Goal: Task Accomplishment & Management: Manage account settings

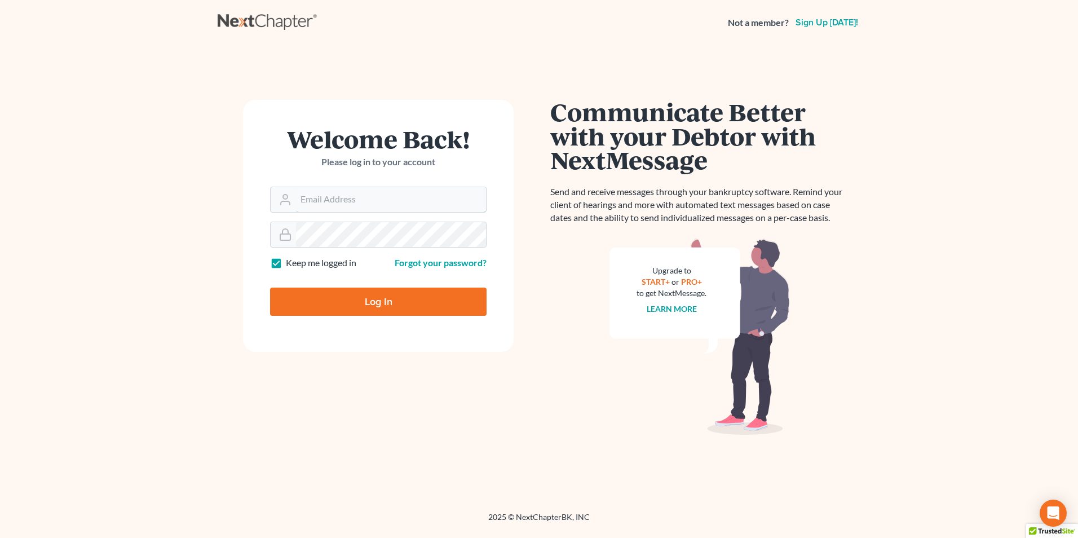
type input "[EMAIL_ADDRESS][DOMAIN_NAME]"
click at [381, 299] on input "Log In" at bounding box center [378, 302] width 217 height 28
type input "Thinking..."
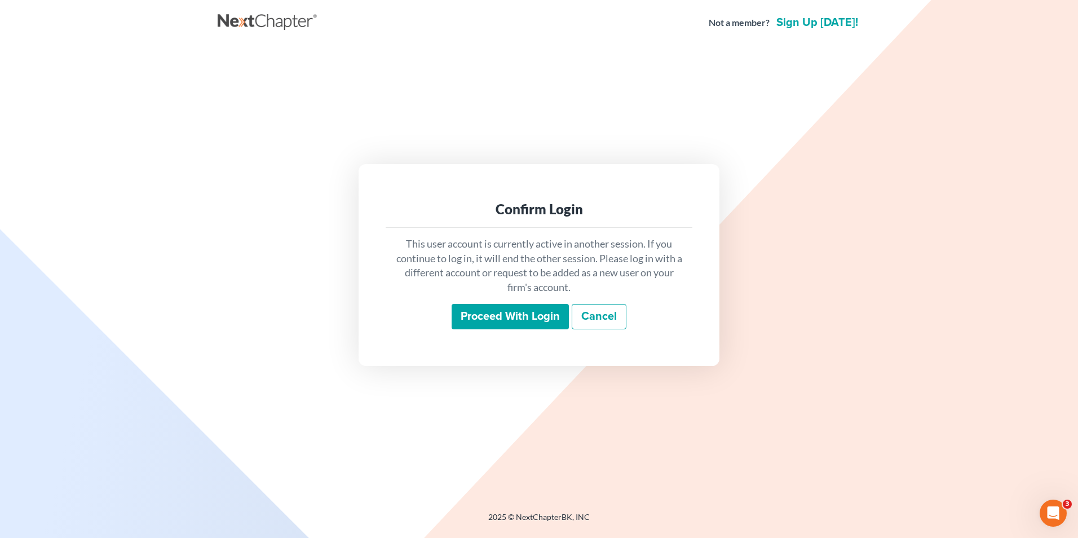
click at [478, 324] on input "Proceed with login" at bounding box center [510, 317] width 117 height 26
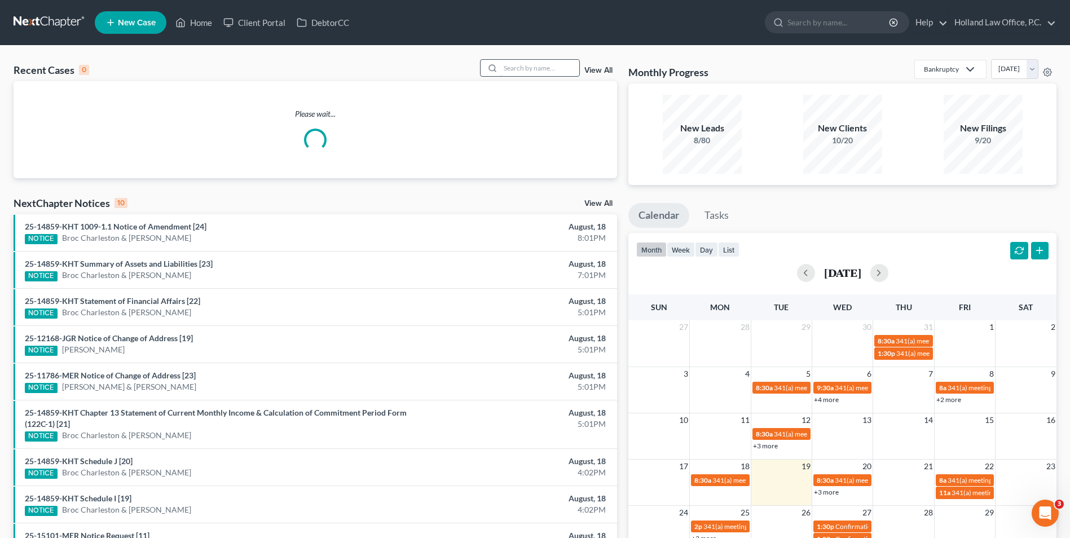
click at [563, 69] on input "search" at bounding box center [539, 68] width 79 height 16
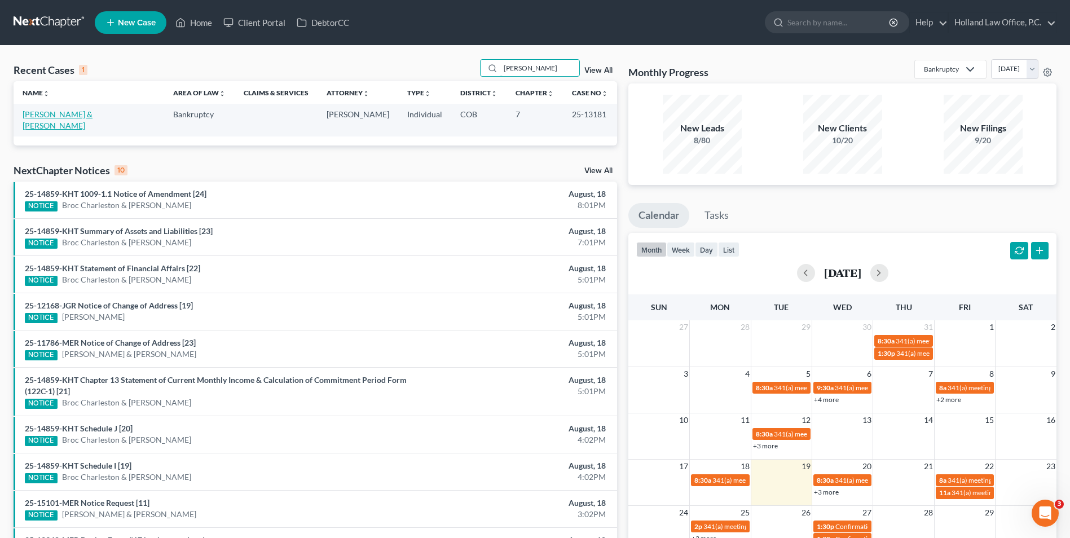
type input "graves"
click at [68, 113] on link "Graves, Tommy & Taylor" at bounding box center [58, 119] width 70 height 21
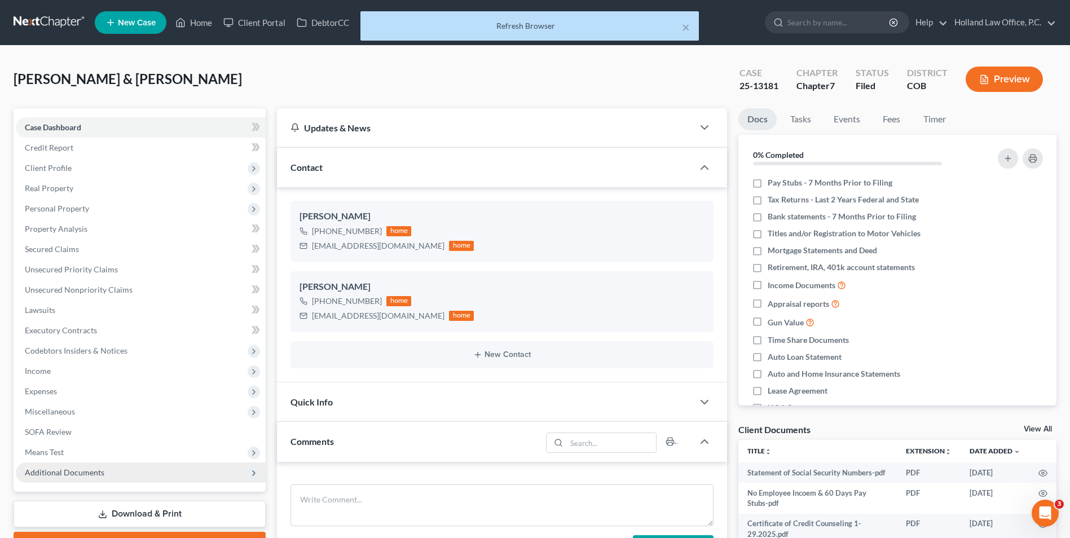
click at [72, 478] on span "Additional Documents" at bounding box center [141, 473] width 250 height 20
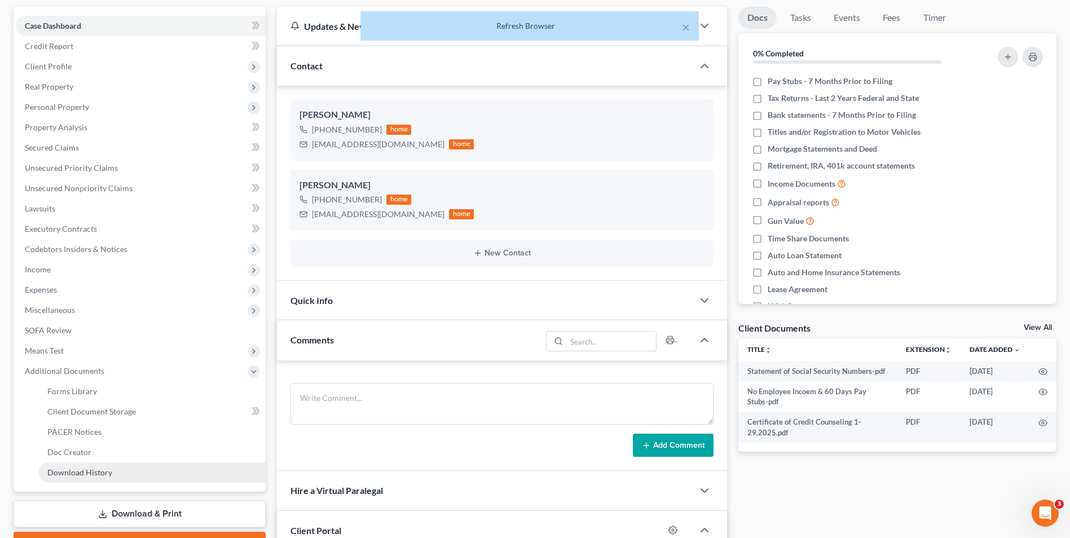
scroll to position [113, 0]
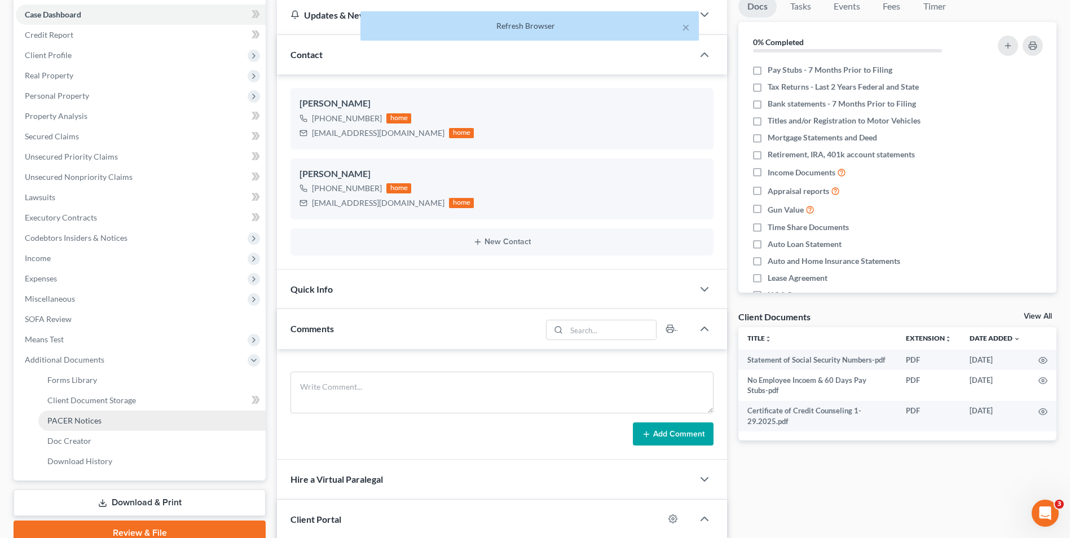
click at [94, 416] on span "PACER Notices" at bounding box center [74, 421] width 54 height 10
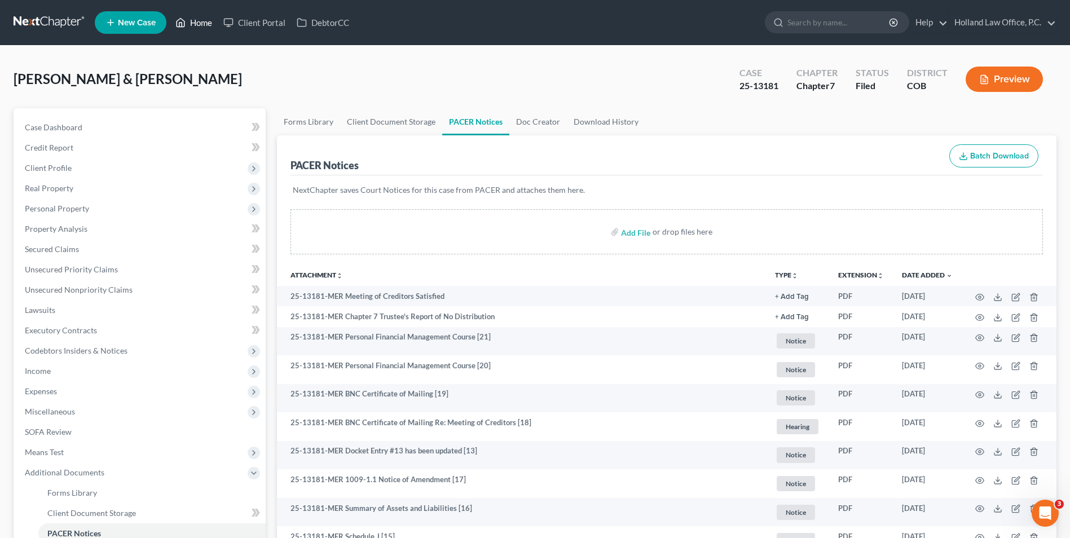
click at [191, 20] on link "Home" at bounding box center [194, 22] width 48 height 20
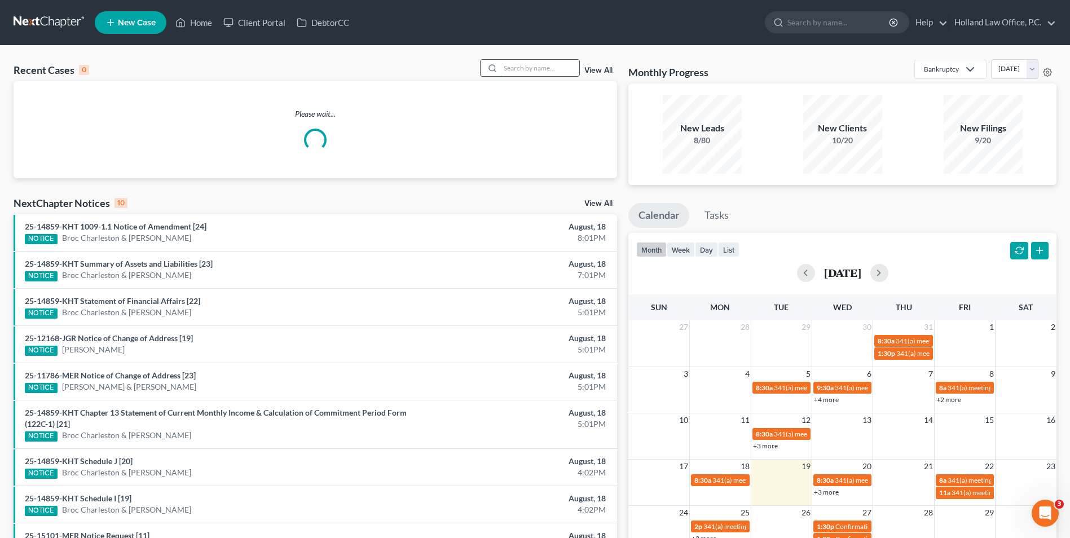
click at [524, 66] on input "search" at bounding box center [539, 68] width 79 height 16
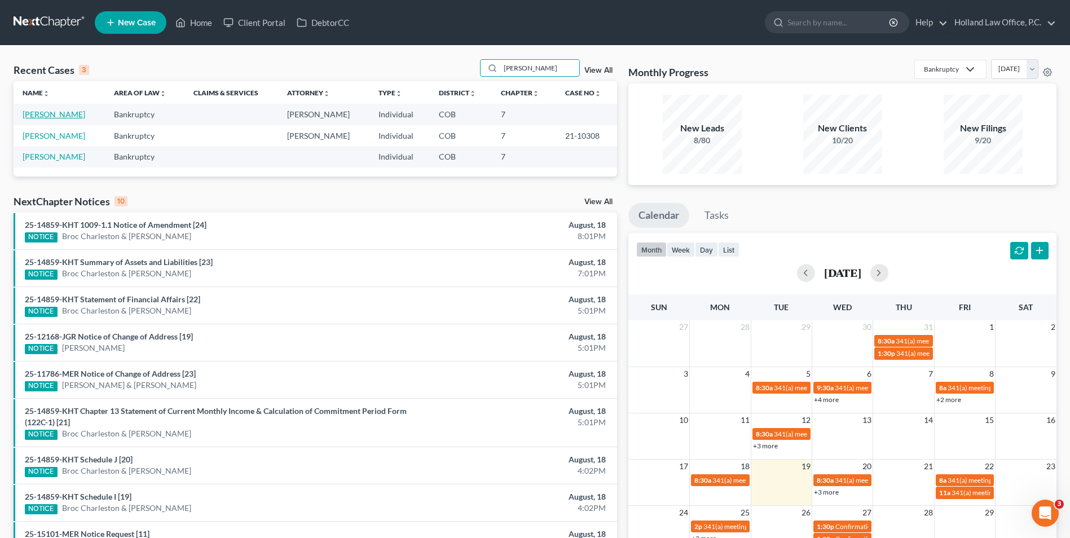
type input "barr"
click at [61, 118] on link "Barr, Myisha" at bounding box center [54, 114] width 63 height 10
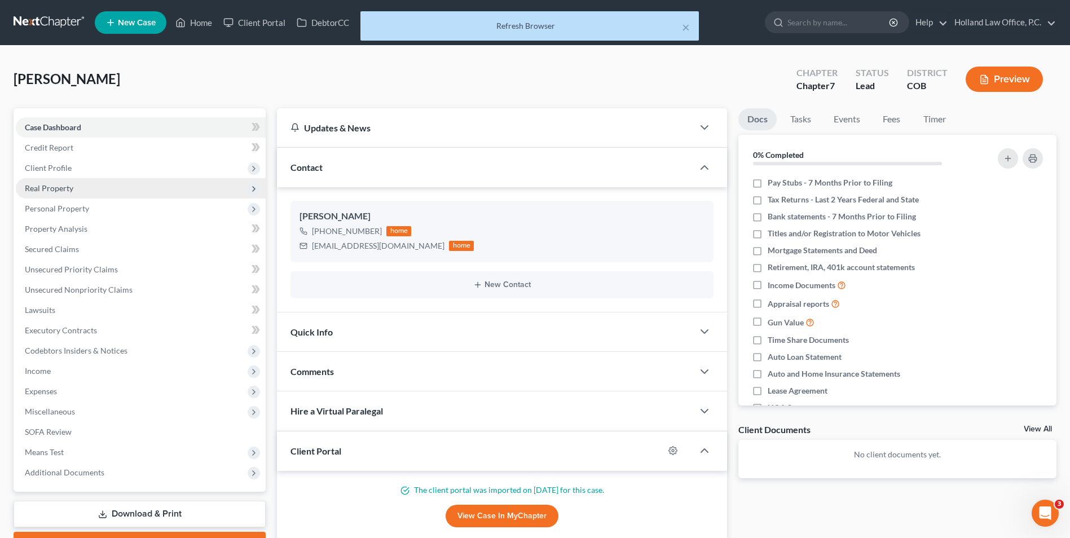
click at [77, 192] on span "Real Property" at bounding box center [141, 188] width 250 height 20
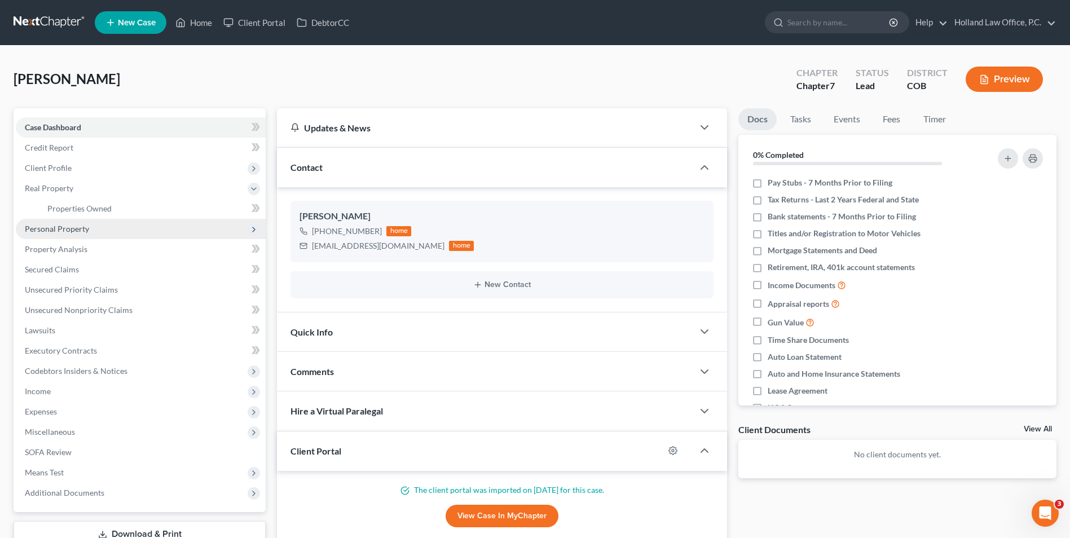
click at [63, 224] on span "Personal Property" at bounding box center [57, 229] width 64 height 10
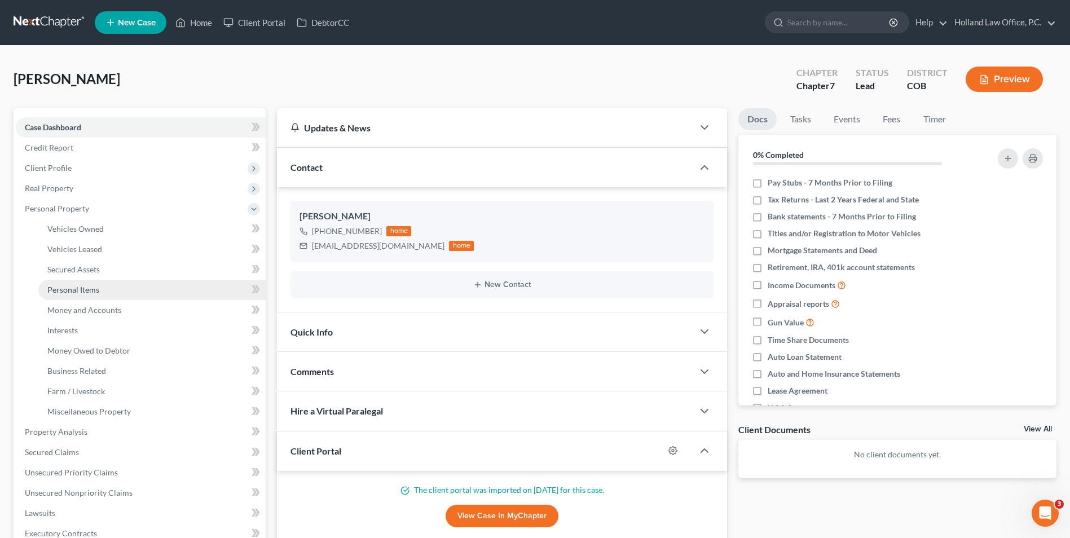
click at [99, 288] on link "Personal Items" at bounding box center [151, 290] width 227 height 20
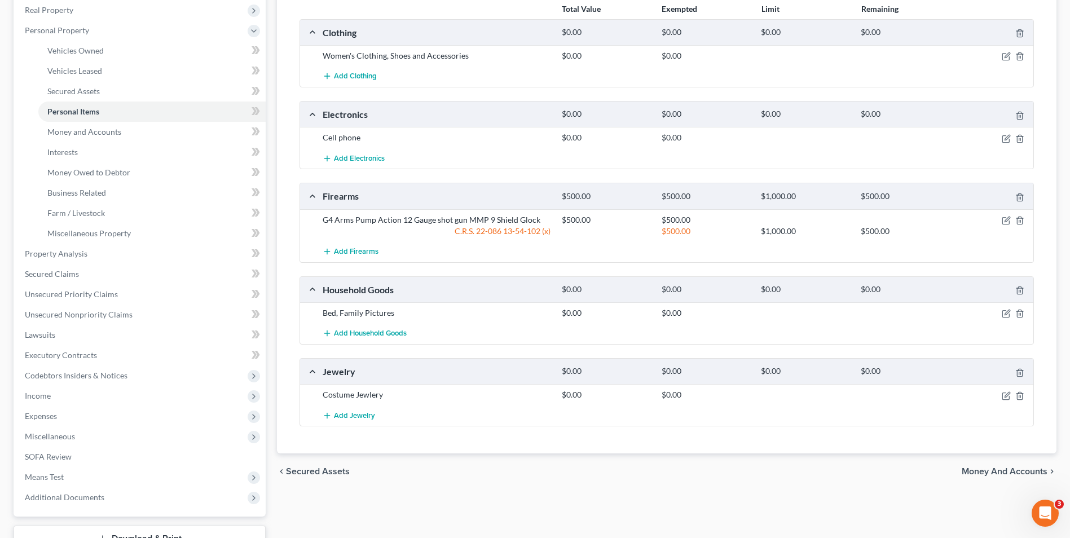
scroll to position [113, 0]
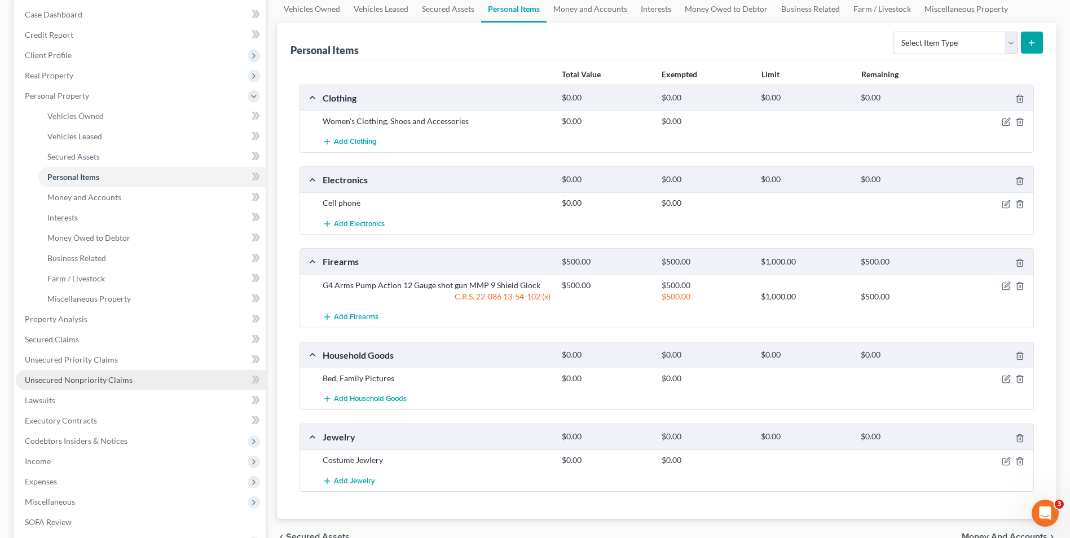
click at [87, 376] on span "Unsecured Nonpriority Claims" at bounding box center [79, 380] width 108 height 10
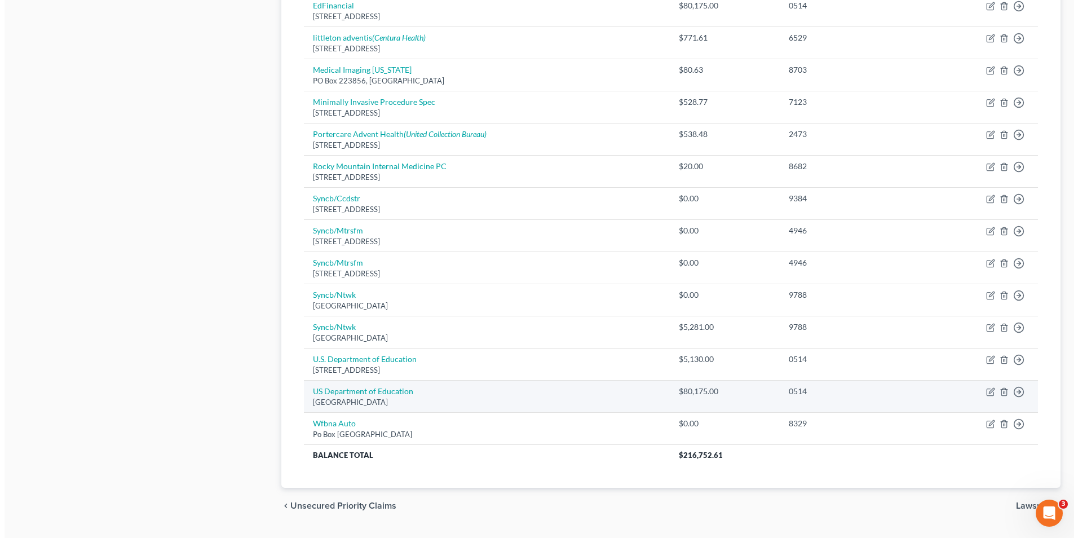
scroll to position [637, 0]
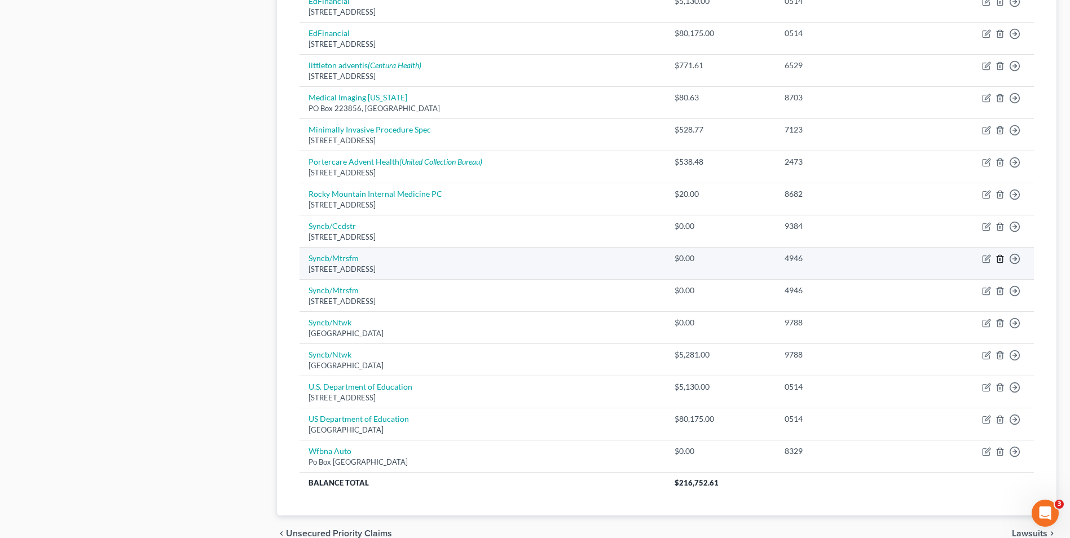
click at [998, 257] on icon "button" at bounding box center [999, 259] width 5 height 7
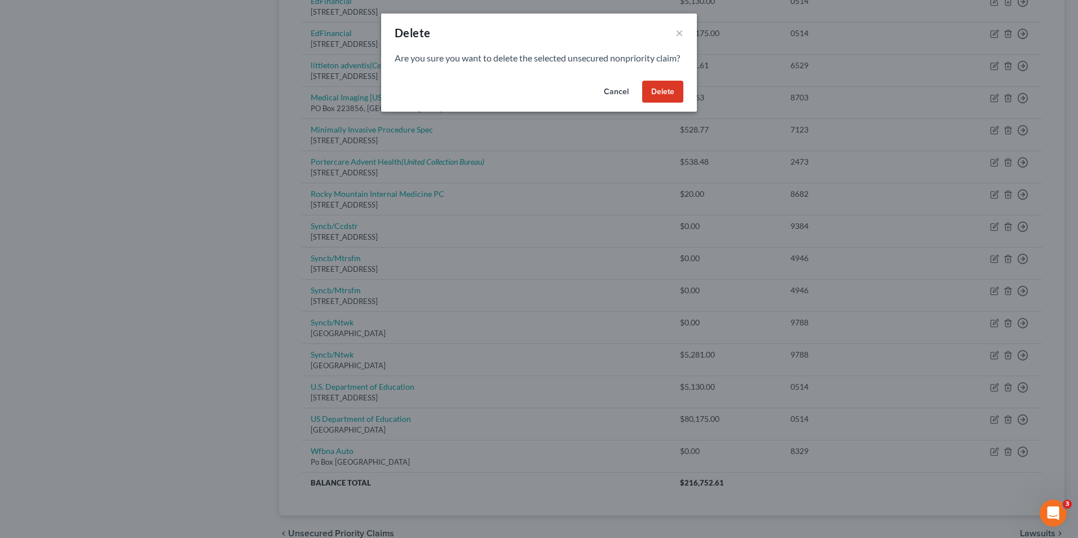
click at [655, 103] on button "Delete" at bounding box center [662, 92] width 41 height 23
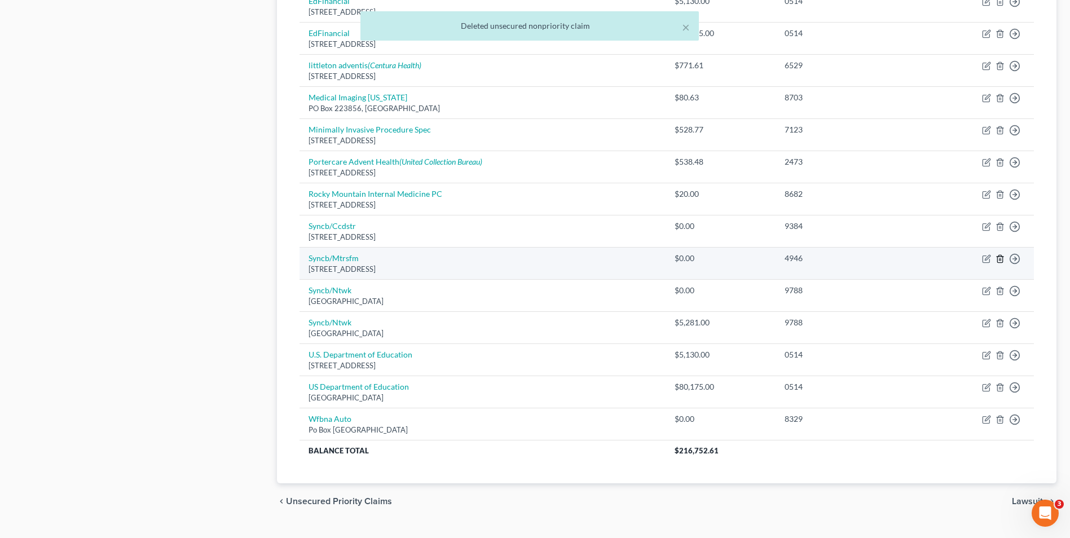
click at [1002, 262] on icon "button" at bounding box center [1000, 258] width 9 height 9
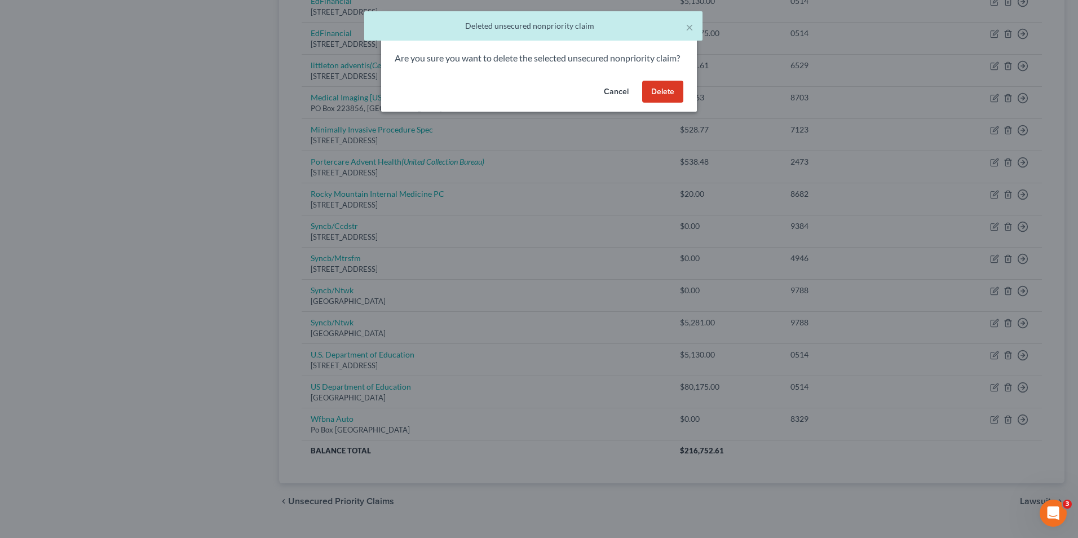
click at [668, 103] on button "Delete" at bounding box center [662, 92] width 41 height 23
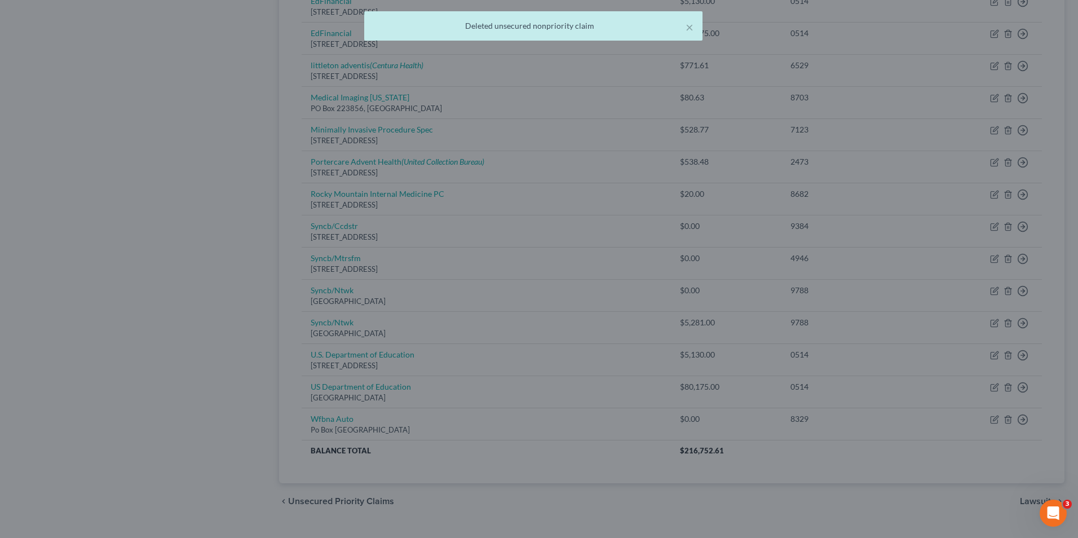
scroll to position [629, 0]
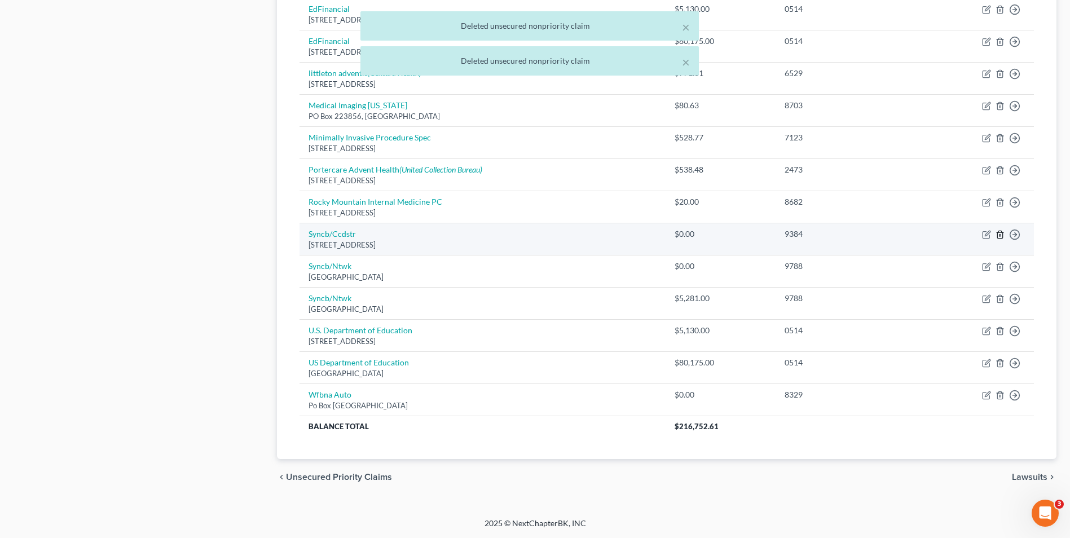
click at [1002, 233] on icon "button" at bounding box center [1000, 234] width 9 height 9
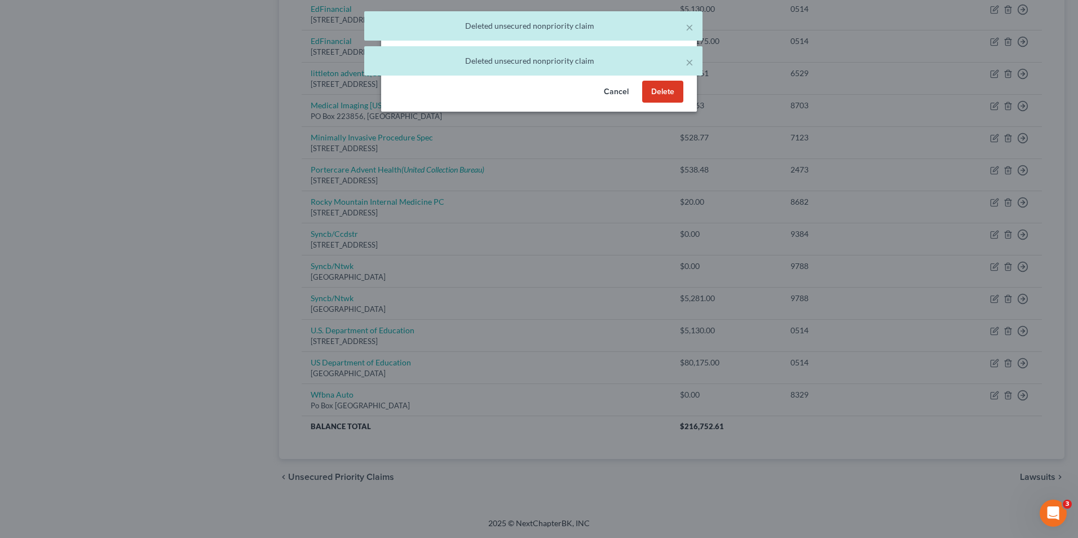
click at [651, 103] on button "Delete" at bounding box center [662, 92] width 41 height 23
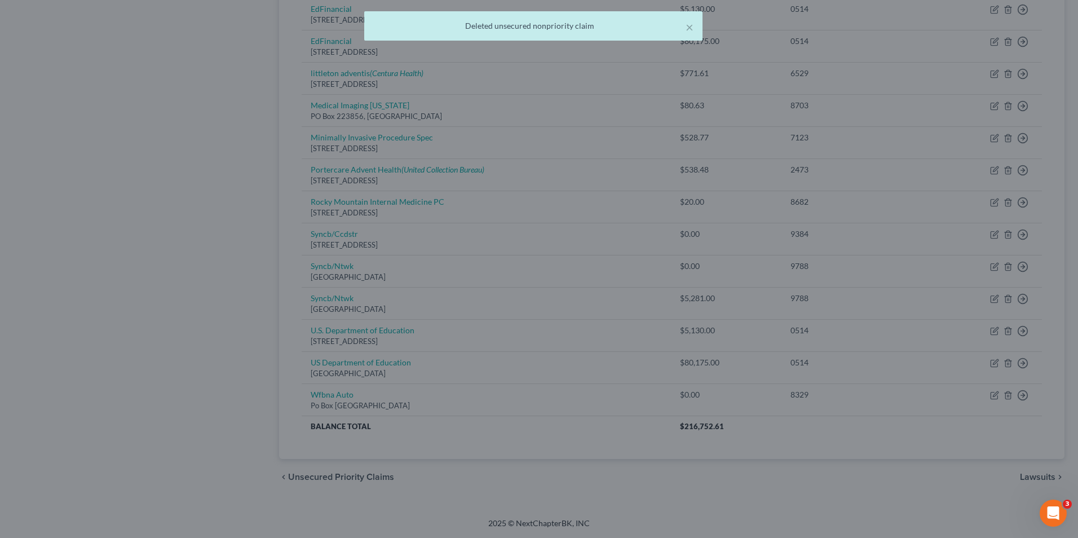
scroll to position [597, 0]
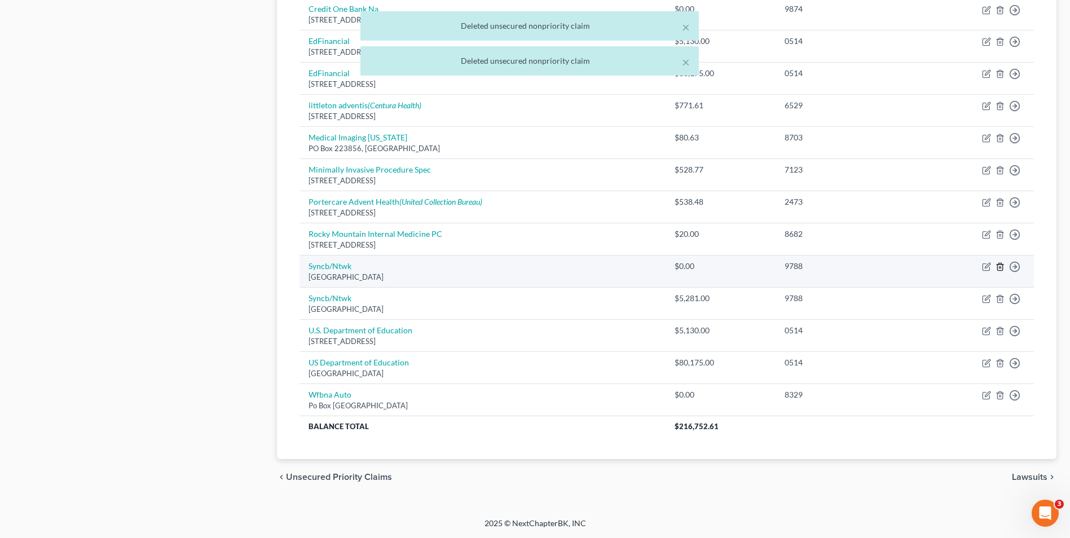
click at [998, 268] on icon "button" at bounding box center [999, 266] width 5 height 7
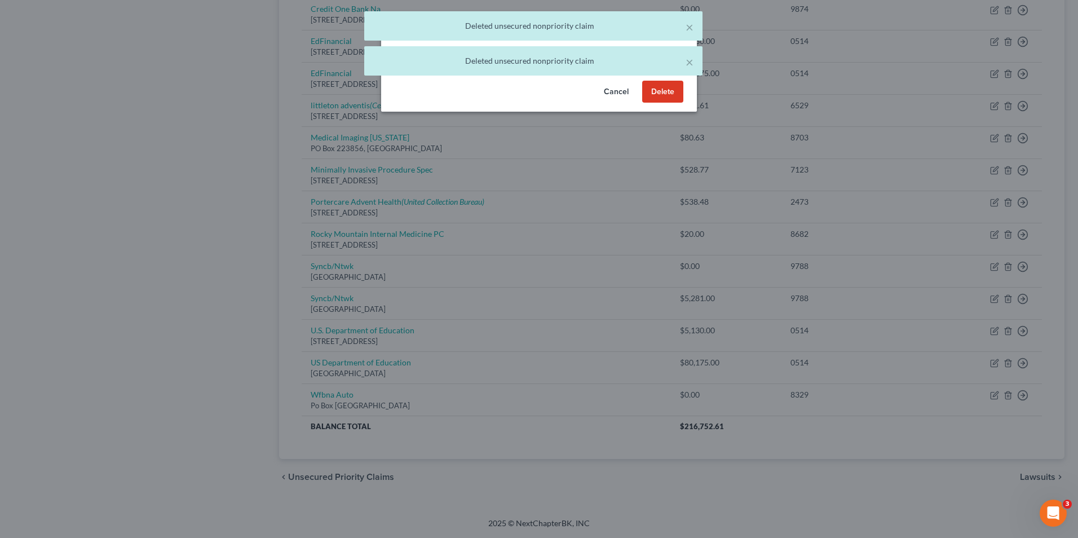
click at [656, 103] on button "Delete" at bounding box center [662, 92] width 41 height 23
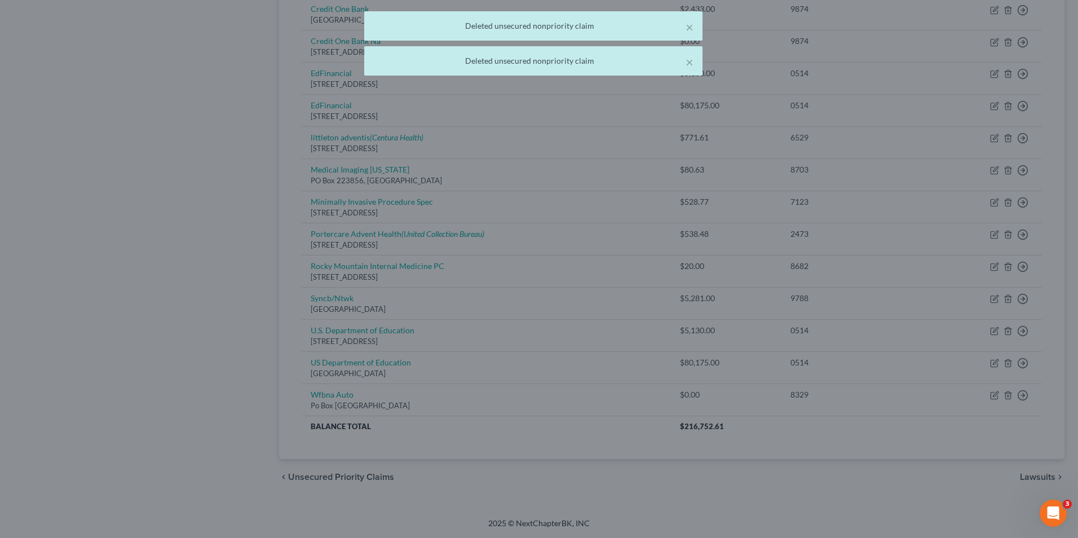
scroll to position [565, 0]
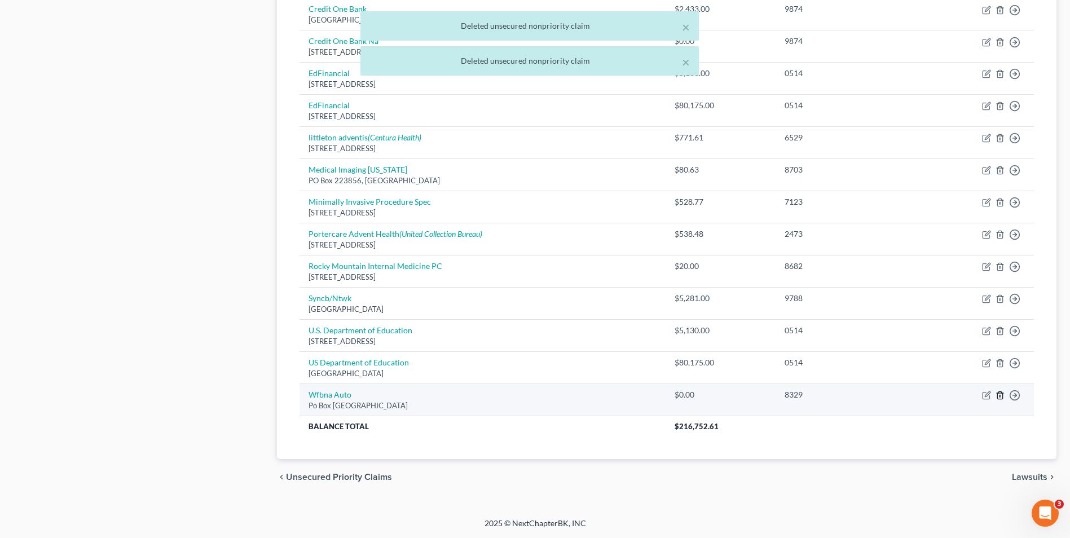
click at [1002, 395] on icon "button" at bounding box center [1000, 395] width 9 height 9
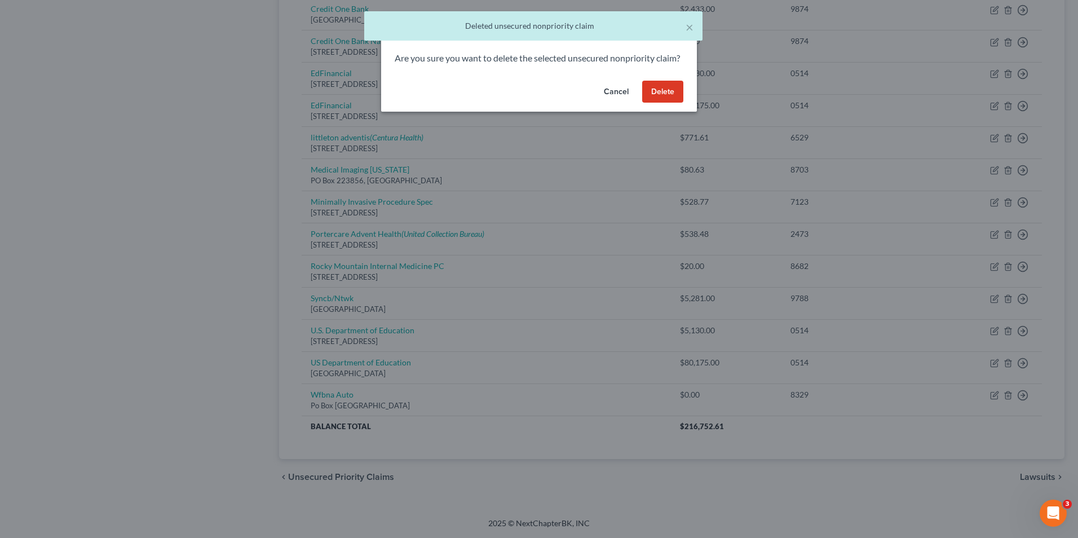
click at [649, 101] on button "Delete" at bounding box center [662, 92] width 41 height 23
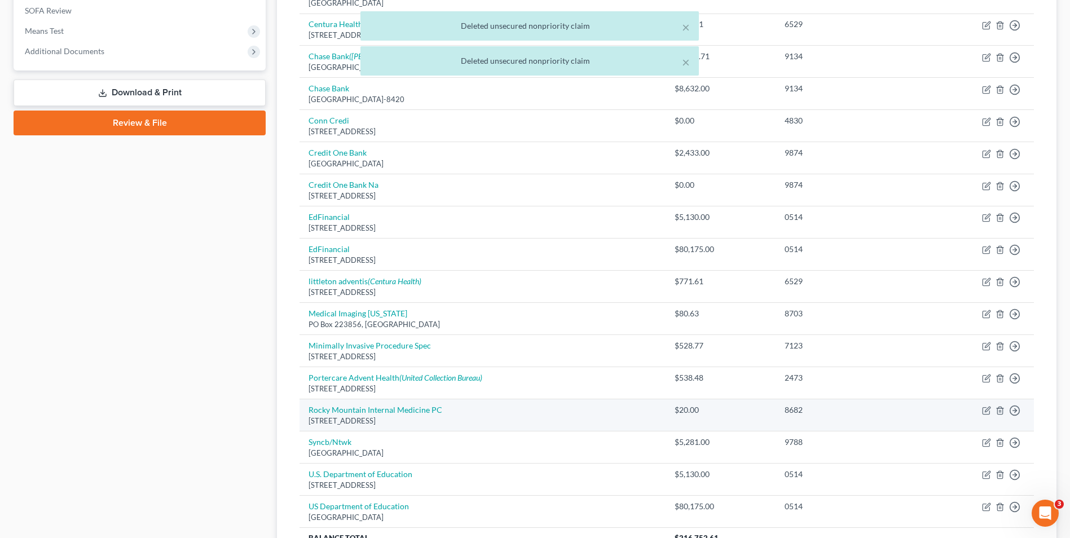
scroll to position [364, 0]
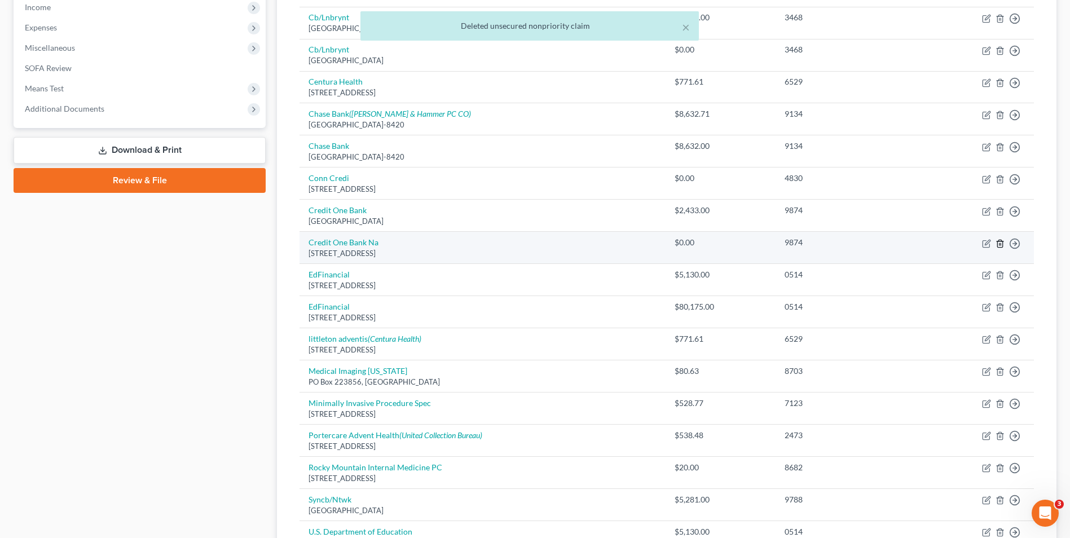
click at [998, 245] on icon "button" at bounding box center [1000, 243] width 9 height 9
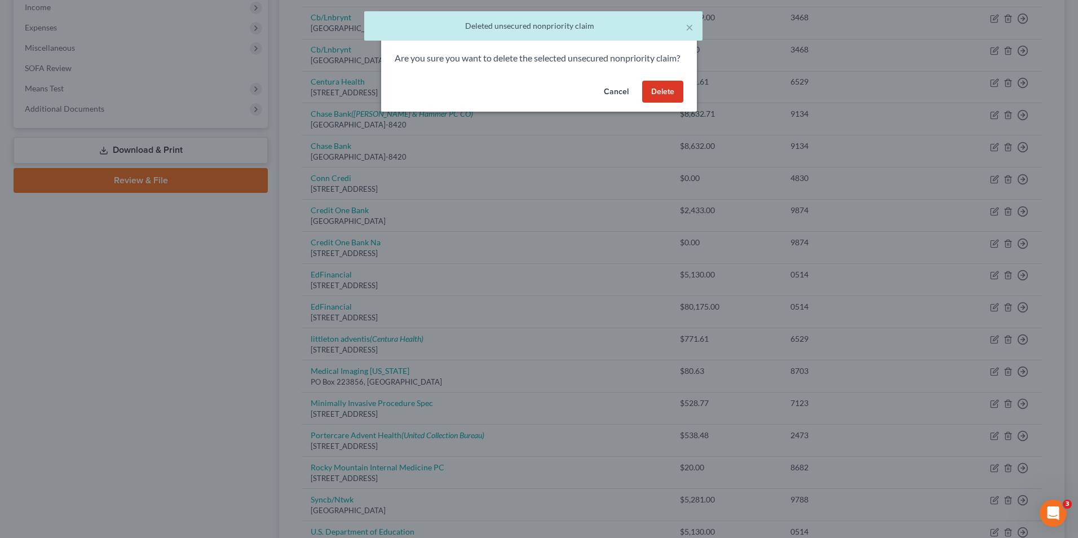
click at [683, 105] on div "Cancel Delete" at bounding box center [539, 94] width 316 height 36
click at [668, 103] on button "Delete" at bounding box center [662, 92] width 41 height 23
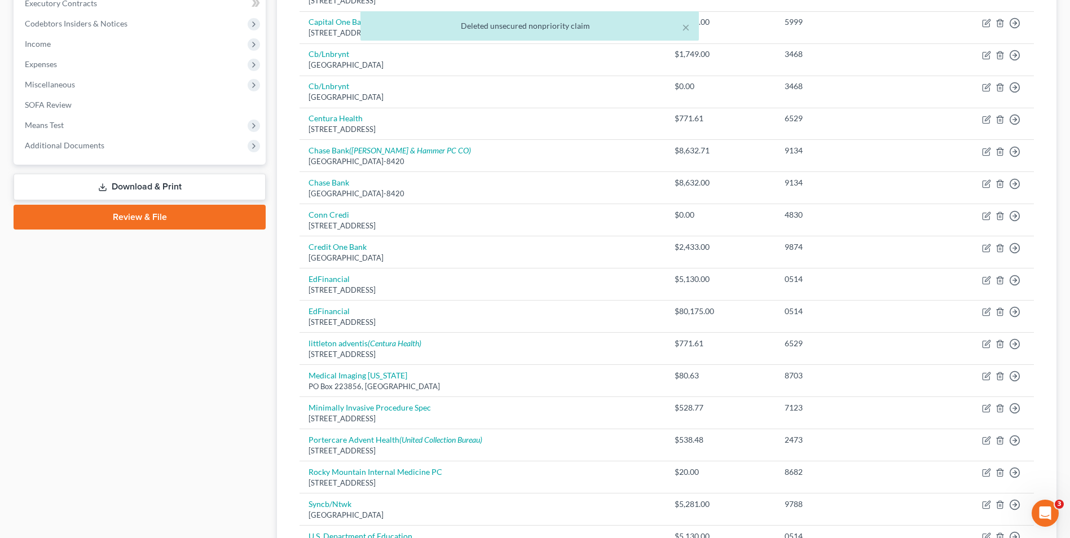
scroll to position [307, 0]
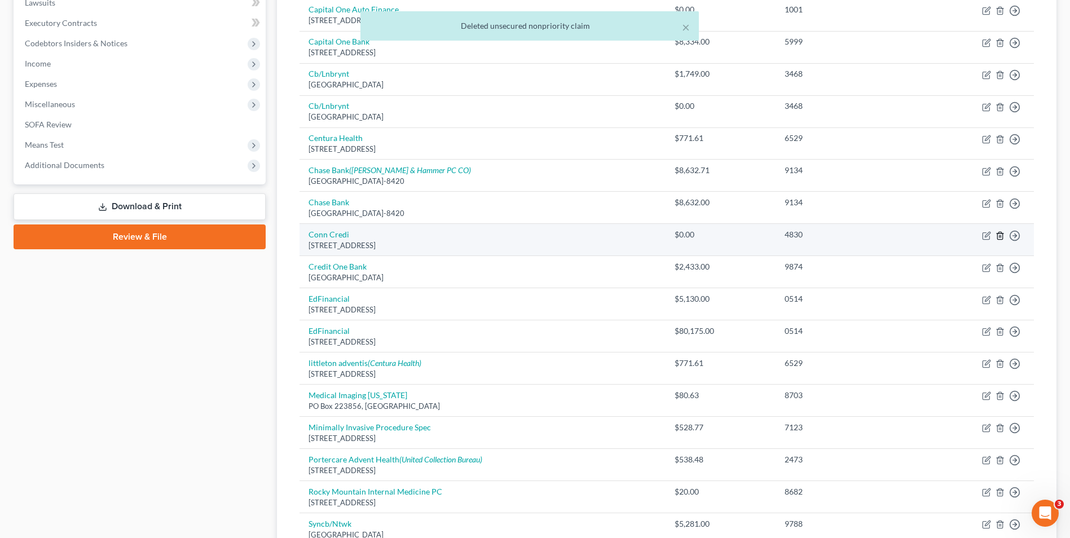
click at [1002, 238] on icon "button" at bounding box center [1000, 235] width 9 height 9
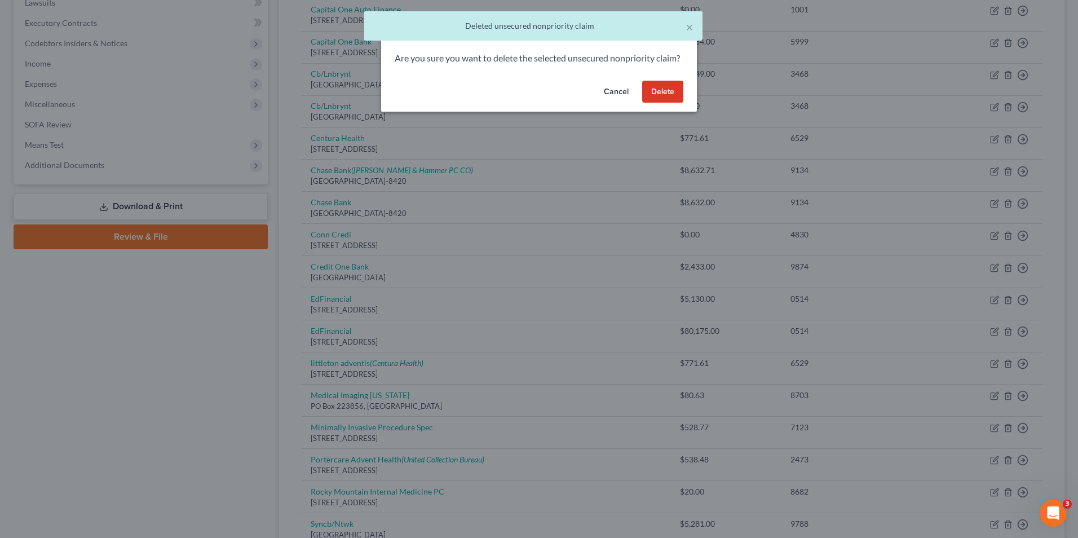
click at [667, 103] on button "Delete" at bounding box center [662, 92] width 41 height 23
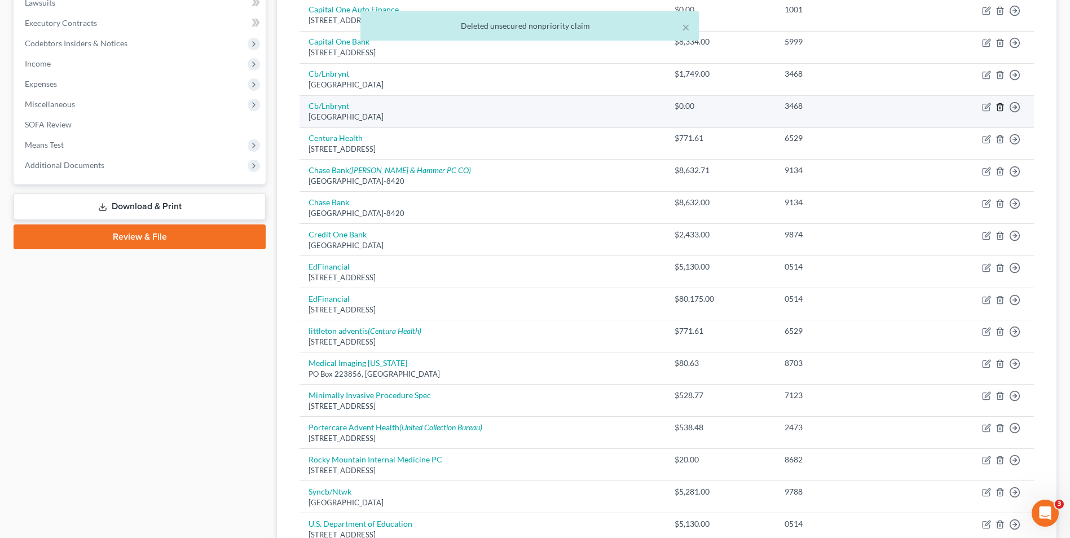
click at [997, 109] on icon "button" at bounding box center [999, 106] width 5 height 7
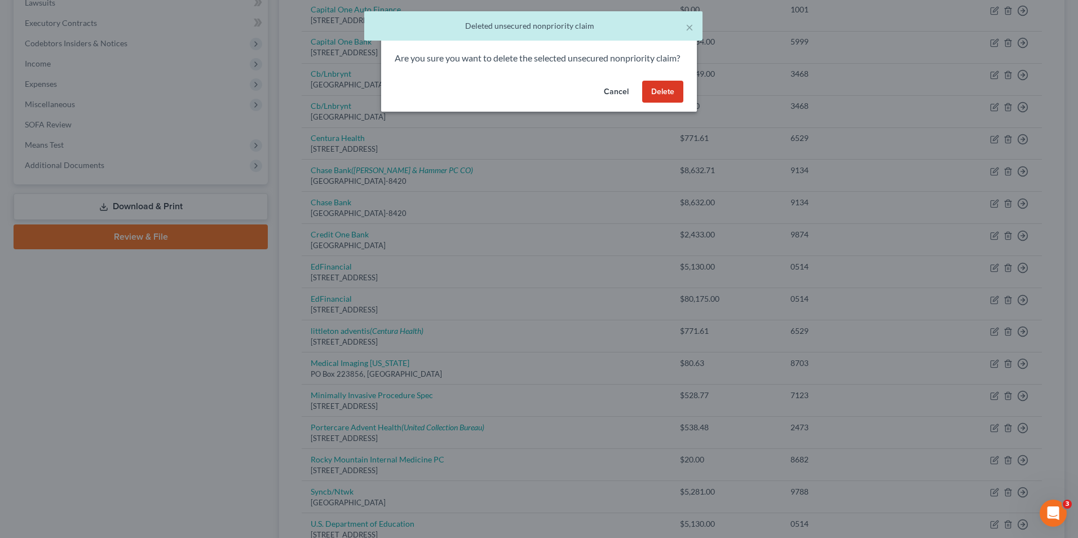
click at [662, 103] on button "Delete" at bounding box center [662, 92] width 41 height 23
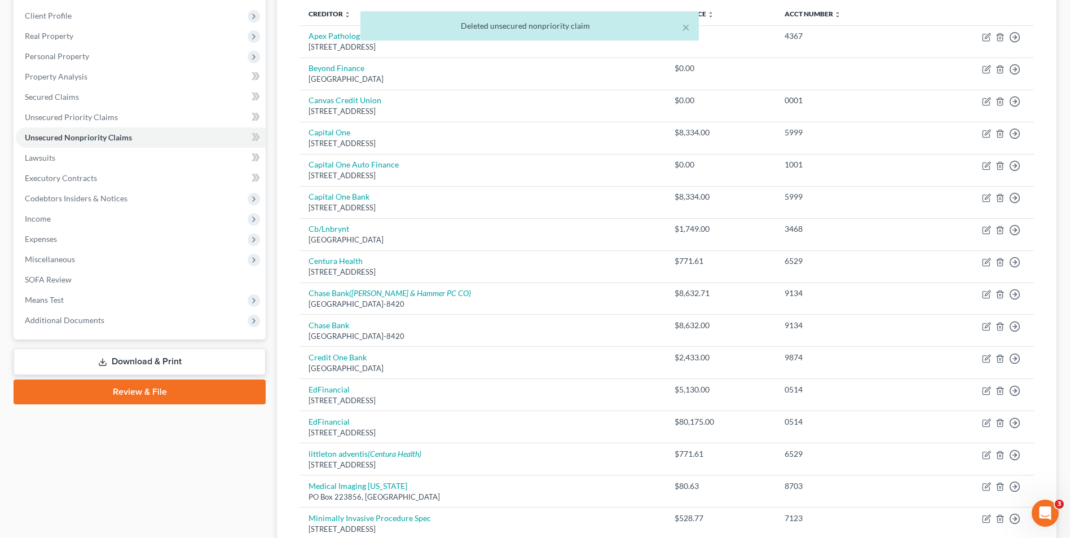
scroll to position [118, 0]
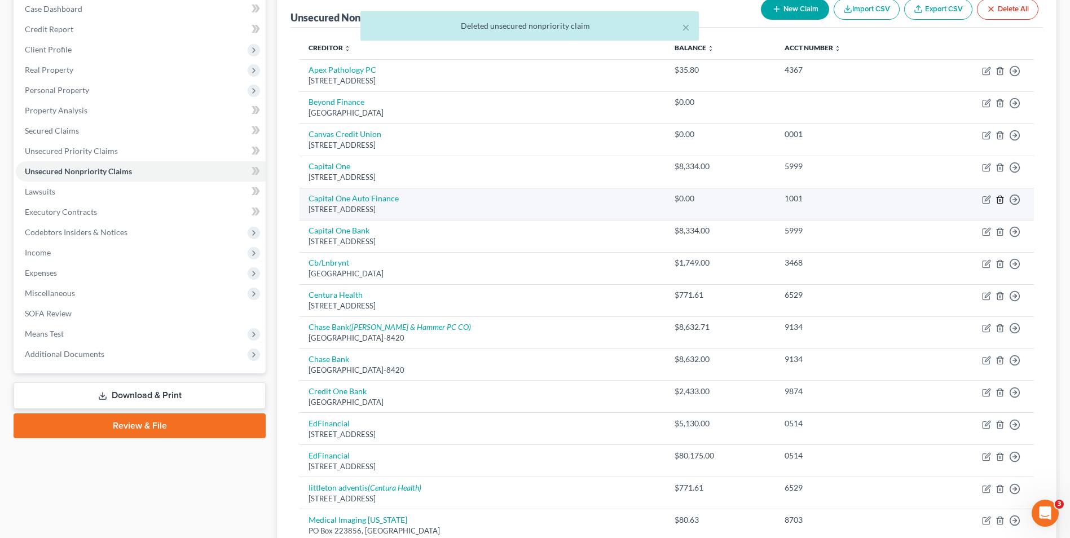
click at [1000, 200] on line "button" at bounding box center [1000, 200] width 0 height 2
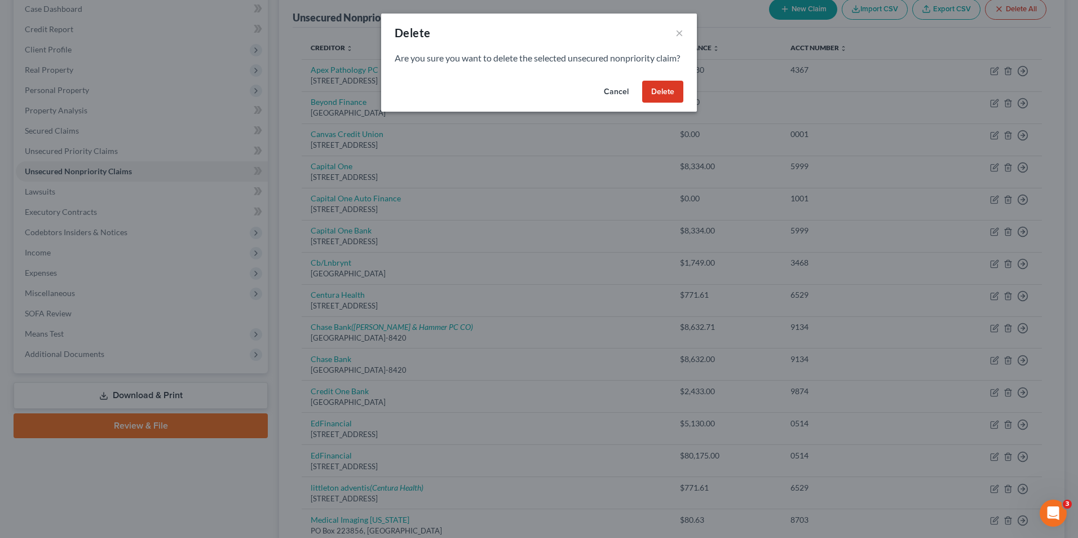
click at [674, 103] on button "Delete" at bounding box center [662, 92] width 41 height 23
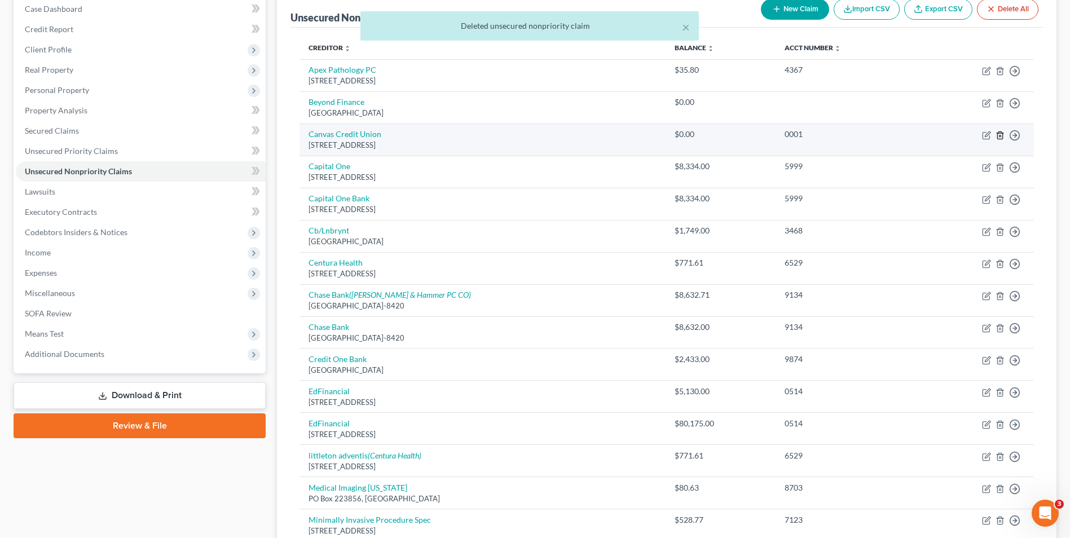
click at [1002, 133] on icon "button" at bounding box center [999, 134] width 5 height 7
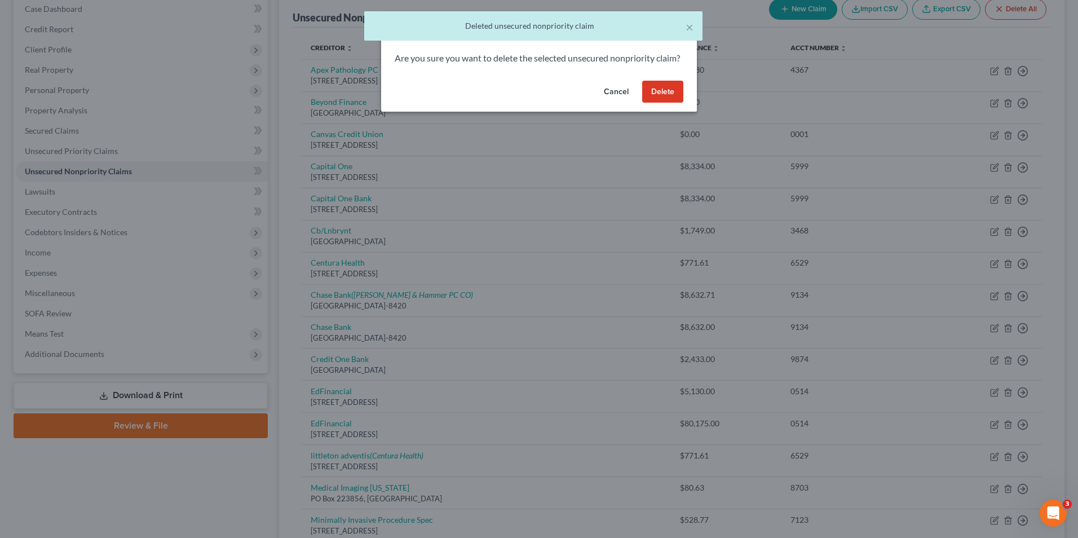
click at [664, 103] on button "Delete" at bounding box center [662, 92] width 41 height 23
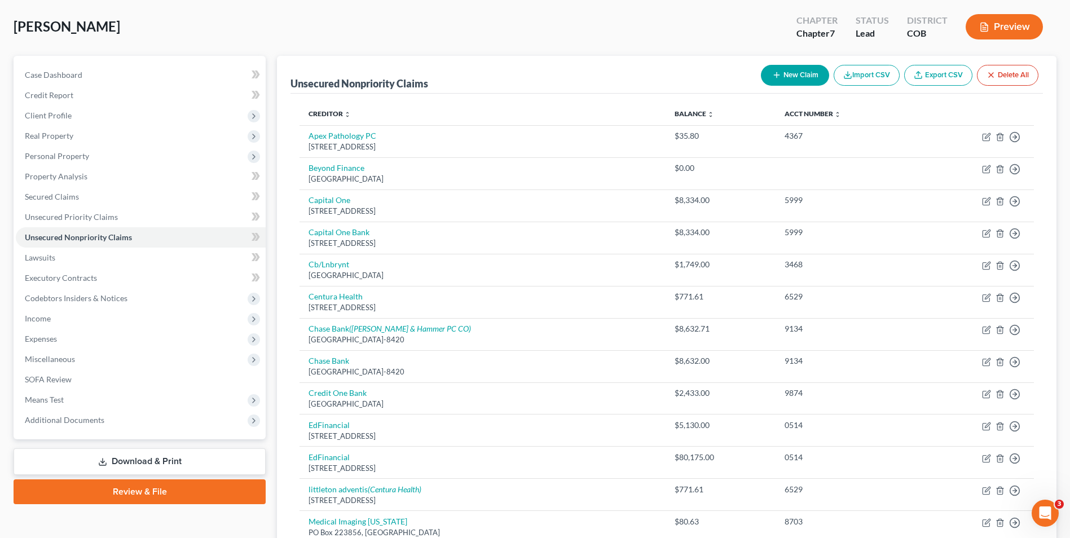
scroll to position [34, 0]
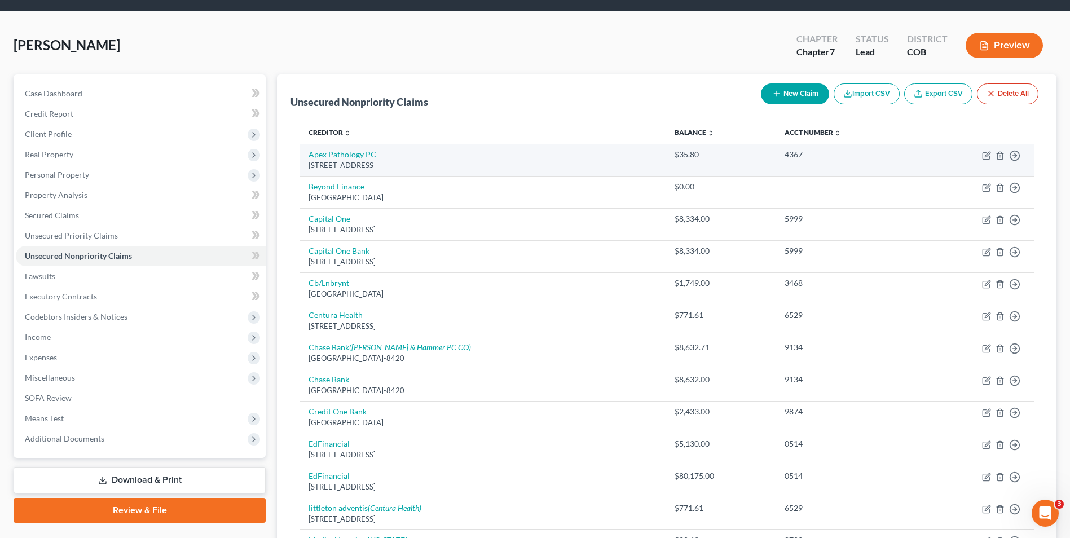
click at [350, 153] on link "Apex Pathology PC" at bounding box center [343, 154] width 68 height 10
select select "36"
select select "9"
select select "0"
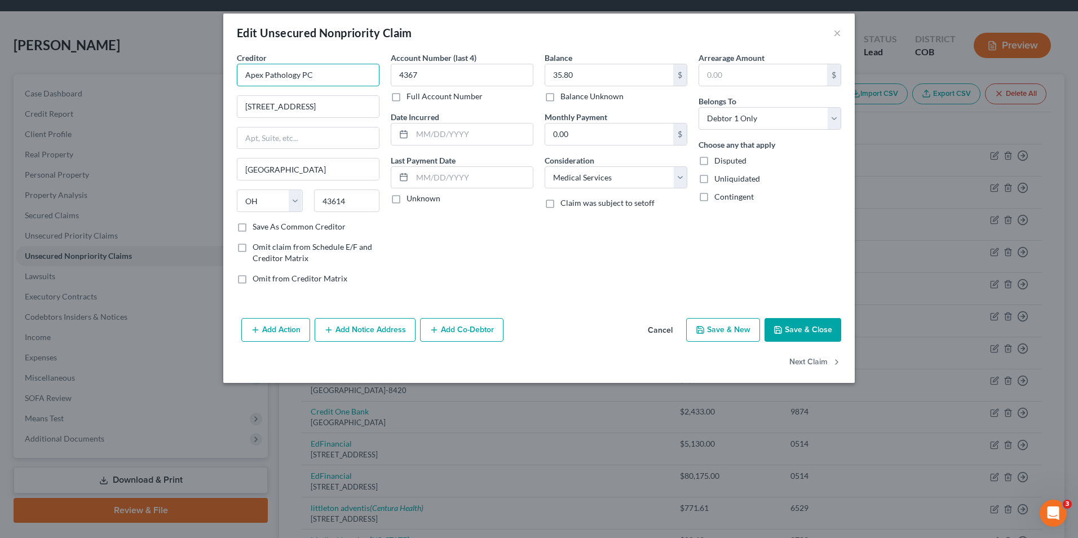
click at [54, 36] on div "Edit Unsecured Nonpriority Claim × Creditor * Apex Pathology PC 5700 Southwyck …" at bounding box center [539, 269] width 1078 height 538
type input "apex path"
click at [650, 331] on button "Cancel" at bounding box center [660, 330] width 43 height 23
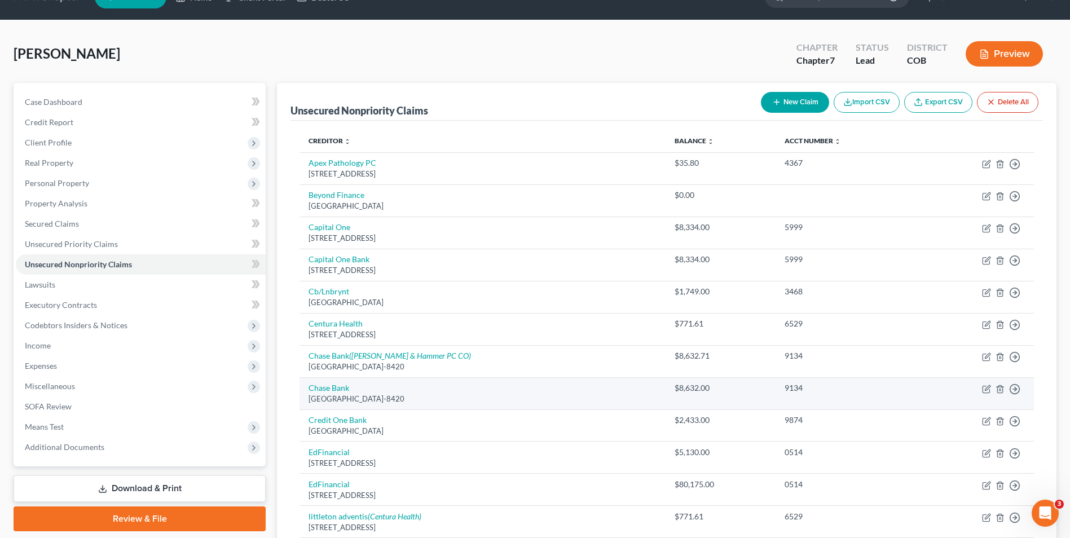
scroll to position [0, 0]
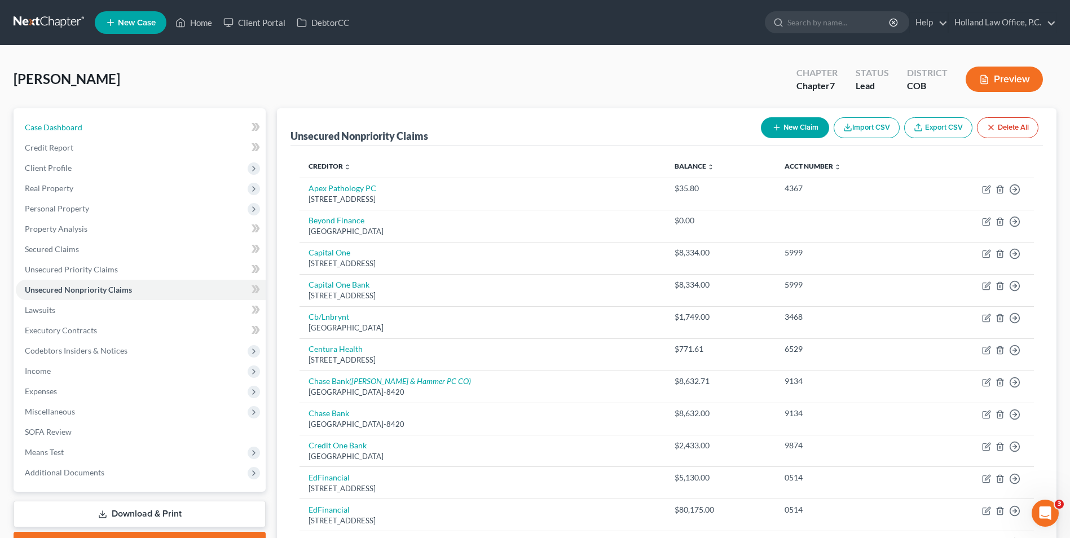
drag, startPoint x: 74, startPoint y: 121, endPoint x: 142, endPoint y: 94, distance: 72.9
click at [74, 121] on link "Case Dashboard" at bounding box center [141, 127] width 250 height 20
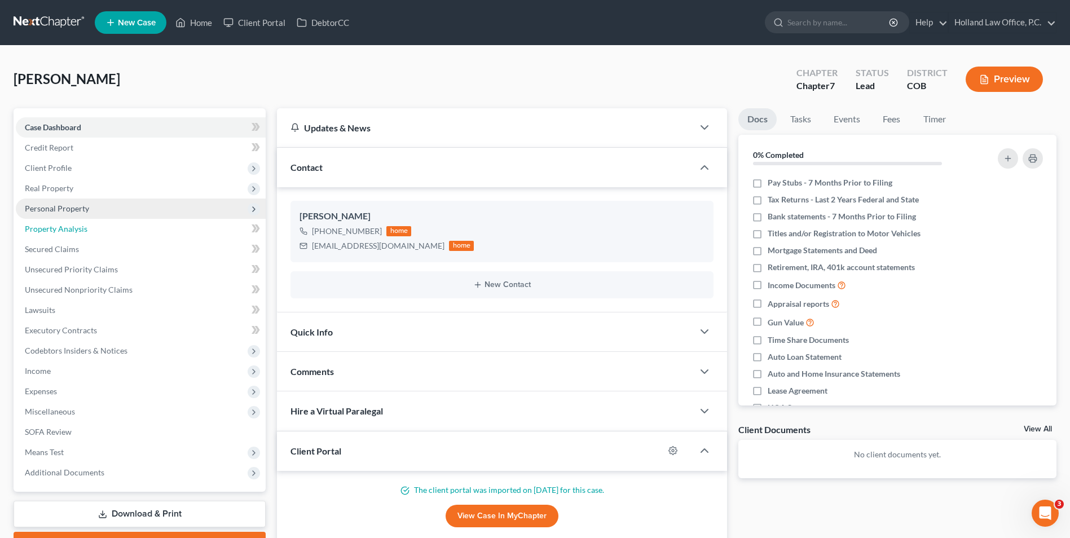
drag, startPoint x: 78, startPoint y: 228, endPoint x: 81, endPoint y: 215, distance: 13.3
click at [78, 228] on span "Property Analysis" at bounding box center [56, 229] width 63 height 10
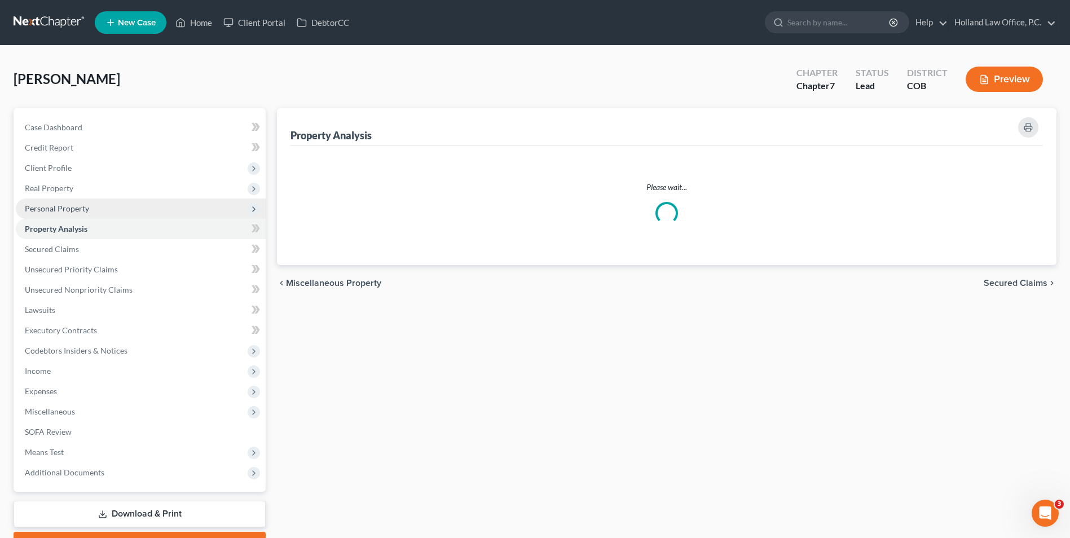
click at [87, 209] on span "Personal Property" at bounding box center [57, 209] width 64 height 10
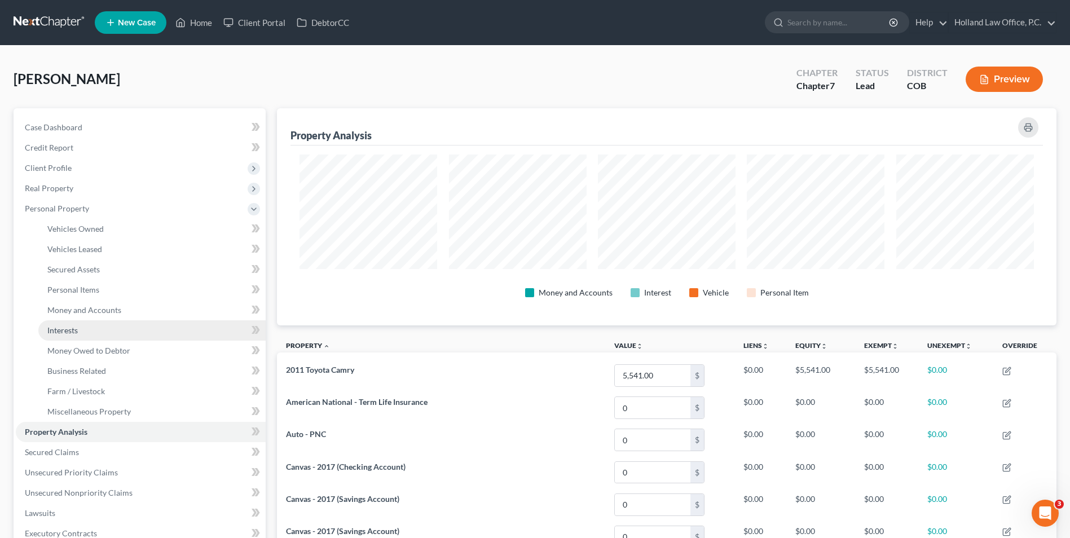
scroll to position [217, 780]
click at [93, 289] on span "Personal Items" at bounding box center [73, 290] width 52 height 10
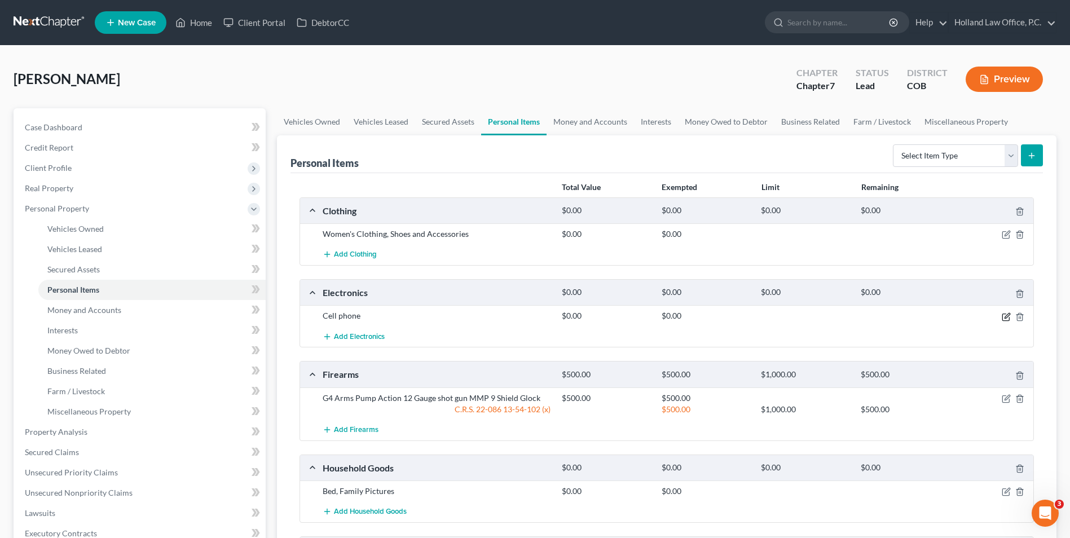
click at [1005, 319] on icon "button" at bounding box center [1006, 316] width 9 height 9
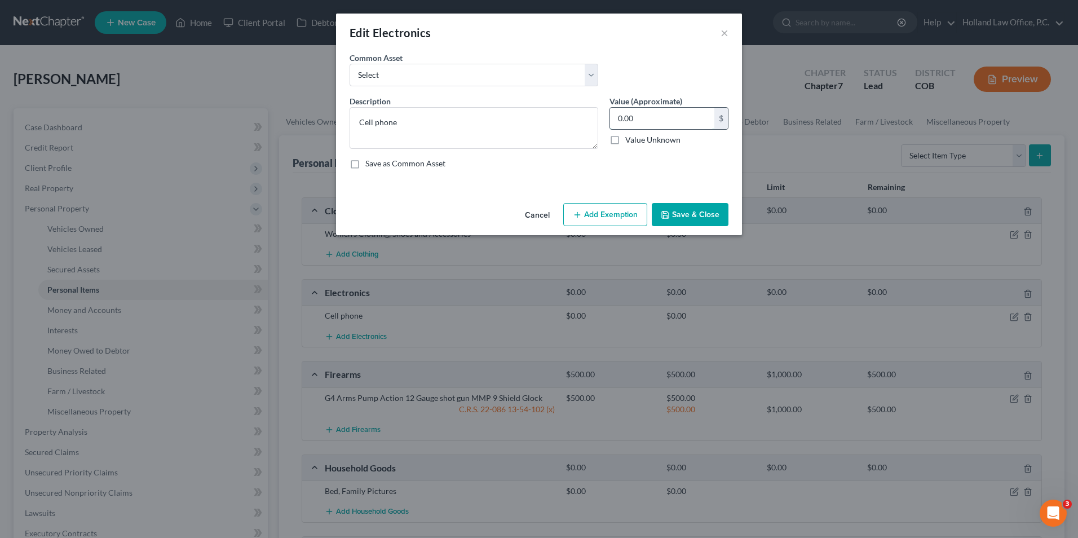
click at [656, 120] on input "0.00" at bounding box center [662, 118] width 104 height 21
type input "20.00"
click at [590, 219] on button "Add Exemption" at bounding box center [606, 215] width 84 height 24
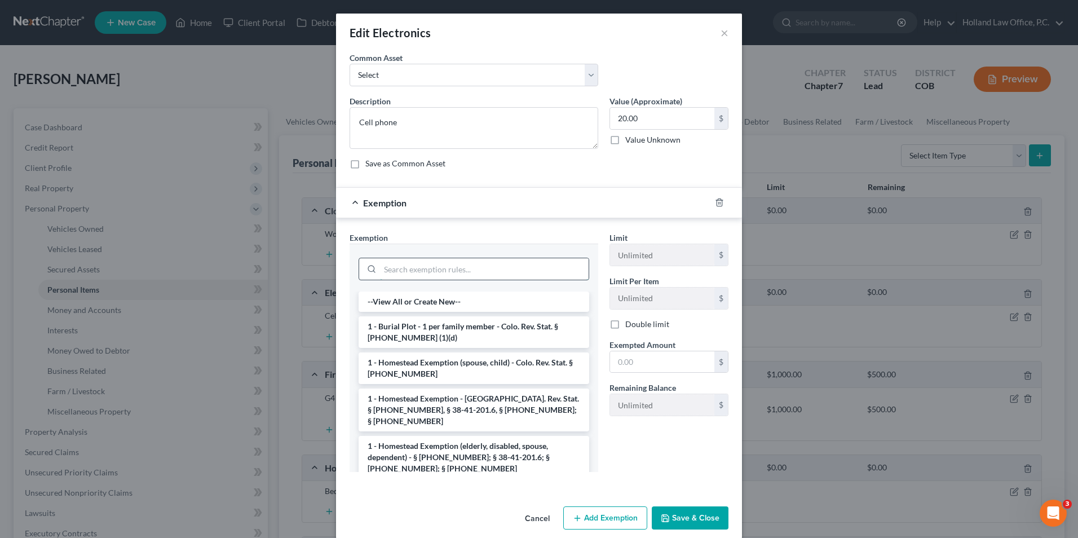
click at [413, 270] on input "search" at bounding box center [484, 268] width 209 height 21
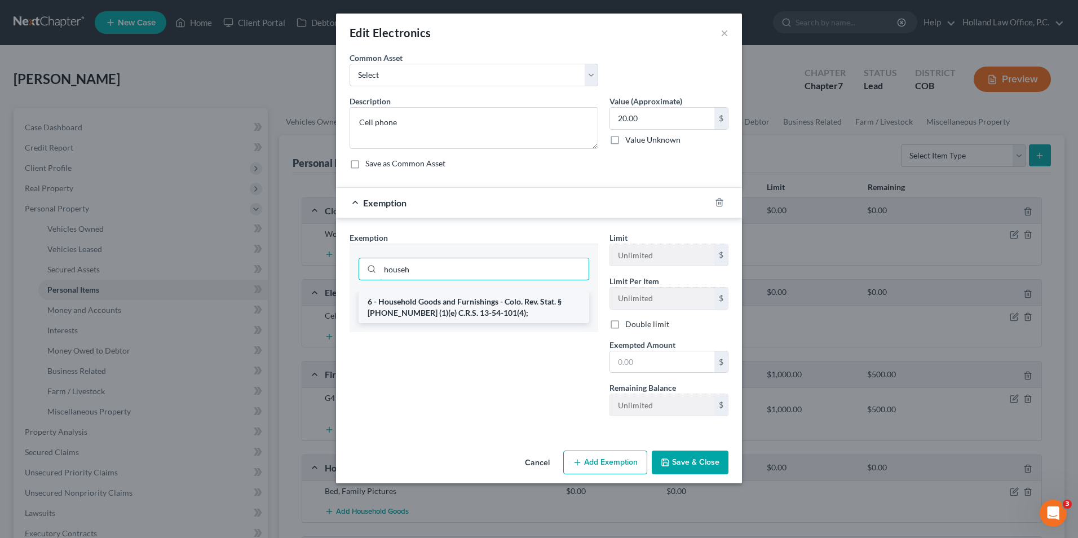
type input "househ"
click at [532, 304] on li "6 - Household Goods and Furnishings - Colo. Rev. Stat. § 13-54-102 (1)(e) C.R.S…" at bounding box center [474, 308] width 231 height 32
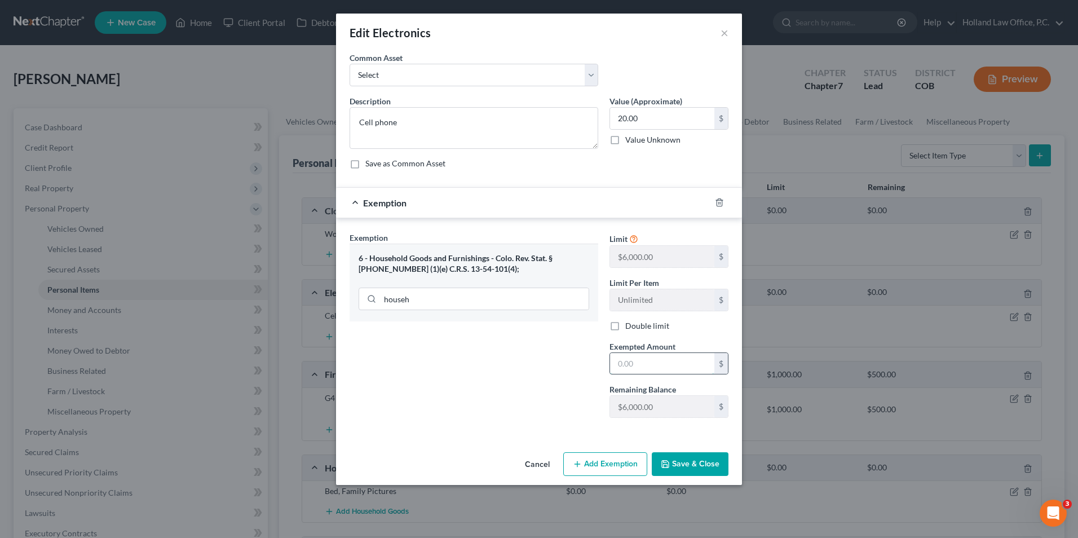
click at [658, 363] on input "text" at bounding box center [662, 363] width 104 height 21
type input "20.00"
click at [673, 469] on button "Save & Close" at bounding box center [690, 464] width 77 height 24
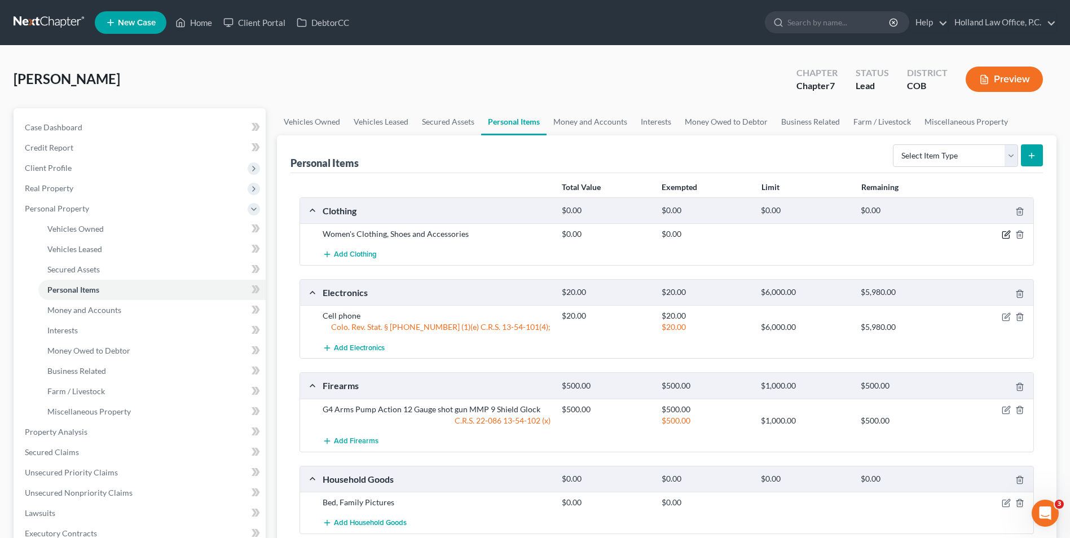
click at [1006, 235] on icon "button" at bounding box center [1007, 233] width 5 height 5
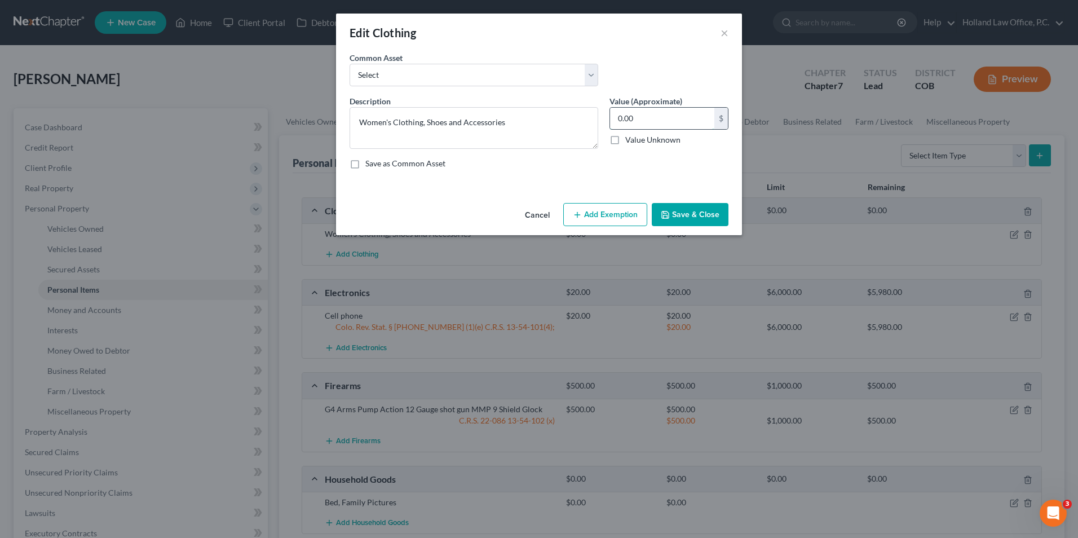
click at [646, 114] on input "0.00" at bounding box center [662, 118] width 104 height 21
type input "5.00"
click at [584, 212] on button "Add Exemption" at bounding box center [606, 215] width 84 height 24
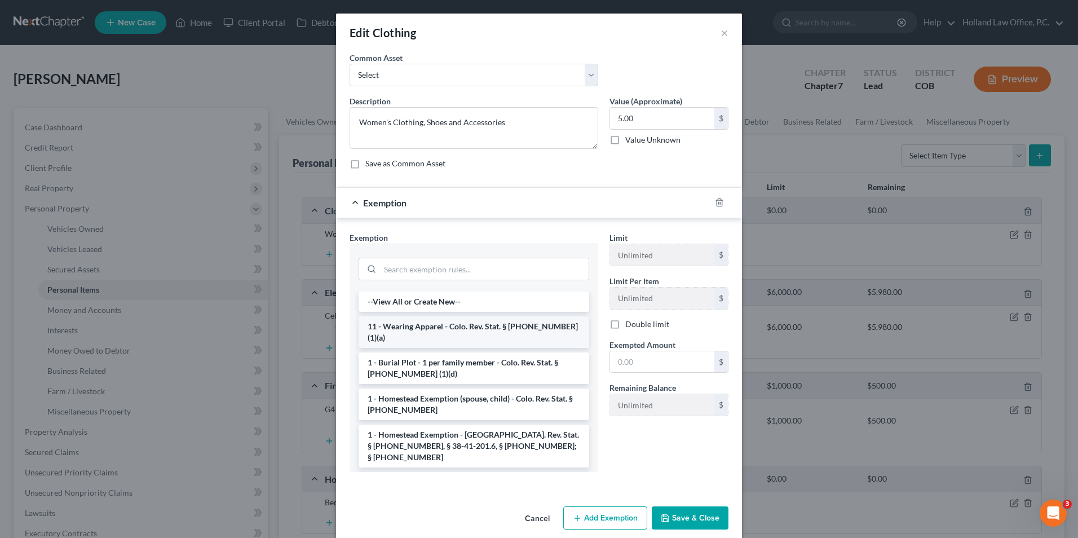
click at [436, 328] on li "11 - Wearing Apparel - Colo. Rev. Stat. § 13-54-102 (1)(a)" at bounding box center [474, 332] width 231 height 32
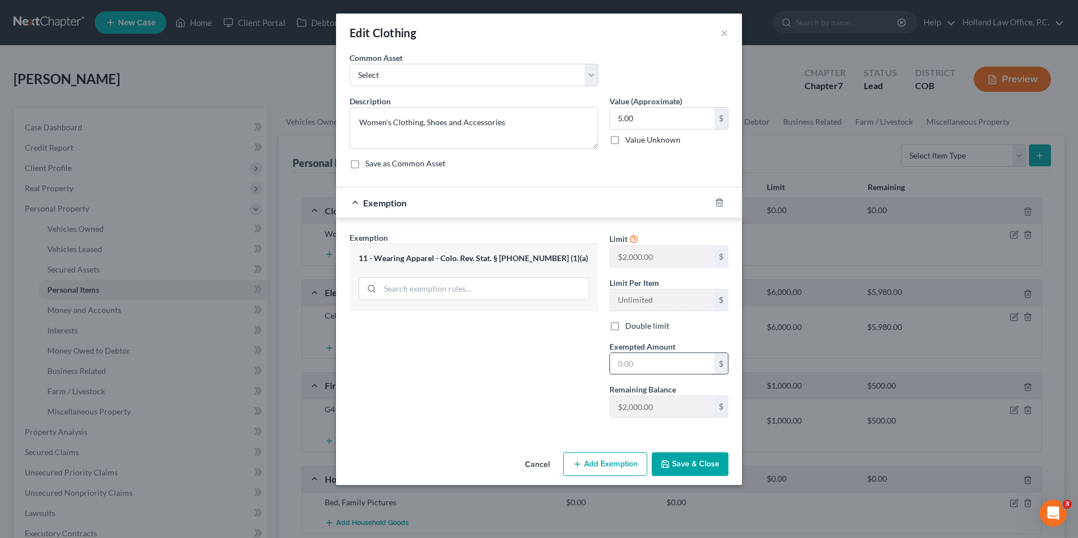
click at [642, 364] on input "text" at bounding box center [662, 363] width 104 height 21
type input "5.00"
click at [701, 461] on button "Save & Close" at bounding box center [690, 464] width 77 height 24
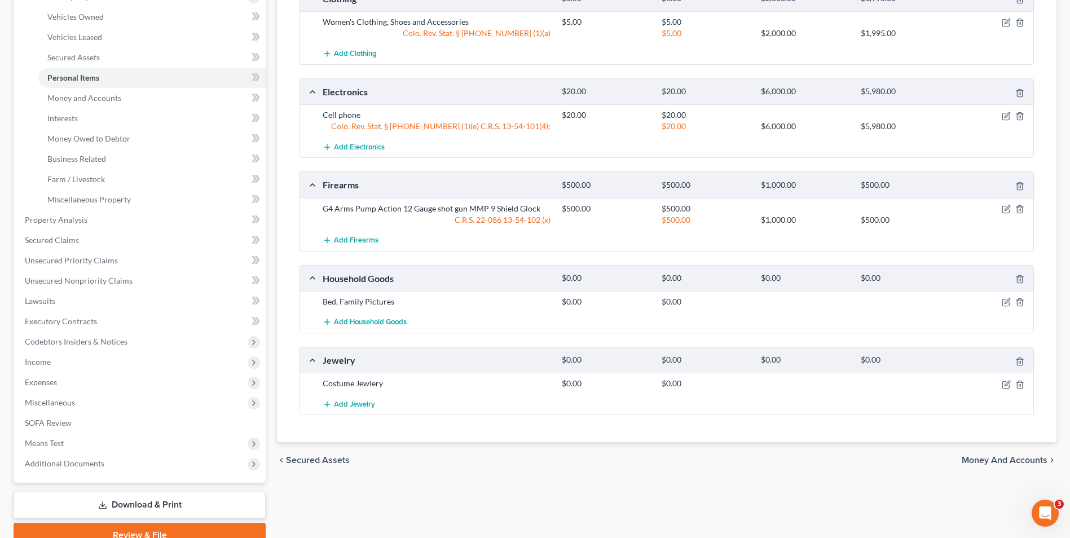
scroll to position [226, 0]
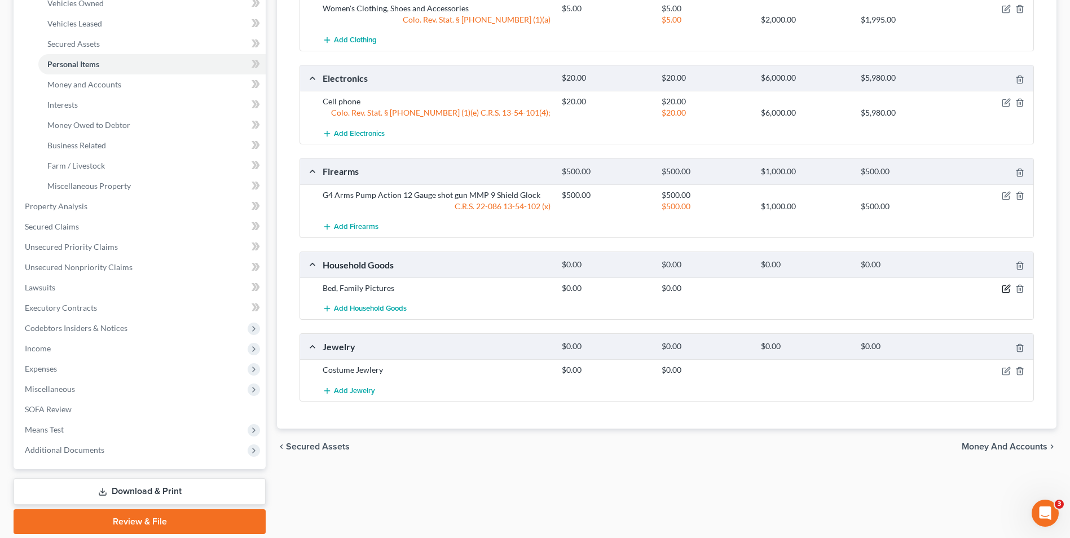
click at [1005, 287] on icon "button" at bounding box center [1006, 288] width 9 height 9
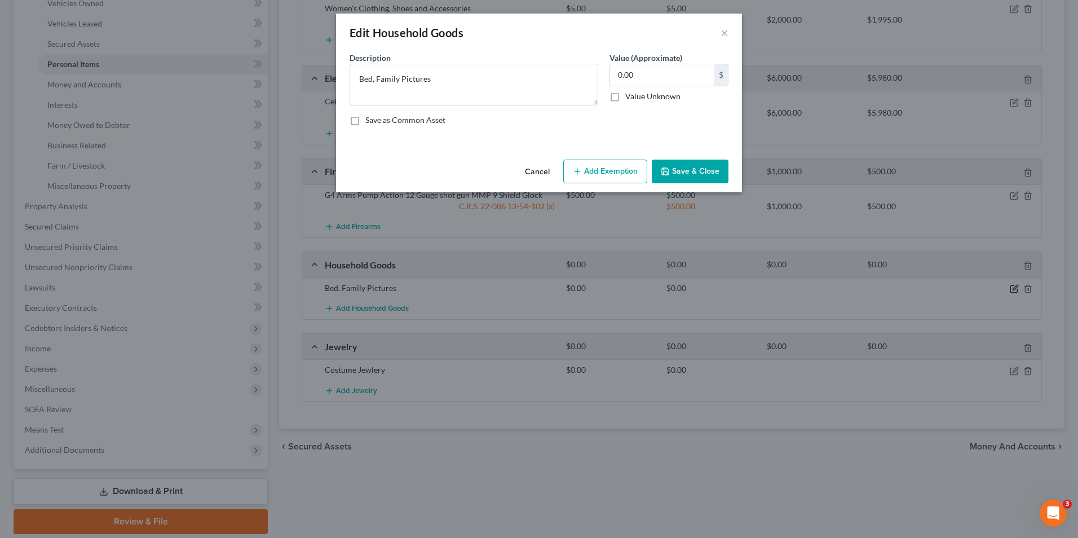
click at [1006, 292] on div "Edit Household Goods × An exemption set must first be selected from the Filing …" at bounding box center [539, 269] width 1078 height 538
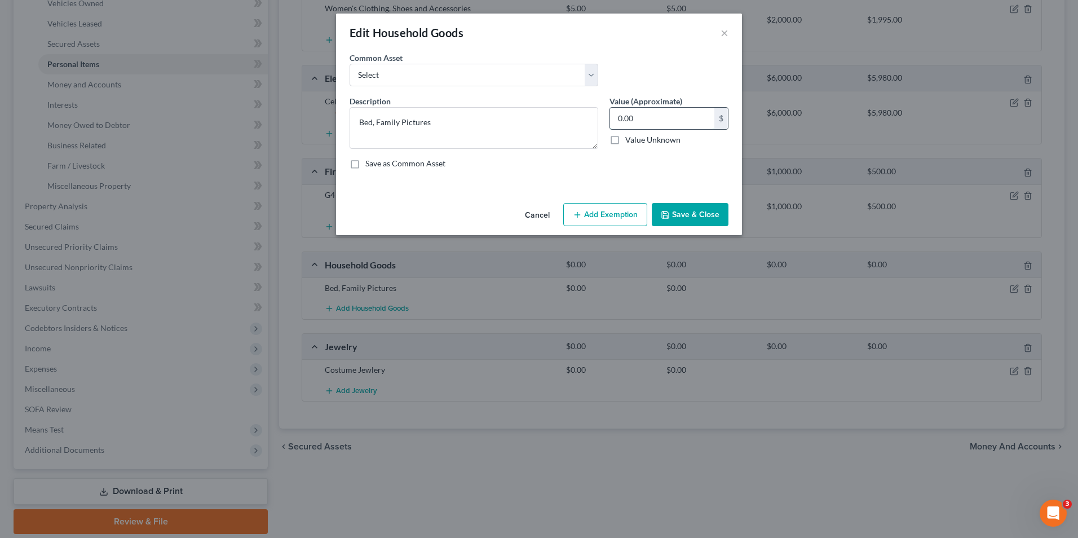
click at [655, 129] on input "0.00" at bounding box center [662, 118] width 104 height 21
type input "100.00"
click at [588, 214] on button "Add Exemption" at bounding box center [606, 215] width 84 height 24
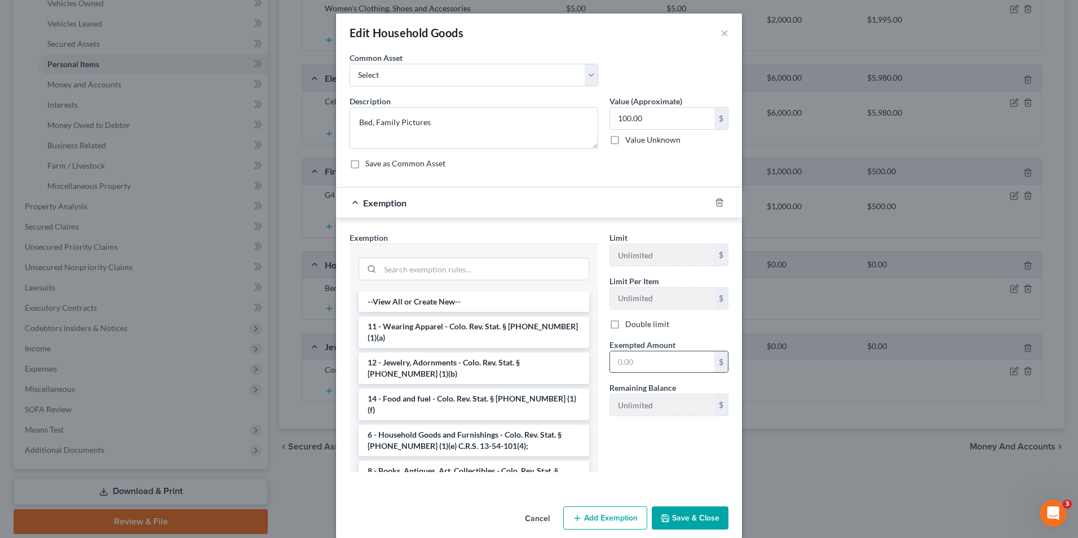
click at [637, 364] on input "text" at bounding box center [662, 361] width 104 height 21
type input "100.00"
click at [535, 426] on li "6 - Household Goods and Furnishings - Colo. Rev. Stat. § 13-54-102 (1)(e) C.R.S…" at bounding box center [474, 441] width 231 height 32
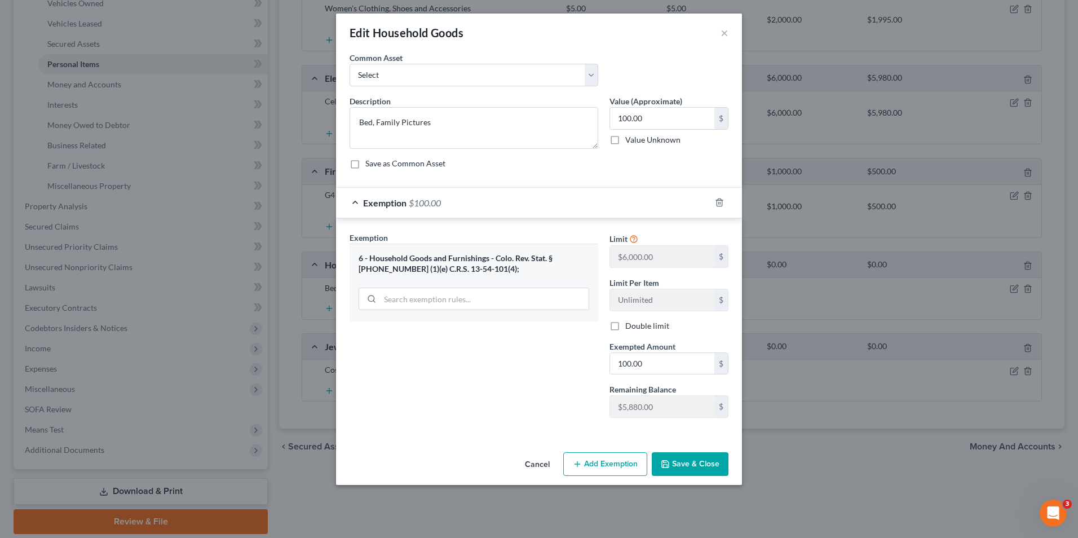
click at [691, 464] on button "Save & Close" at bounding box center [690, 464] width 77 height 24
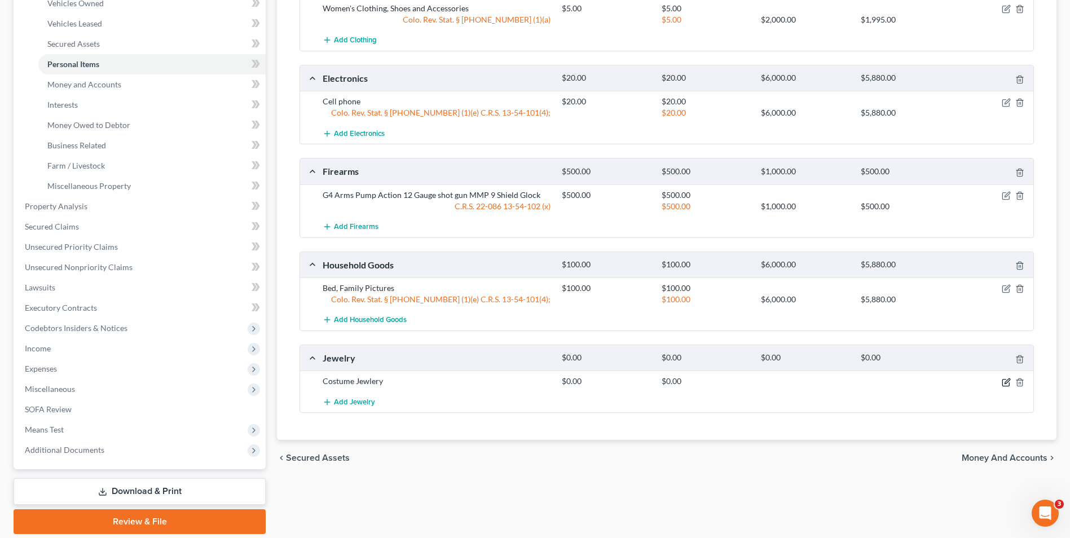
click at [1006, 386] on icon "button" at bounding box center [1005, 382] width 7 height 7
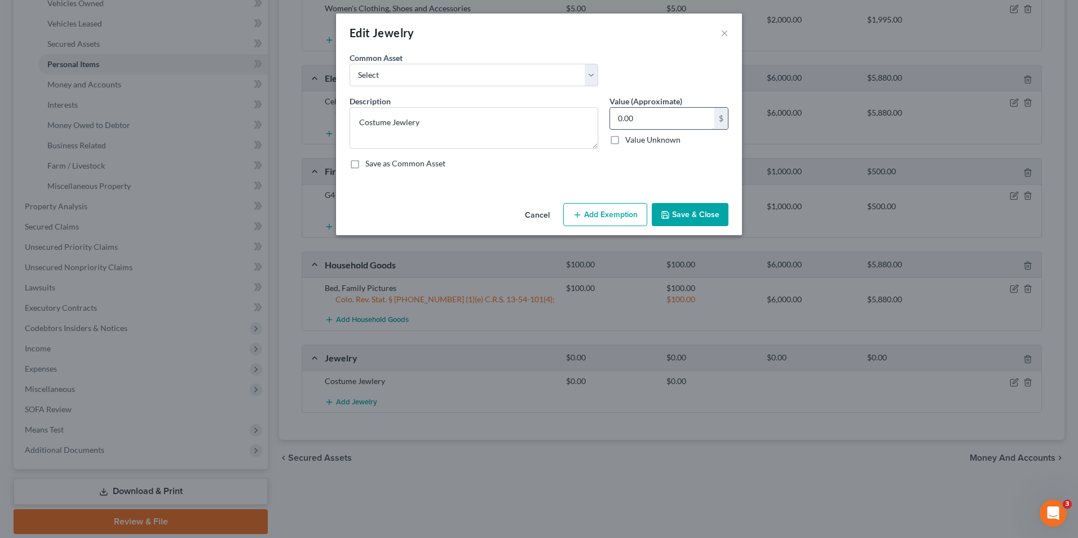
click at [639, 113] on input "0.00" at bounding box center [662, 118] width 104 height 21
type input "5.00"
click at [602, 208] on button "Add Exemption" at bounding box center [606, 215] width 84 height 24
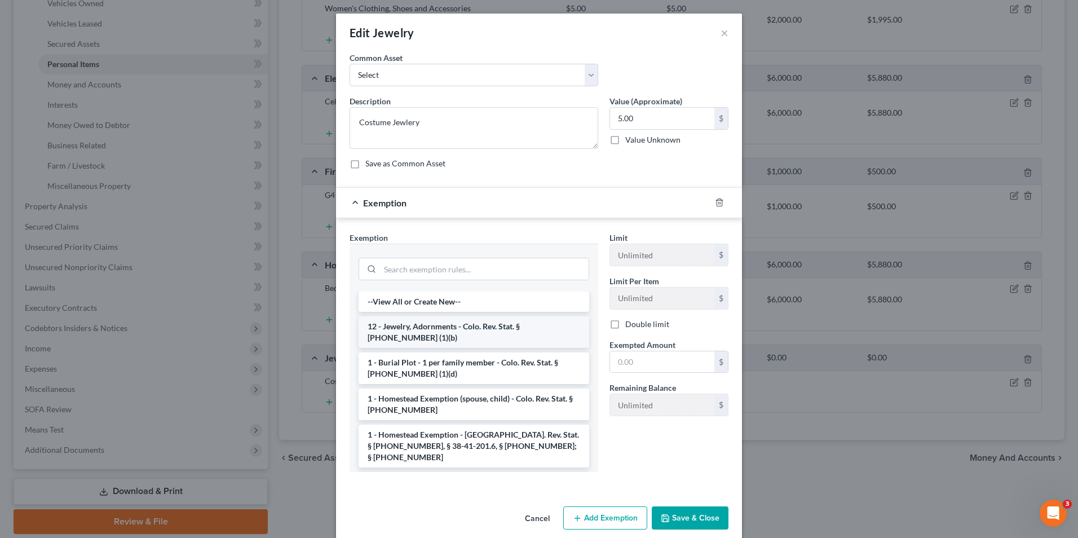
click at [487, 322] on li "12 - Jewelry, Adornments - Colo. Rev. Stat. § 13-54-102 (1)(b)" at bounding box center [474, 332] width 231 height 32
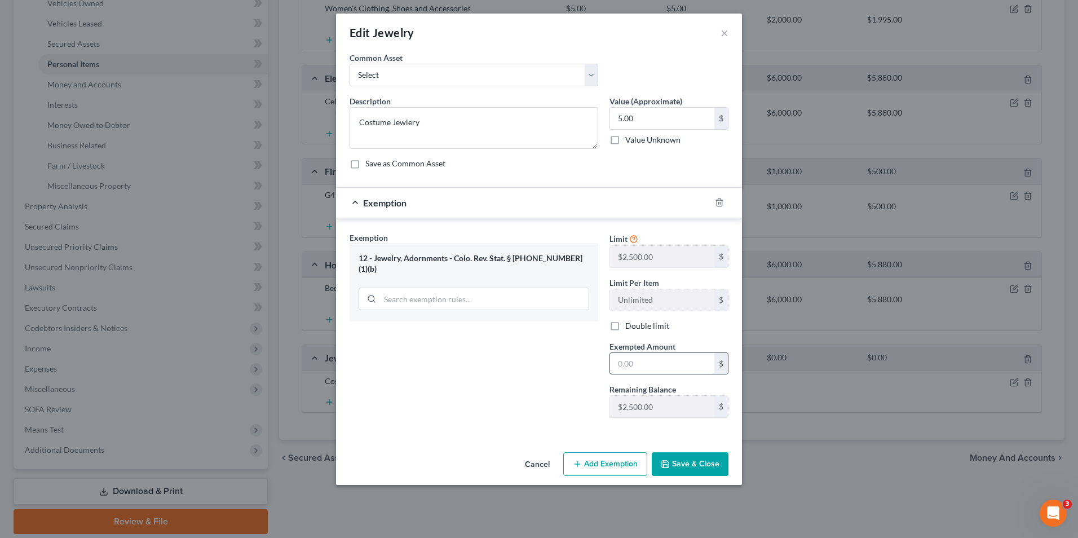
click at [690, 370] on input "text" at bounding box center [662, 363] width 104 height 21
type input "5.00"
drag, startPoint x: 699, startPoint y: 449, endPoint x: 704, endPoint y: 458, distance: 10.1
click at [700, 450] on div "Cancel Add Exemption Save & Close" at bounding box center [539, 466] width 406 height 37
click at [704, 458] on button "Save & Close" at bounding box center [690, 464] width 77 height 24
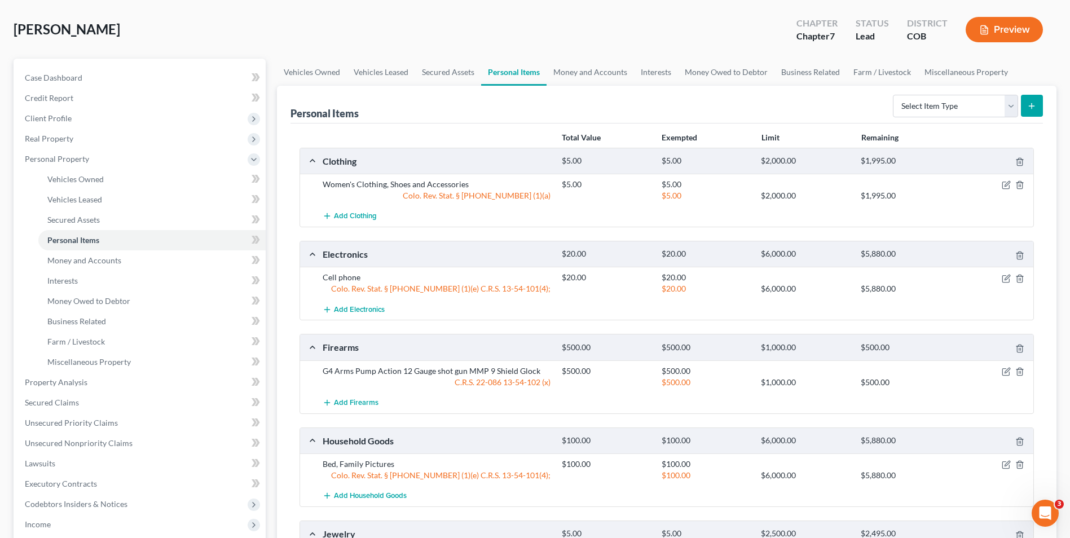
scroll to position [0, 0]
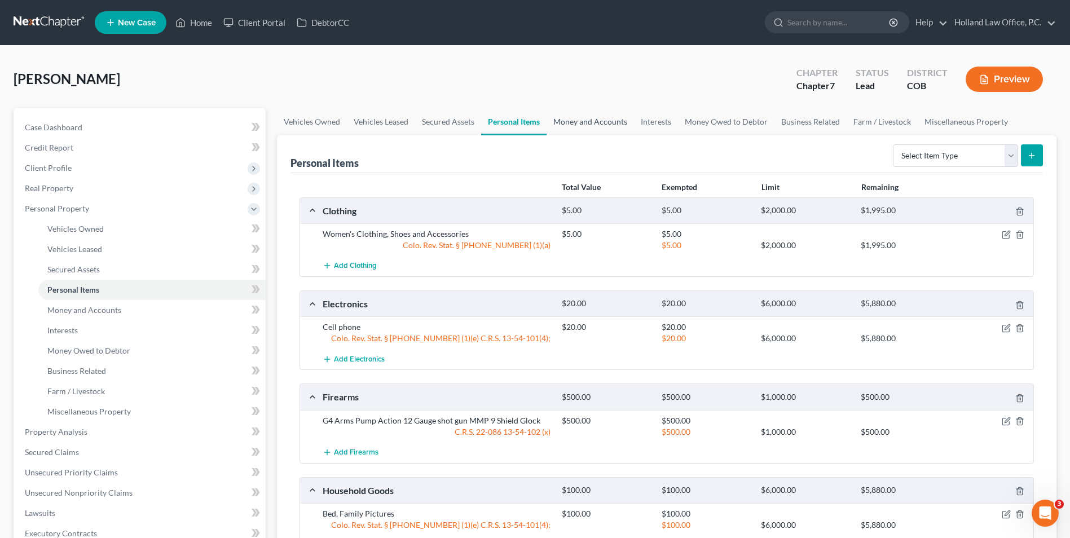
click at [569, 126] on link "Money and Accounts" at bounding box center [590, 121] width 87 height 27
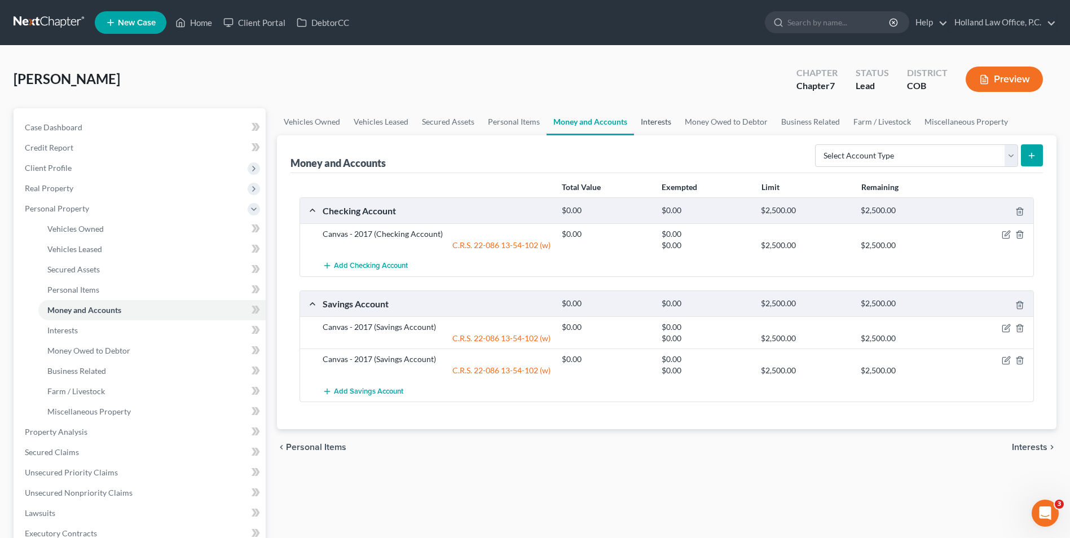
click at [648, 124] on link "Interests" at bounding box center [656, 121] width 44 height 27
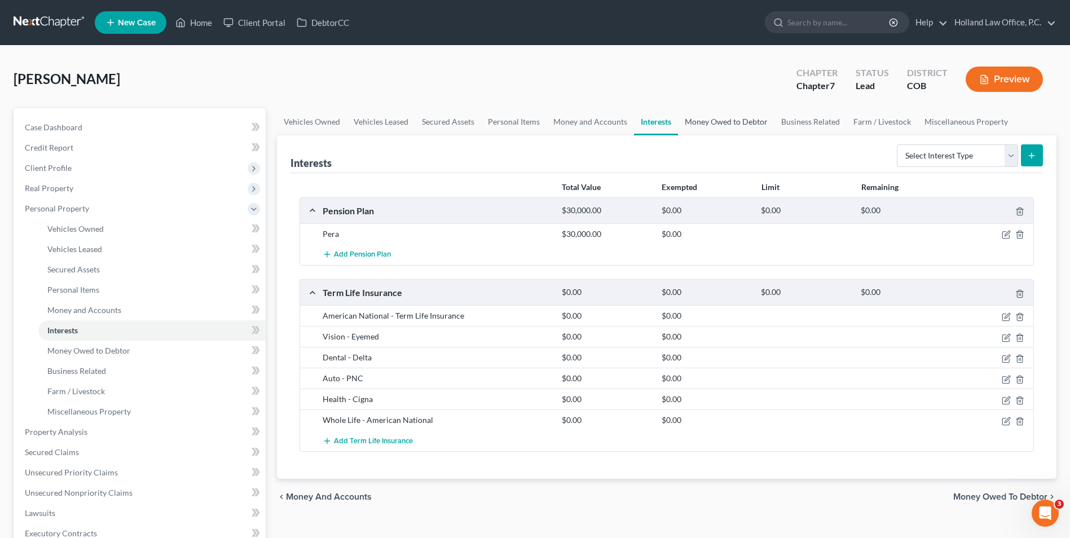
click at [713, 128] on link "Money Owed to Debtor" at bounding box center [726, 121] width 96 height 27
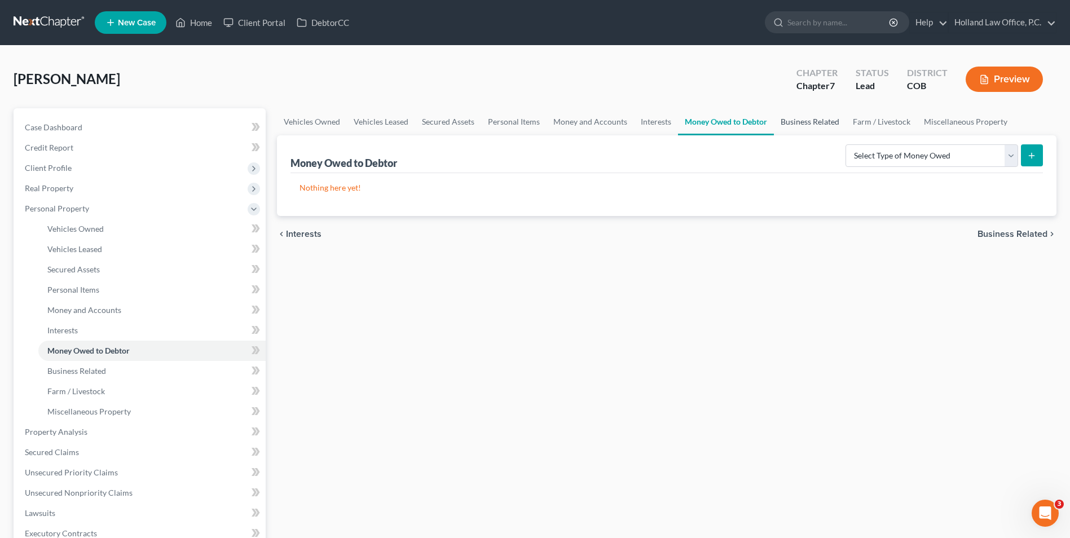
click at [829, 127] on link "Business Related" at bounding box center [810, 121] width 72 height 27
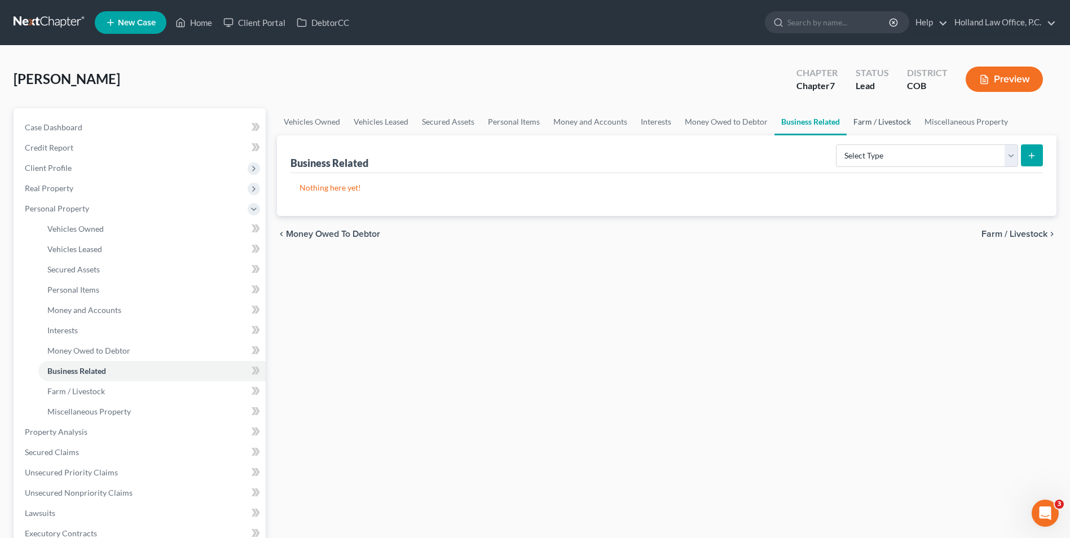
click at [879, 125] on link "Farm / Livestock" at bounding box center [882, 121] width 71 height 27
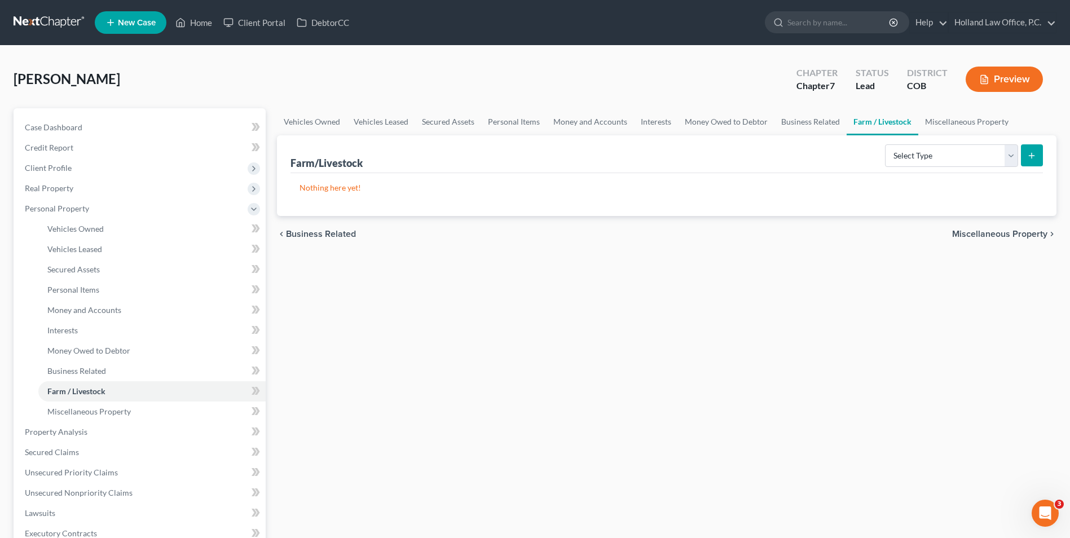
click at [395, 222] on div "chevron_left Business Related Miscellaneous Property chevron_right" at bounding box center [667, 234] width 780 height 36
click at [698, 131] on link "Money Owed to Debtor" at bounding box center [726, 121] width 96 height 27
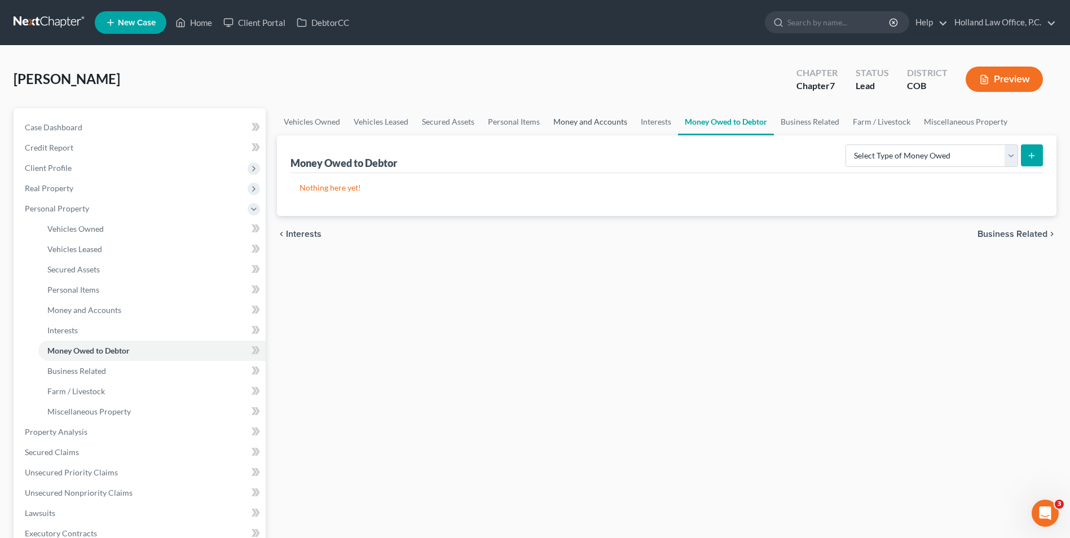
click at [626, 120] on link "Money and Accounts" at bounding box center [590, 121] width 87 height 27
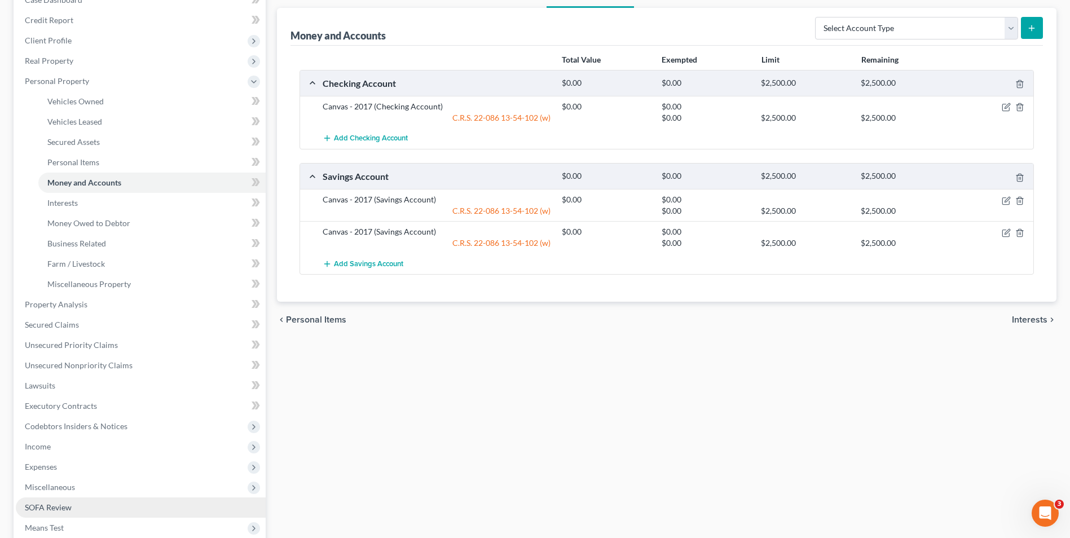
scroll to position [169, 0]
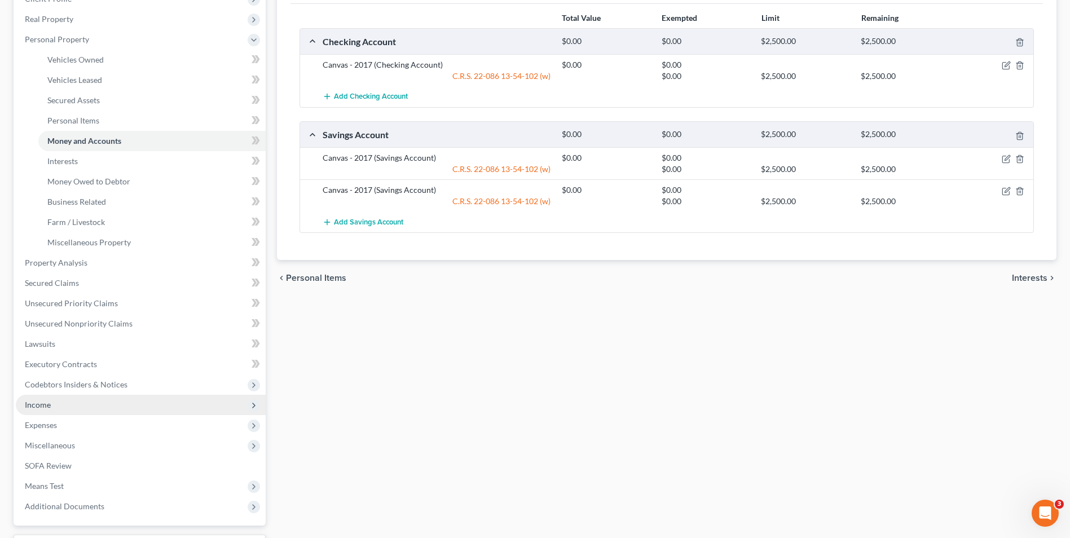
click at [60, 410] on span "Income" at bounding box center [141, 405] width 250 height 20
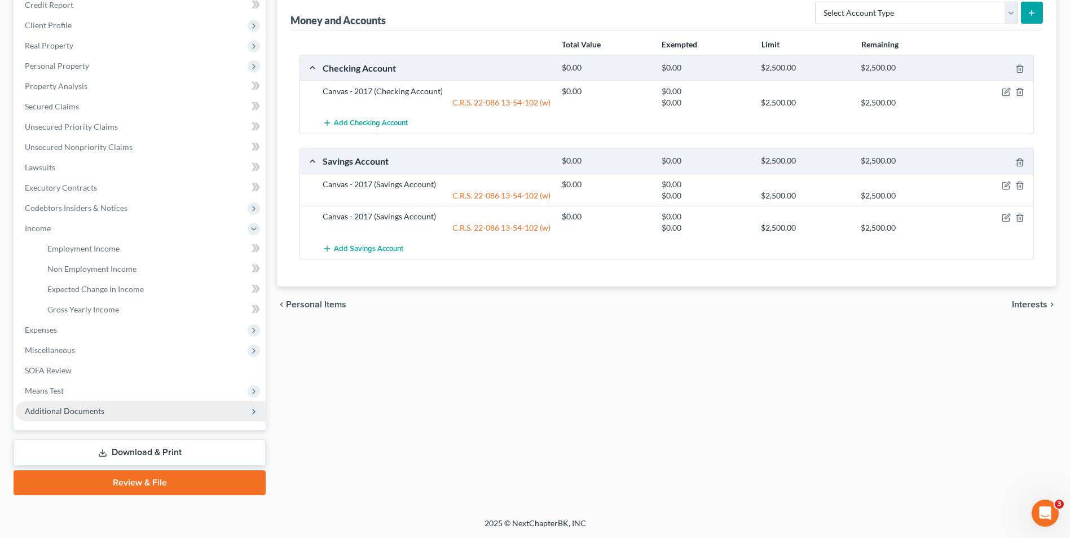
scroll to position [143, 0]
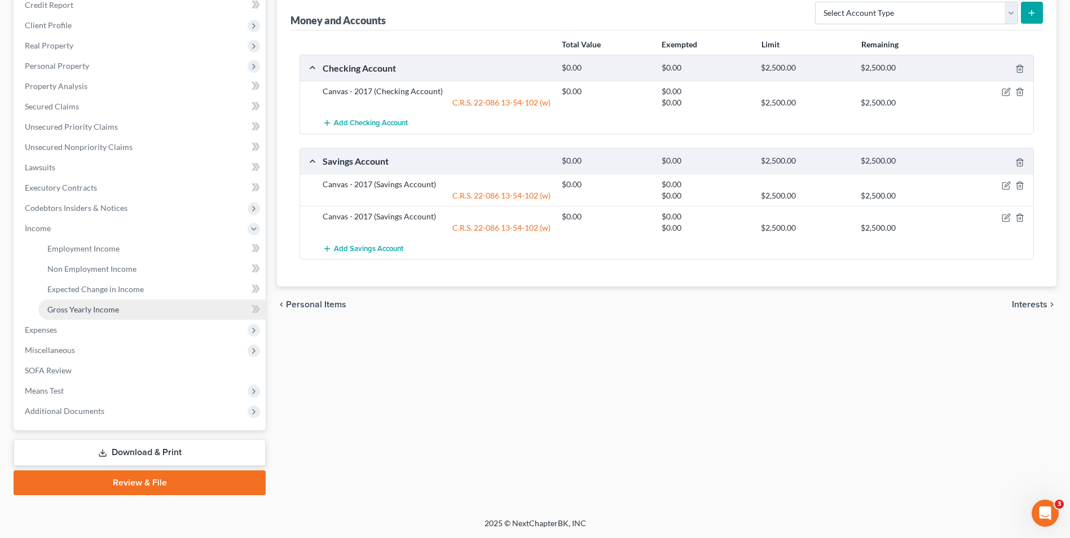
click at [91, 312] on span "Gross Yearly Income" at bounding box center [83, 310] width 72 height 10
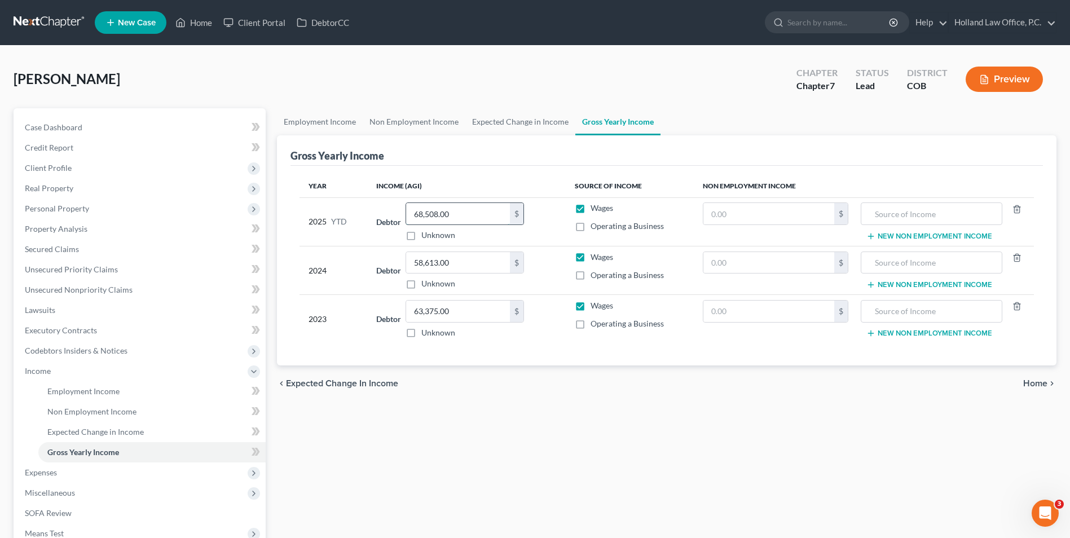
click at [500, 216] on input "68,508.00" at bounding box center [458, 213] width 104 height 21
click at [457, 218] on input "68,508.00" at bounding box center [458, 213] width 104 height 21
click at [384, 205] on div "Debtor 68,508.00 $ Unknown Balance Undetermined 68,508.00 $ Unknown" at bounding box center [466, 221] width 181 height 38
type input "43,614.88"
click at [615, 475] on div "Employment Income Non Employment Income Expected Change in Income Gross Yearly …" at bounding box center [666, 373] width 791 height 530
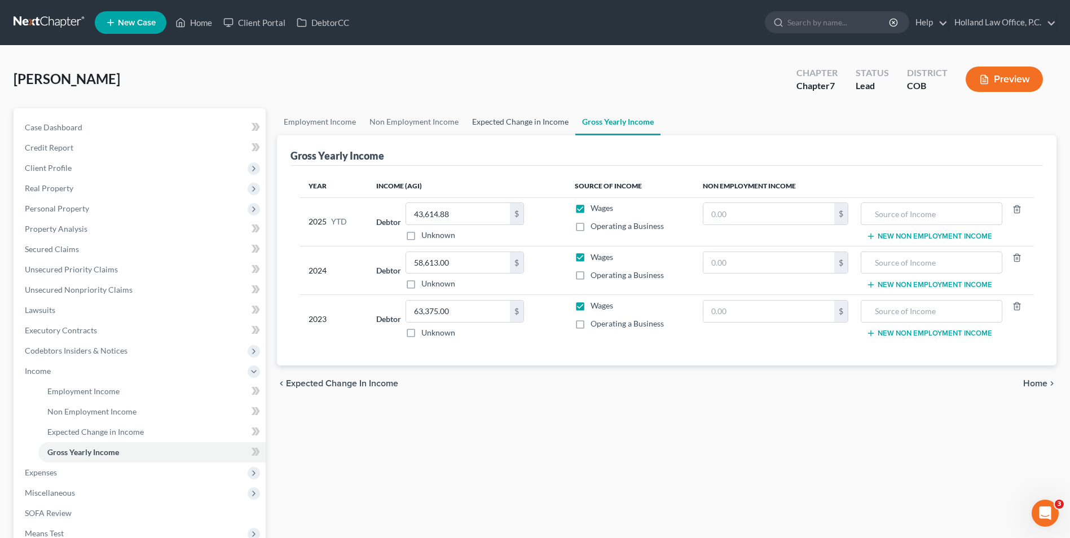
click at [517, 122] on link "Expected Change in Income" at bounding box center [520, 121] width 110 height 27
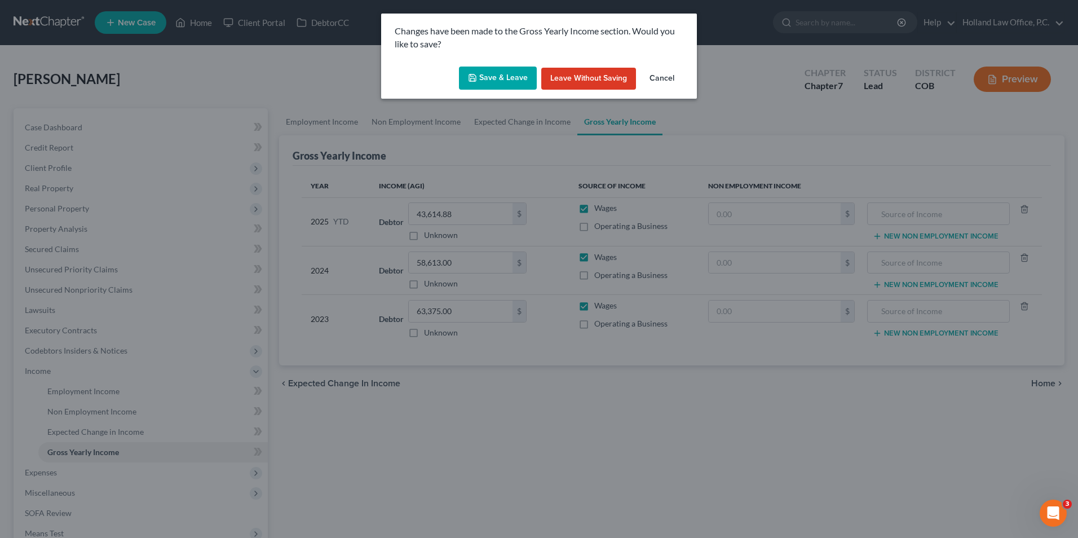
click at [500, 67] on button "Save & Leave" at bounding box center [498, 79] width 78 height 24
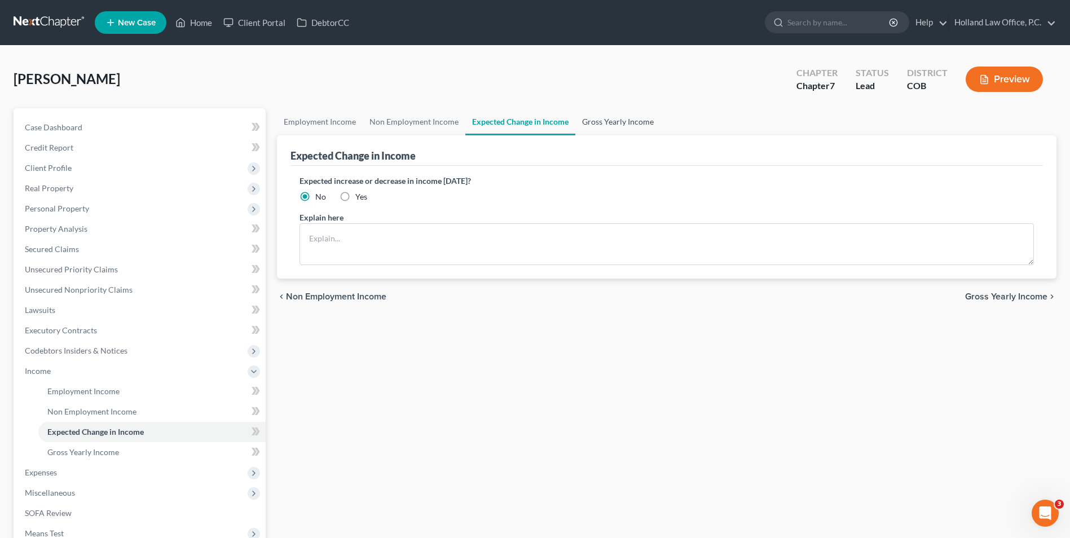
click at [597, 124] on link "Gross Yearly Income" at bounding box center [617, 121] width 85 height 27
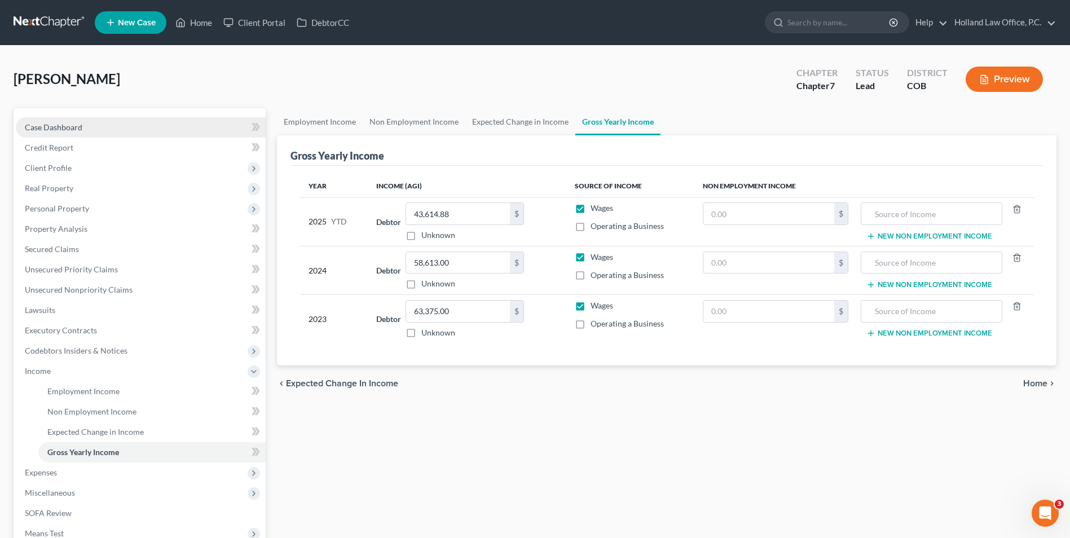
click at [47, 123] on span "Case Dashboard" at bounding box center [54, 127] width 58 height 10
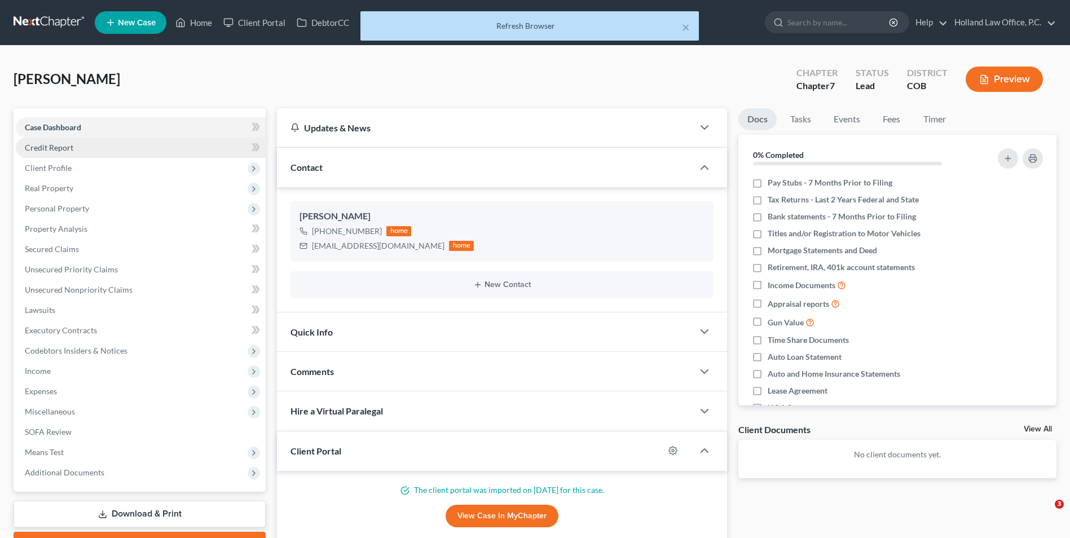
click at [80, 152] on link "Credit Report" at bounding box center [141, 148] width 250 height 20
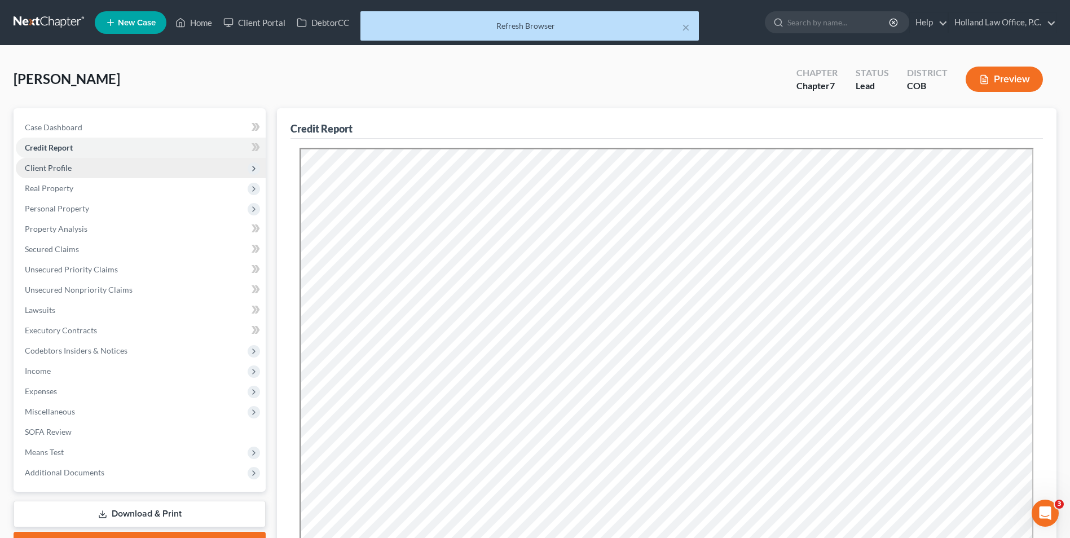
click at [81, 167] on span "Client Profile" at bounding box center [141, 168] width 250 height 20
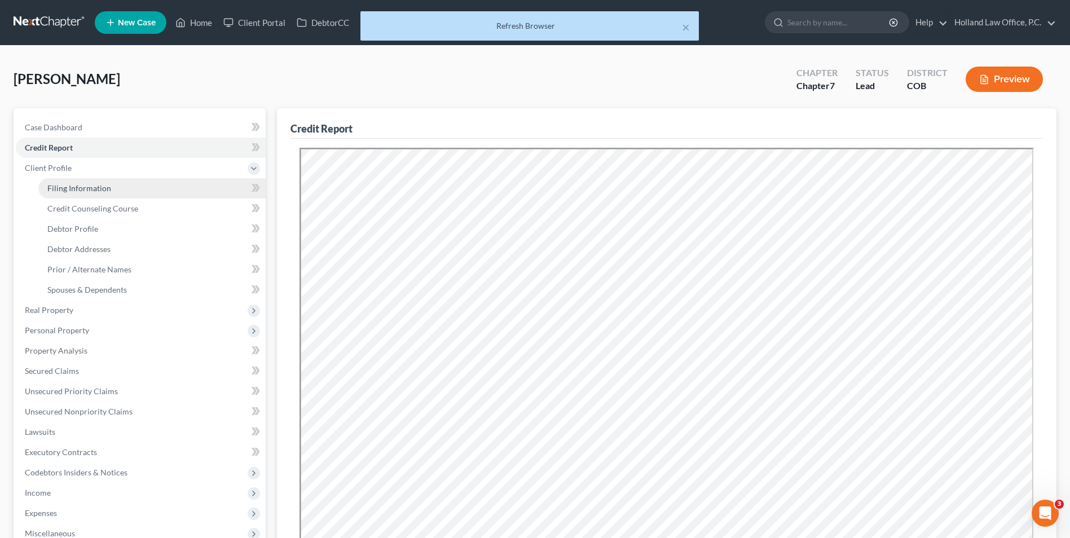
click at [81, 184] on span "Filing Information" at bounding box center [79, 188] width 64 height 10
select select "1"
select select "0"
select select "5"
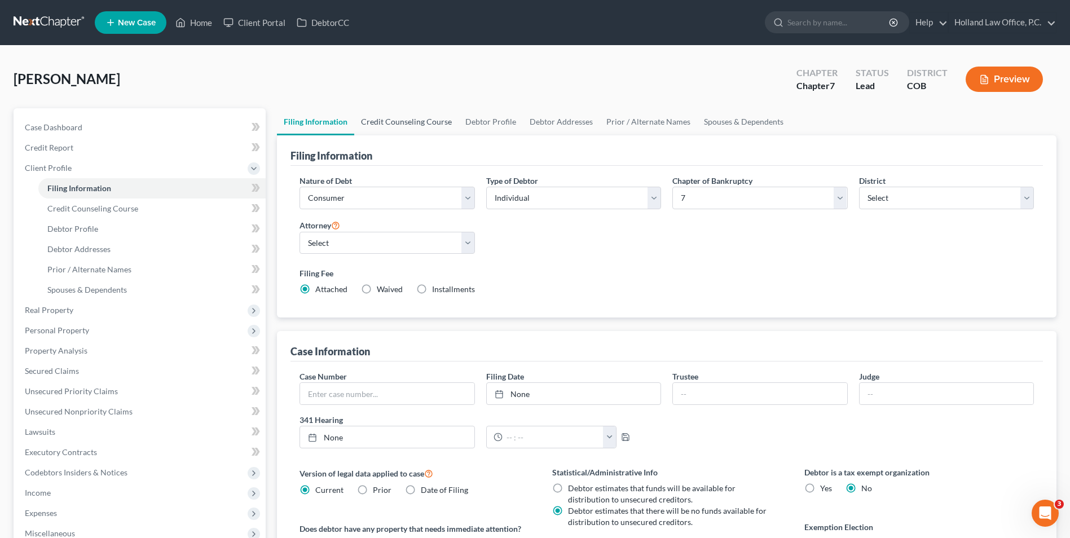
click at [415, 121] on link "Credit Counseling Course" at bounding box center [406, 121] width 104 height 27
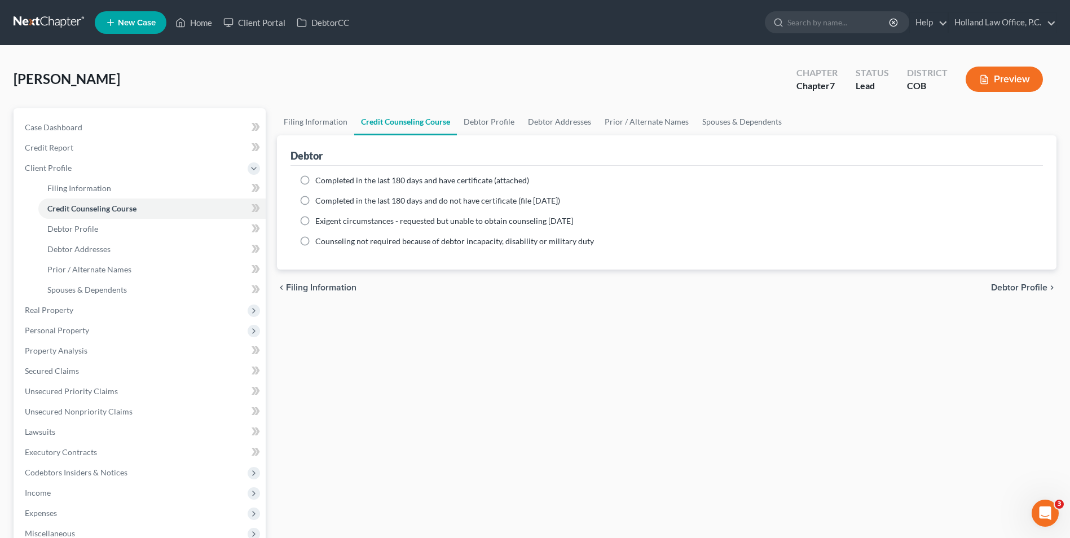
click at [416, 179] on span "Completed in the last 180 days and have certificate (attached)" at bounding box center [422, 180] width 214 height 10
click at [327, 179] on input "Completed in the last 180 days and have certificate (attached)" at bounding box center [323, 178] width 7 height 7
radio input "true"
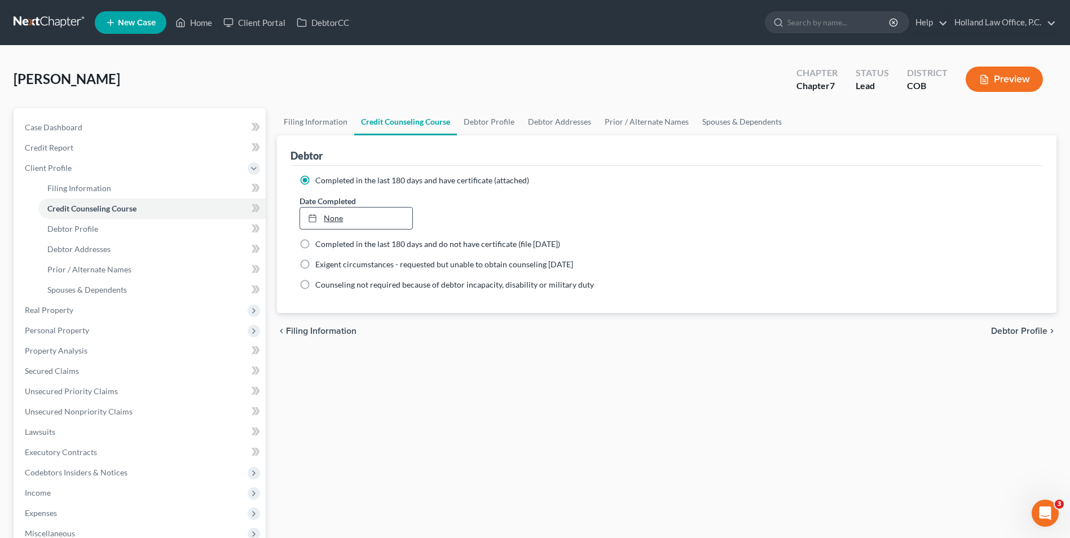
click at [327, 220] on link "None" at bounding box center [356, 218] width 112 height 21
type input "8/19/2025"
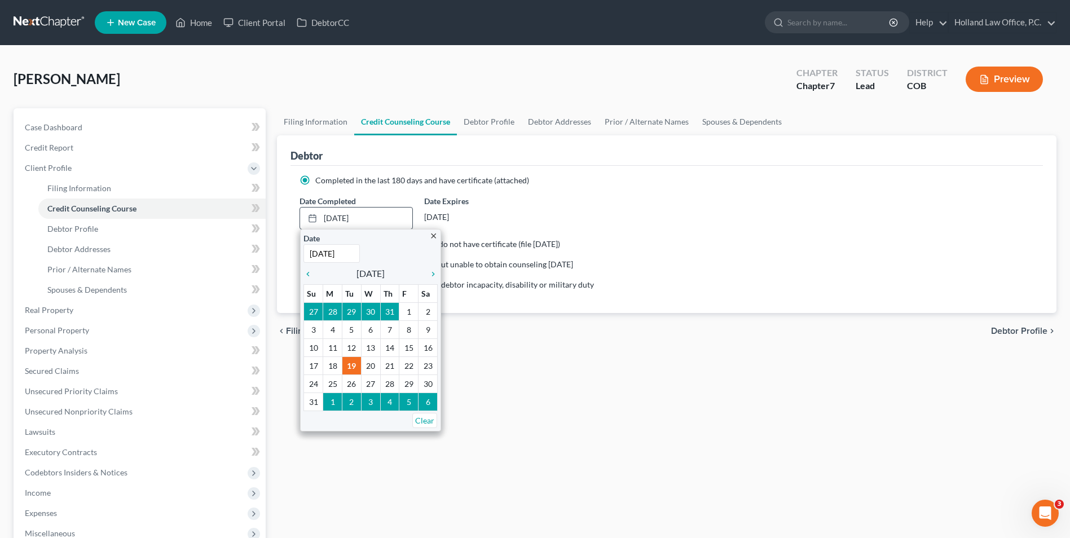
drag, startPoint x: 305, startPoint y: 277, endPoint x: 315, endPoint y: 289, distance: 16.0
click at [305, 276] on icon "chevron_left" at bounding box center [310, 274] width 15 height 9
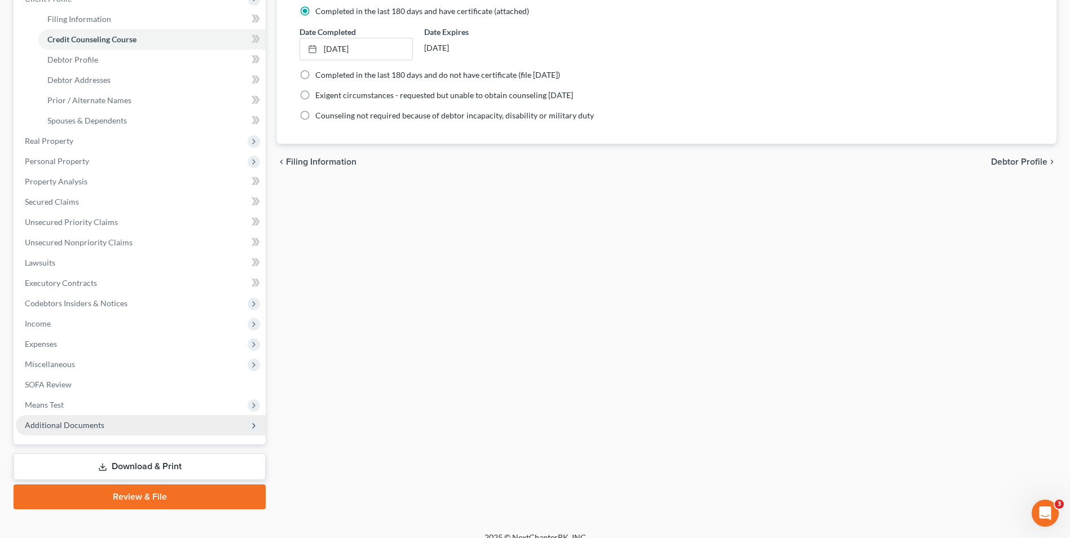
click at [95, 430] on span "Additional Documents" at bounding box center [141, 425] width 250 height 20
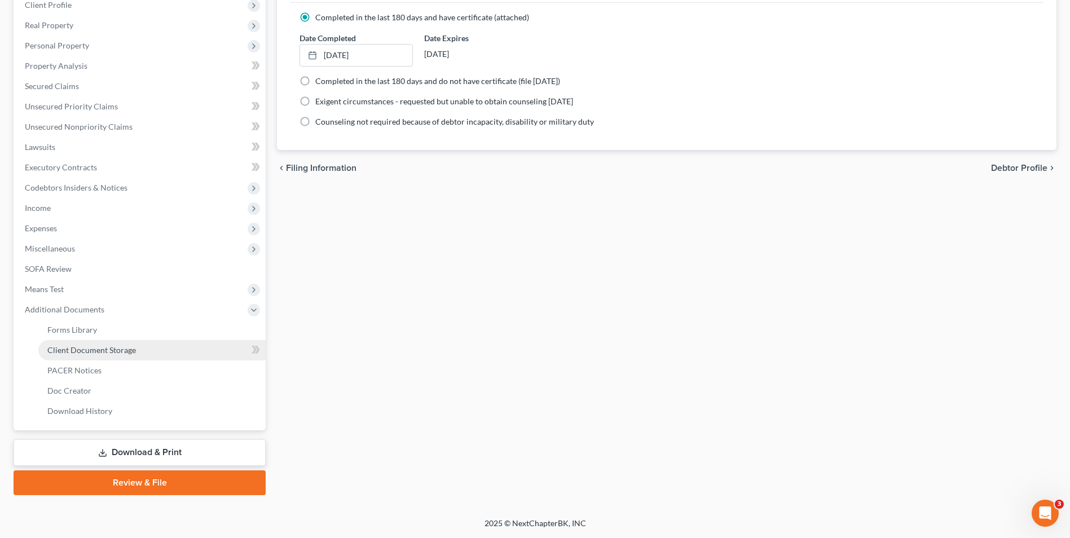
click at [108, 346] on span "Client Document Storage" at bounding box center [91, 350] width 89 height 10
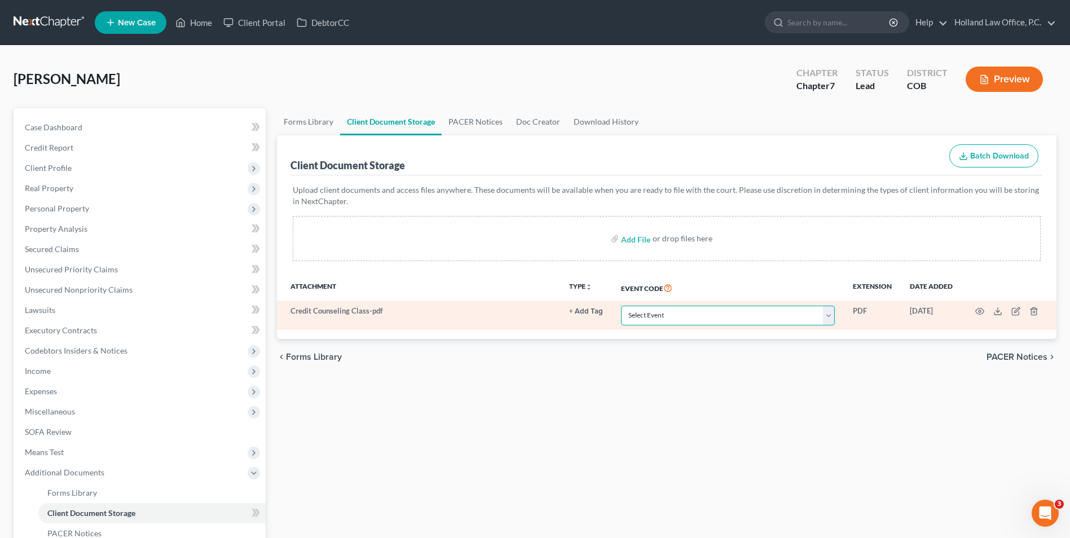
click at [655, 317] on select "Select Event 1009-1.1 Notice of Amendments 20 Largest Unsecured Creditors Amend…" at bounding box center [728, 316] width 214 height 20
select select "5"
click at [621, 306] on select "Select Event 1009-1.1 Notice of Amendments 20 Largest Unsecured Creditors Amend…" at bounding box center [728, 316] width 214 height 20
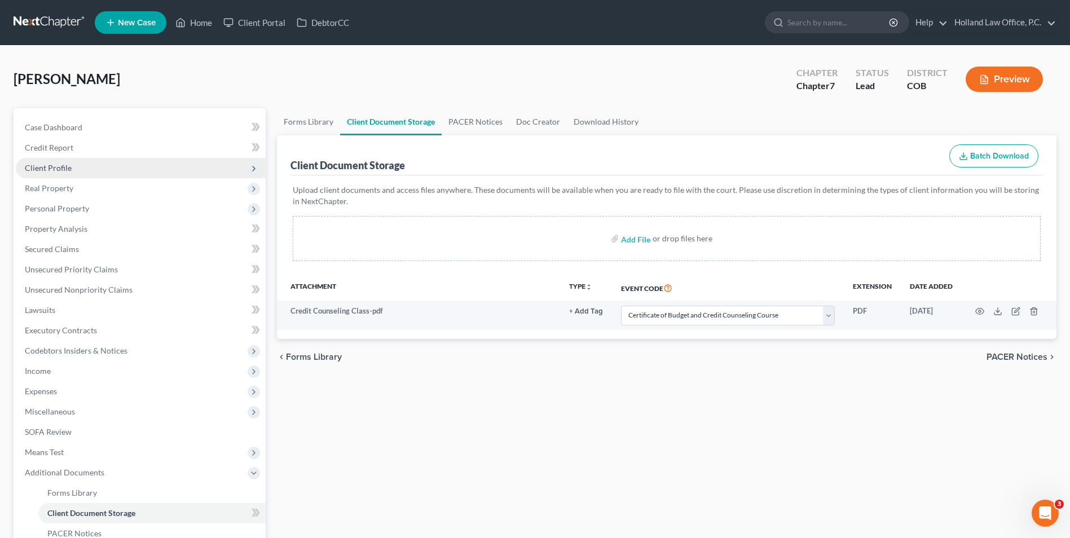
click at [58, 165] on span "Client Profile" at bounding box center [48, 168] width 47 height 10
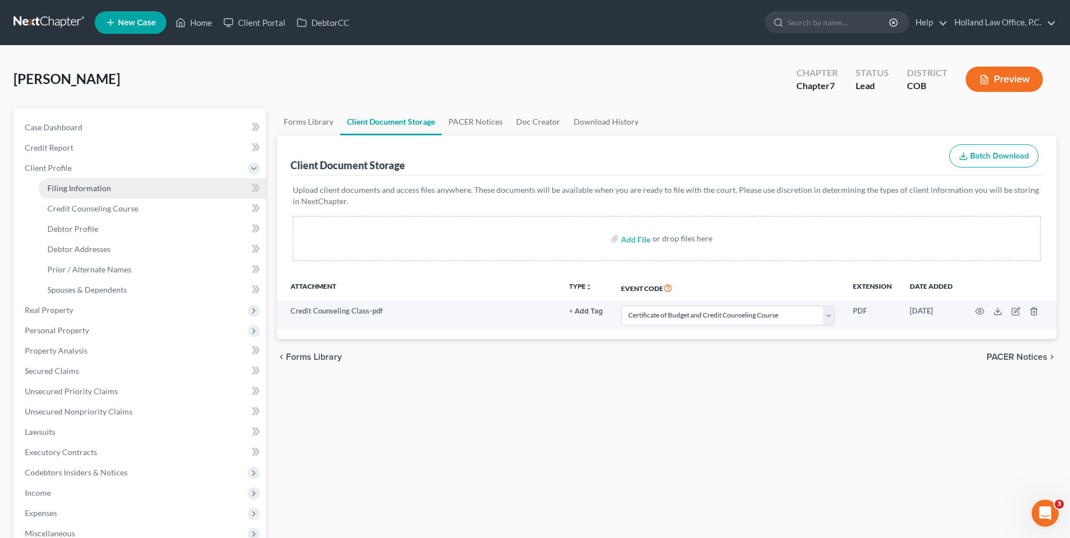
click at [81, 187] on span "Filing Information" at bounding box center [79, 188] width 64 height 10
select select "1"
select select "0"
select select "11"
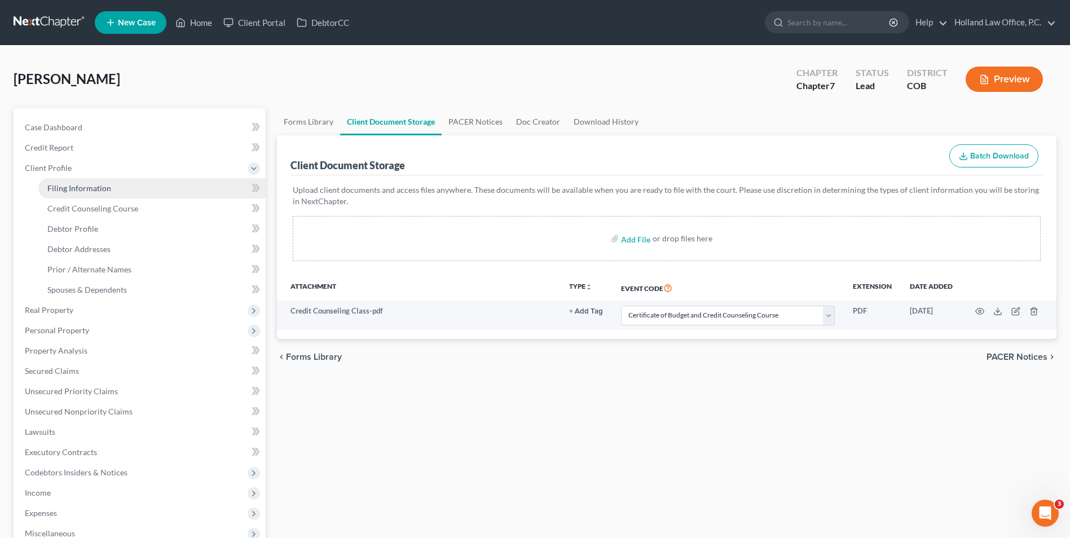
select select "0"
select select "5"
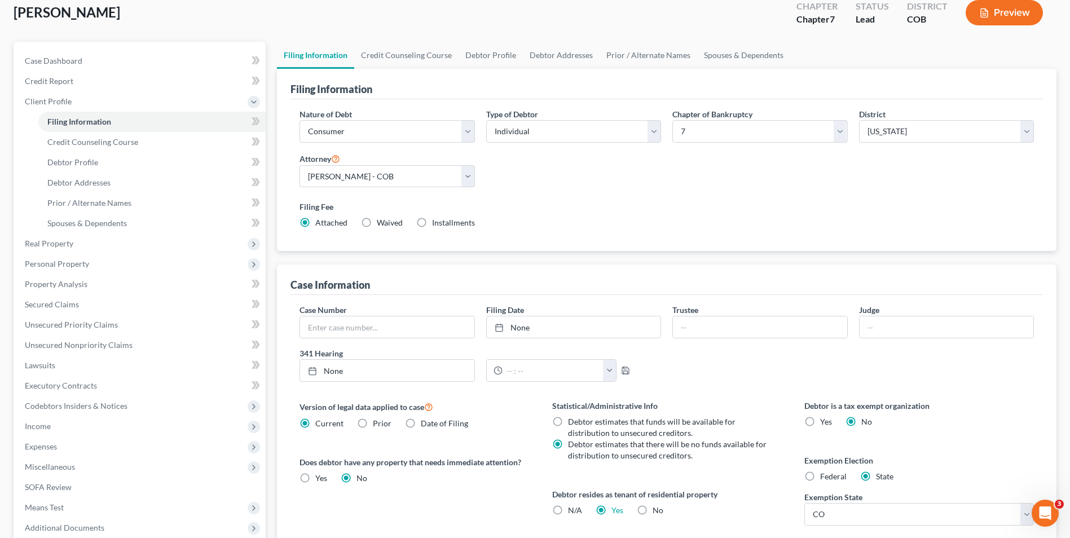
scroll to position [36, 0]
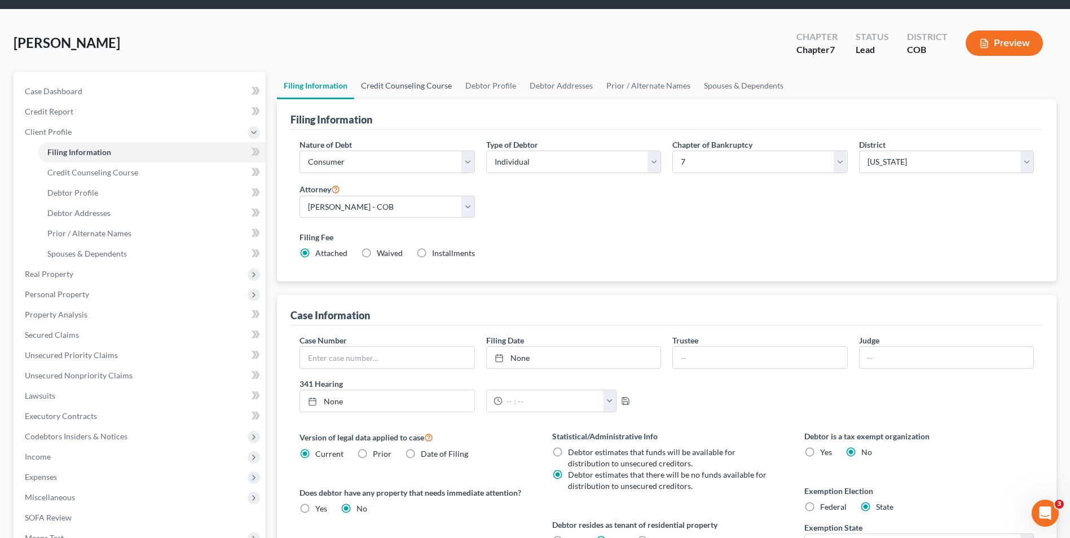
click at [422, 85] on link "Credit Counseling Course" at bounding box center [406, 85] width 104 height 27
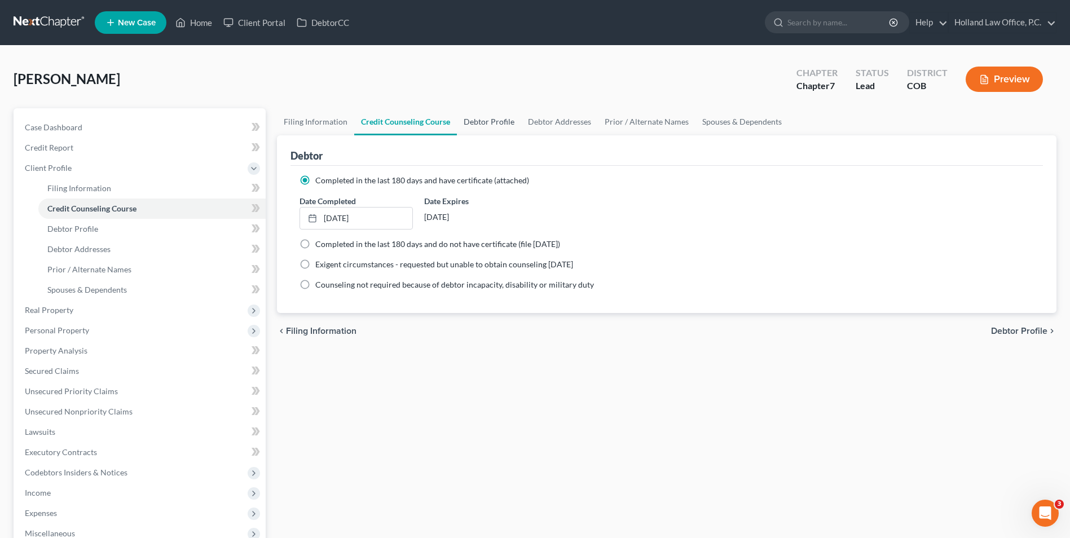
click at [505, 124] on link "Debtor Profile" at bounding box center [489, 121] width 64 height 27
select select "0"
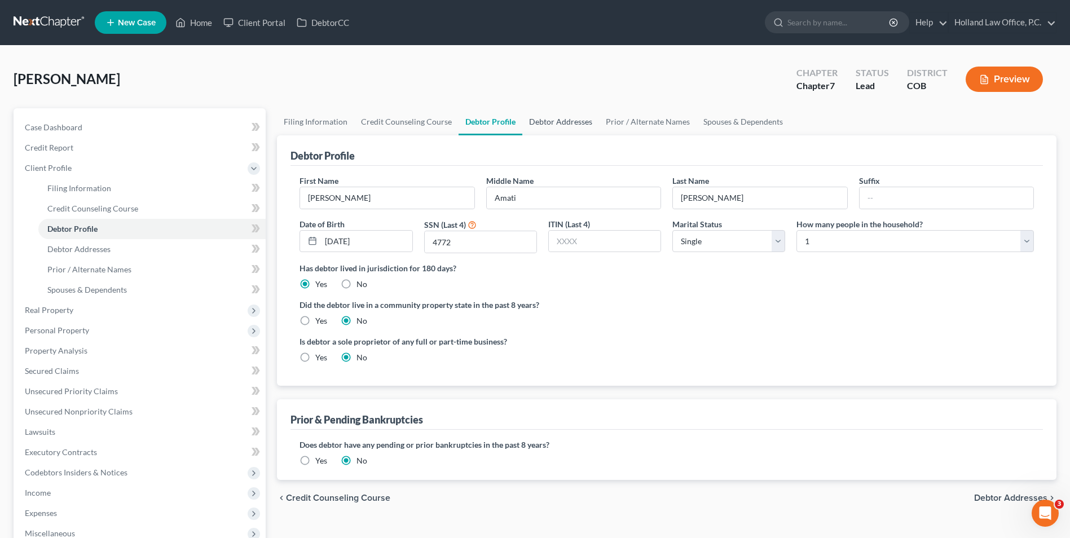
click at [553, 124] on link "Debtor Addresses" at bounding box center [560, 121] width 77 height 27
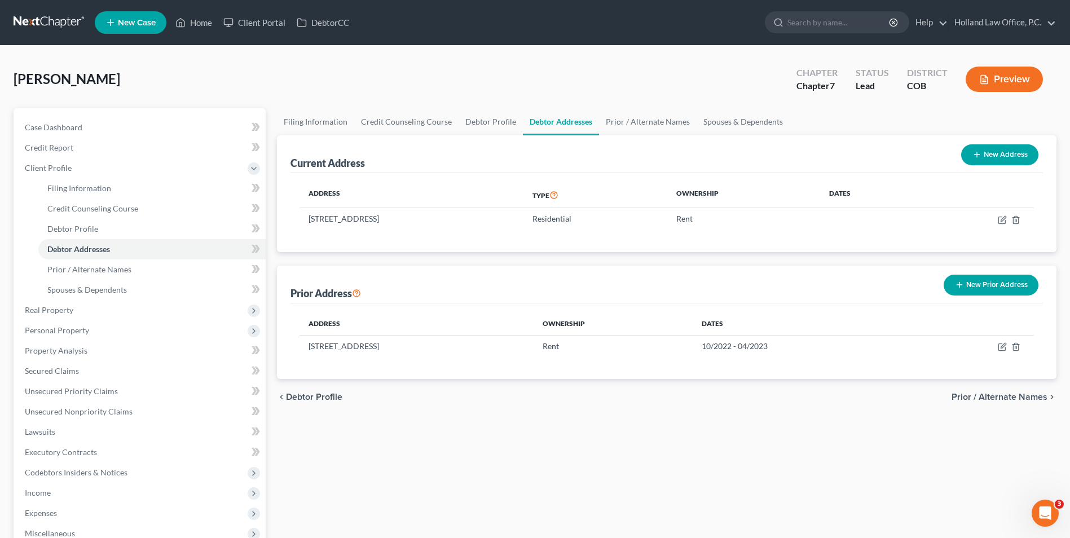
scroll to position [56, 0]
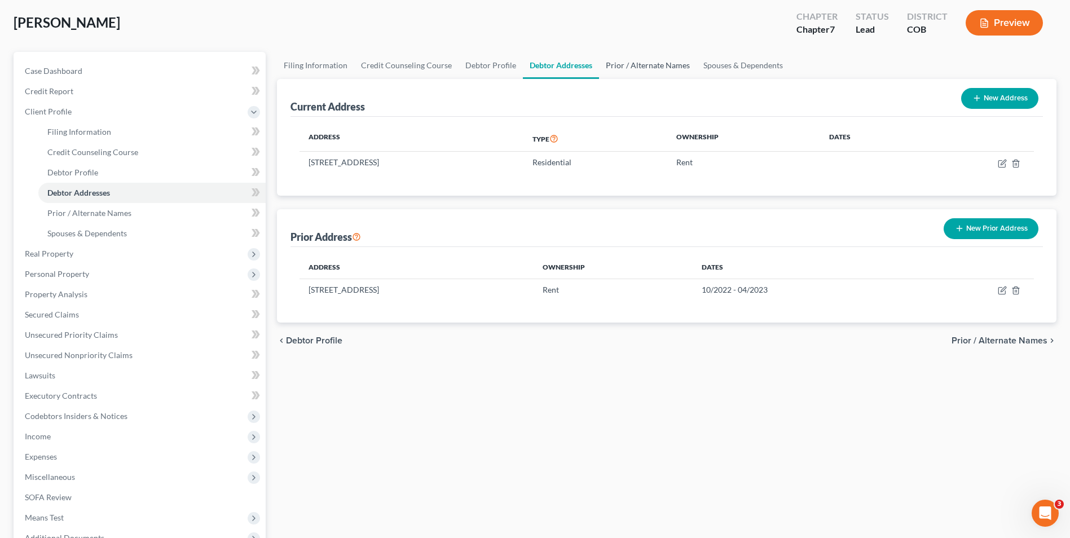
click at [631, 59] on link "Prior / Alternate Names" at bounding box center [648, 65] width 98 height 27
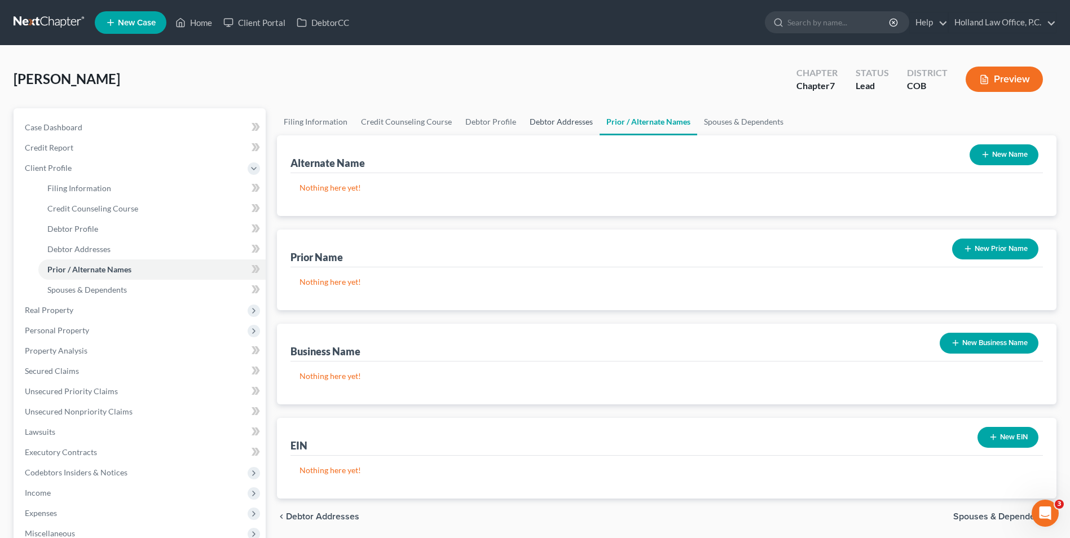
click at [547, 111] on link "Debtor Addresses" at bounding box center [561, 121] width 77 height 27
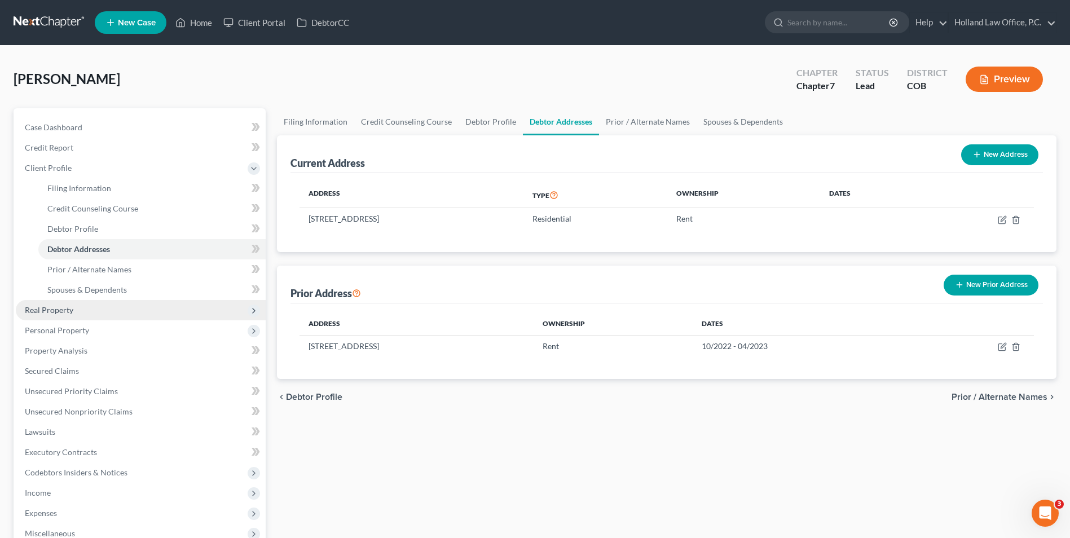
click at [71, 308] on span "Real Property" at bounding box center [49, 310] width 49 height 10
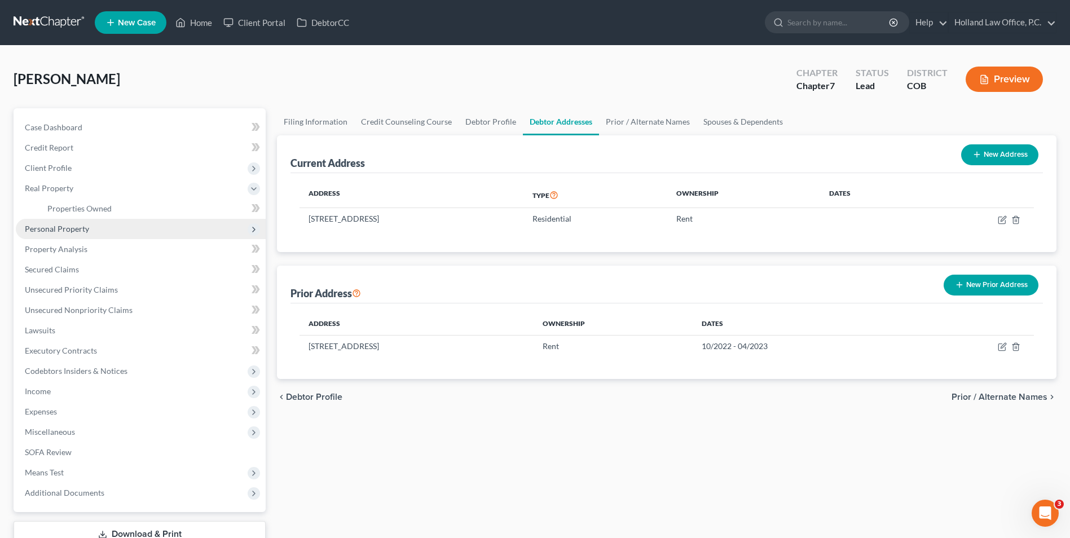
click at [73, 231] on span "Personal Property" at bounding box center [57, 229] width 64 height 10
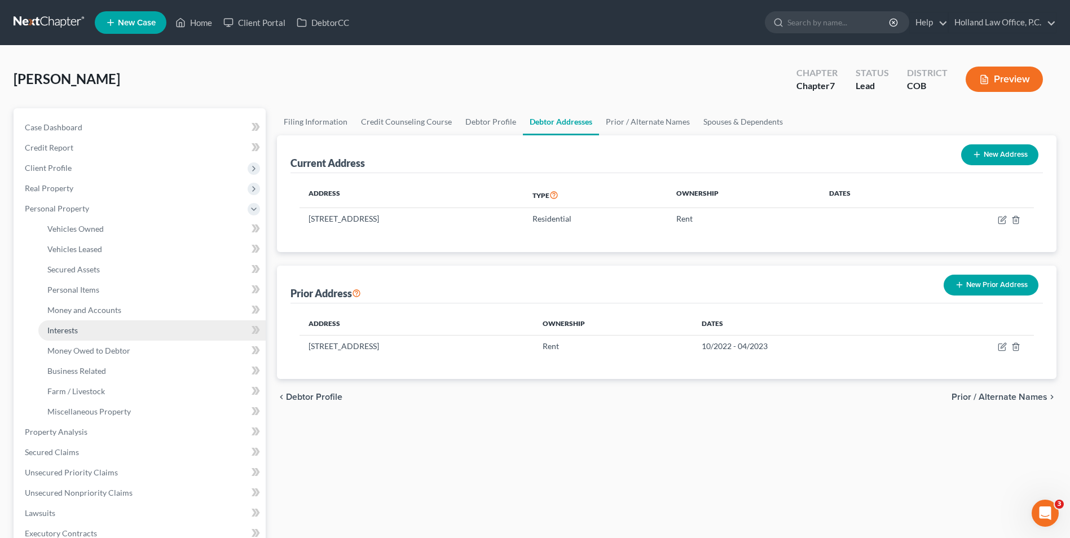
click at [81, 332] on link "Interests" at bounding box center [151, 330] width 227 height 20
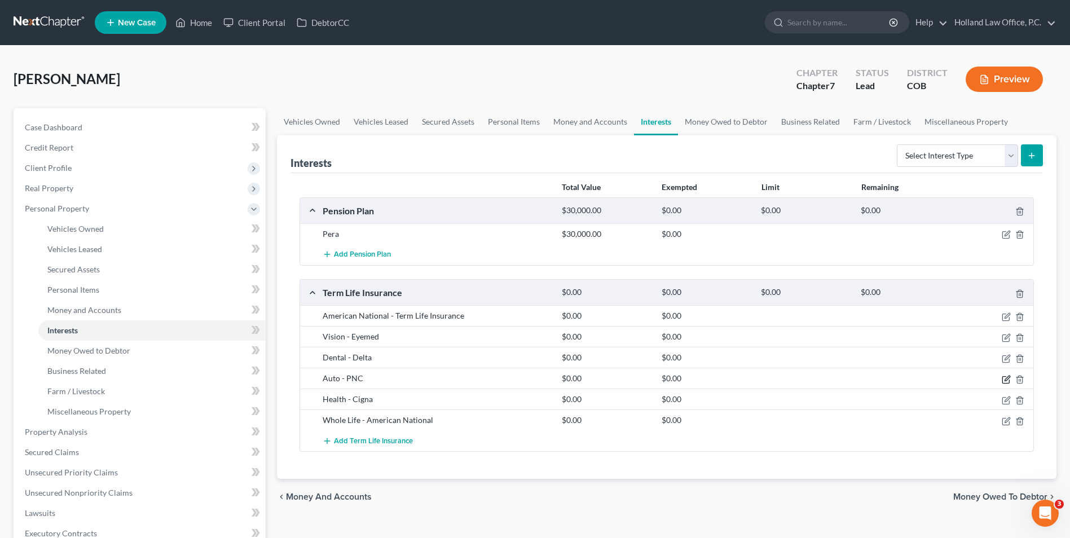
click at [1006, 379] on icon "button" at bounding box center [1007, 378] width 5 height 5
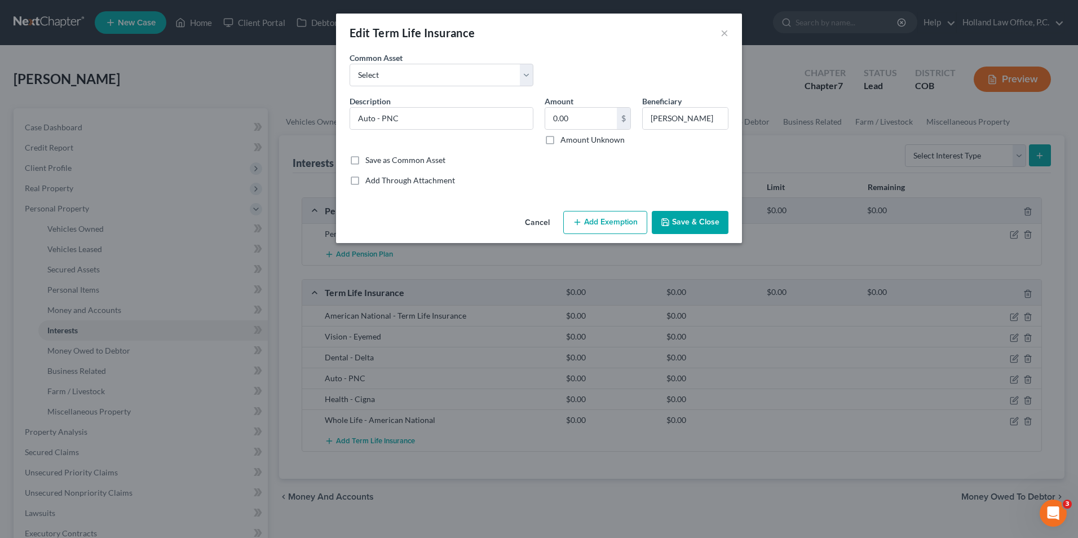
click at [693, 224] on button "Save & Close" at bounding box center [690, 223] width 77 height 24
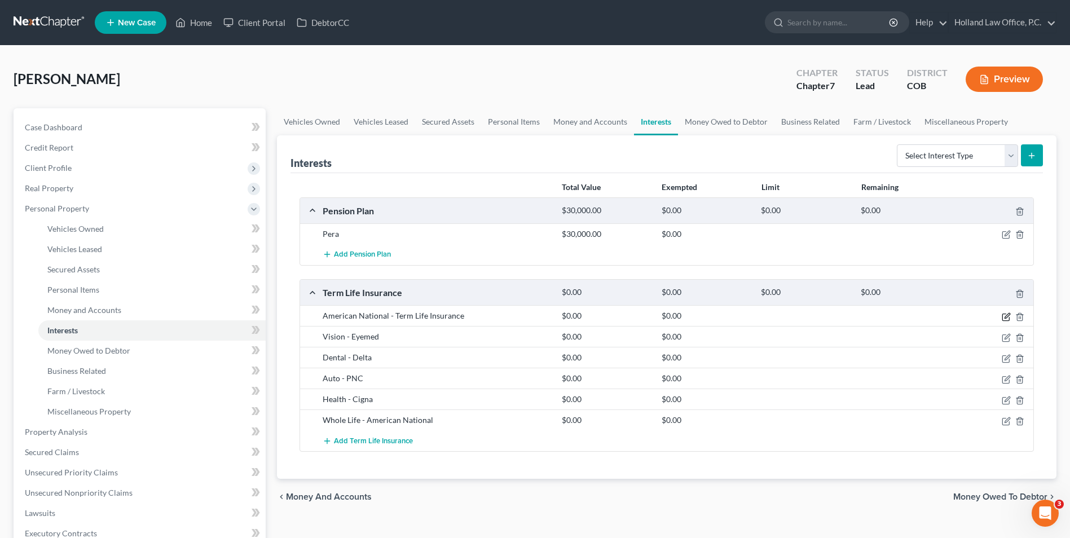
click at [1006, 315] on icon "button" at bounding box center [1006, 316] width 9 height 9
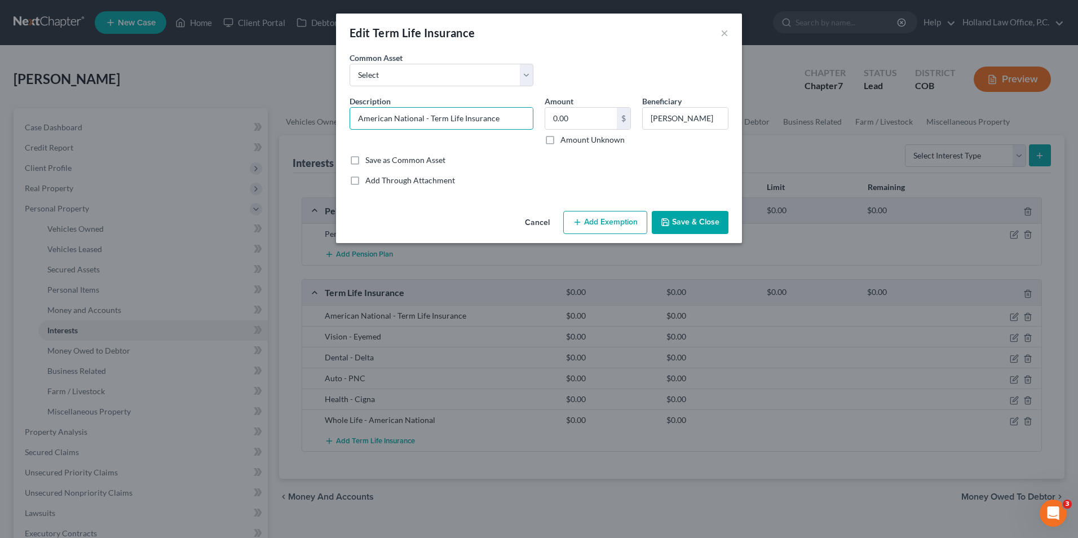
drag, startPoint x: 429, startPoint y: 118, endPoint x: 336, endPoint y: 116, distance: 92.5
click at [337, 116] on div "An exemption set must first be selected from the Filing Information section. Co…" at bounding box center [539, 129] width 406 height 155
click at [480, 117] on input "Term Life Insurance" at bounding box center [441, 118] width 183 height 21
type input "Term Life Insurance - American National"
drag, startPoint x: 675, startPoint y: 120, endPoint x: 662, endPoint y: 121, distance: 12.5
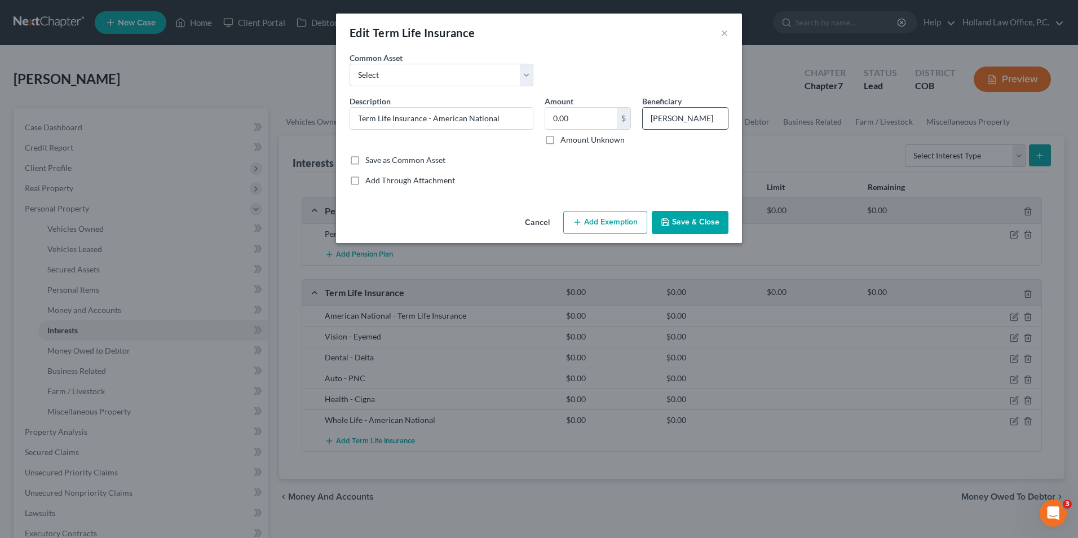
click at [662, 121] on input "Myisha Barr" at bounding box center [685, 118] width 85 height 21
type input "Myanna Barr"
click at [689, 215] on button "Save & Close" at bounding box center [690, 223] width 77 height 24
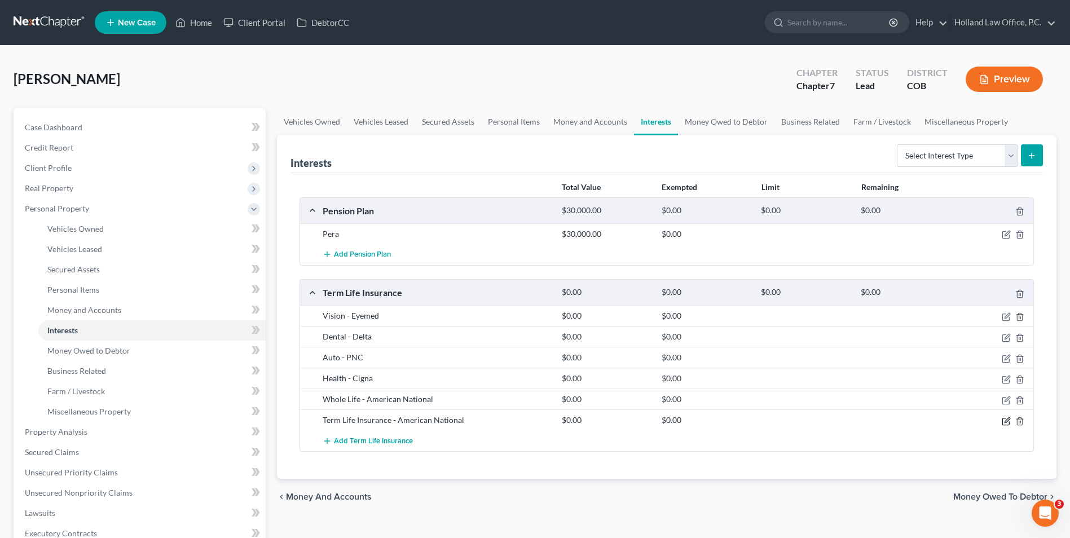
click at [1003, 421] on icon "button" at bounding box center [1006, 421] width 9 height 9
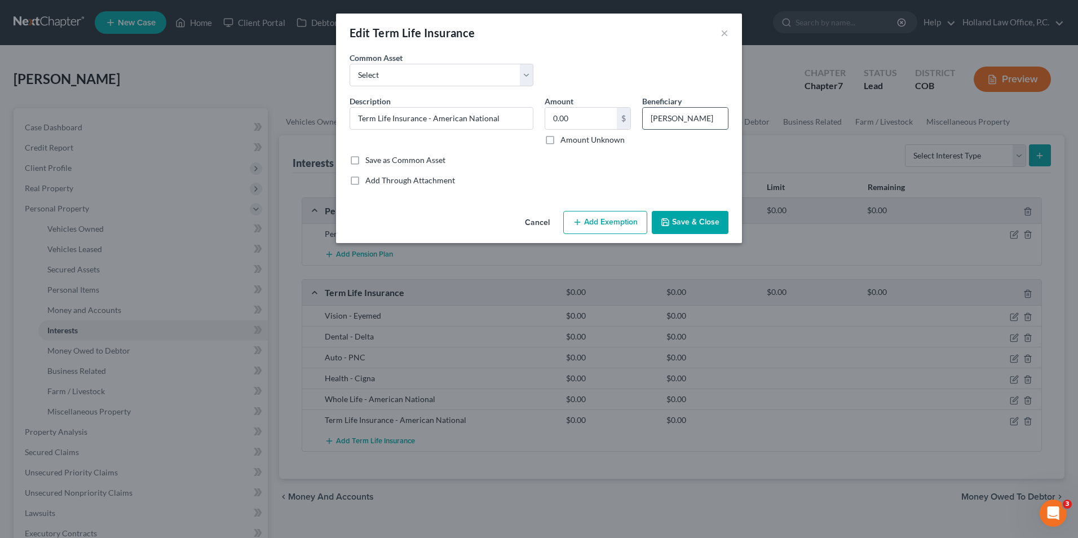
click at [705, 124] on input "Myanna Barr" at bounding box center [685, 118] width 85 height 21
click at [650, 118] on input "Myanna Barr" at bounding box center [685, 118] width 85 height 21
click at [707, 124] on input "Myanna Barr" at bounding box center [685, 118] width 85 height 21
type input "Myanna Barr and Malikah Barr"
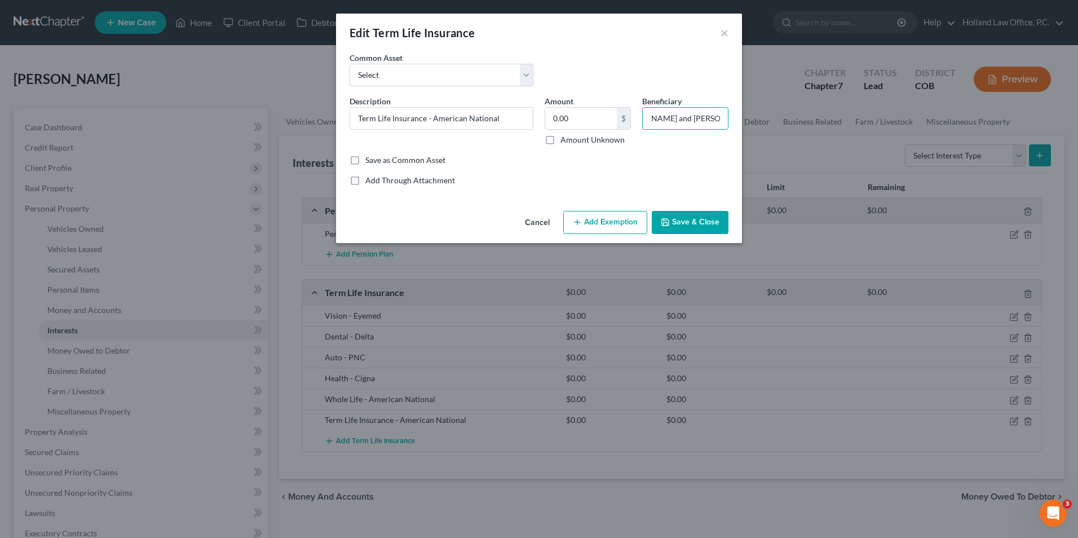
scroll to position [0, 0]
click at [683, 215] on button "Save & Close" at bounding box center [690, 223] width 77 height 24
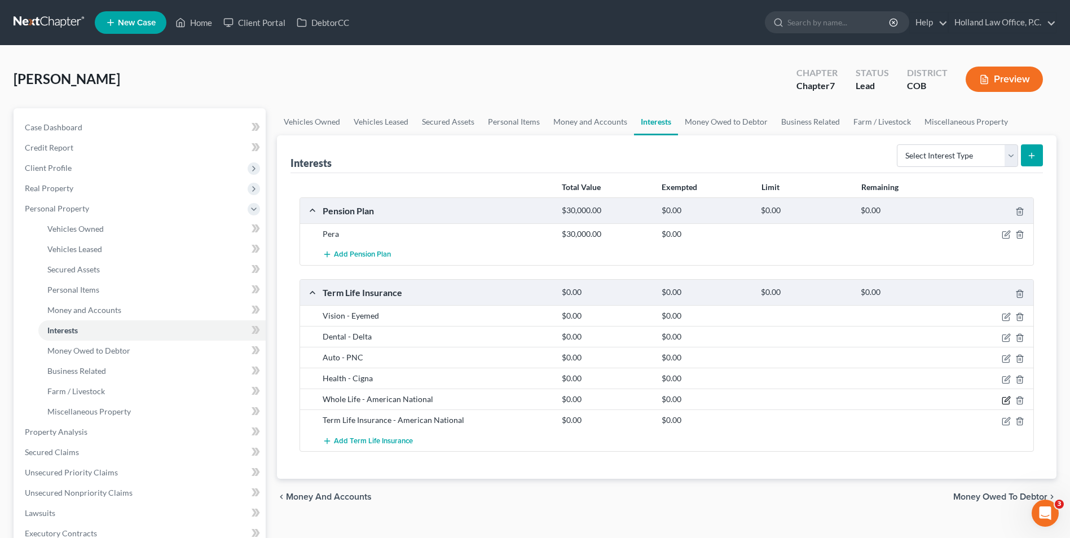
click at [1005, 403] on icon "button" at bounding box center [1006, 400] width 9 height 9
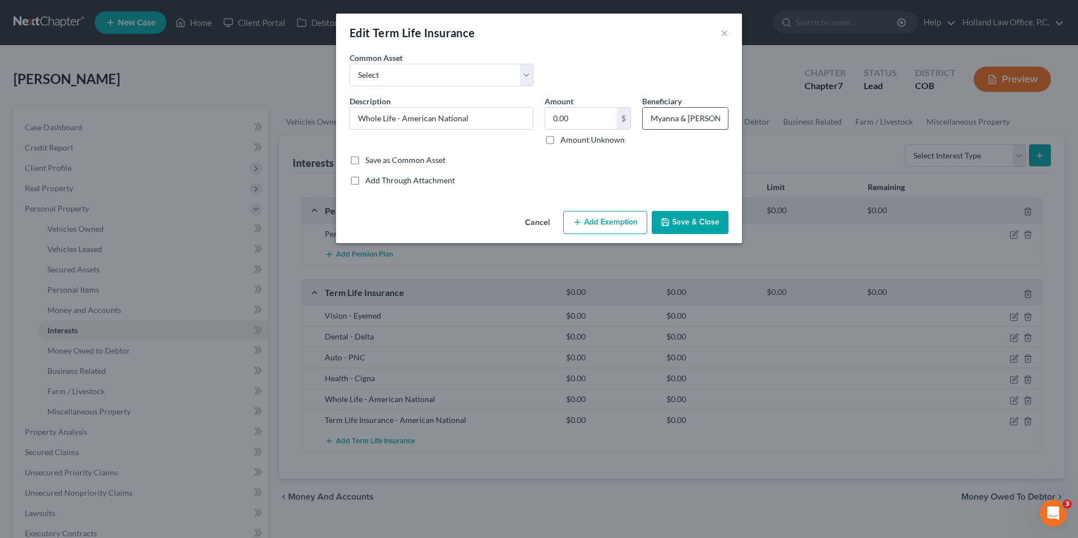
scroll to position [0, 12]
drag, startPoint x: 688, startPoint y: 122, endPoint x: 733, endPoint y: 122, distance: 44.6
click at [733, 122] on div "Beneficiary Myanna & Malikah Barr" at bounding box center [686, 120] width 98 height 50
click at [694, 215] on button "Save & Close" at bounding box center [690, 223] width 77 height 24
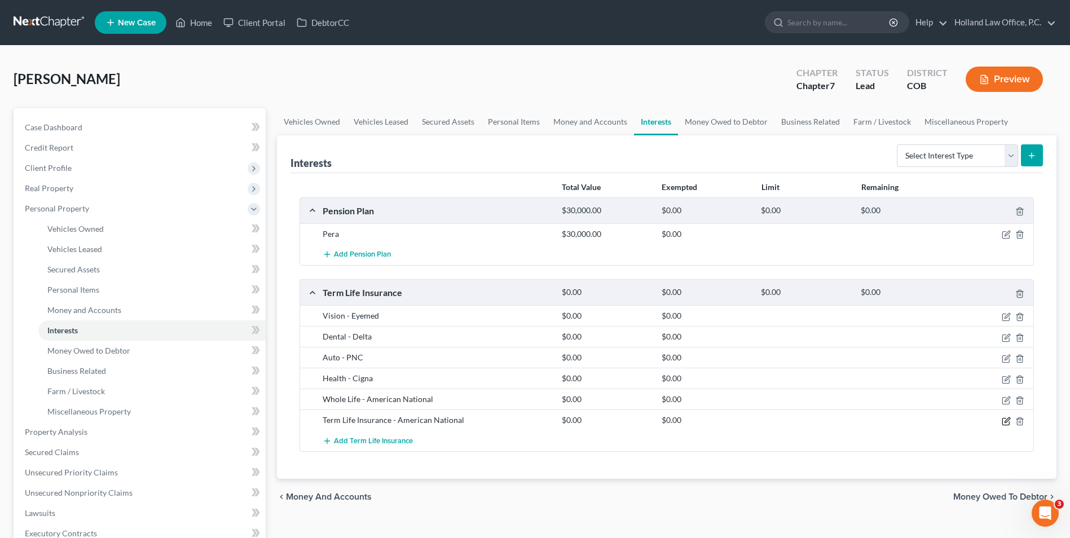
click at [1007, 422] on icon "button" at bounding box center [1006, 421] width 9 height 9
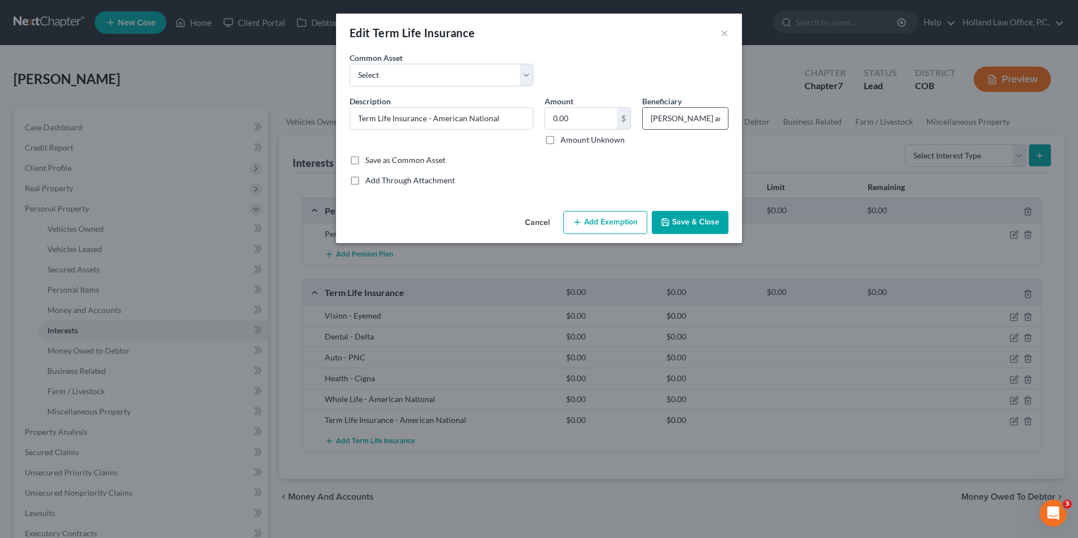
drag, startPoint x: 680, startPoint y: 119, endPoint x: 699, endPoint y: 124, distance: 19.2
click at [699, 124] on input "Myanna Barr and Malikah Barr" at bounding box center [685, 118] width 85 height 21
drag, startPoint x: 714, startPoint y: 120, endPoint x: 739, endPoint y: 120, distance: 24.8
click at [738, 120] on div "An exemption set must first be selected from the Filing Information section. Co…" at bounding box center [539, 129] width 406 height 155
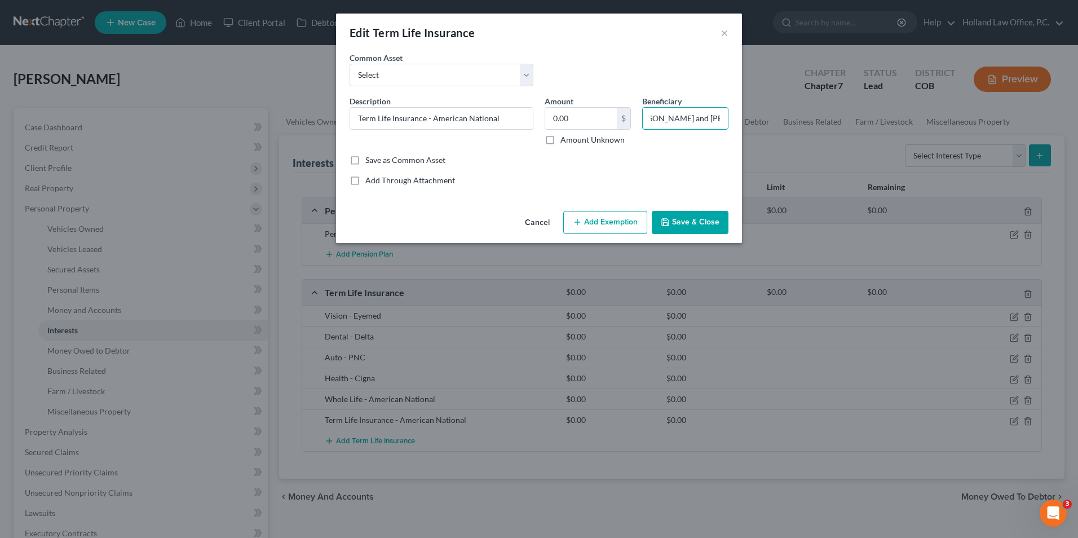
type input "Myanna and Malikah Barr"
click at [691, 220] on button "Save & Close" at bounding box center [690, 223] width 77 height 24
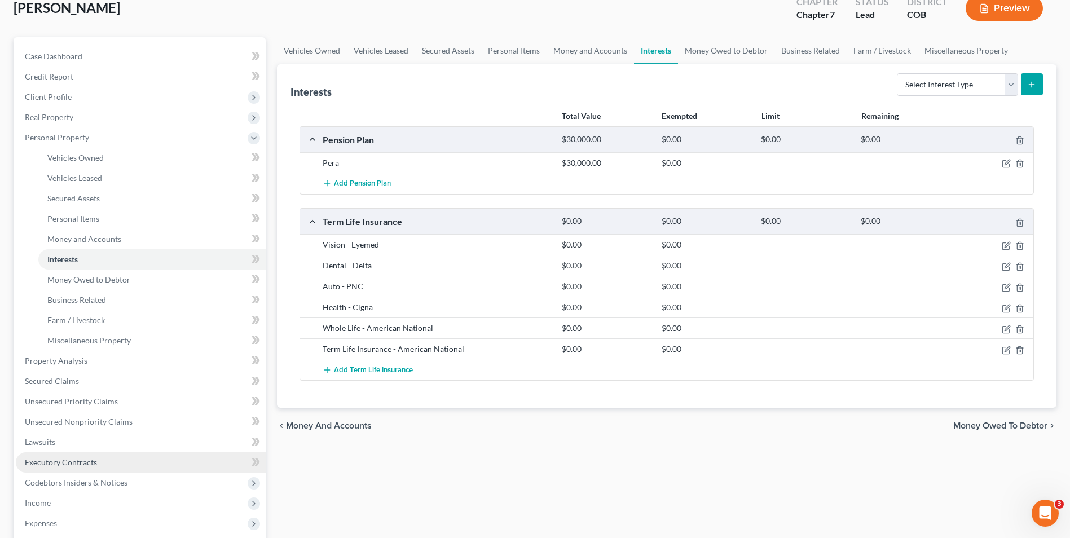
scroll to position [113, 0]
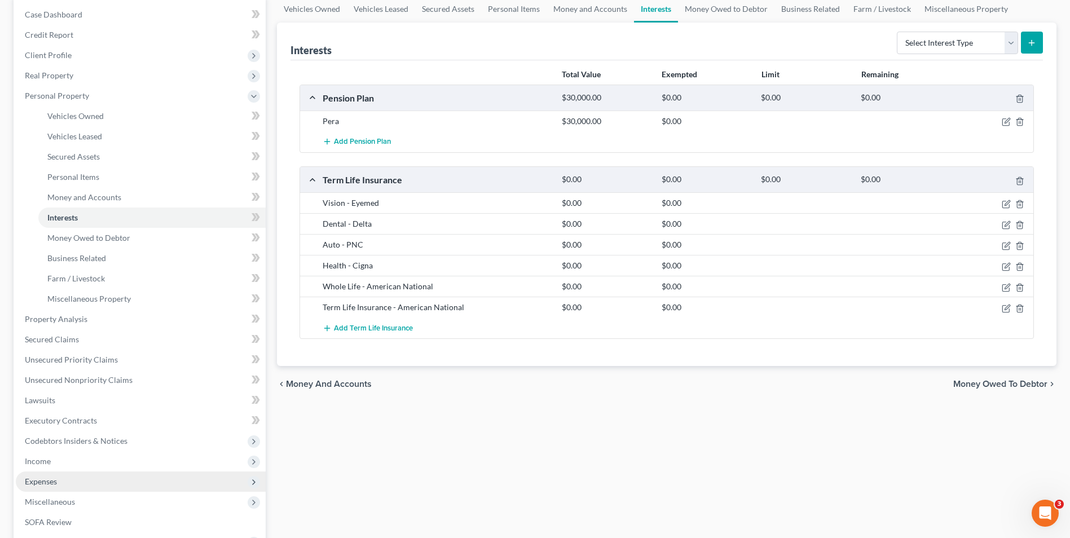
click at [51, 481] on span "Expenses" at bounding box center [41, 482] width 32 height 10
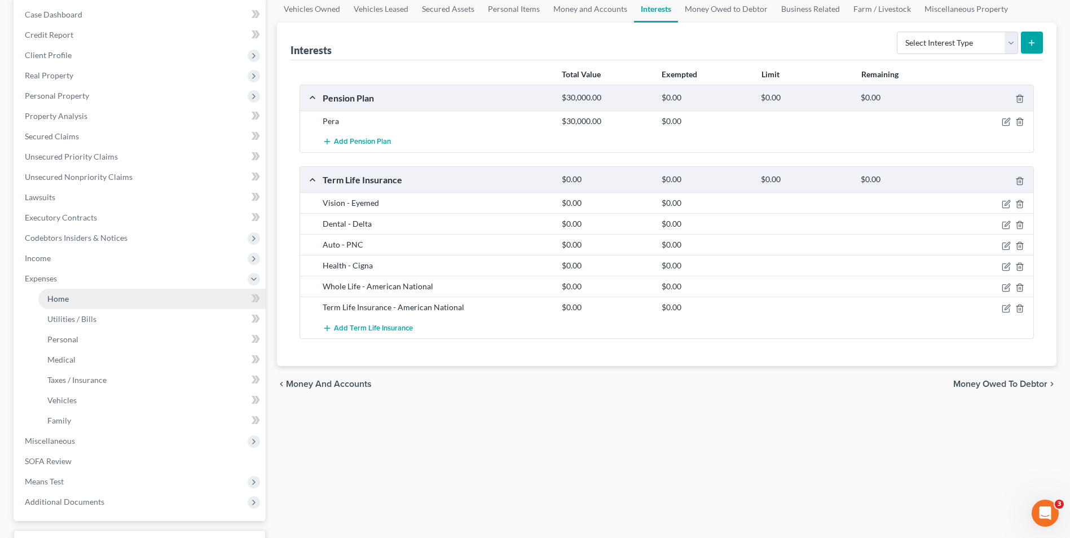
click at [100, 296] on link "Home" at bounding box center [151, 299] width 227 height 20
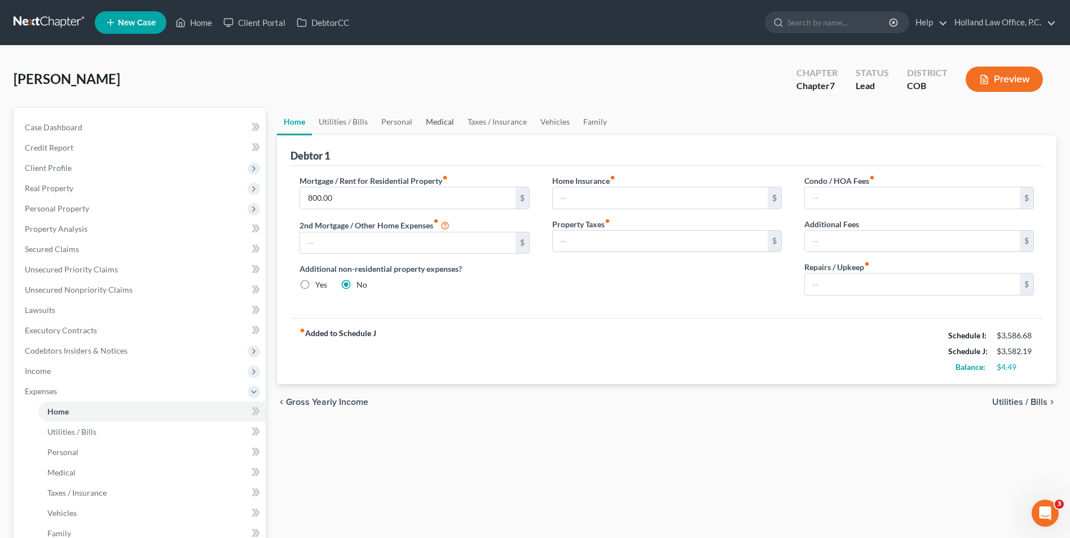
click at [445, 122] on link "Medical" at bounding box center [440, 121] width 42 height 27
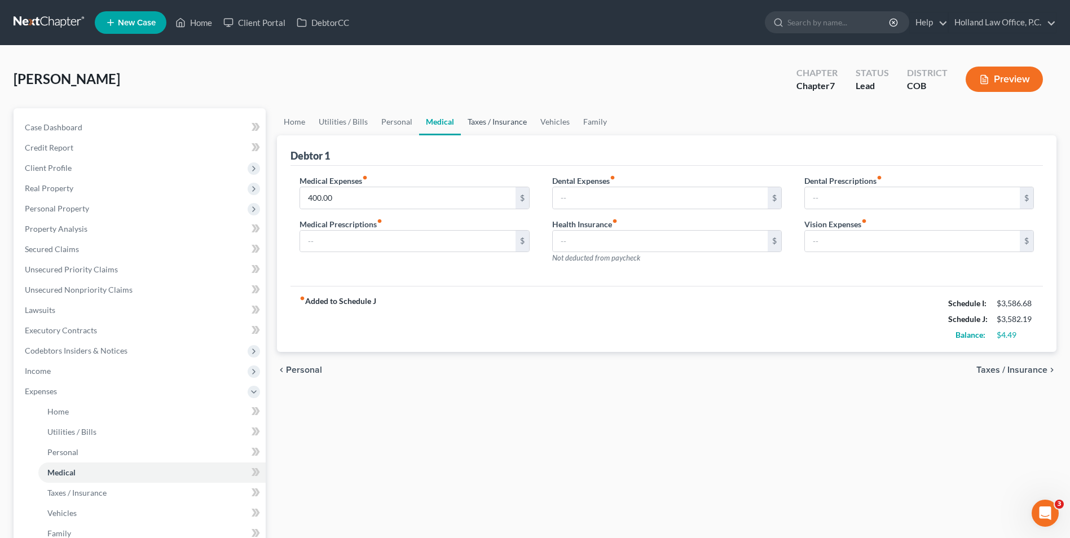
click at [499, 126] on link "Taxes / Insurance" at bounding box center [497, 121] width 73 height 27
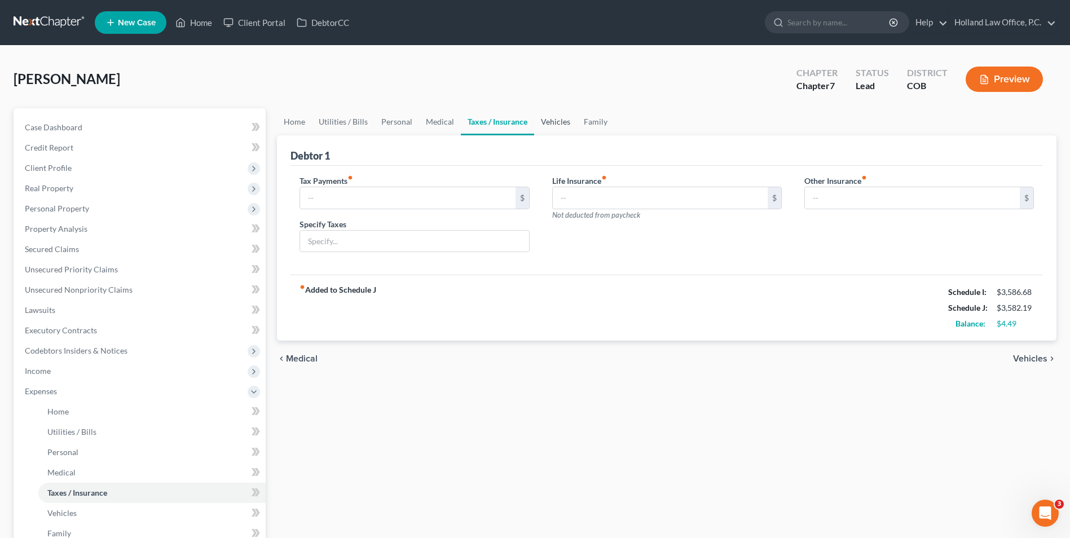
click at [535, 125] on link "Vehicles" at bounding box center [555, 121] width 43 height 27
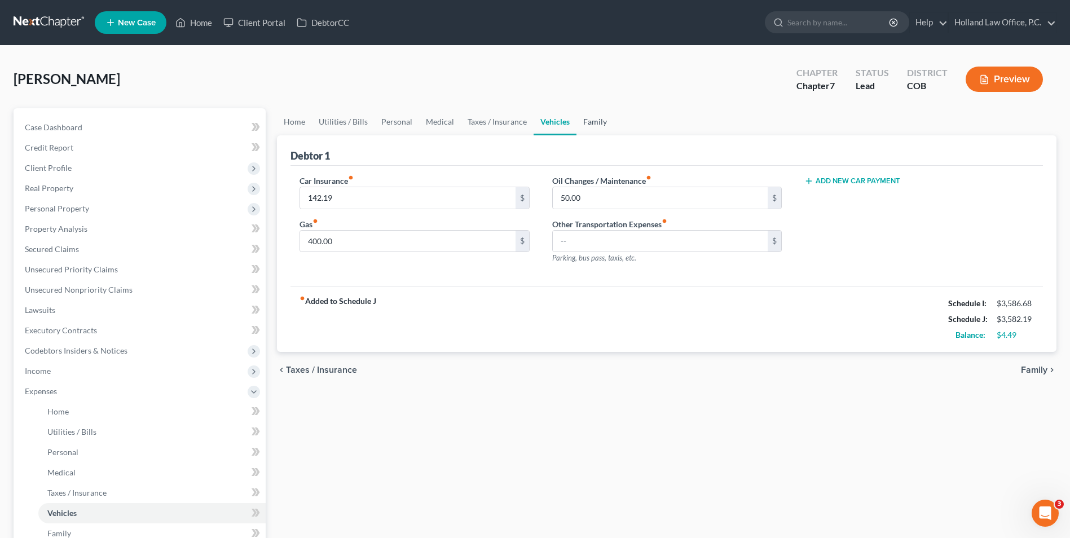
click at [585, 126] on link "Family" at bounding box center [594, 121] width 37 height 27
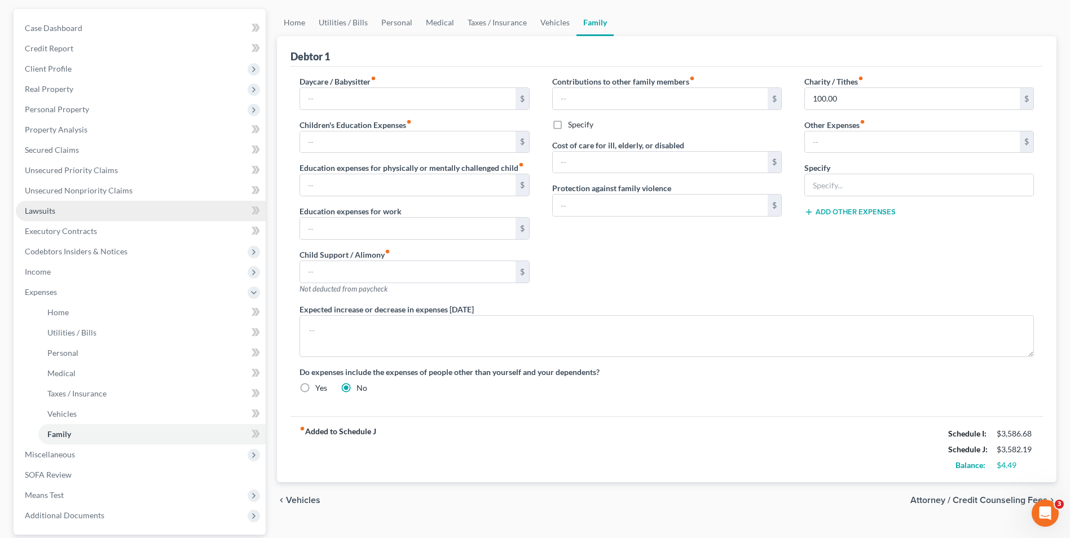
scroll to position [113, 0]
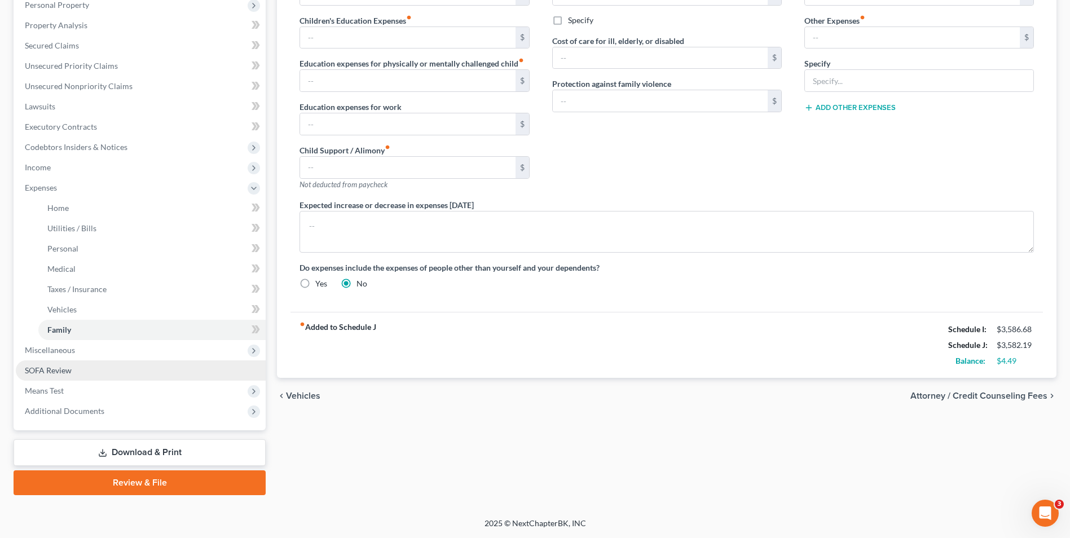
click at [72, 366] on link "SOFA Review" at bounding box center [141, 370] width 250 height 20
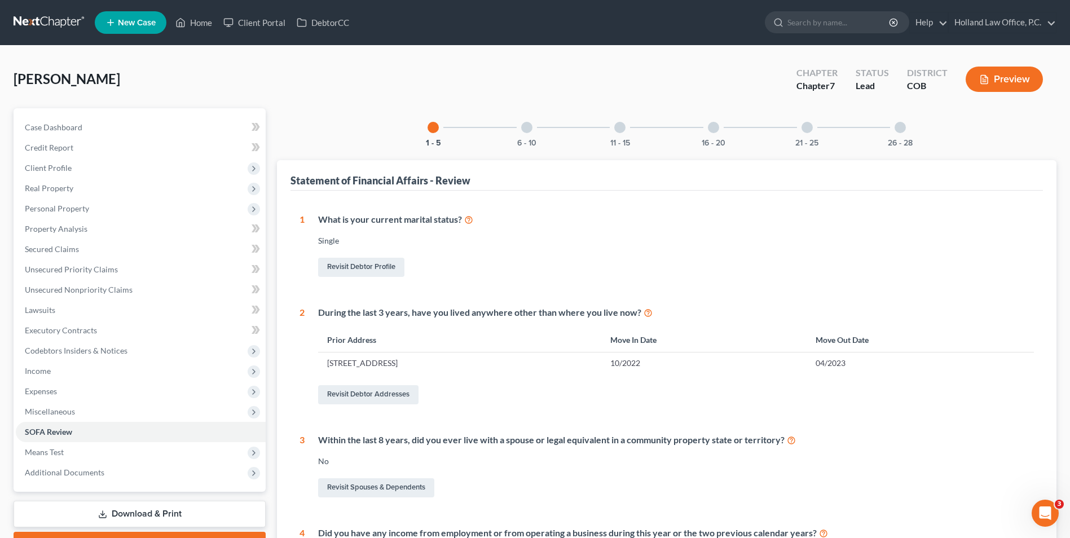
click at [522, 131] on div at bounding box center [526, 127] width 11 height 11
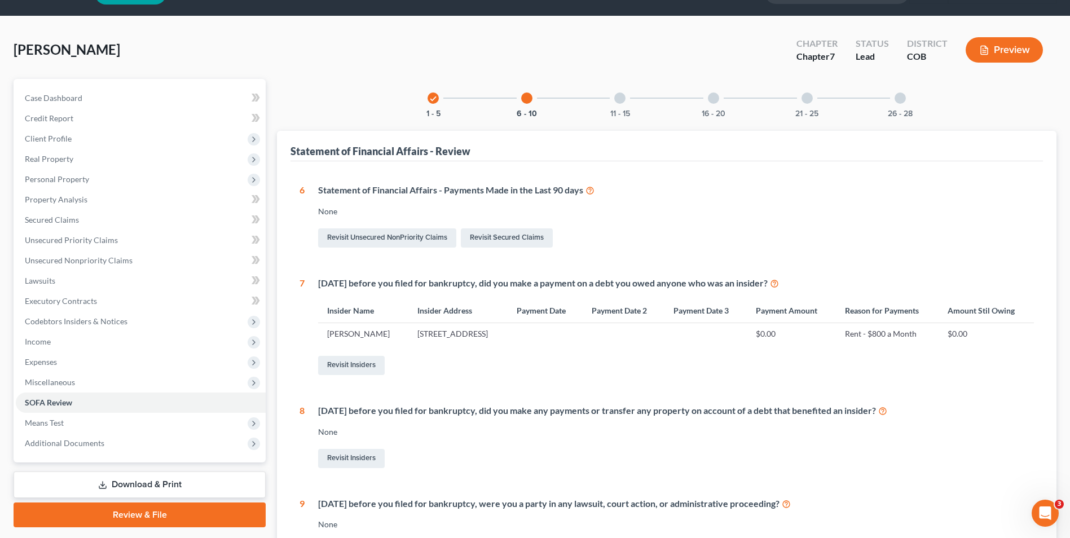
scroll to position [56, 0]
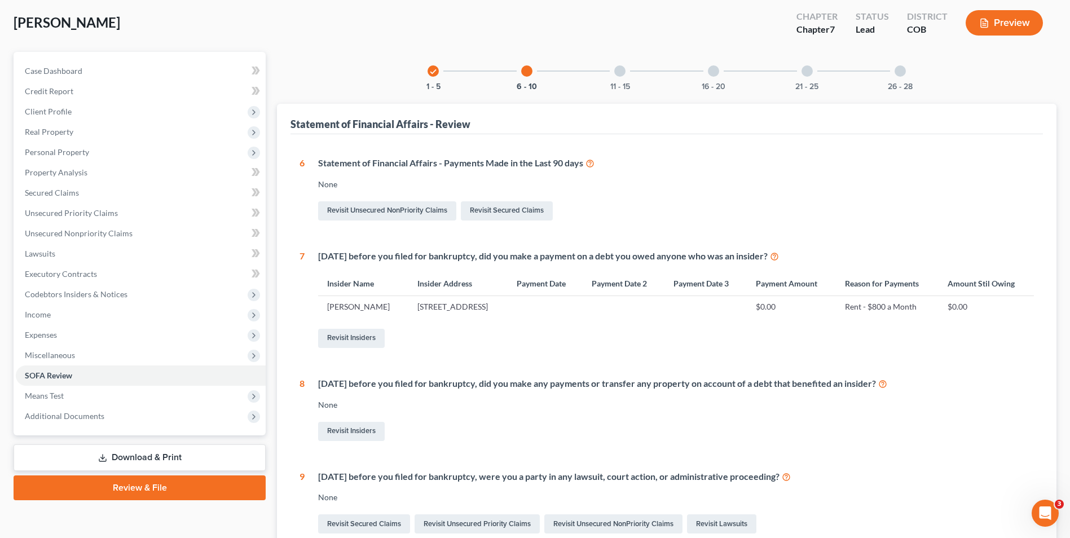
click at [815, 77] on div "21 - 25" at bounding box center [807, 71] width 38 height 38
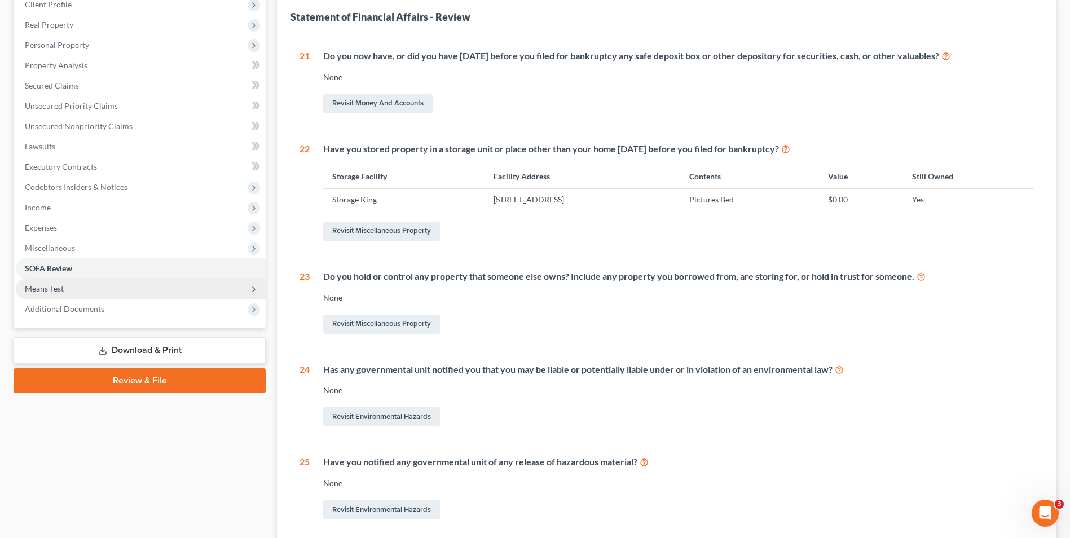
scroll to position [154, 0]
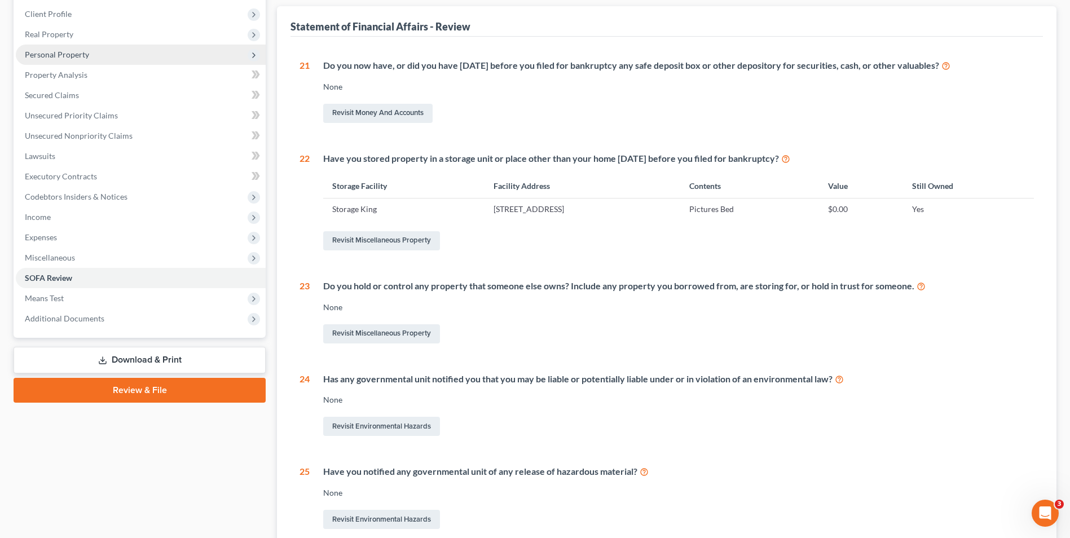
click at [62, 58] on span "Personal Property" at bounding box center [57, 55] width 64 height 10
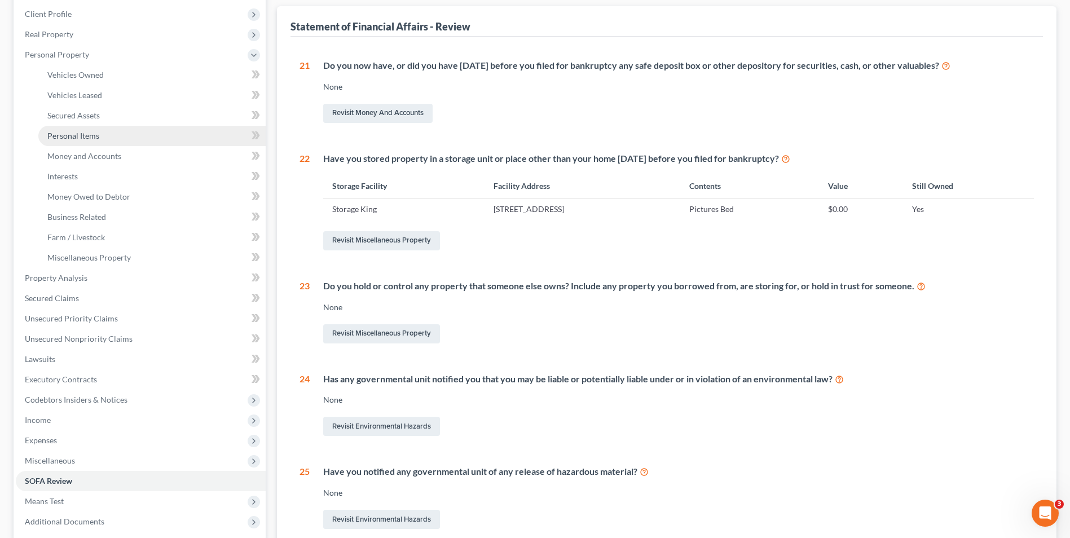
click at [92, 135] on span "Personal Items" at bounding box center [73, 136] width 52 height 10
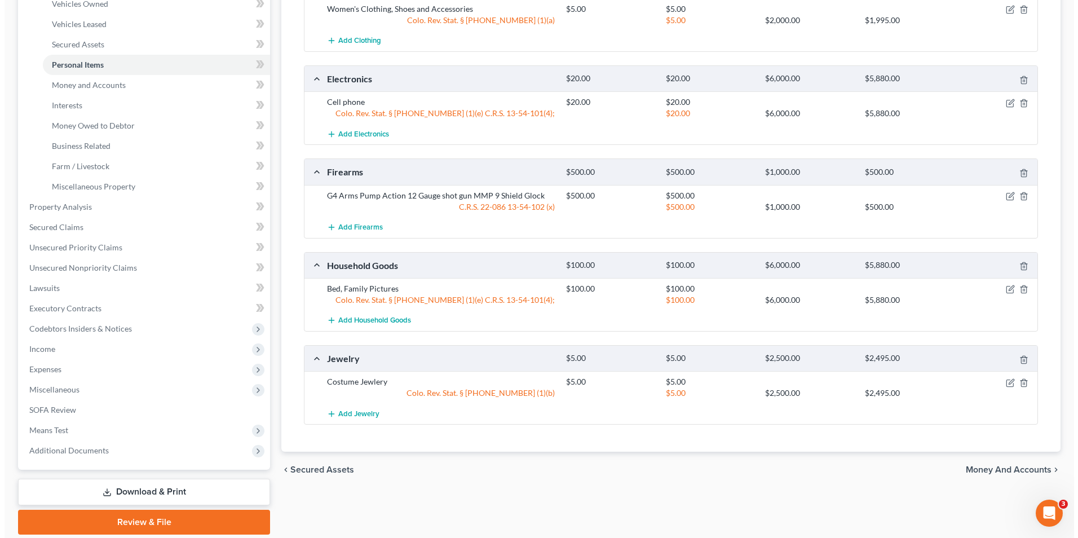
scroll to position [226, 0]
click at [1006, 289] on icon "button" at bounding box center [1006, 288] width 9 height 9
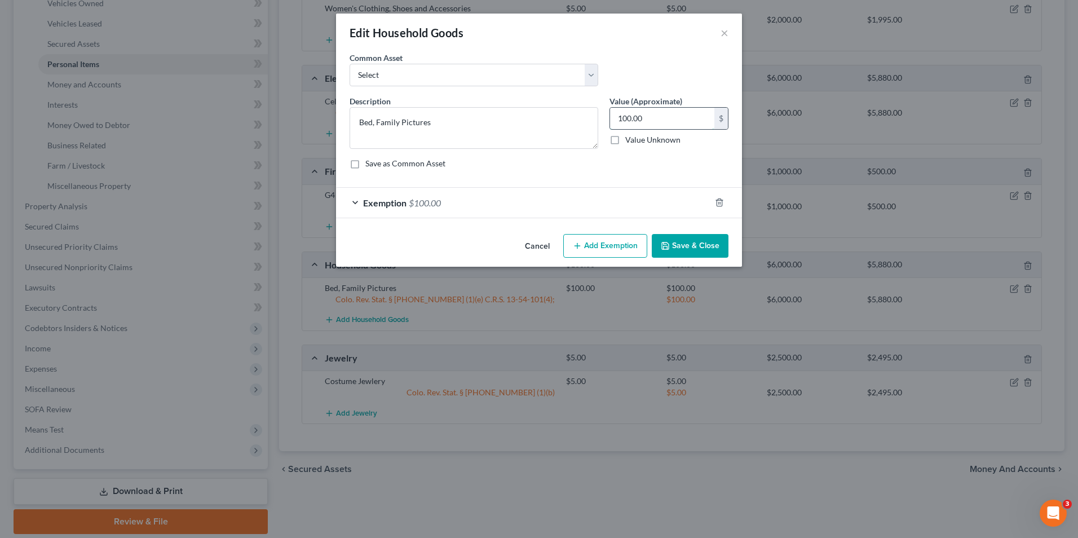
click at [661, 121] on input "100.00" at bounding box center [662, 118] width 104 height 21
type input "50.00"
click at [632, 206] on div "Exemption $100.00" at bounding box center [523, 203] width 375 height 30
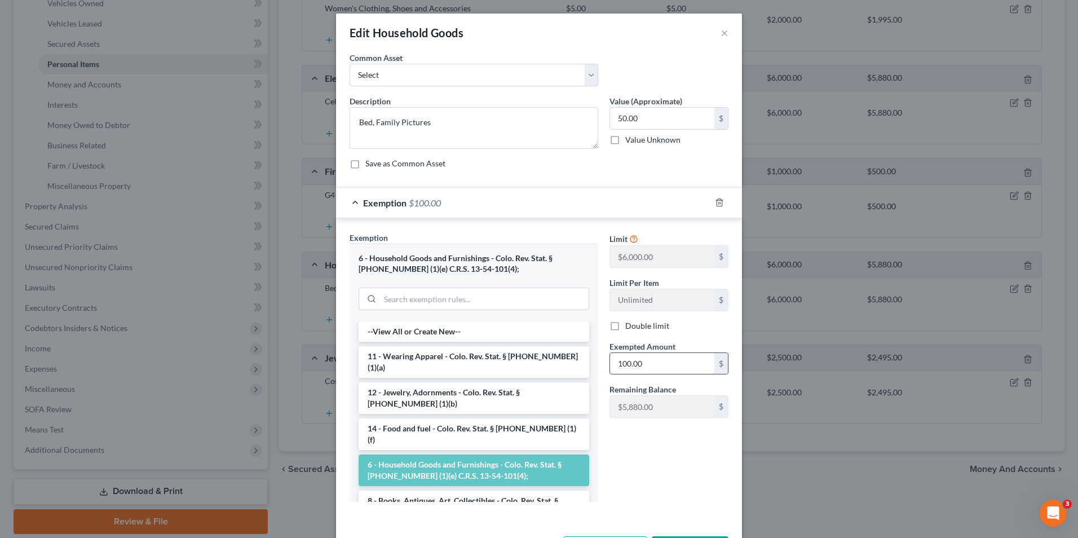
click at [654, 363] on input "100.00" at bounding box center [662, 363] width 104 height 21
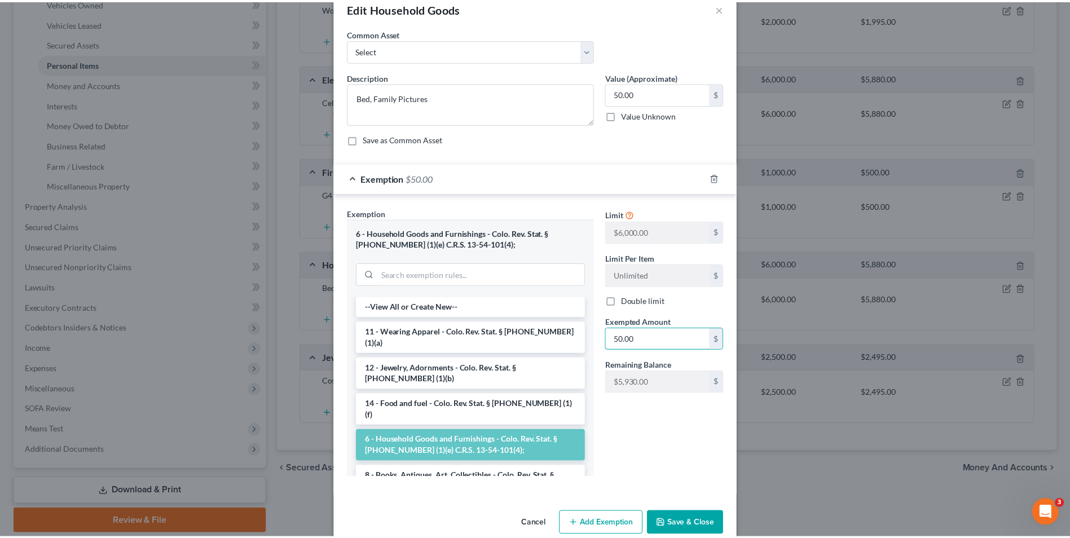
scroll to position [45, 0]
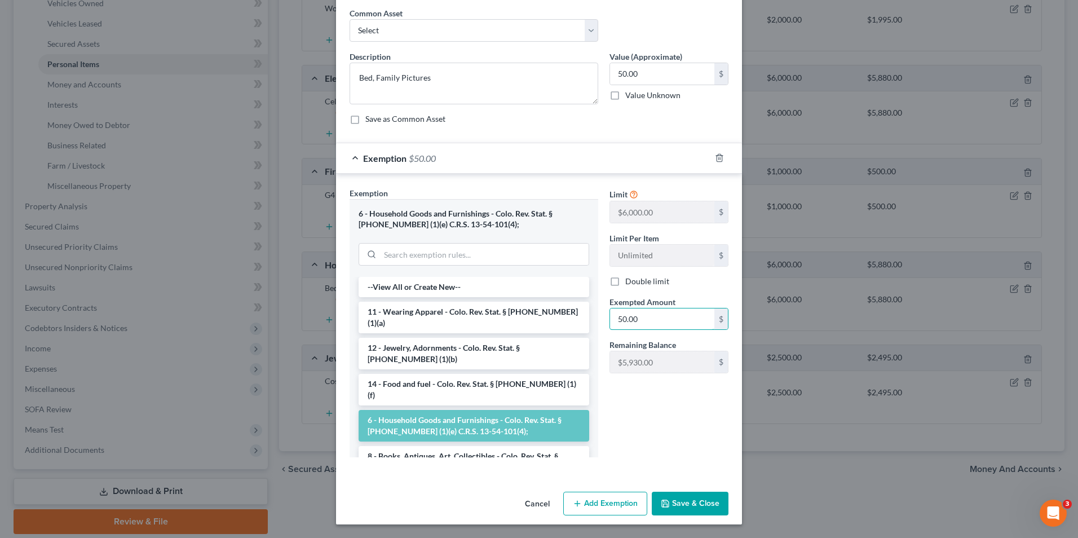
type input "50.00"
click at [684, 508] on button "Save & Close" at bounding box center [690, 504] width 77 height 24
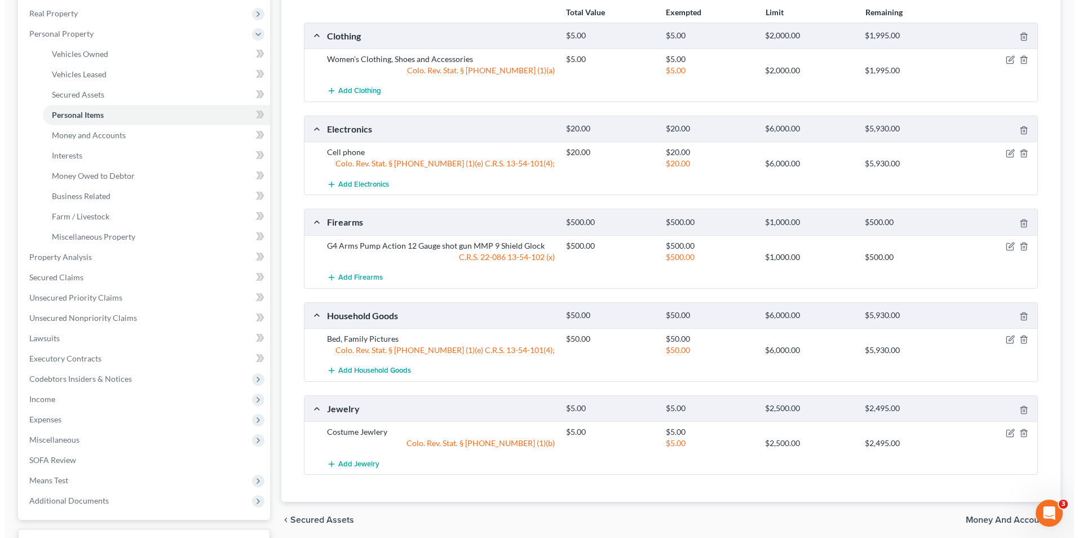
scroll to position [113, 0]
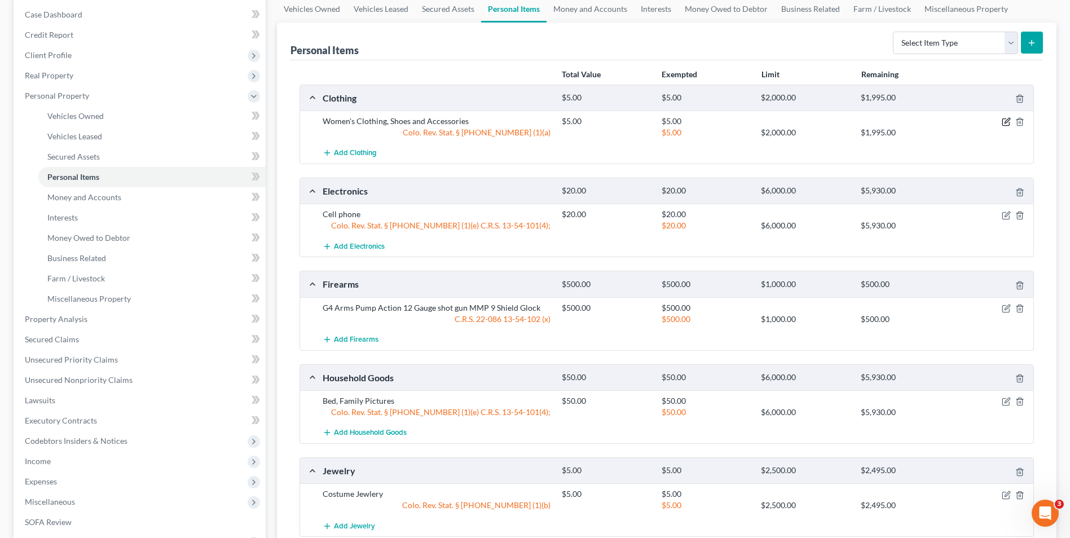
click at [1006, 122] on icon "button" at bounding box center [1006, 121] width 9 height 9
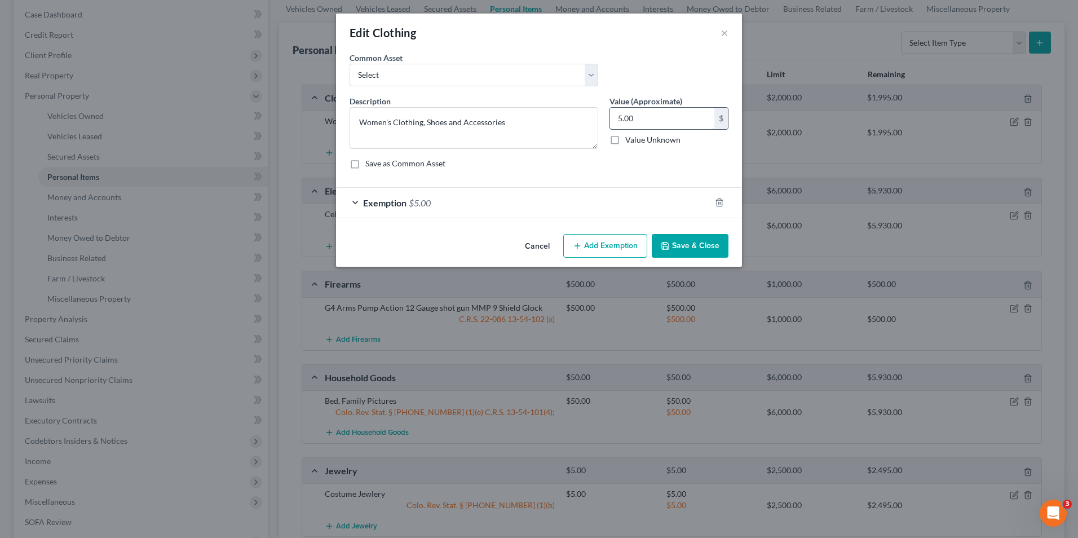
click at [644, 113] on input "5.00" at bounding box center [662, 118] width 104 height 21
type input "0.00"
click at [650, 199] on div "Exemption $5.00" at bounding box center [523, 203] width 375 height 30
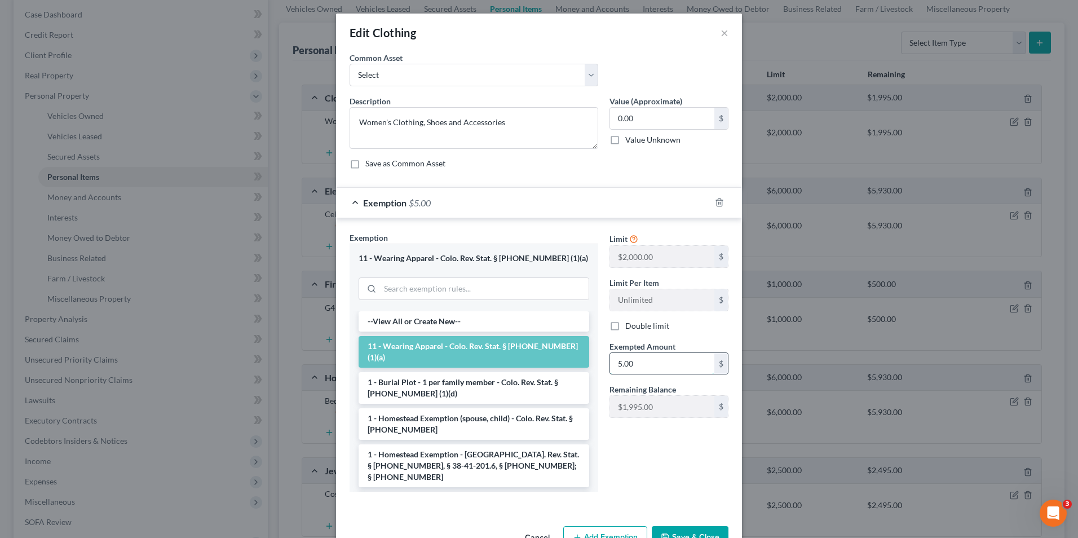
click at [638, 366] on input "5.00" at bounding box center [662, 363] width 104 height 21
type input "00.00"
click at [685, 535] on button "Save & Close" at bounding box center [690, 538] width 77 height 24
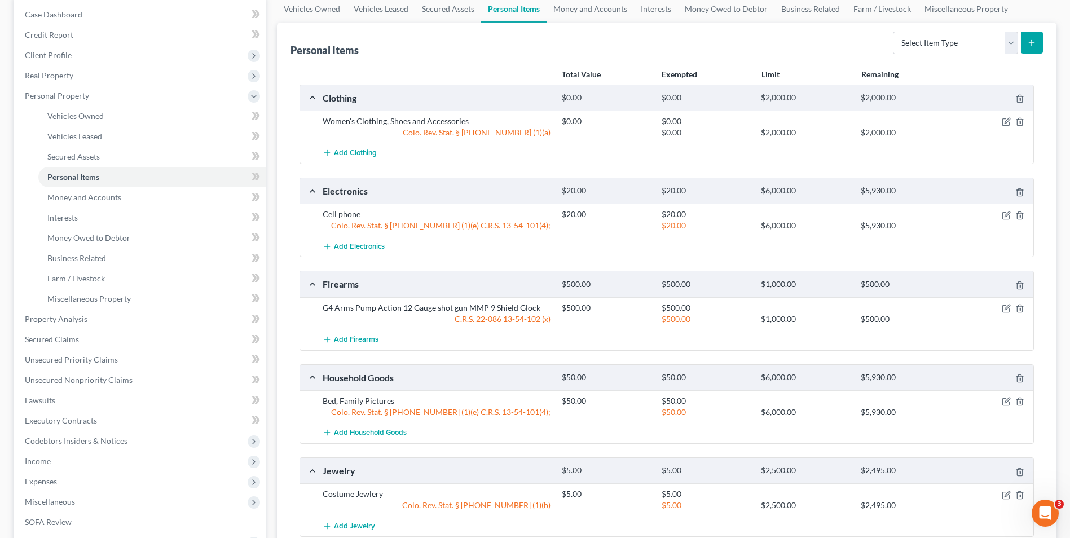
click at [1001, 214] on div at bounding box center [995, 214] width 80 height 11
click at [1006, 216] on icon "button" at bounding box center [1007, 214] width 5 height 5
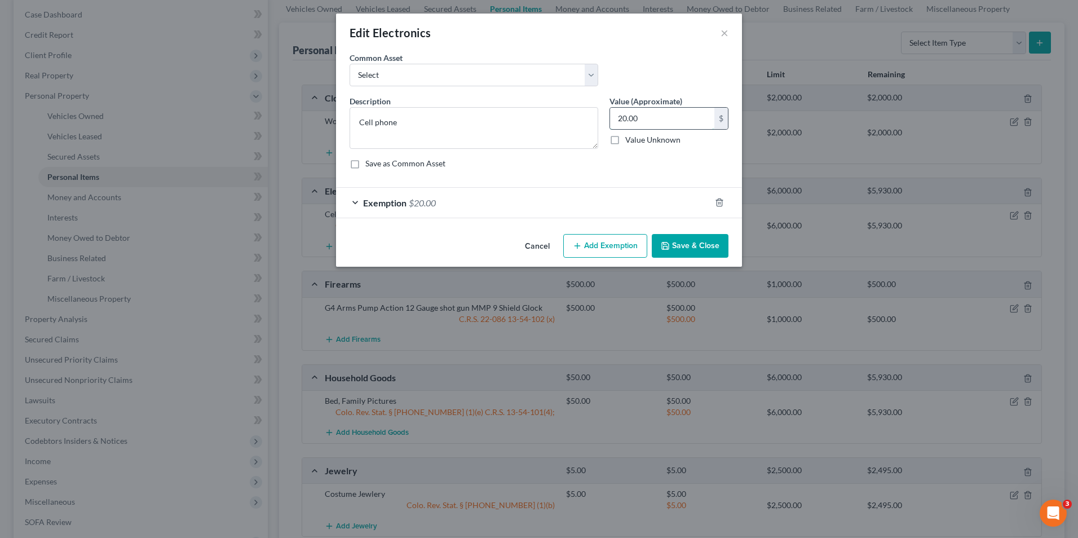
click at [682, 126] on input "20.00" at bounding box center [662, 118] width 104 height 21
type input "0.00"
click at [552, 181] on form "An exemption set must first be selected from the Filing Information section. Co…" at bounding box center [539, 135] width 379 height 166
click at [546, 197] on div "Exemption $20.00" at bounding box center [523, 203] width 375 height 30
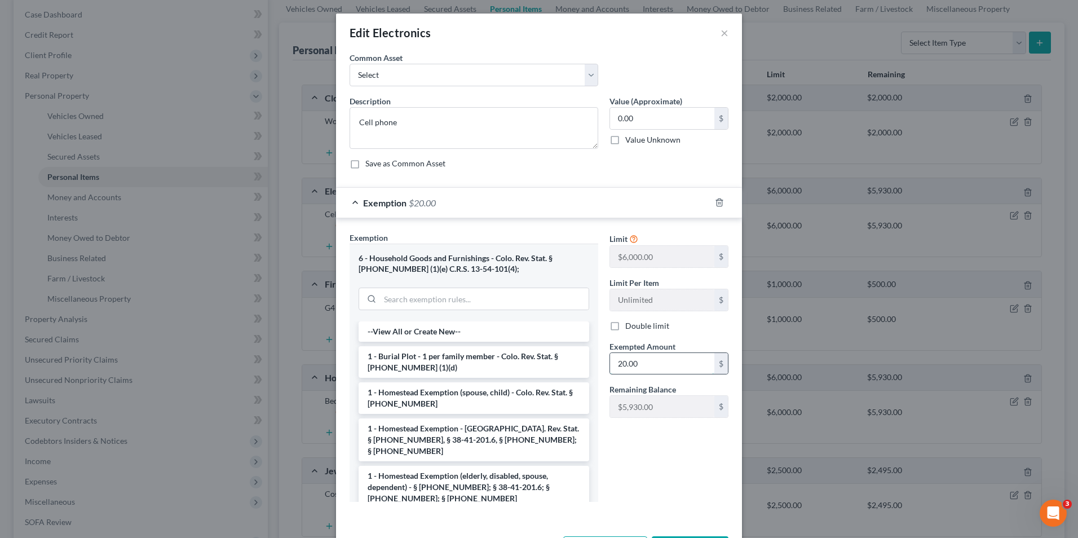
click at [643, 356] on input "20.00" at bounding box center [662, 363] width 104 height 21
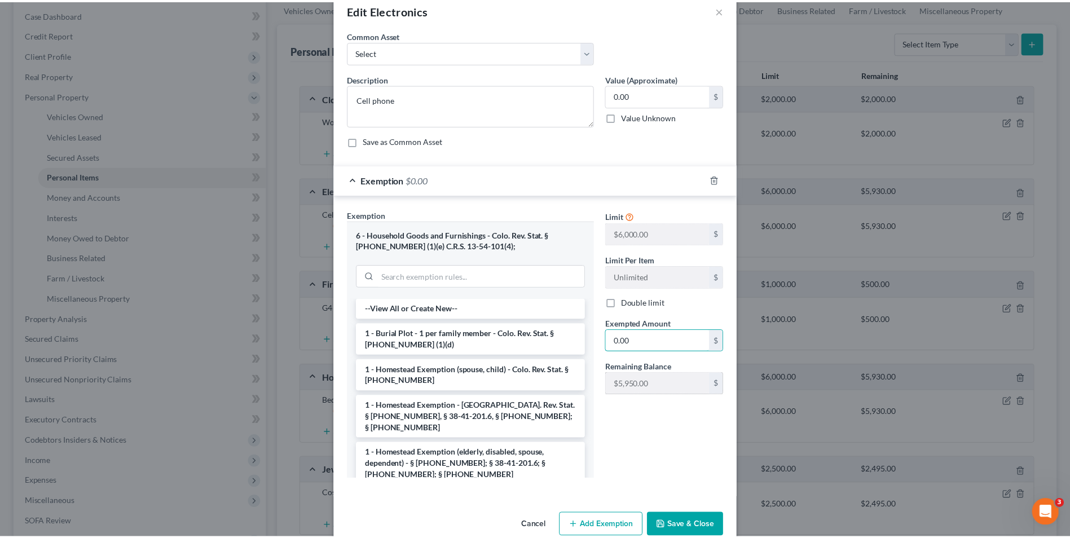
scroll to position [45, 0]
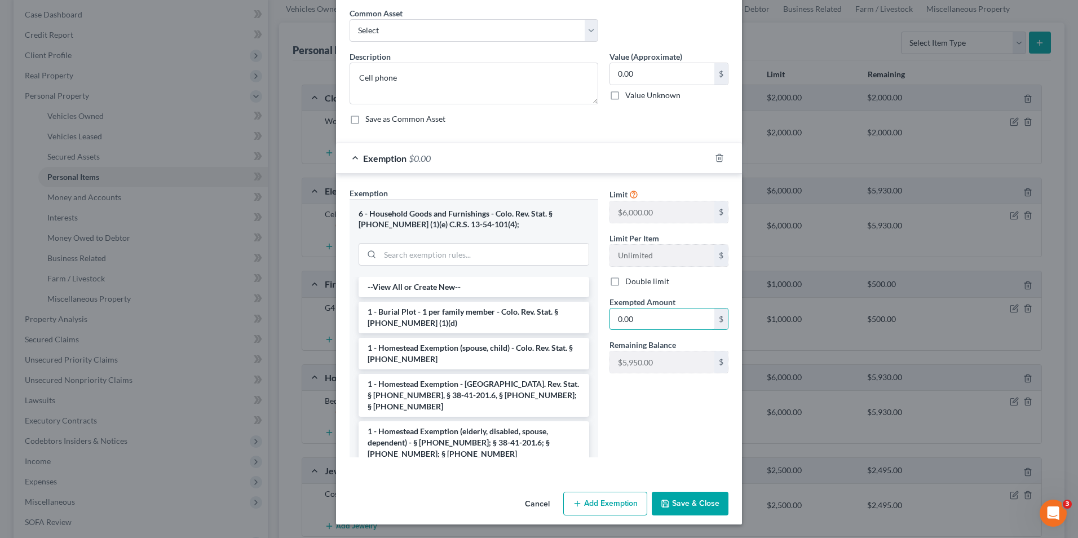
type input "0.00"
click at [687, 510] on button "Save & Close" at bounding box center [690, 504] width 77 height 24
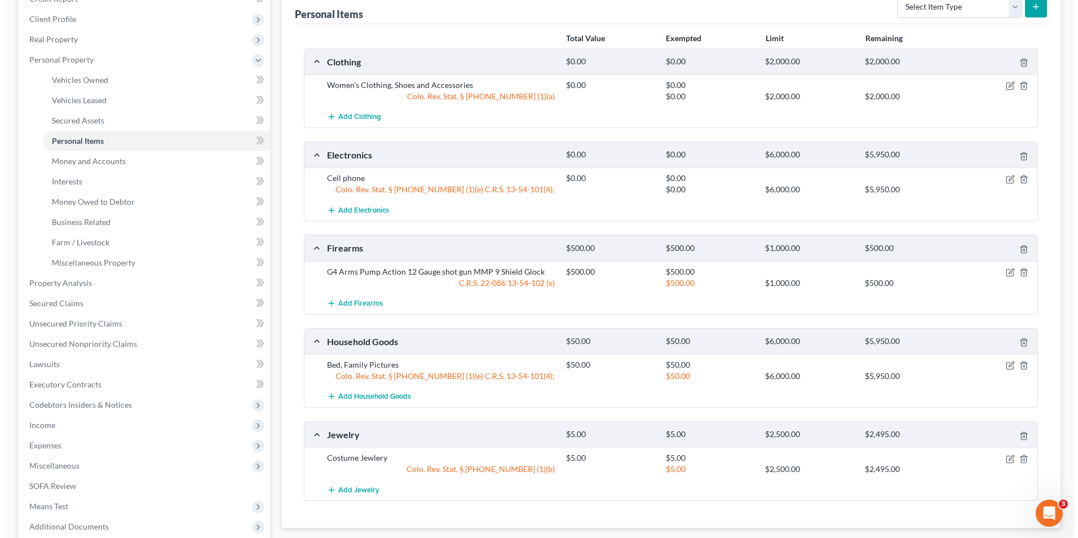
scroll to position [169, 0]
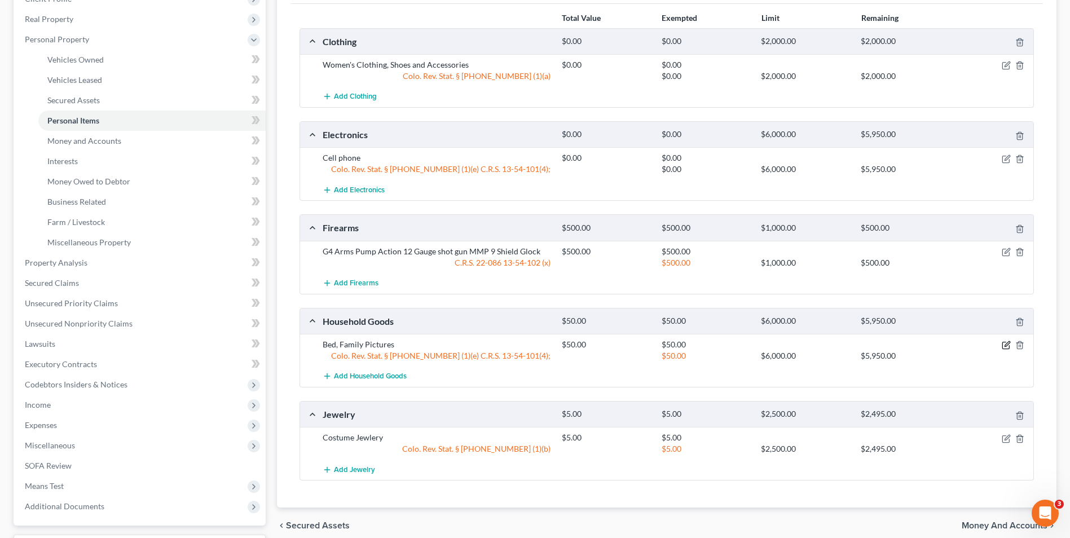
click at [1003, 346] on icon "button" at bounding box center [1006, 345] width 9 height 9
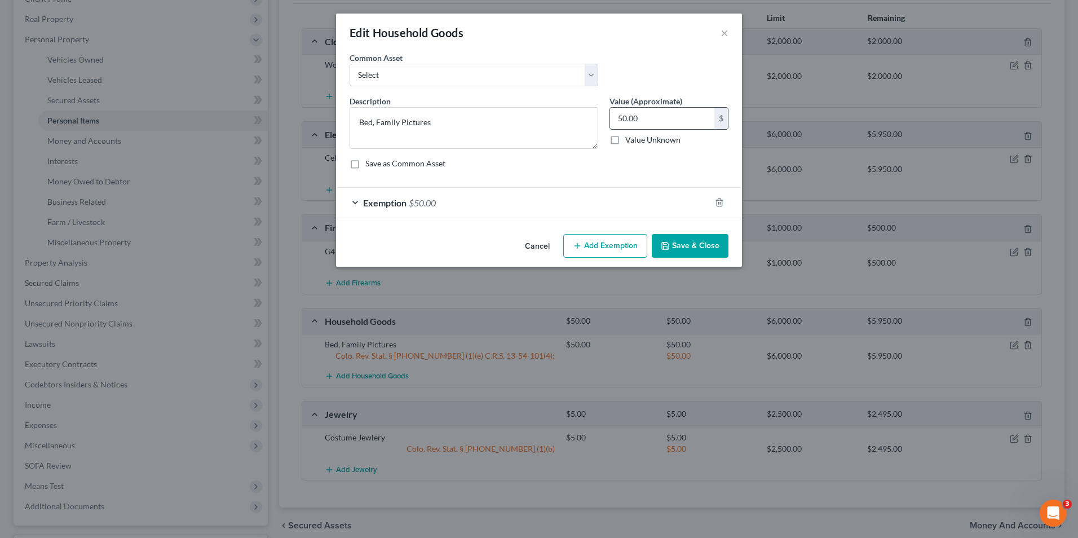
click at [637, 117] on input "50.00" at bounding box center [662, 118] width 104 height 21
type input "0.00"
click at [626, 195] on div "Exemption $50.00" at bounding box center [523, 203] width 375 height 30
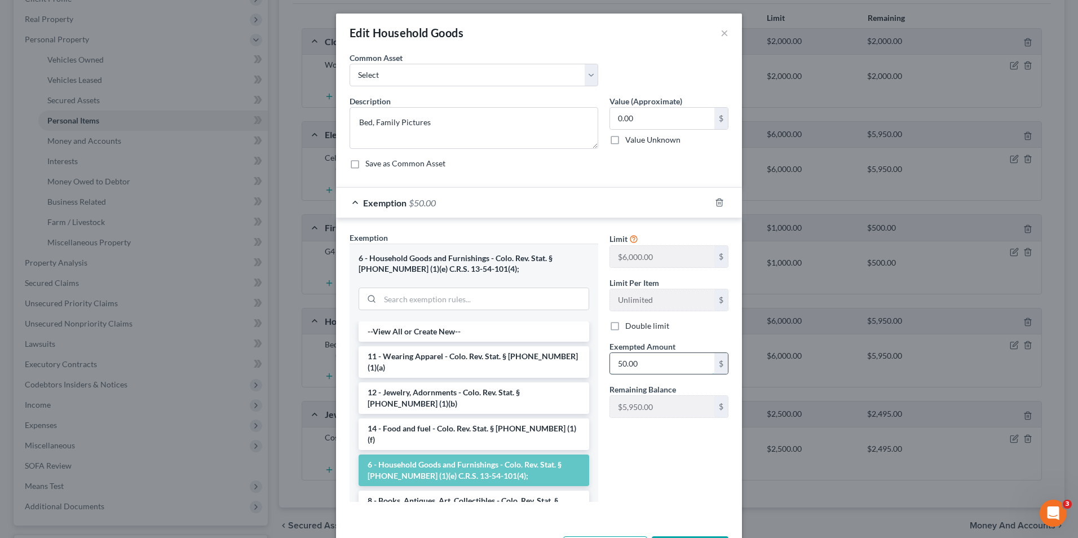
click at [635, 356] on input "50.00" at bounding box center [662, 363] width 104 height 21
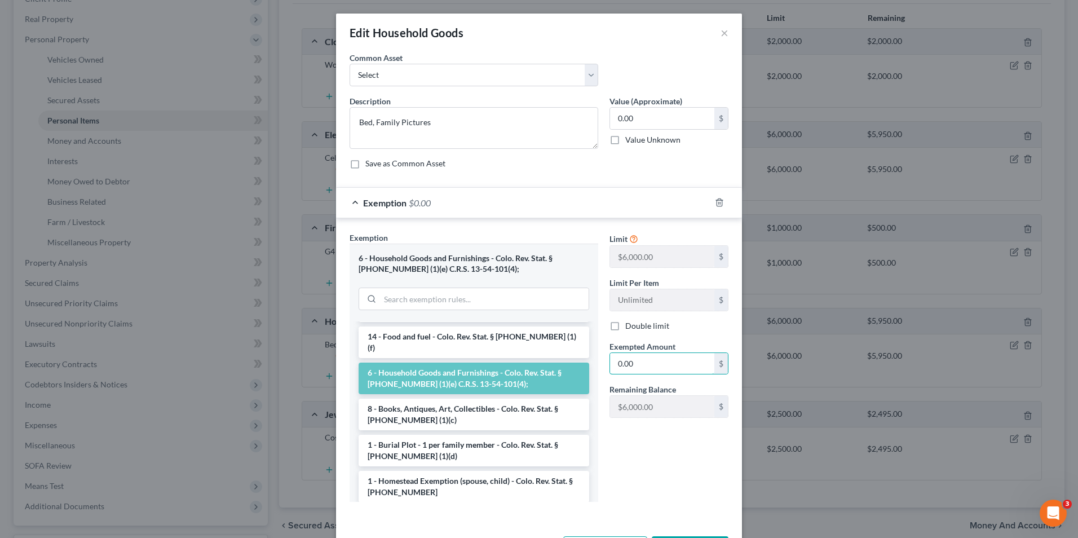
scroll to position [113, 0]
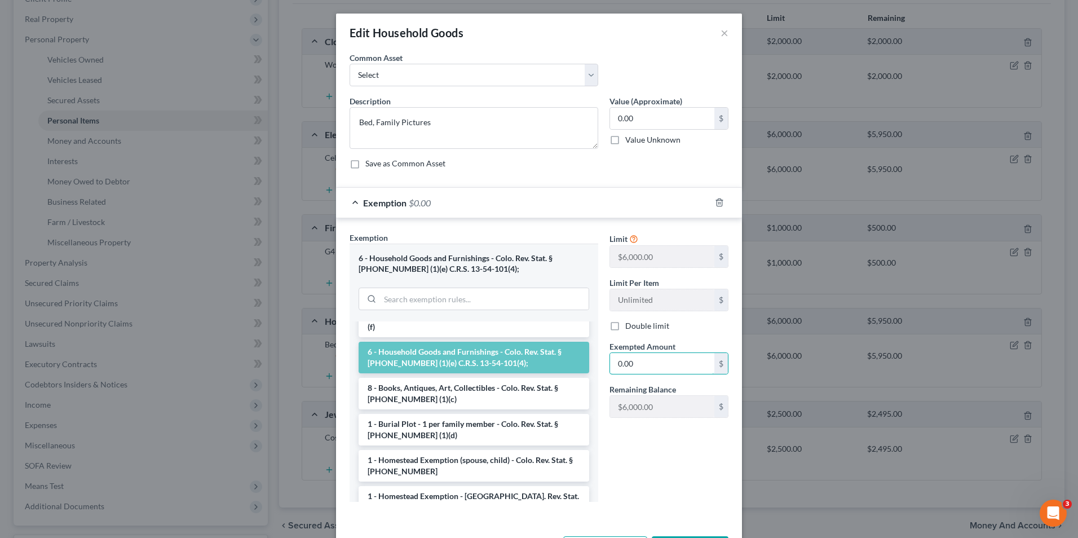
type input "0.00"
click at [619, 498] on div "Limit $6,000.00 $ Limit Per Item Unlimited $ Double limit Exempted Amount * 0.0…" at bounding box center [669, 371] width 130 height 279
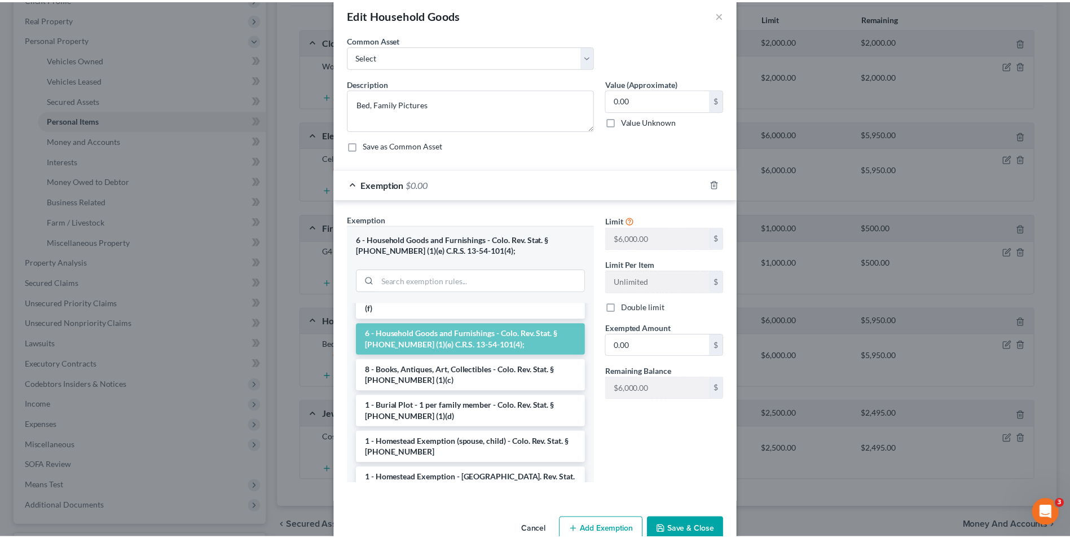
scroll to position [45, 0]
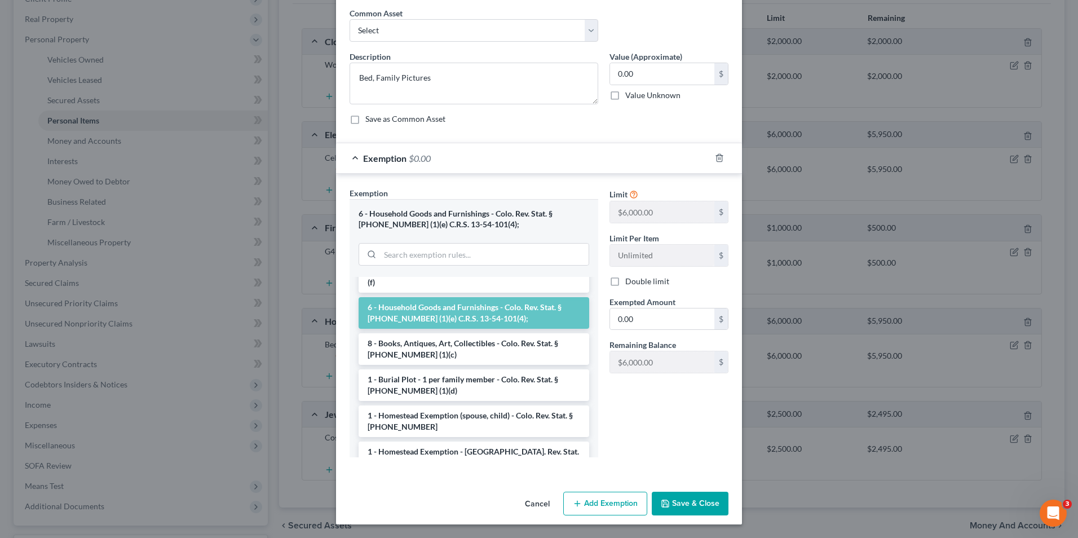
click at [686, 508] on button "Save & Close" at bounding box center [690, 504] width 77 height 24
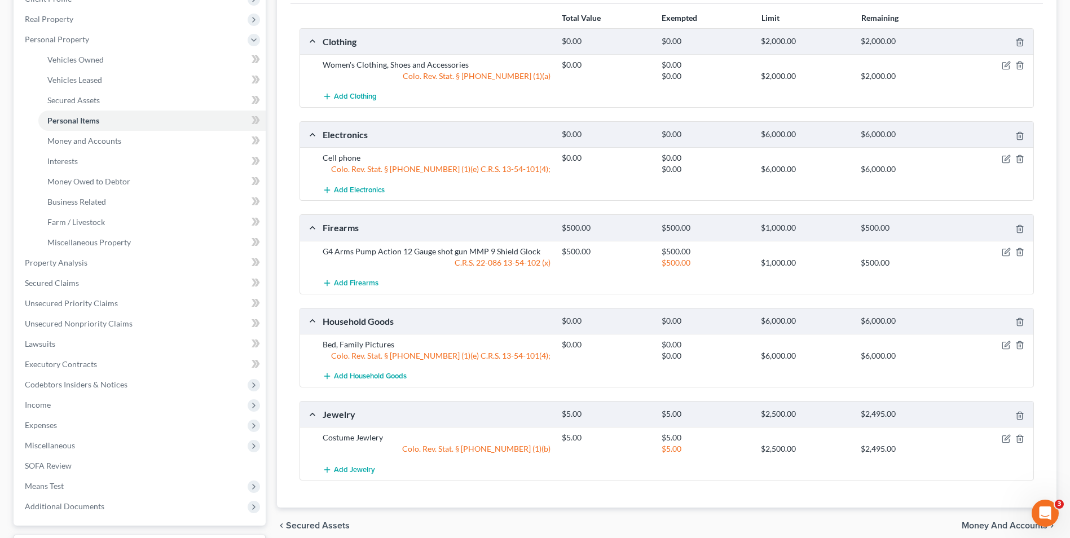
click at [1003, 443] on div "$5.00 $2,500.00 $2,495.00" at bounding box center [795, 448] width 478 height 11
click at [1004, 440] on icon "button" at bounding box center [1006, 438] width 9 height 9
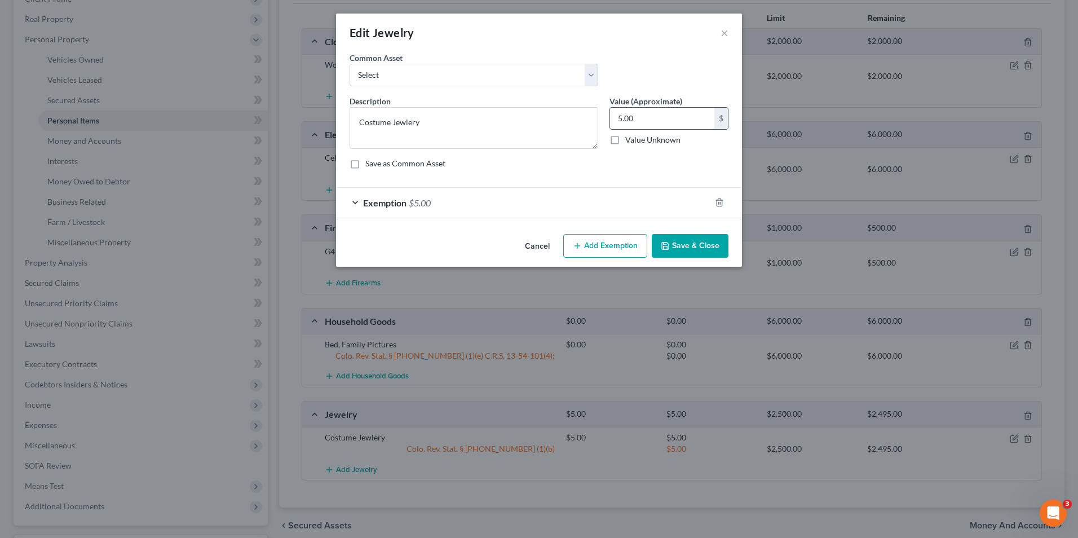
click at [650, 122] on input "5.00" at bounding box center [662, 118] width 104 height 21
type input "0.00"
click at [557, 210] on div "Exemption $5.00" at bounding box center [523, 203] width 375 height 30
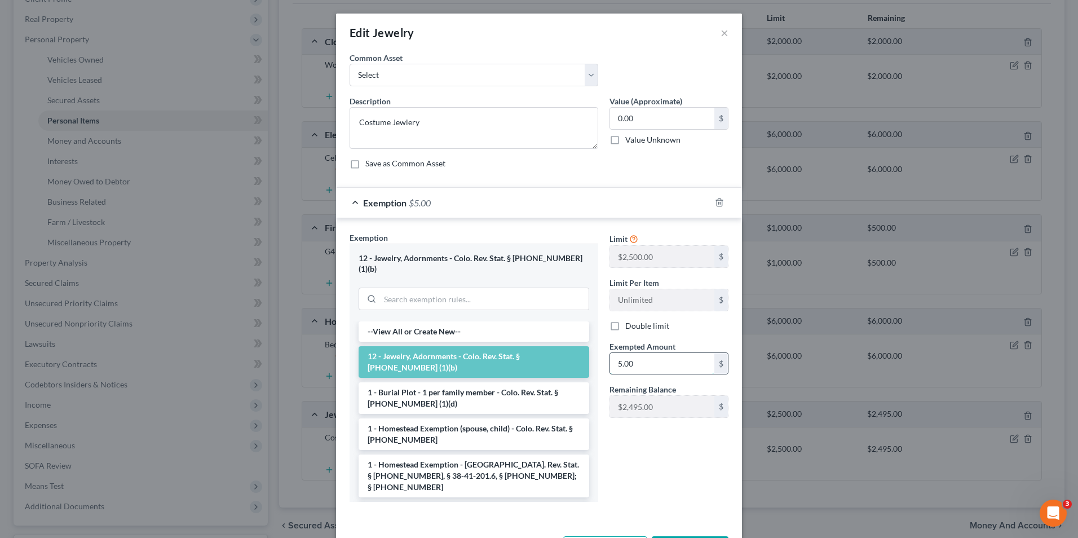
click at [639, 356] on input "5.00" at bounding box center [662, 363] width 104 height 21
type input "0.00"
click at [701, 536] on button "Save & Close" at bounding box center [690, 548] width 77 height 24
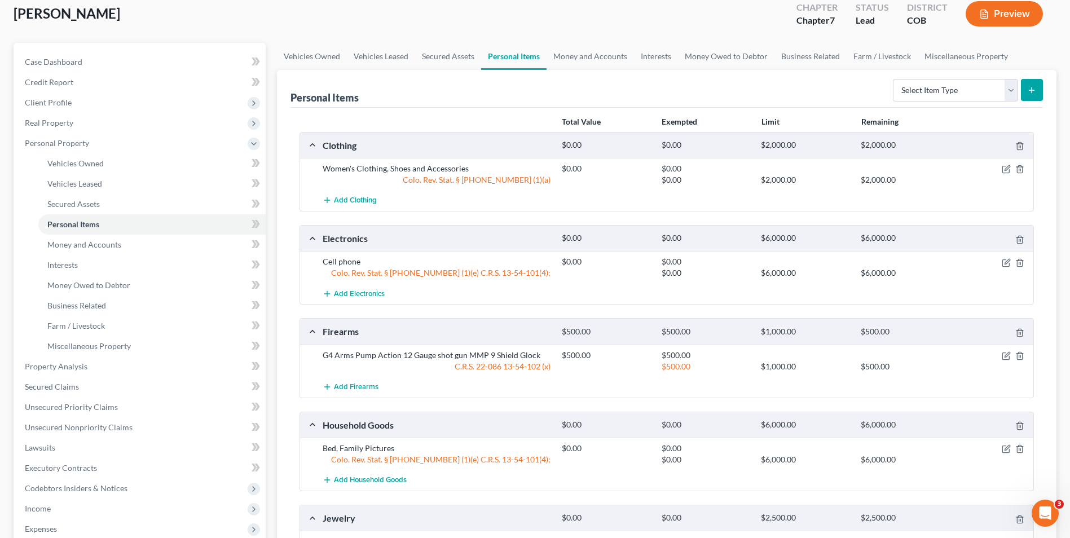
scroll to position [56, 0]
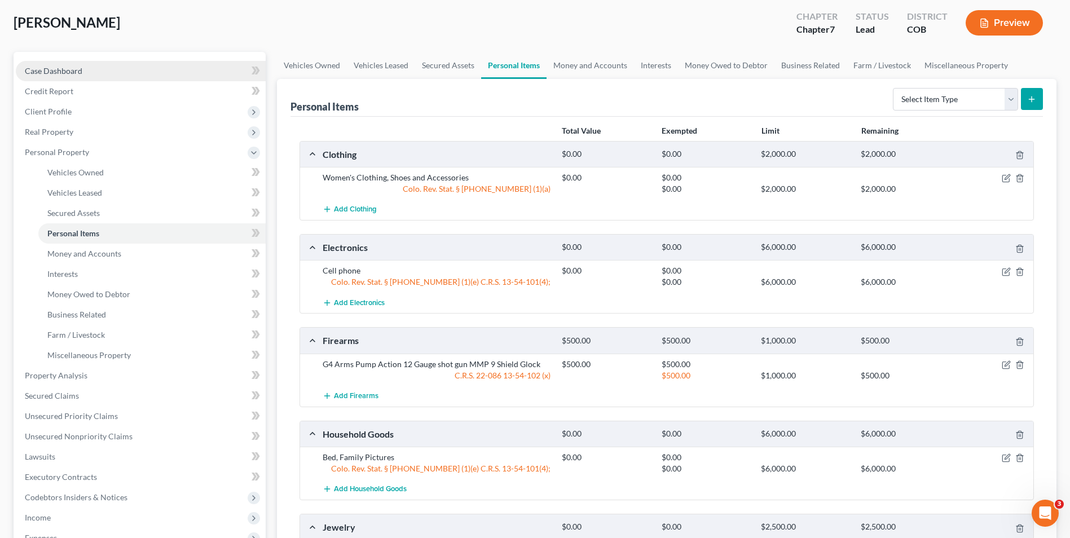
drag, startPoint x: 122, startPoint y: 64, endPoint x: 135, endPoint y: 80, distance: 20.9
click at [122, 64] on link "Case Dashboard" at bounding box center [141, 71] width 250 height 20
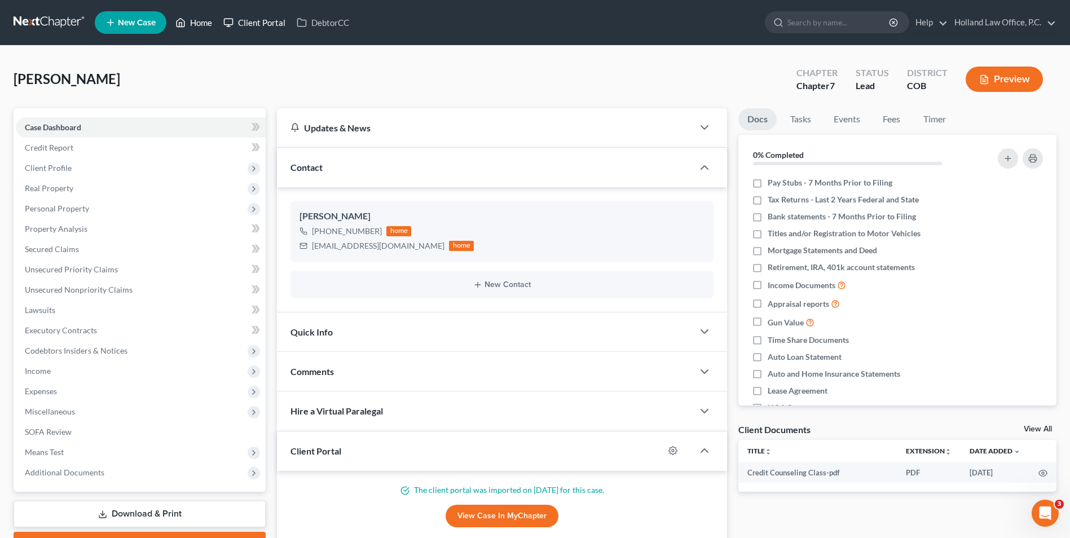
drag, startPoint x: 186, startPoint y: 27, endPoint x: 242, endPoint y: 24, distance: 55.9
click at [186, 27] on icon at bounding box center [180, 23] width 10 height 14
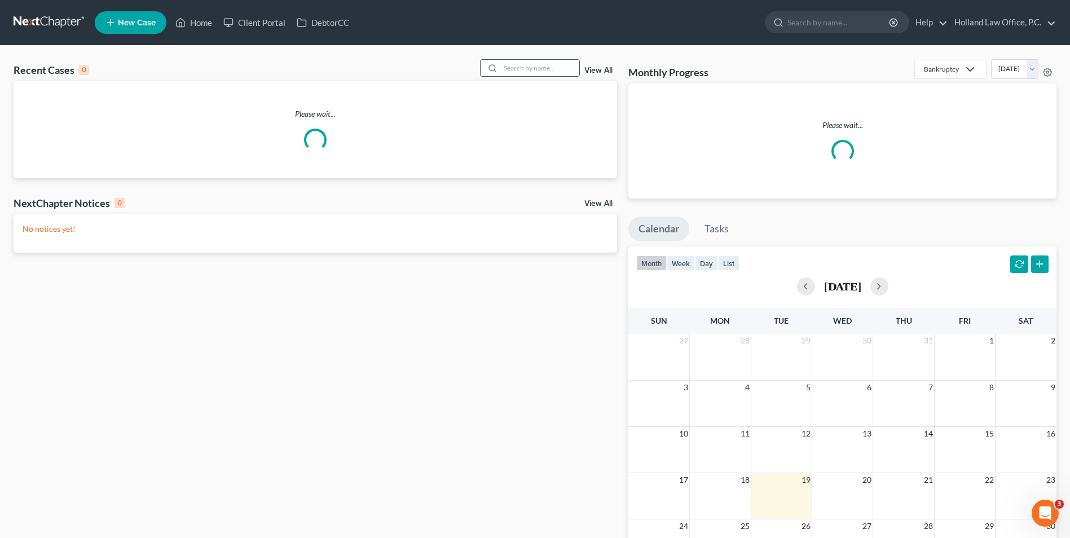
click at [544, 70] on input "search" at bounding box center [539, 68] width 79 height 16
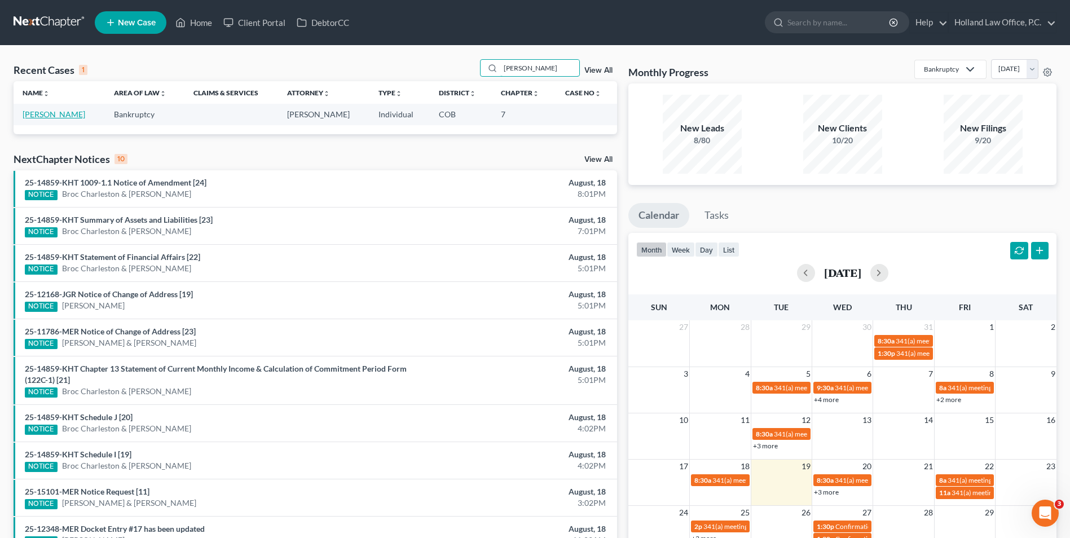
type input "nealey"
click at [58, 116] on link "Nealey, John" at bounding box center [54, 114] width 63 height 10
click at [54, 116] on link "Nealey, John" at bounding box center [54, 114] width 63 height 10
click at [55, 119] on link "Nealey, John" at bounding box center [54, 114] width 63 height 10
click at [58, 116] on link "Nealey, John" at bounding box center [54, 114] width 63 height 10
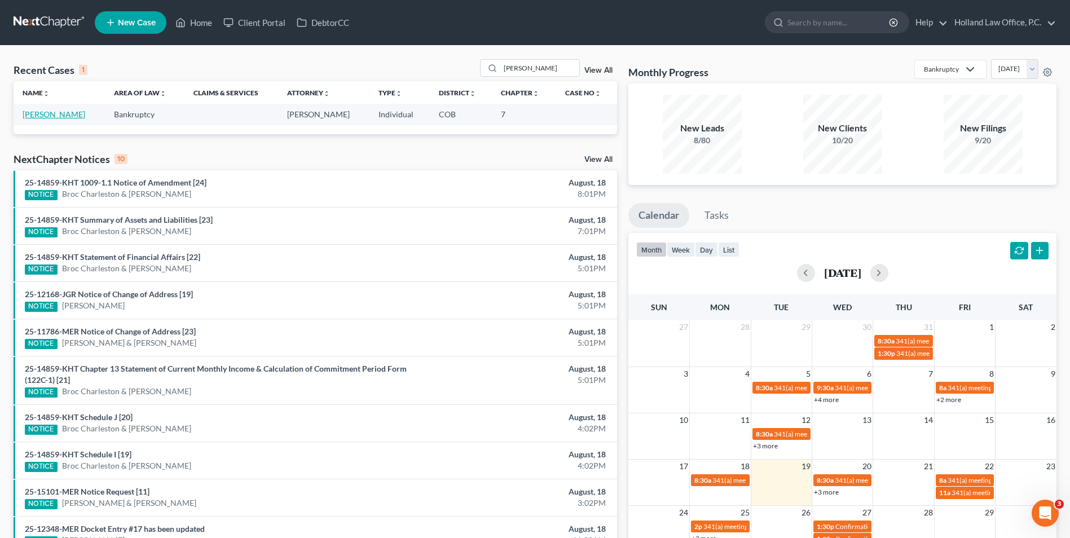
click at [50, 118] on link "Nealey, John" at bounding box center [54, 114] width 63 height 10
click at [50, 113] on link "Nealey, John" at bounding box center [54, 114] width 63 height 10
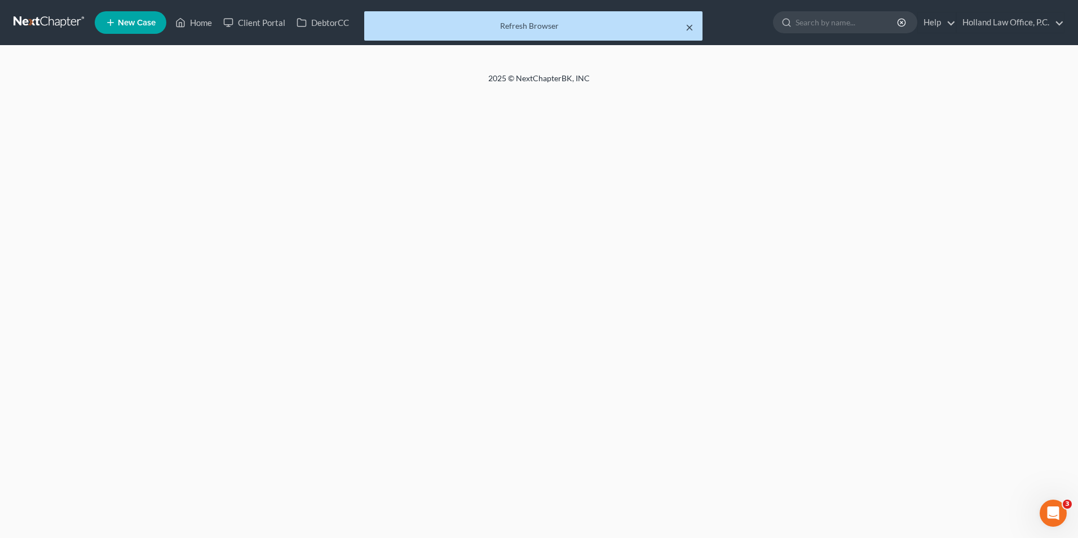
click at [688, 25] on button "×" at bounding box center [690, 27] width 8 height 14
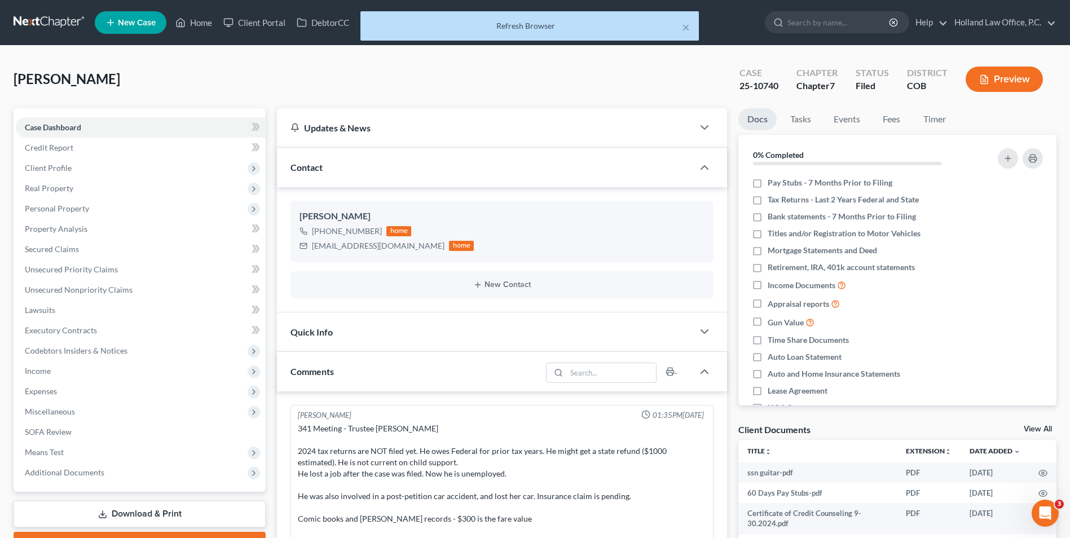
scroll to position [14, 0]
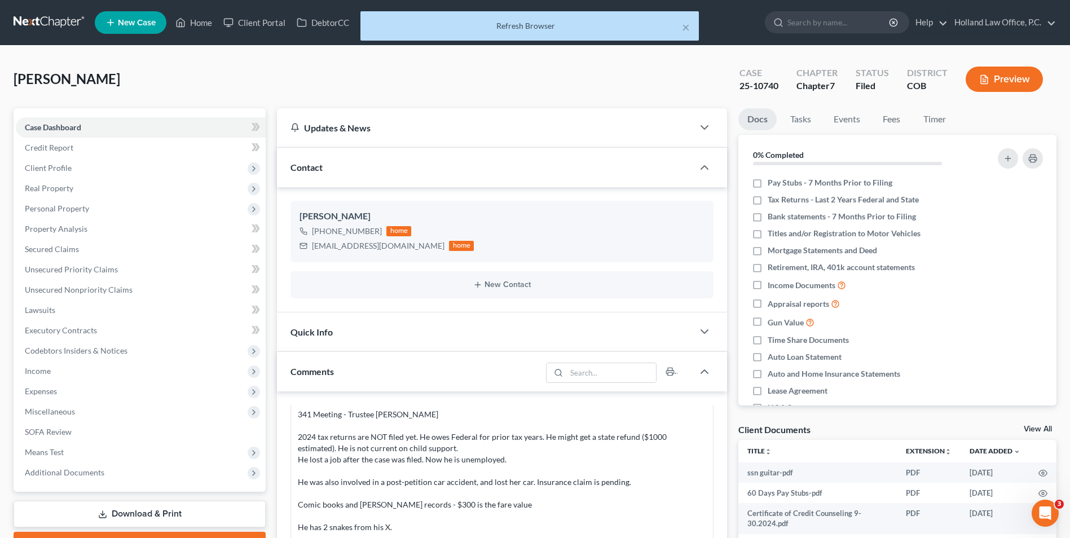
click at [186, 21] on div "× Refresh Browser" at bounding box center [529, 28] width 1070 height 35
click at [189, 23] on div "× Refresh Browser" at bounding box center [529, 28] width 1070 height 35
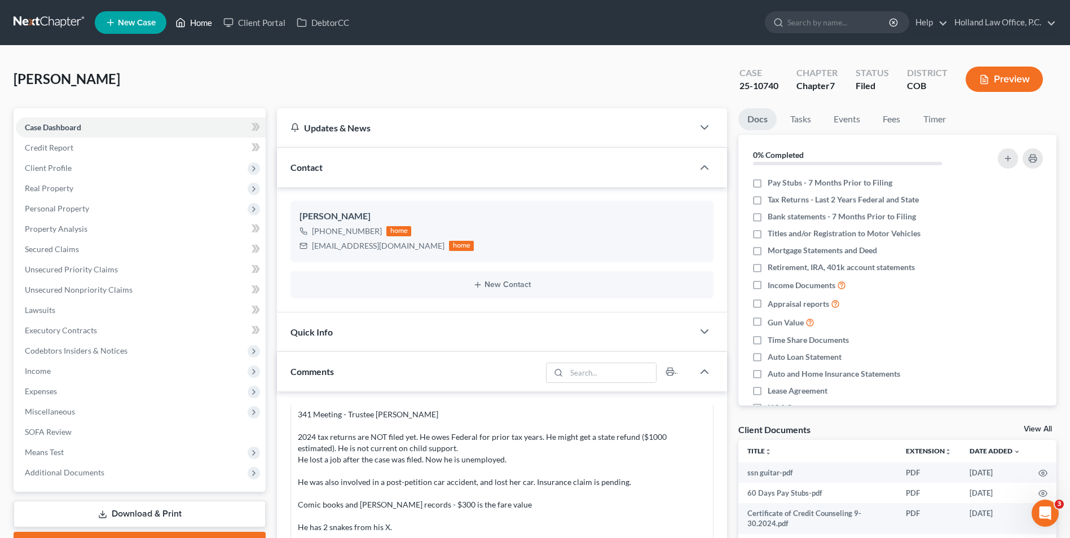
click at [193, 19] on link "Home" at bounding box center [194, 22] width 48 height 20
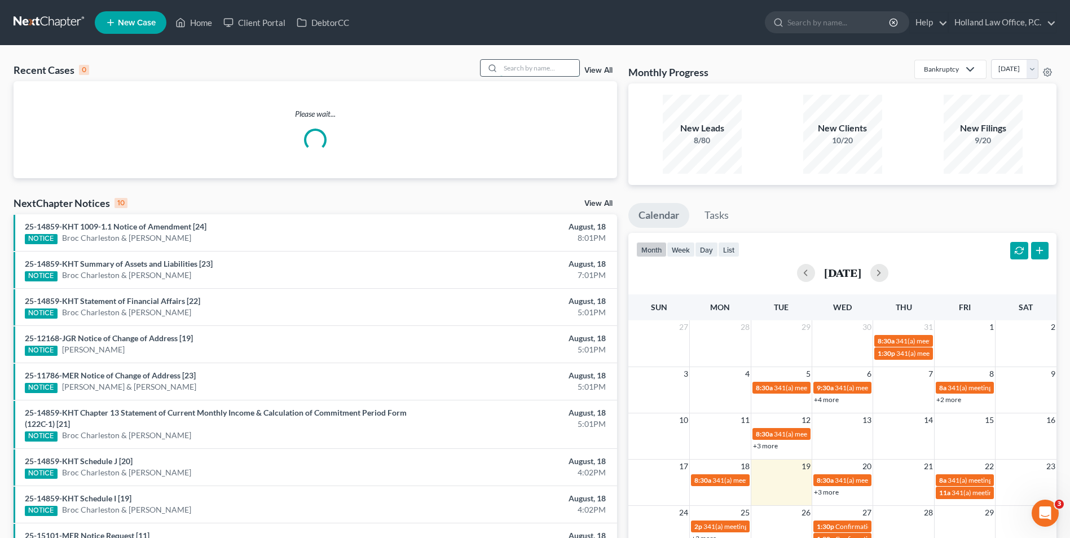
click at [520, 72] on input "search" at bounding box center [539, 68] width 79 height 16
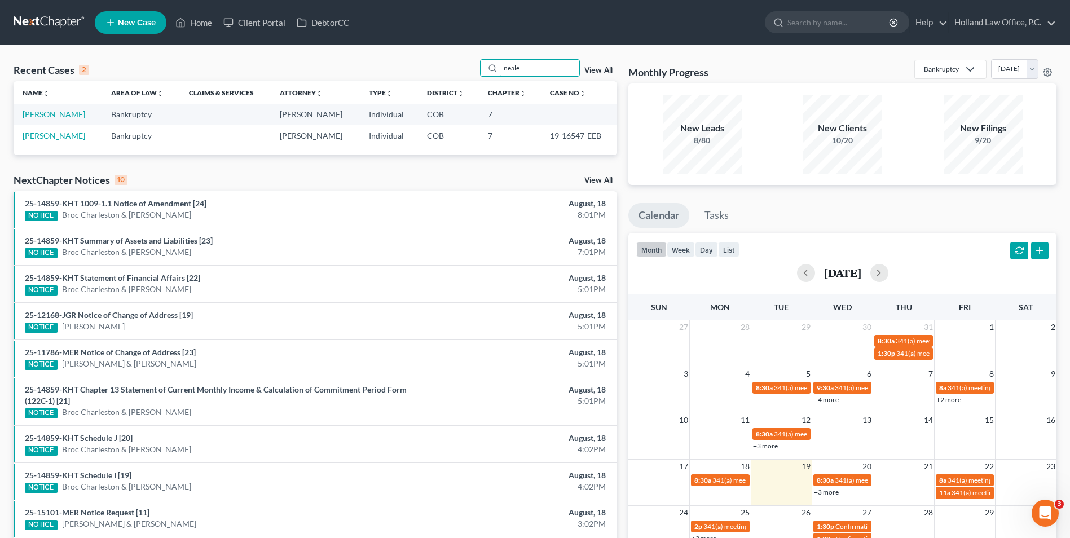
type input "neale"
click at [52, 113] on link "[PERSON_NAME]" at bounding box center [54, 114] width 63 height 10
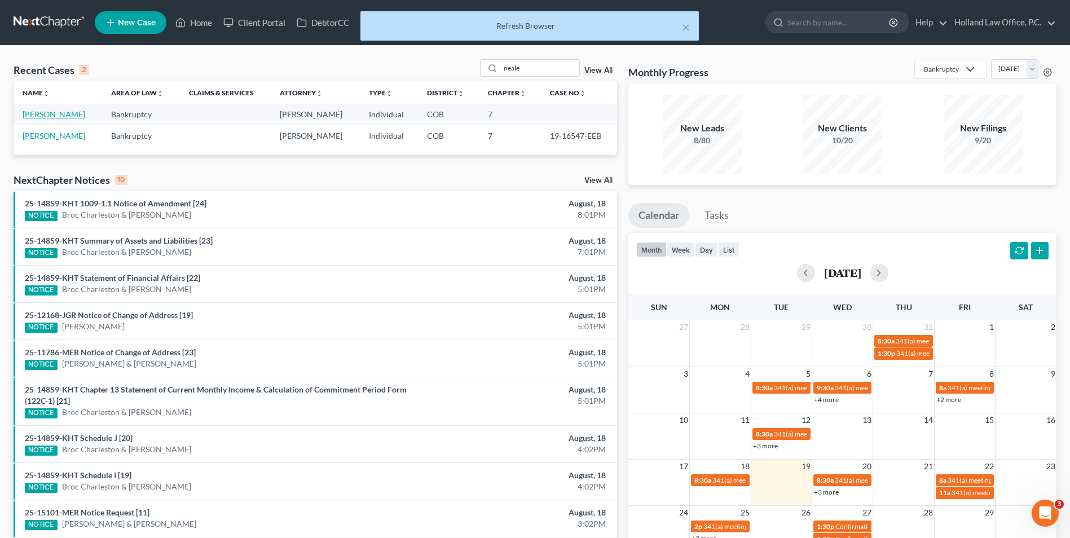
click at [43, 113] on link "[PERSON_NAME]" at bounding box center [54, 114] width 63 height 10
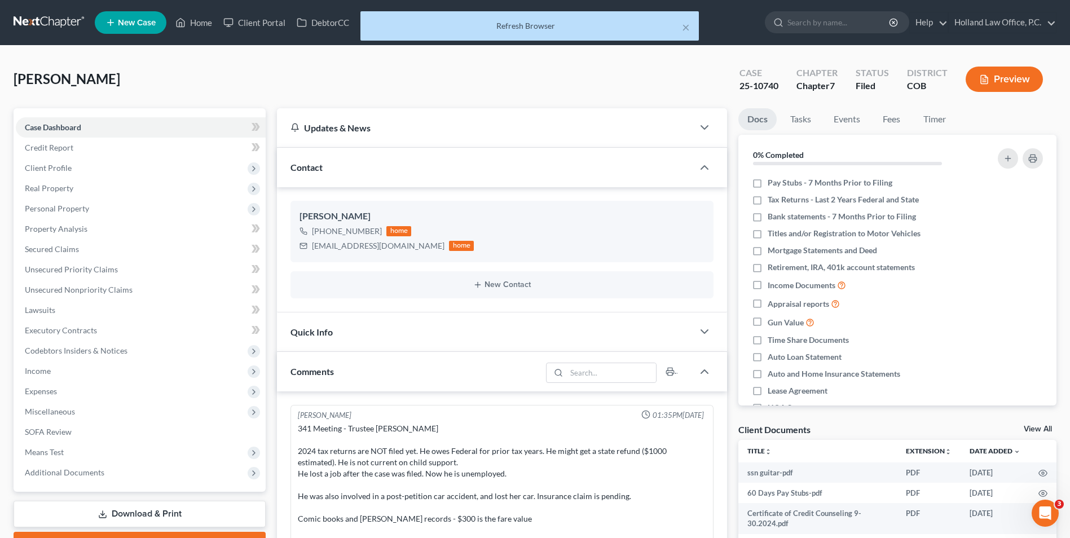
scroll to position [14, 0]
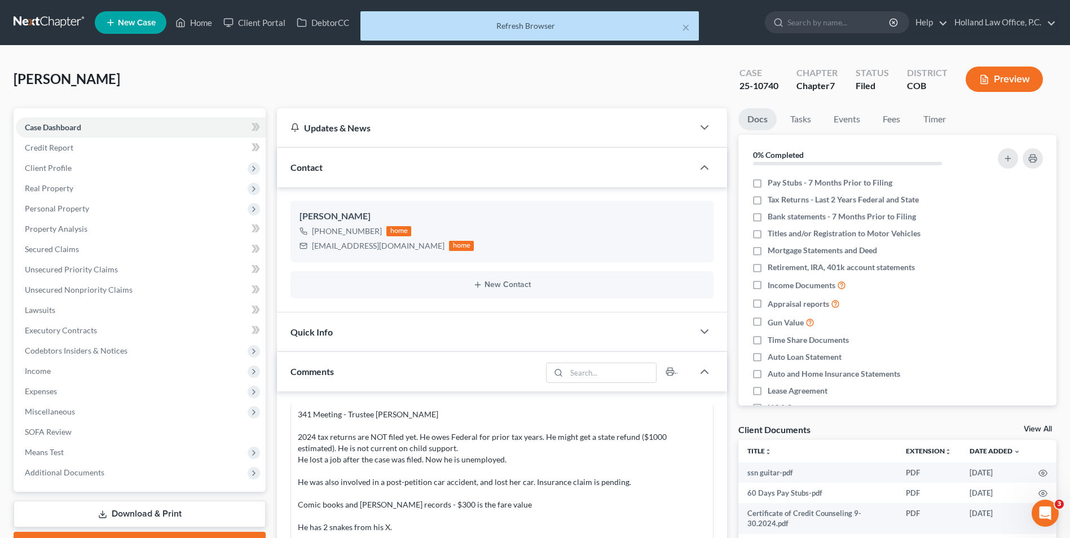
click at [191, 23] on div "× Refresh Browser" at bounding box center [529, 28] width 1070 height 35
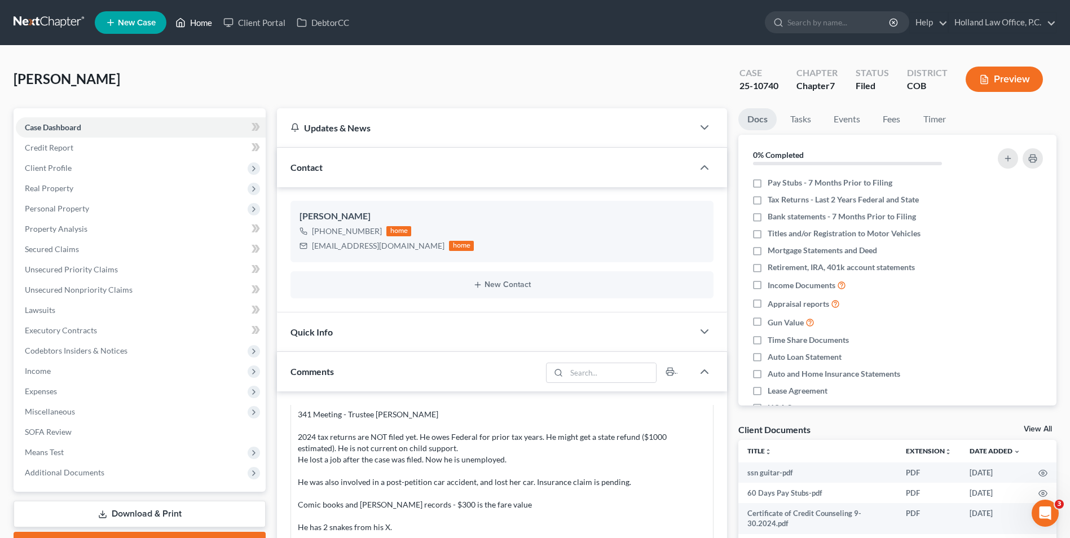
click at [177, 16] on icon at bounding box center [180, 23] width 10 height 14
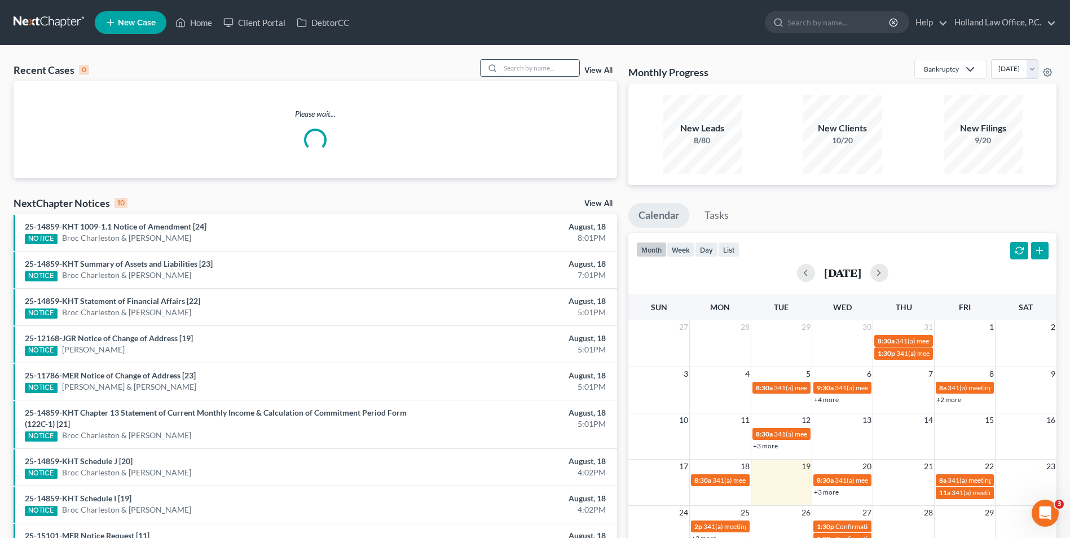
click at [536, 72] on input "search" at bounding box center [539, 68] width 79 height 16
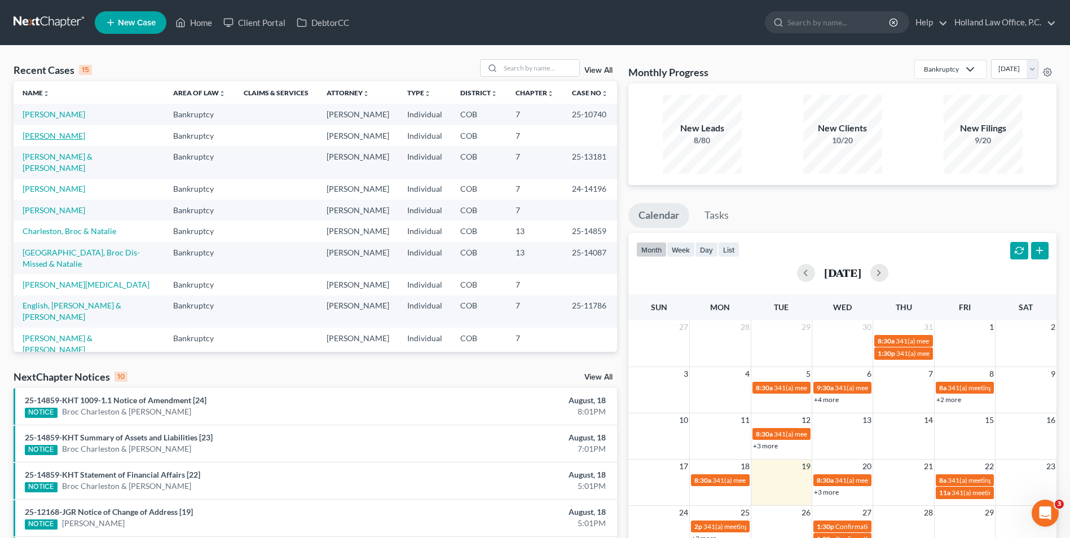
click at [53, 139] on link "[PERSON_NAME]" at bounding box center [54, 136] width 63 height 10
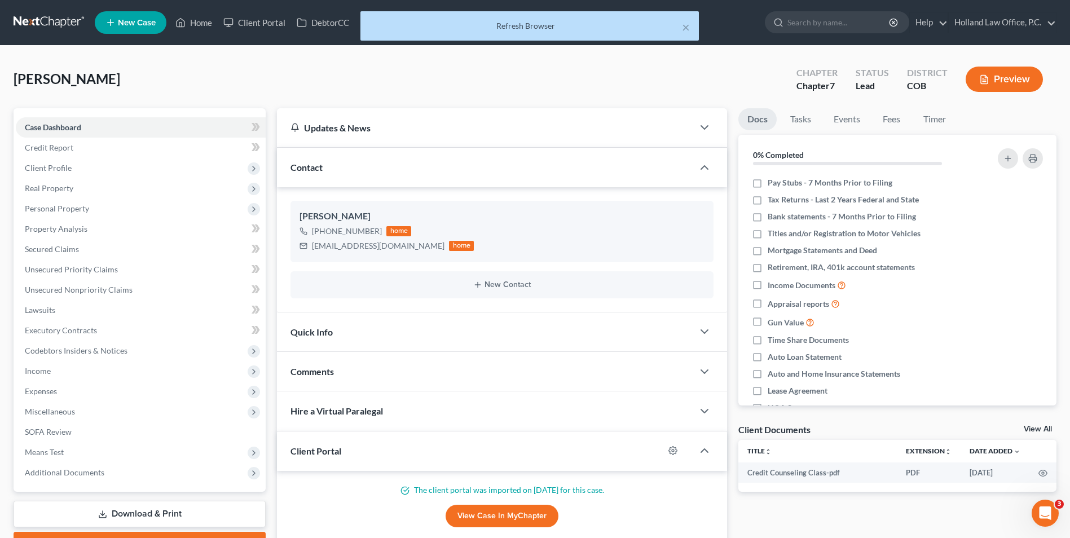
click at [190, 25] on div "× Refresh Browser" at bounding box center [529, 28] width 1070 height 35
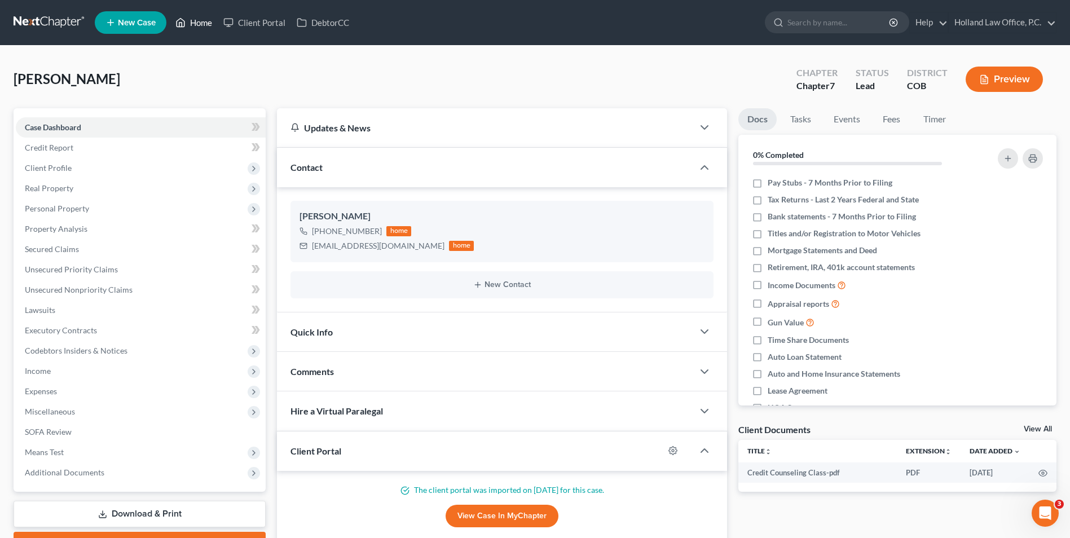
click at [188, 20] on link "Home" at bounding box center [194, 22] width 48 height 20
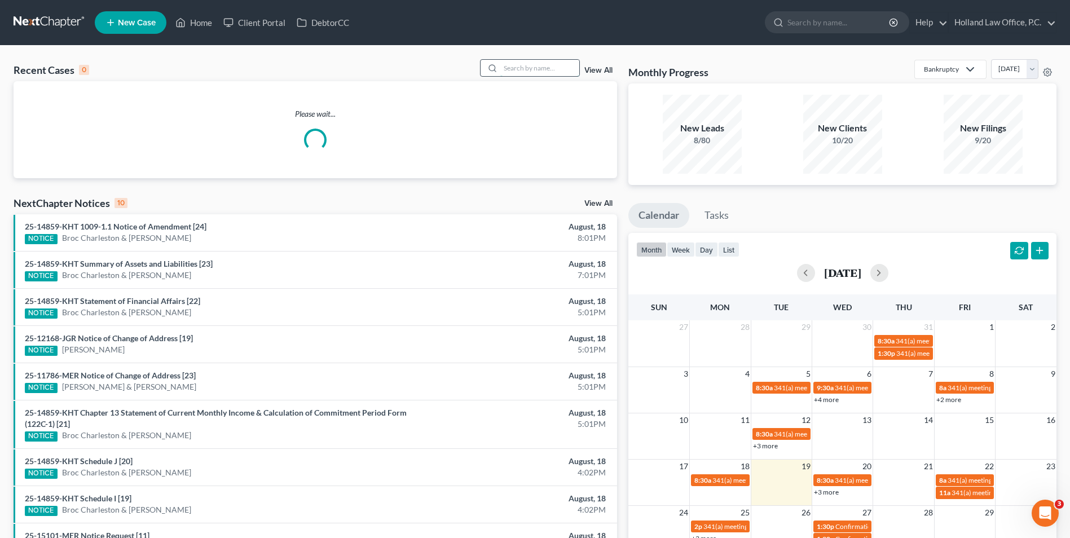
click at [544, 63] on input "search" at bounding box center [539, 68] width 79 height 16
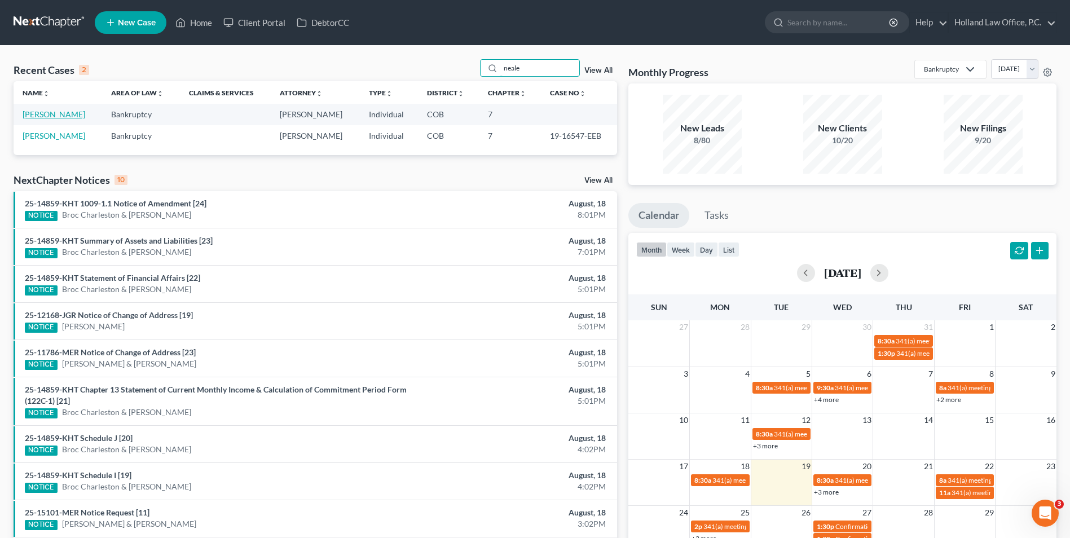
type input "neale"
click at [54, 116] on link "[PERSON_NAME]" at bounding box center [54, 114] width 63 height 10
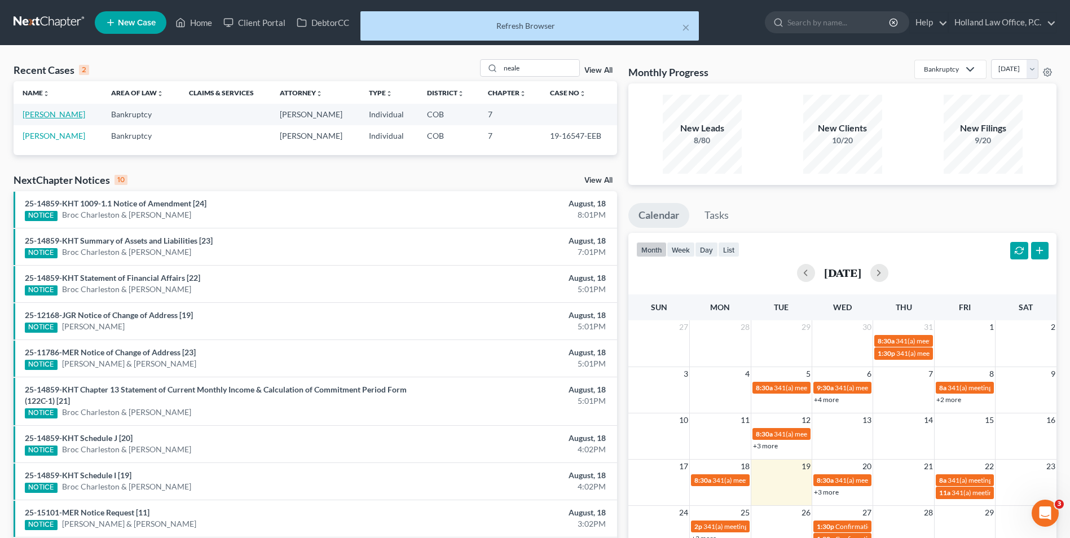
click at [61, 119] on link "[PERSON_NAME]" at bounding box center [54, 114] width 63 height 10
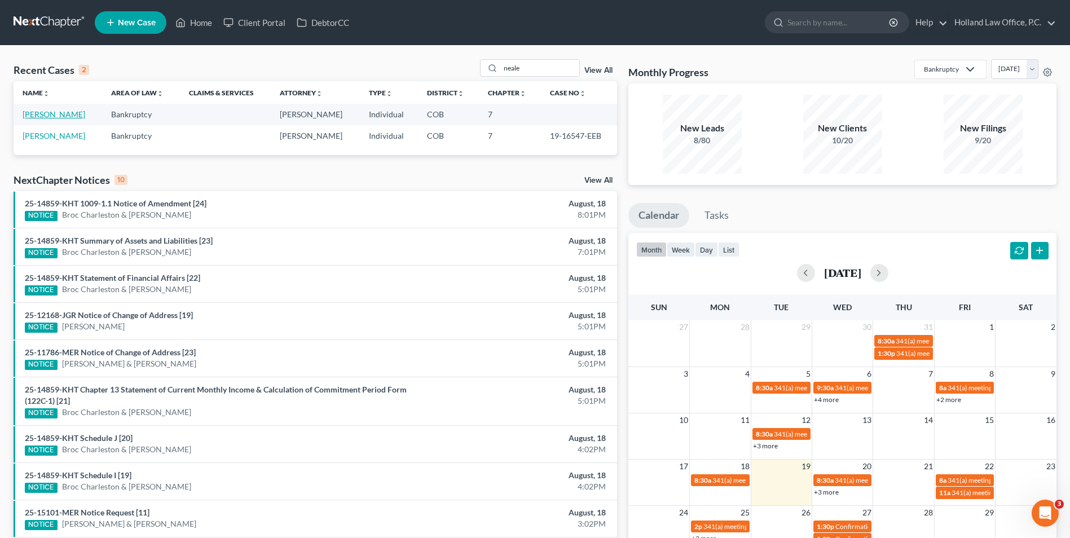
click at [50, 115] on link "[PERSON_NAME]" at bounding box center [54, 114] width 63 height 10
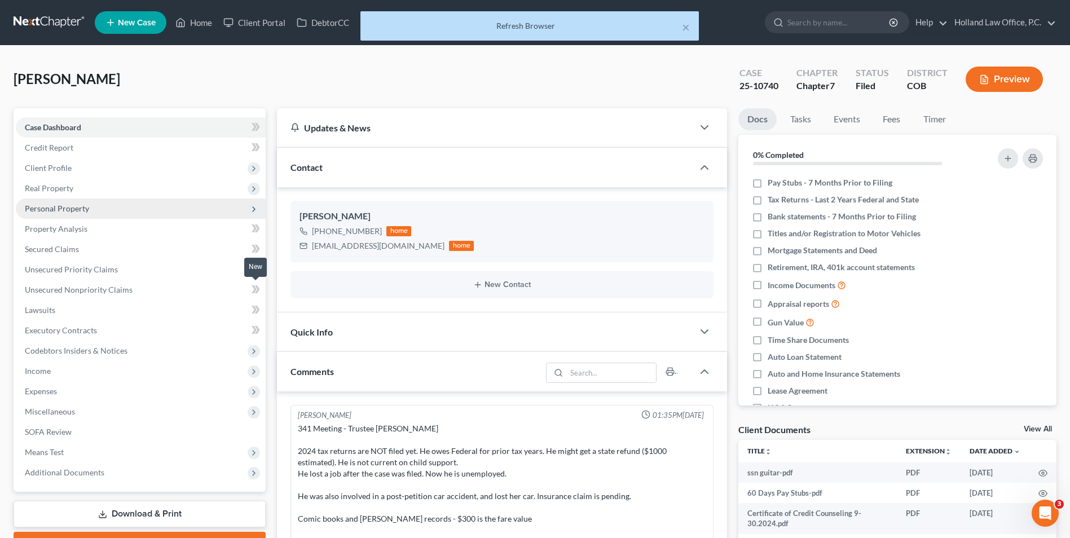
scroll to position [14, 0]
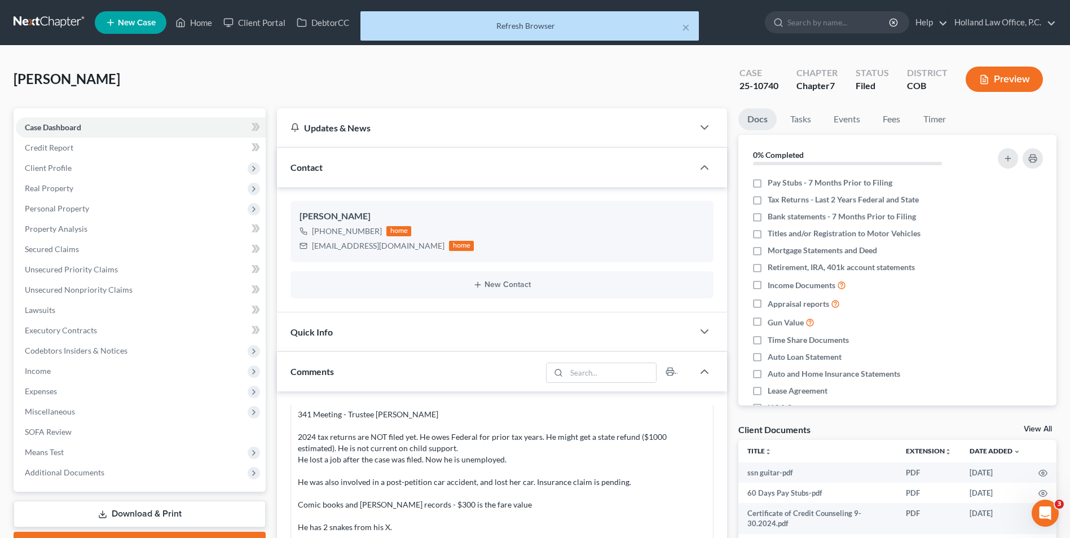
click at [190, 17] on div "× Refresh Browser" at bounding box center [529, 28] width 1070 height 35
click at [685, 26] on button "×" at bounding box center [686, 27] width 8 height 14
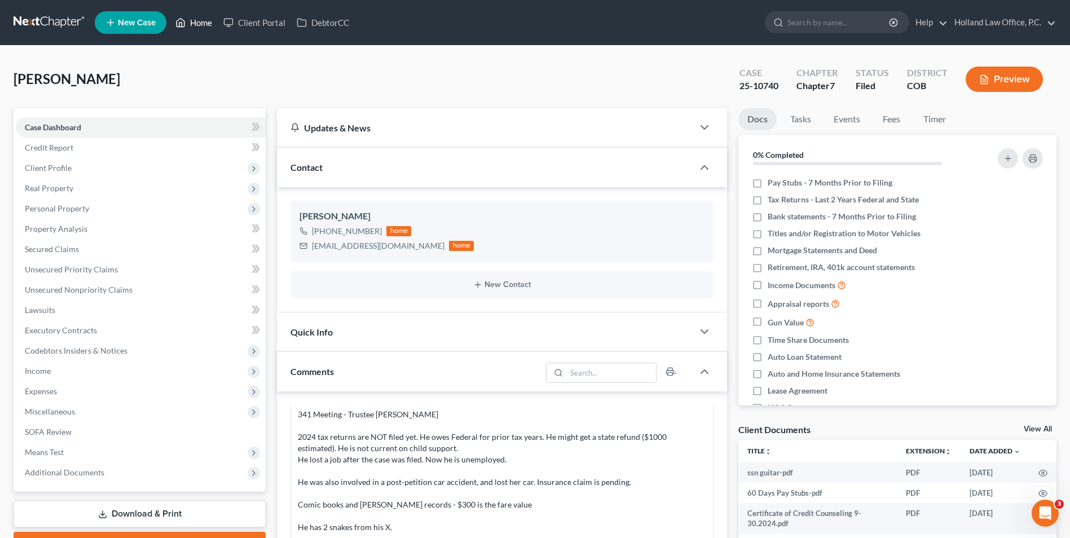
click at [200, 24] on link "Home" at bounding box center [194, 22] width 48 height 20
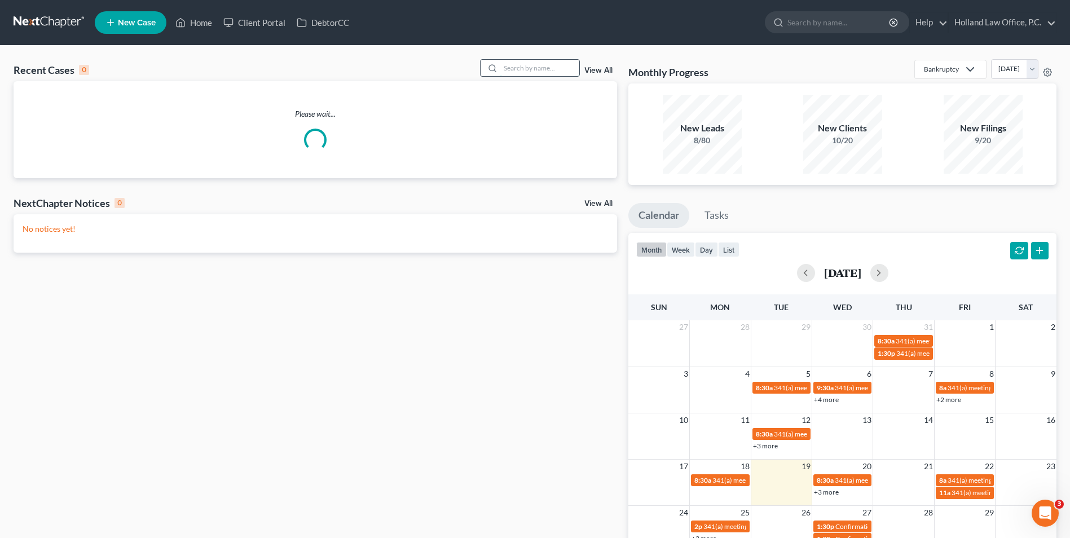
click at [534, 64] on input "search" at bounding box center [539, 68] width 79 height 16
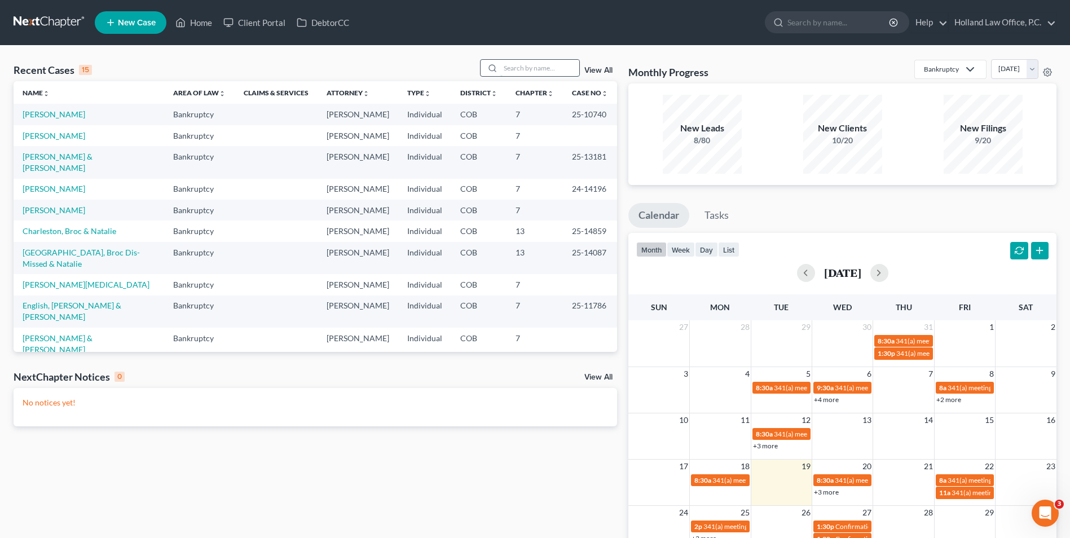
type input "n"
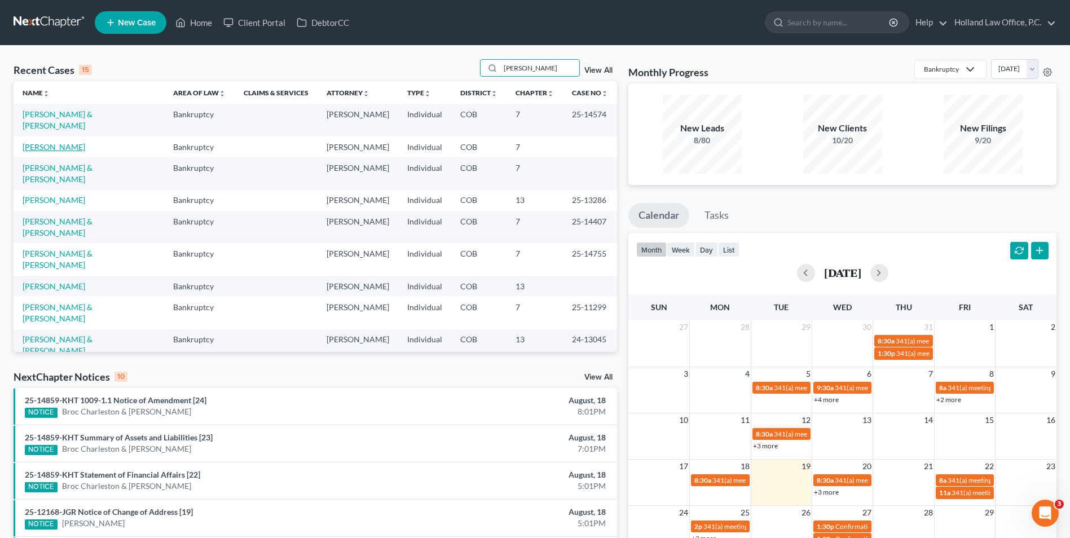
type input "john"
click at [36, 142] on link "Nealey, John" at bounding box center [54, 147] width 63 height 10
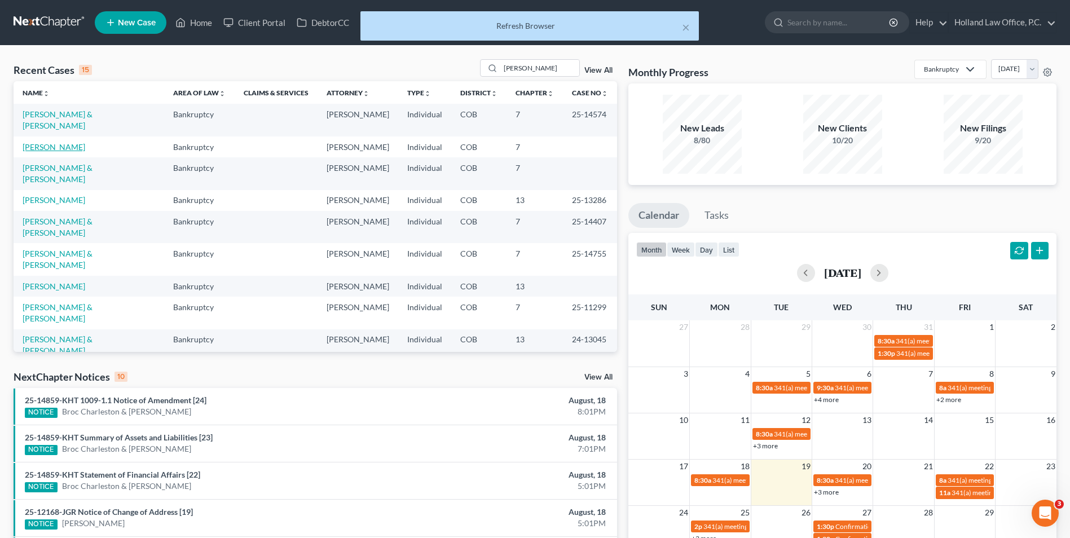
click at [45, 148] on link "Nealey, John" at bounding box center [54, 147] width 63 height 10
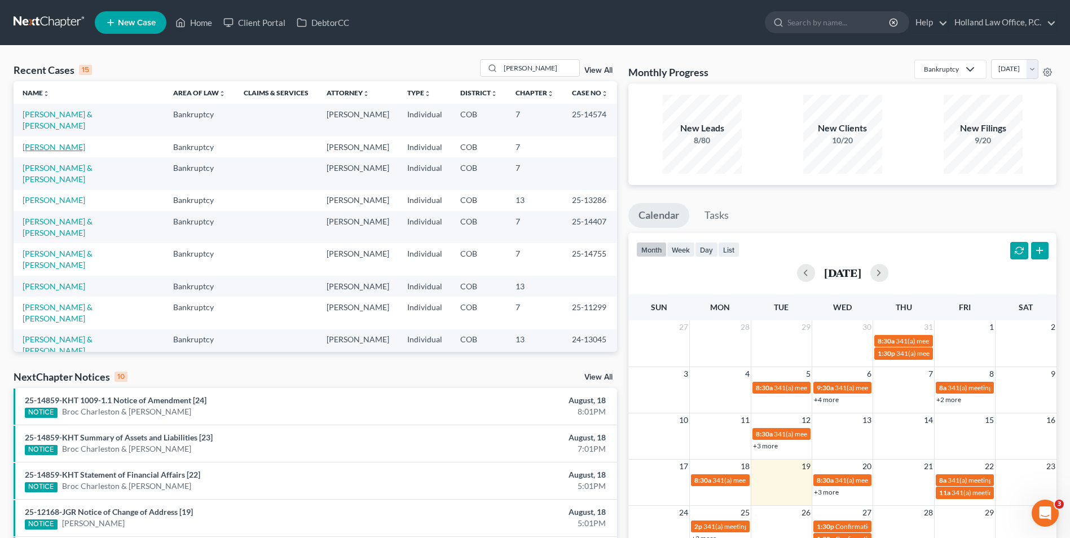
click at [41, 147] on link "Nealey, John" at bounding box center [54, 147] width 63 height 10
click at [36, 148] on link "Nealey, John" at bounding box center [54, 147] width 63 height 10
click at [34, 148] on link "Nealey, John" at bounding box center [54, 147] width 63 height 10
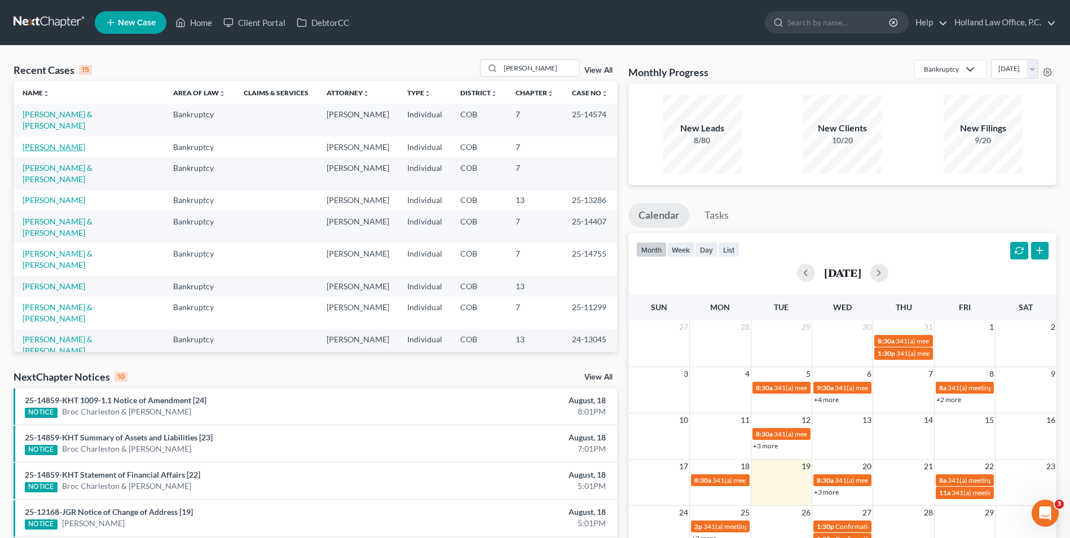
click at [34, 148] on link "Nealey, John" at bounding box center [54, 147] width 63 height 10
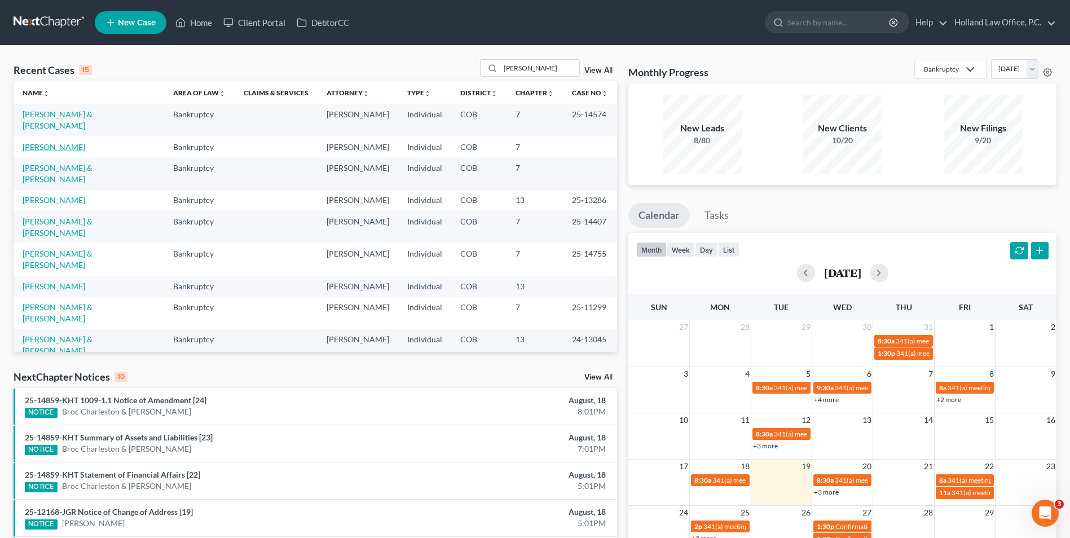
click at [34, 148] on link "Nealey, John" at bounding box center [54, 147] width 63 height 10
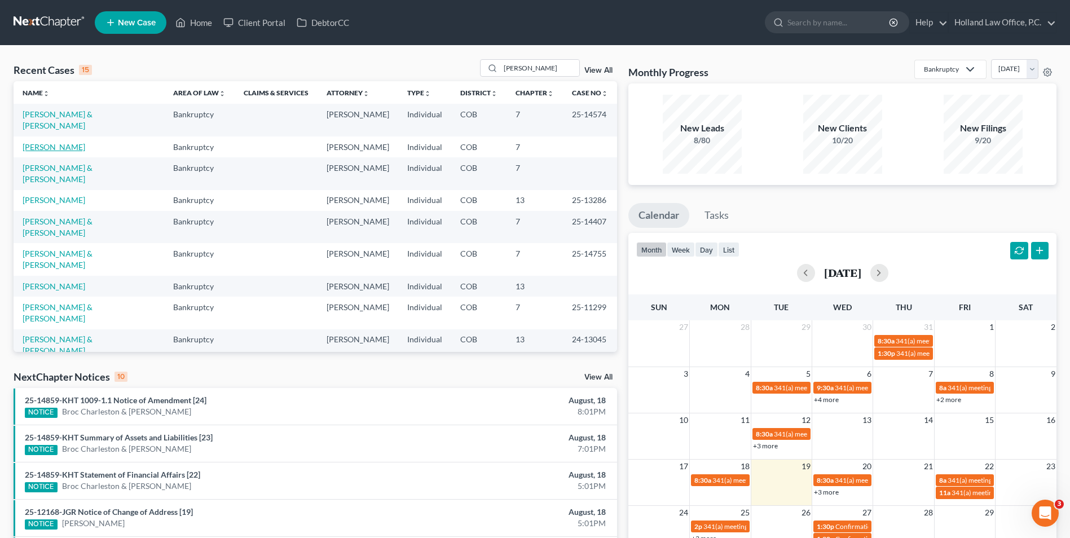
click at [34, 148] on link "Nealey, John" at bounding box center [54, 147] width 63 height 10
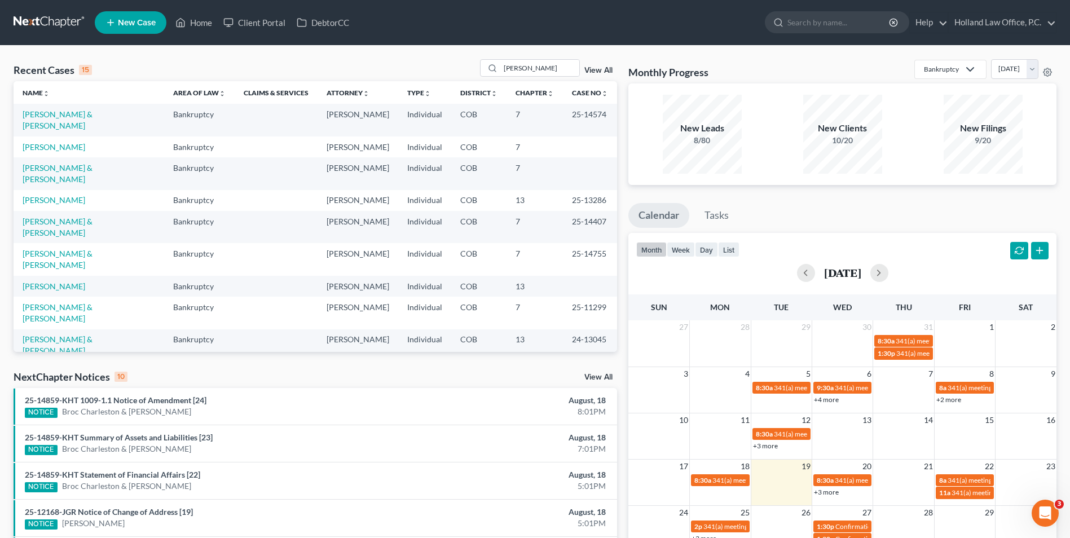
drag, startPoint x: 741, startPoint y: 265, endPoint x: 746, endPoint y: 252, distance: 13.9
click at [745, 254] on div "month week day list August 2025" at bounding box center [842, 260] width 439 height 54
drag, startPoint x: 746, startPoint y: 250, endPoint x: 745, endPoint y: 236, distance: 13.6
drag, startPoint x: 745, startPoint y: 236, endPoint x: 34, endPoint y: 147, distance: 716.3
click at [34, 147] on link "Nealey, John" at bounding box center [54, 147] width 63 height 10
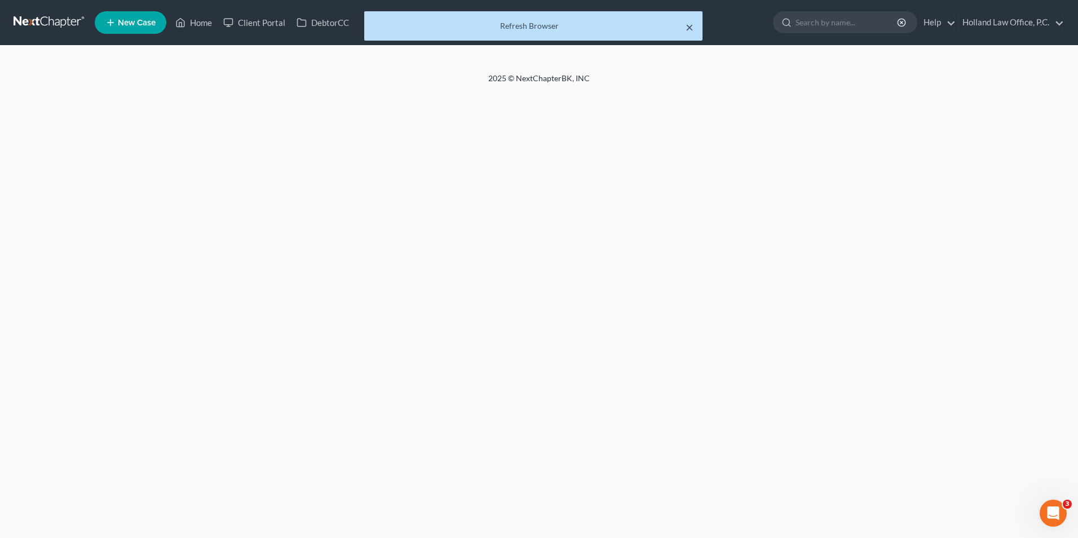
click at [689, 30] on button "×" at bounding box center [690, 27] width 8 height 14
click at [684, 27] on div "Refresh Browser" at bounding box center [533, 25] width 320 height 11
click at [692, 28] on button "×" at bounding box center [690, 27] width 8 height 14
click at [687, 23] on button "×" at bounding box center [690, 27] width 8 height 14
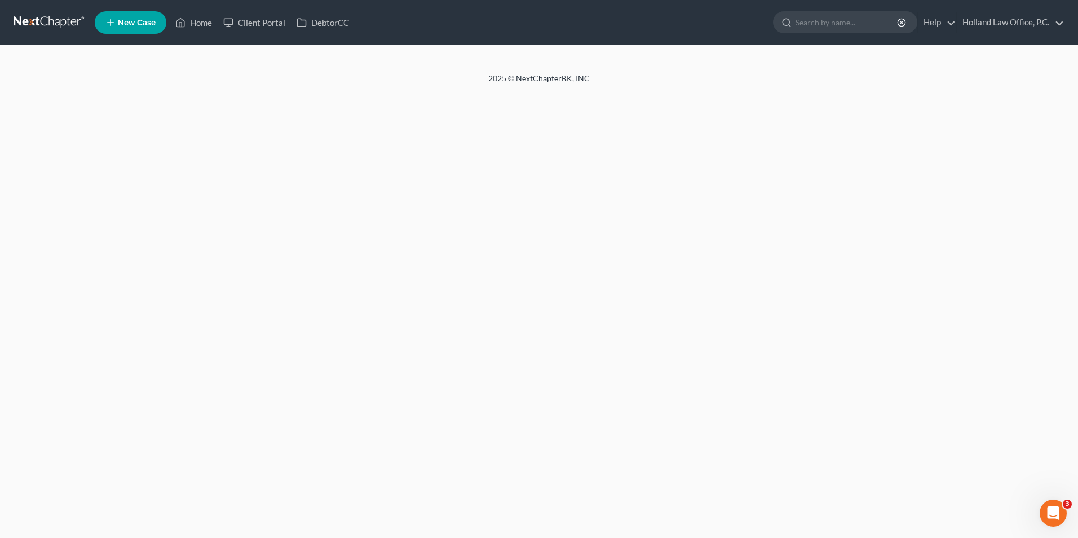
click at [932, 529] on div "Home New Case Client Portal DebtorCC Holland Law Office, P.C. [EMAIL_ADDRESS][D…" at bounding box center [539, 269] width 1078 height 538
click at [483, 301] on div "Home New Case Client Portal DebtorCC Holland Law Office, P.C. [EMAIL_ADDRESS][D…" at bounding box center [539, 269] width 1078 height 538
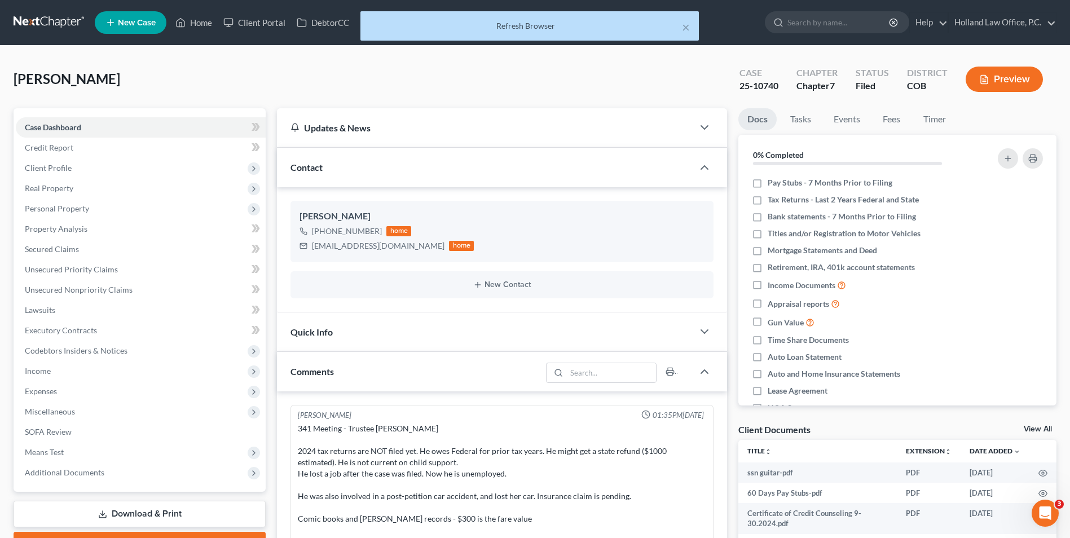
scroll to position [14, 0]
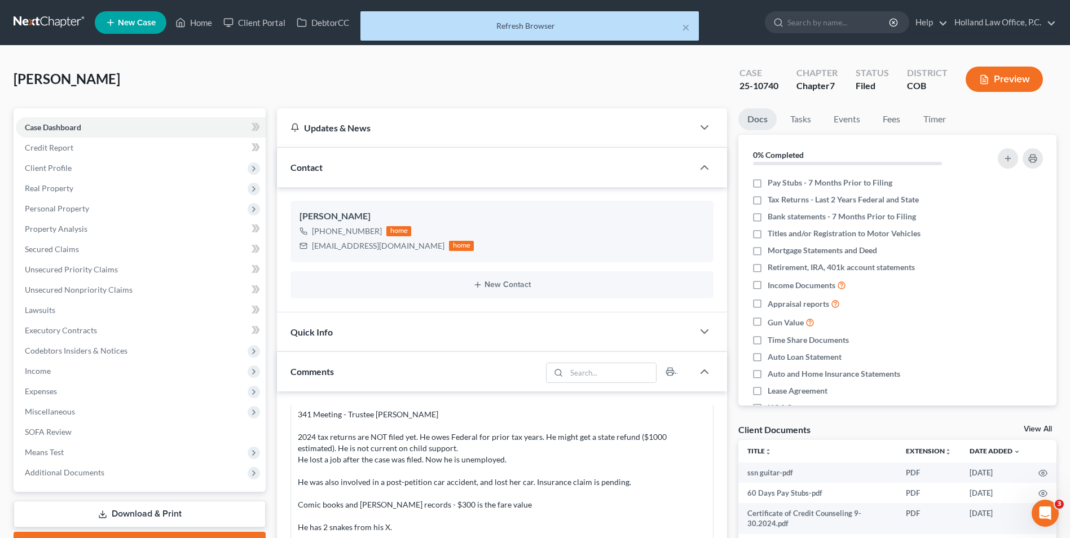
click at [1046, 25] on div "× Refresh Browser" at bounding box center [529, 28] width 1070 height 35
click at [1049, 22] on div "× Refresh Browser" at bounding box center [529, 28] width 1070 height 35
click at [686, 29] on button "×" at bounding box center [686, 27] width 8 height 14
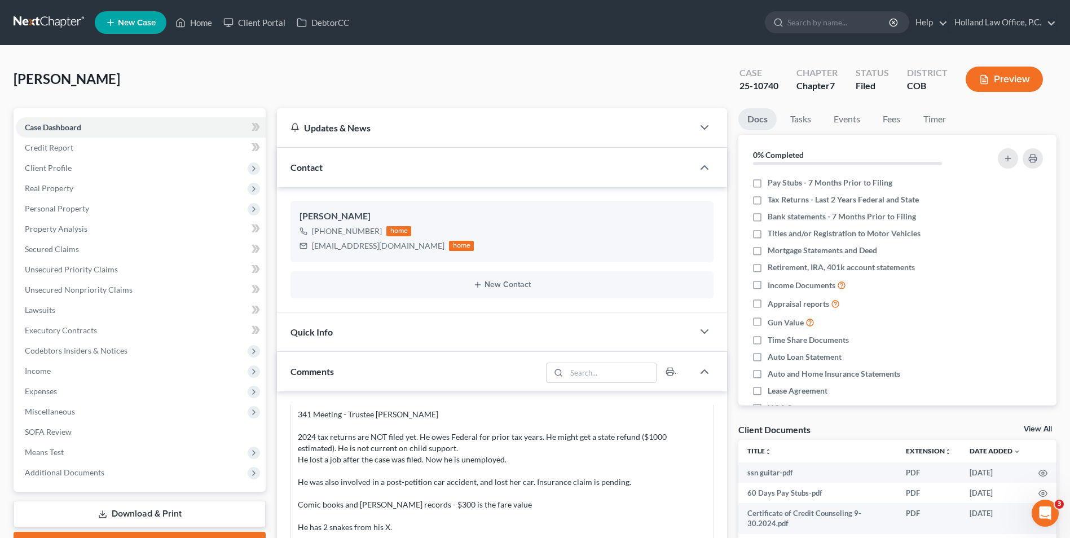
click at [1062, 16] on nav "Home New Case Client Portal DebtorCC Holland Law Office, P.C. [EMAIL_ADDRESS][D…" at bounding box center [535, 22] width 1070 height 45
click at [1055, 17] on link "Holland Law Office, P.C." at bounding box center [1002, 22] width 107 height 20
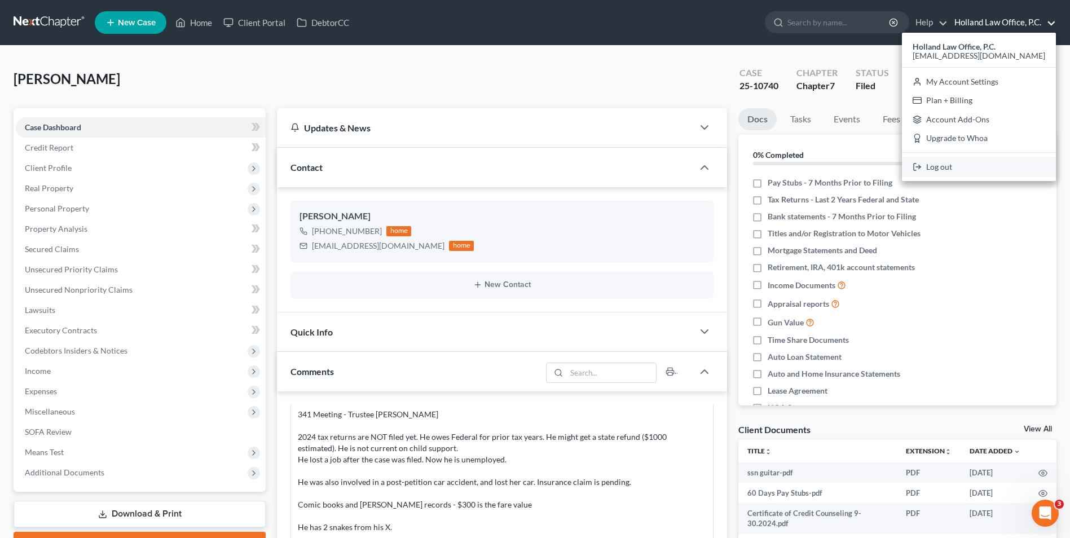
click at [976, 162] on link "Log out" at bounding box center [979, 166] width 154 height 19
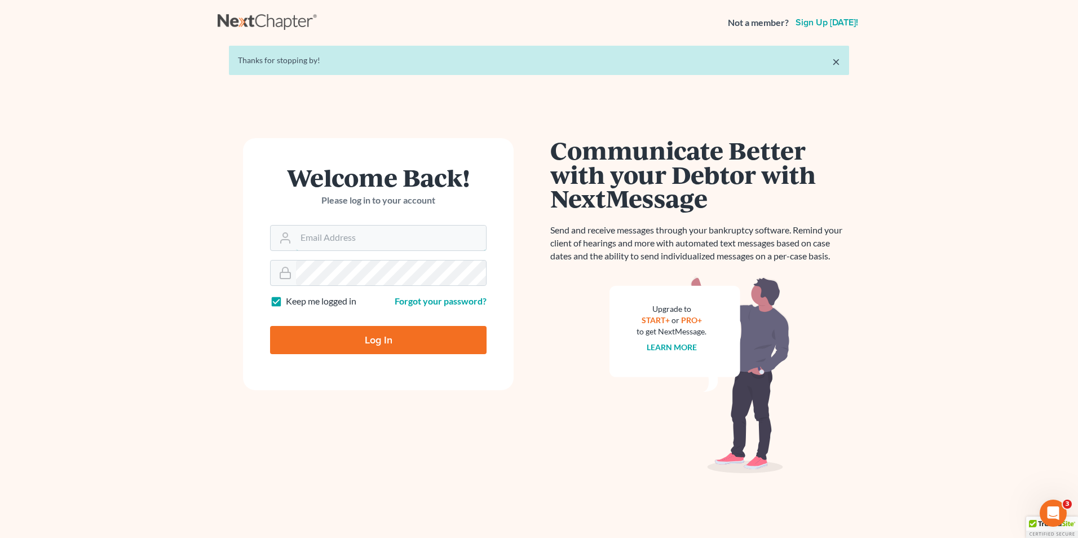
type input "[EMAIL_ADDRESS][DOMAIN_NAME]"
drag, startPoint x: 390, startPoint y: 333, endPoint x: 396, endPoint y: 327, distance: 8.8
click at [396, 327] on input "Log In" at bounding box center [378, 340] width 217 height 28
type input "Thinking..."
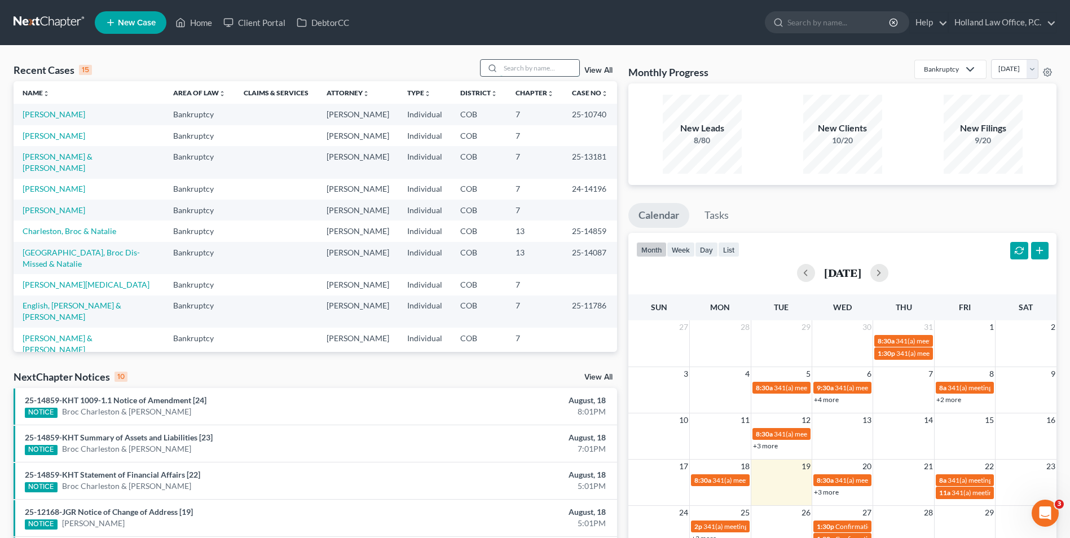
click at [525, 64] on input "search" at bounding box center [539, 68] width 79 height 16
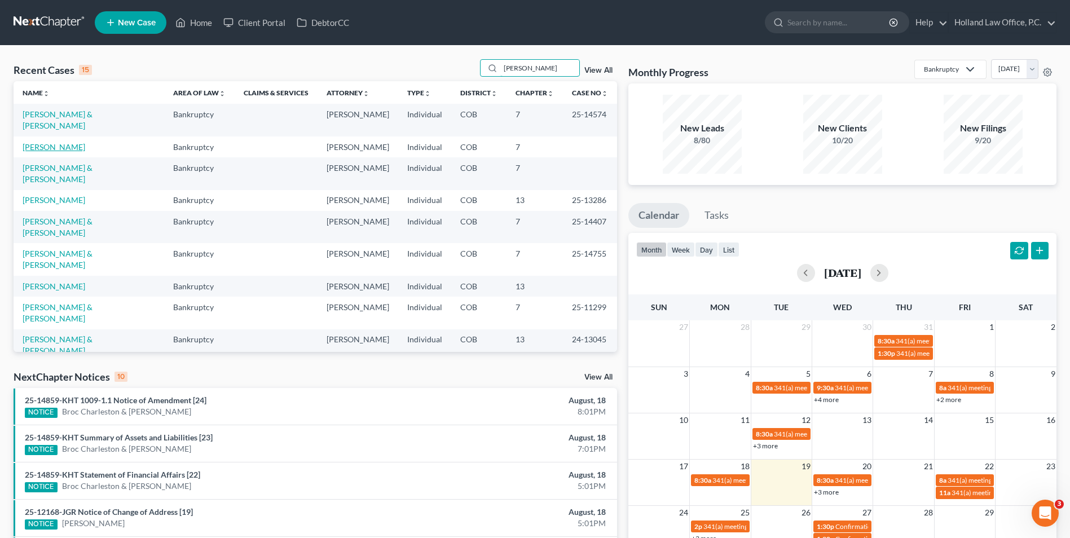
type input "john"
click at [46, 151] on link "[PERSON_NAME]" at bounding box center [54, 147] width 63 height 10
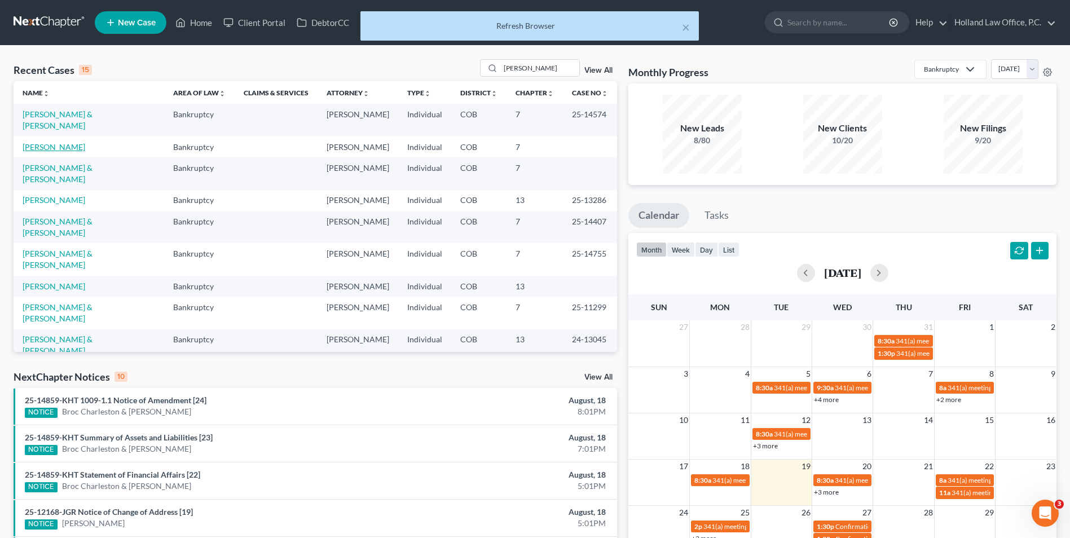
click at [46, 151] on link "[PERSON_NAME]" at bounding box center [54, 147] width 63 height 10
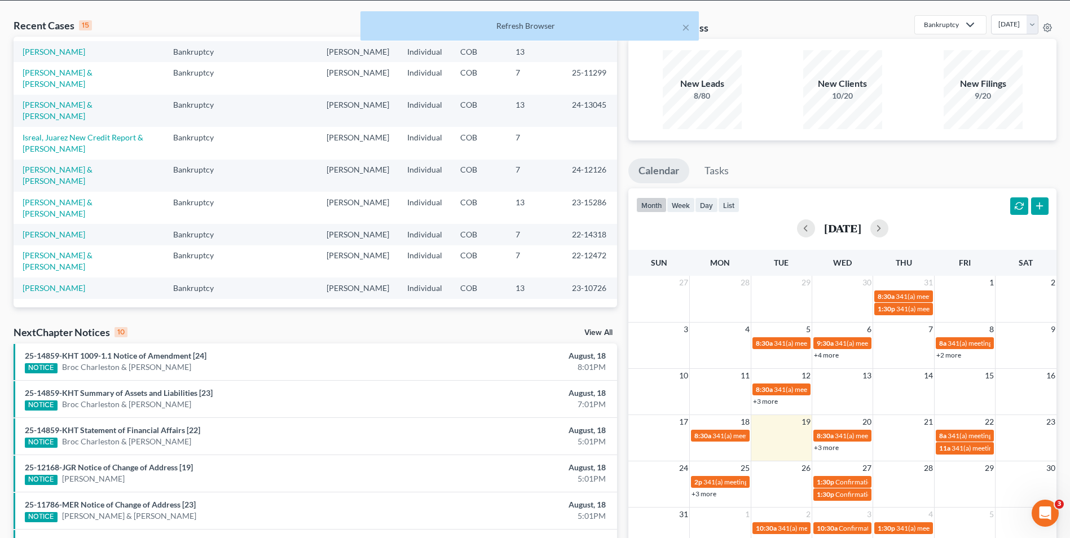
scroll to position [3, 0]
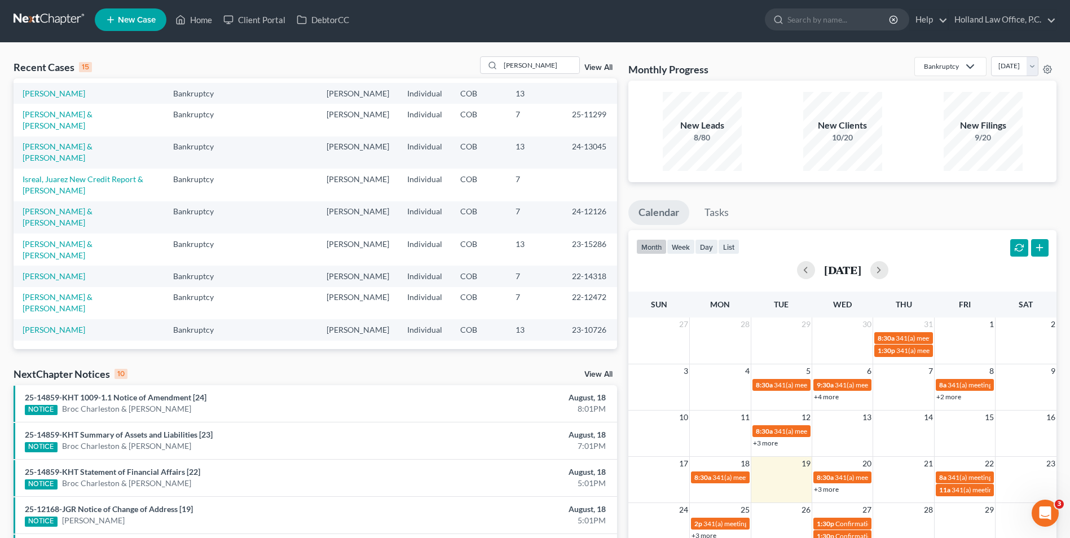
click at [949, 65] on link "Bankruptcy" at bounding box center [950, 66] width 72 height 19
click at [1014, 71] on select "August 2025 July 2025 June 2025 May 2025 April 2025 March 2025 February 2025 Ja…" at bounding box center [1014, 66] width 47 height 20
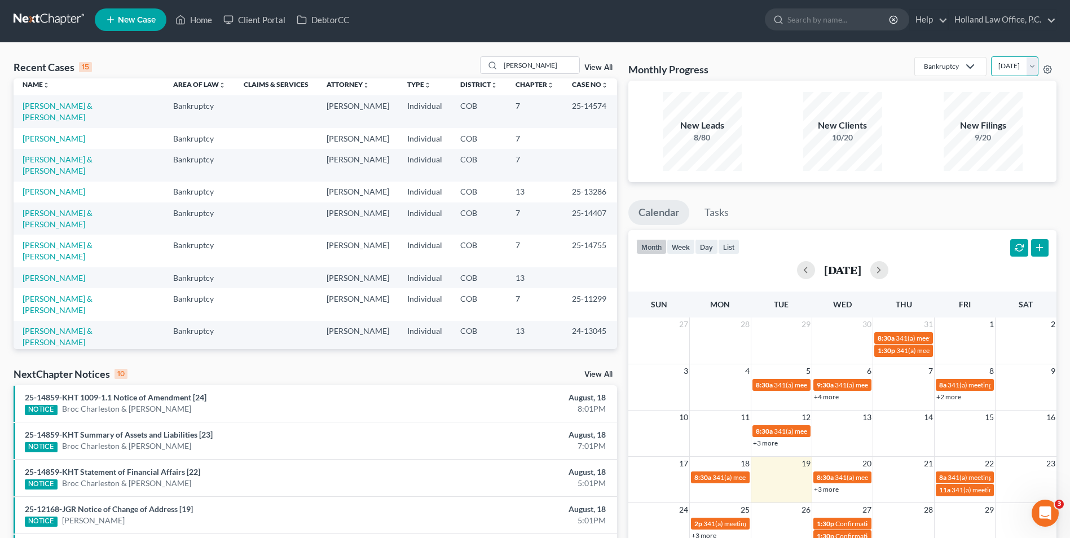
scroll to position [0, 0]
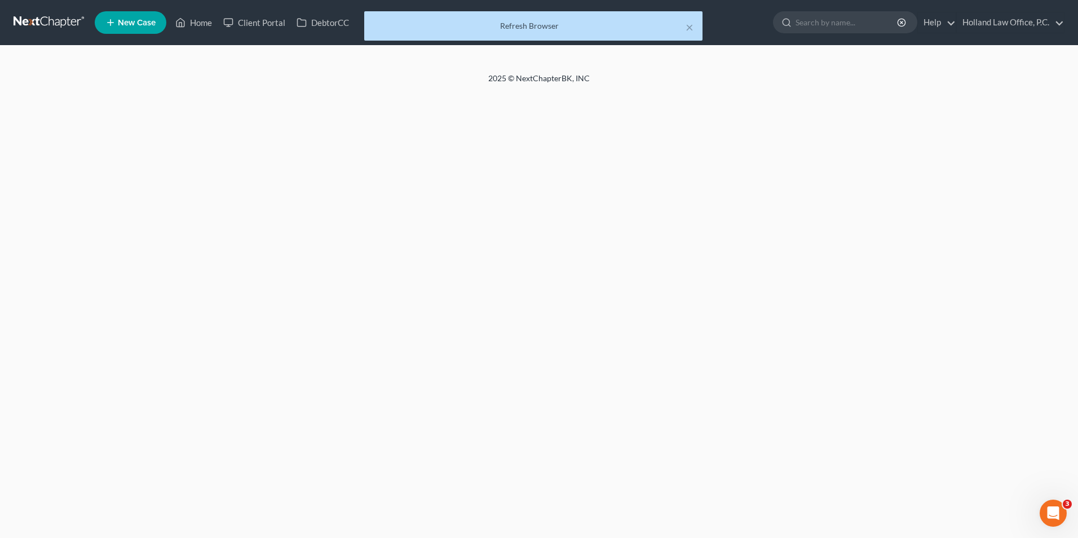
click at [547, 109] on div "Home New Case Client Portal DebtorCC Holland Law Office, P.C. [EMAIL_ADDRESS][D…" at bounding box center [539, 269] width 1078 height 538
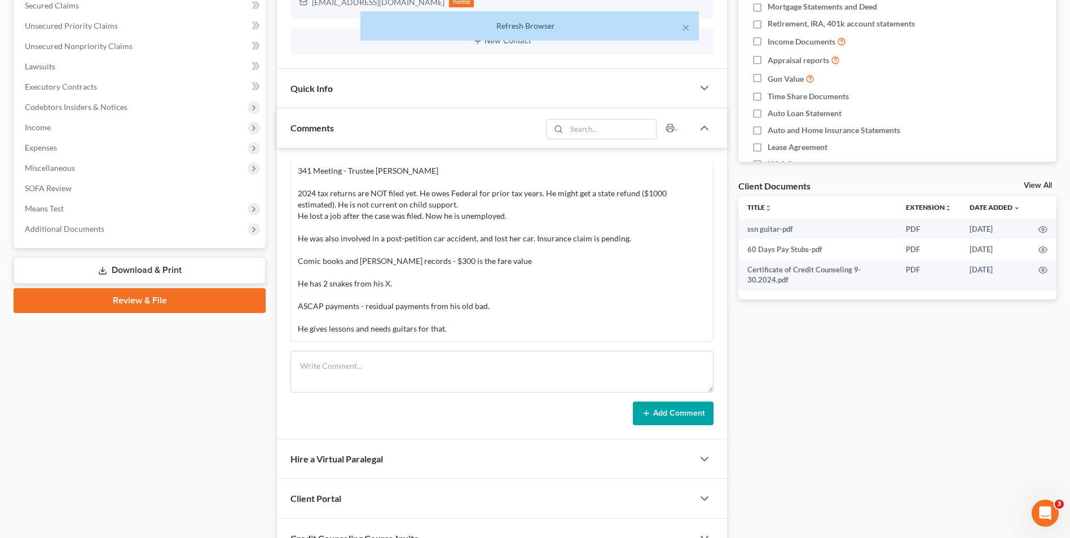
scroll to position [346, 0]
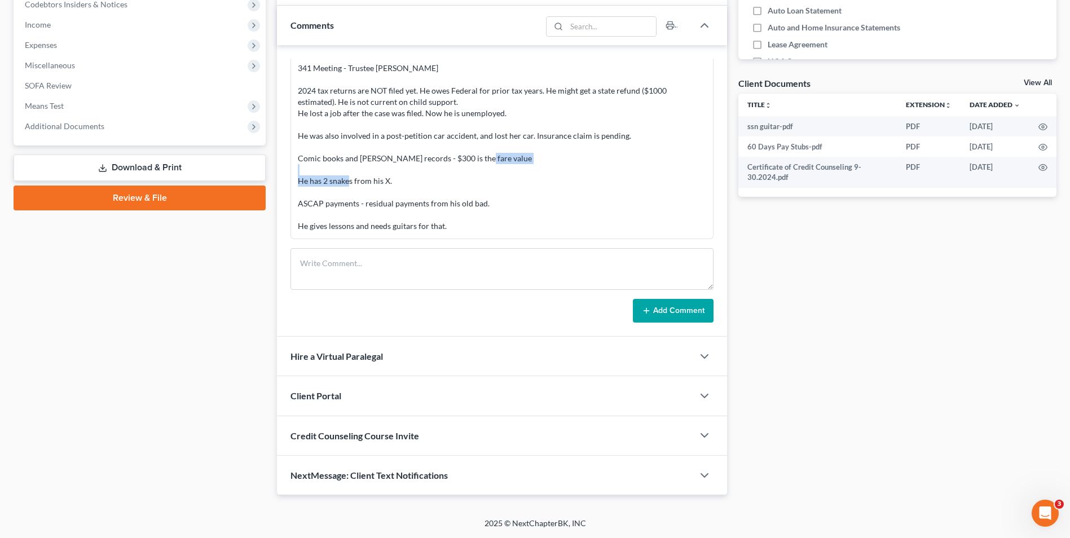
drag, startPoint x: 297, startPoint y: 178, endPoint x: 408, endPoint y: 182, distance: 111.7
click at [408, 182] on div "341 Meeting - Trustee [PERSON_NAME] 2024 tax returns are NOT filed yet. He owes…" at bounding box center [502, 147] width 413 height 174
click at [408, 182] on div "341 Meeting - Trustee [PERSON_NAME] 2024 tax returns are NOT filed yet. He owes…" at bounding box center [502, 147] width 408 height 169
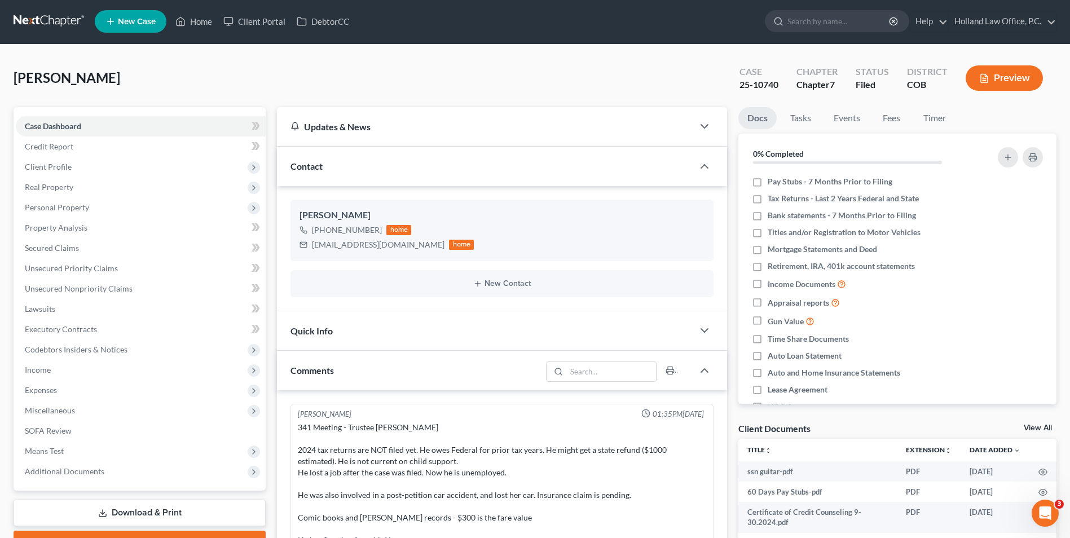
scroll to position [0, 0]
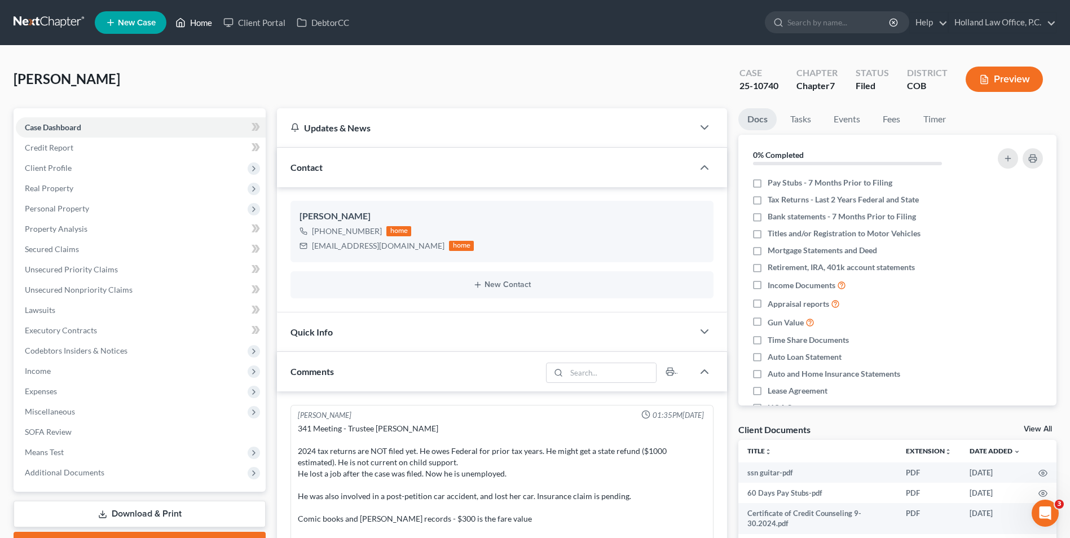
click at [207, 27] on link "Home" at bounding box center [194, 22] width 48 height 20
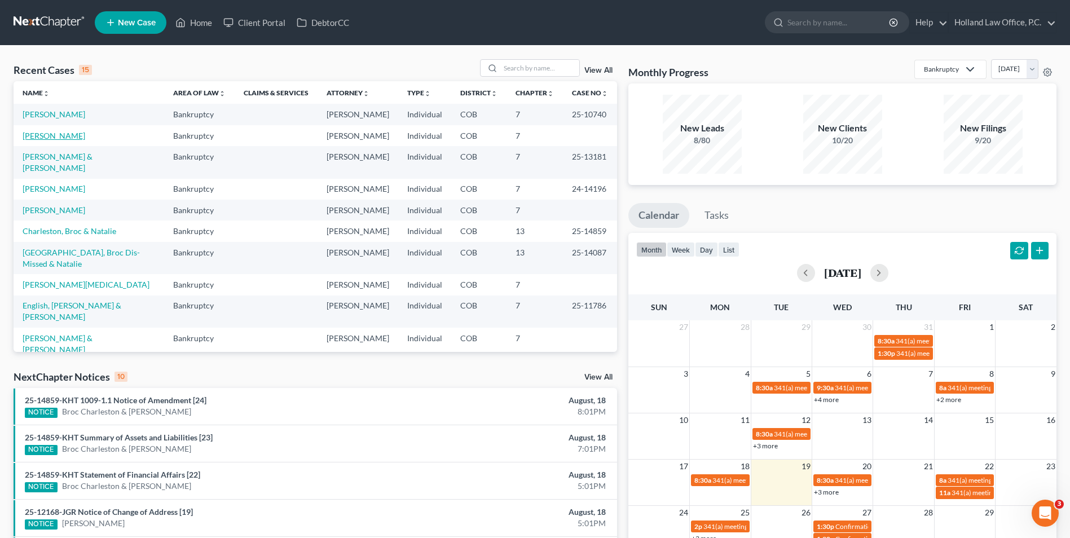
click at [55, 135] on link "[PERSON_NAME]" at bounding box center [54, 136] width 63 height 10
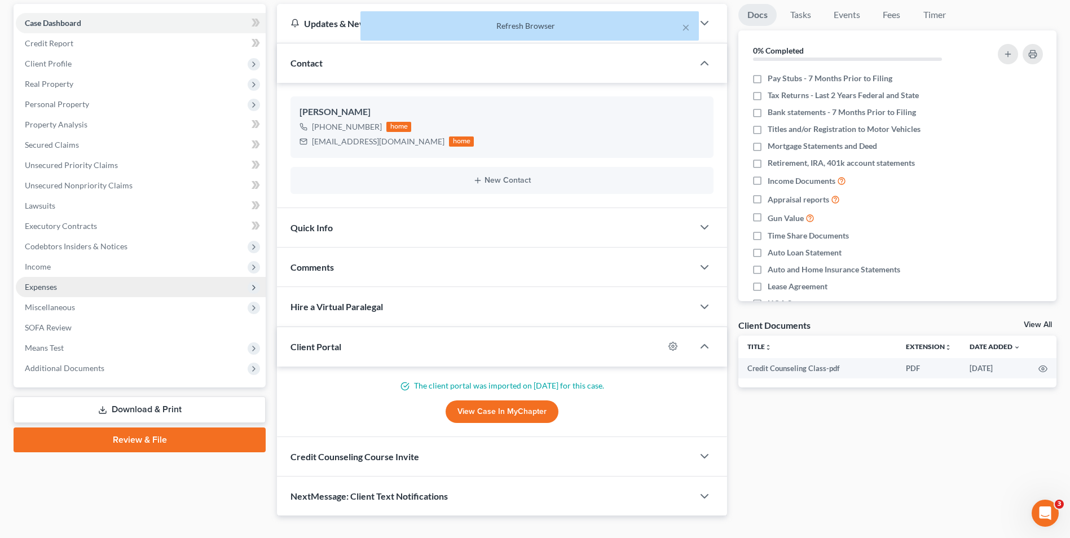
scroll to position [69, 0]
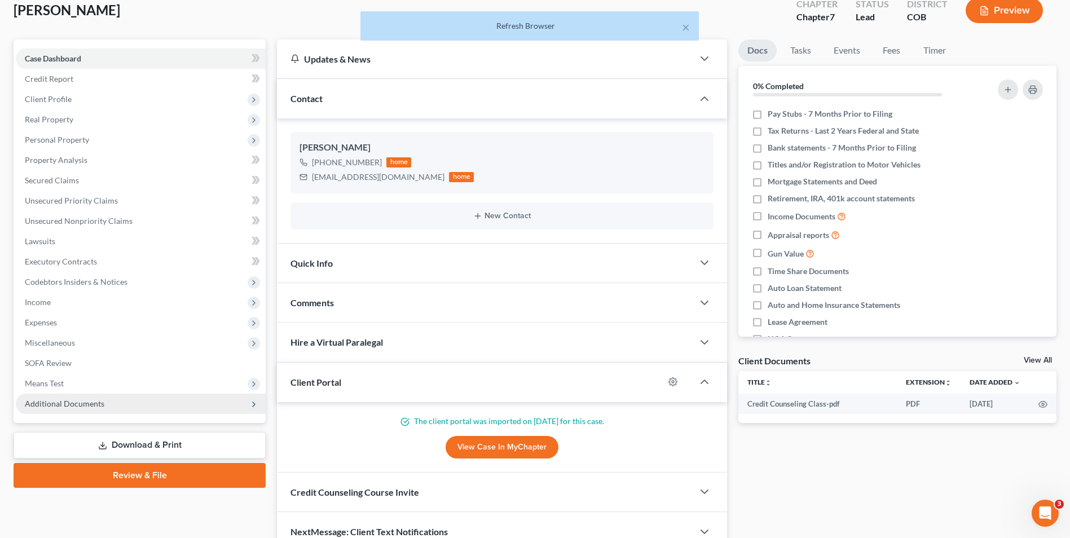
click at [41, 403] on span "Additional Documents" at bounding box center [65, 404] width 80 height 10
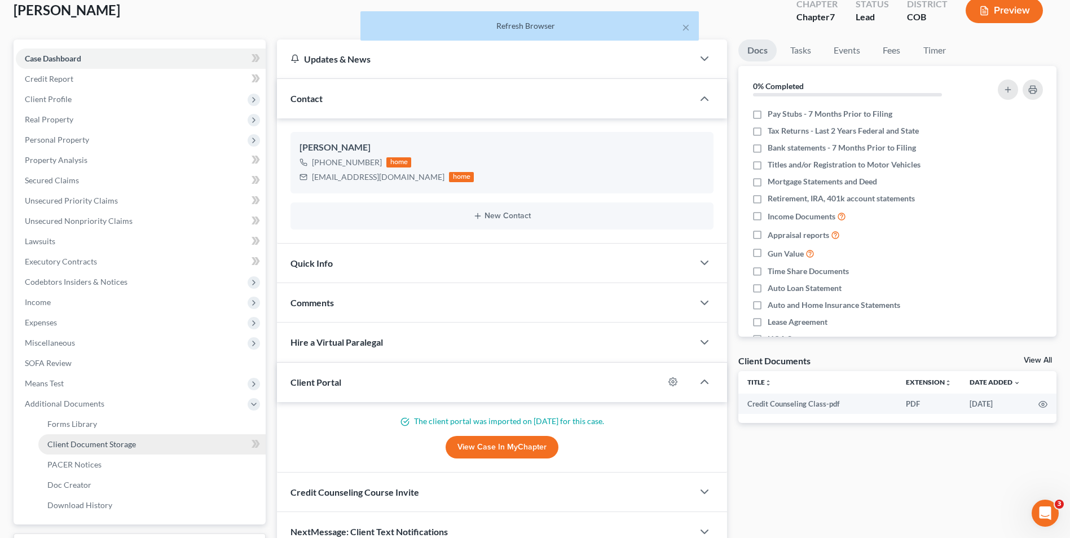
click at [79, 447] on span "Client Document Storage" at bounding box center [91, 444] width 89 height 10
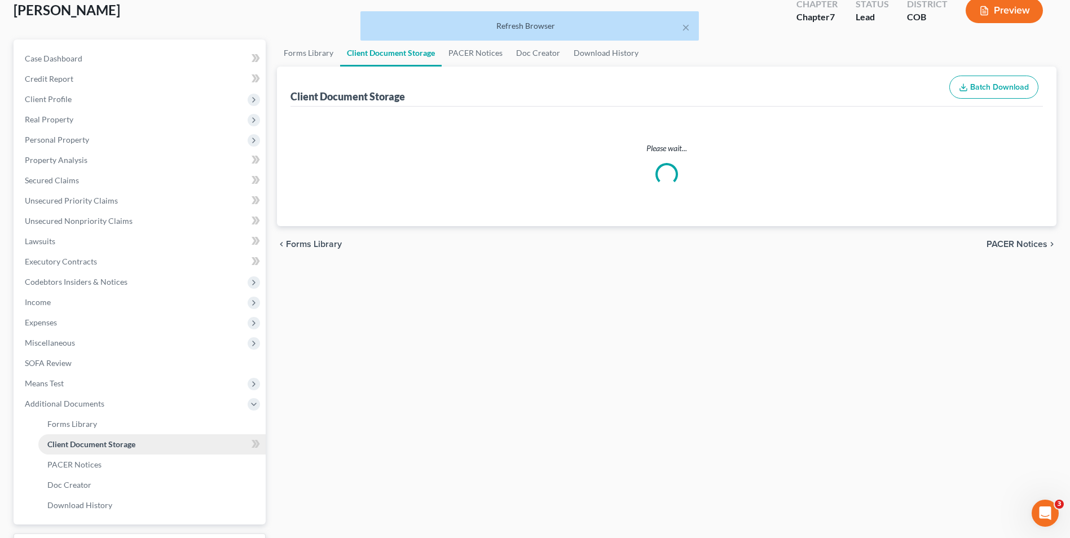
scroll to position [19, 0]
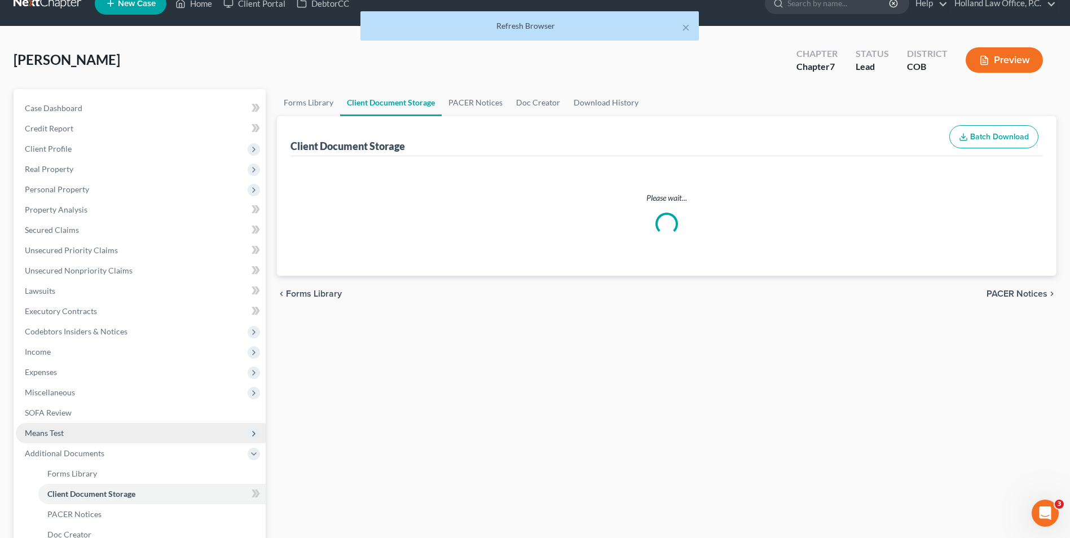
select select "5"
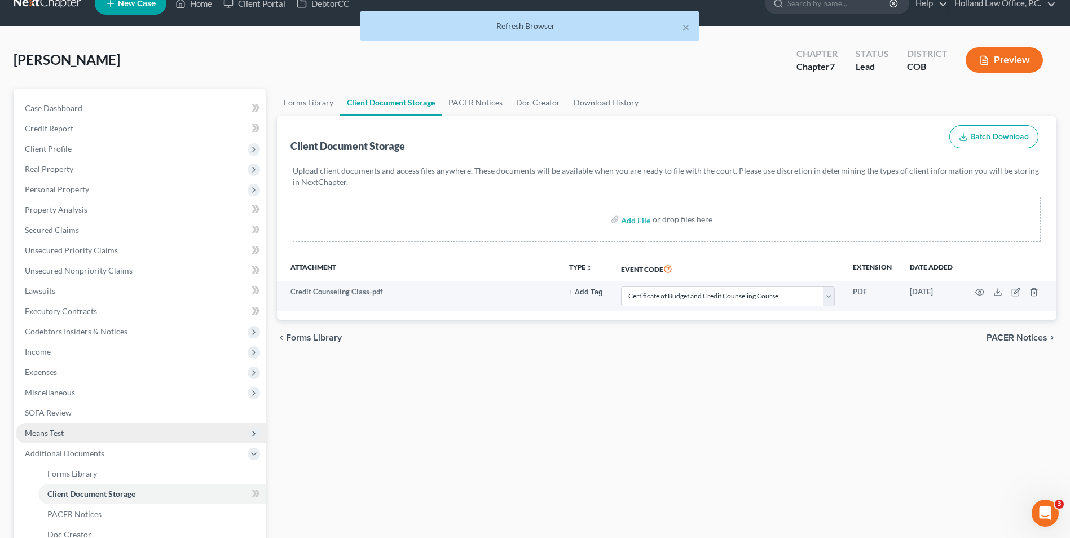
scroll to position [0, 0]
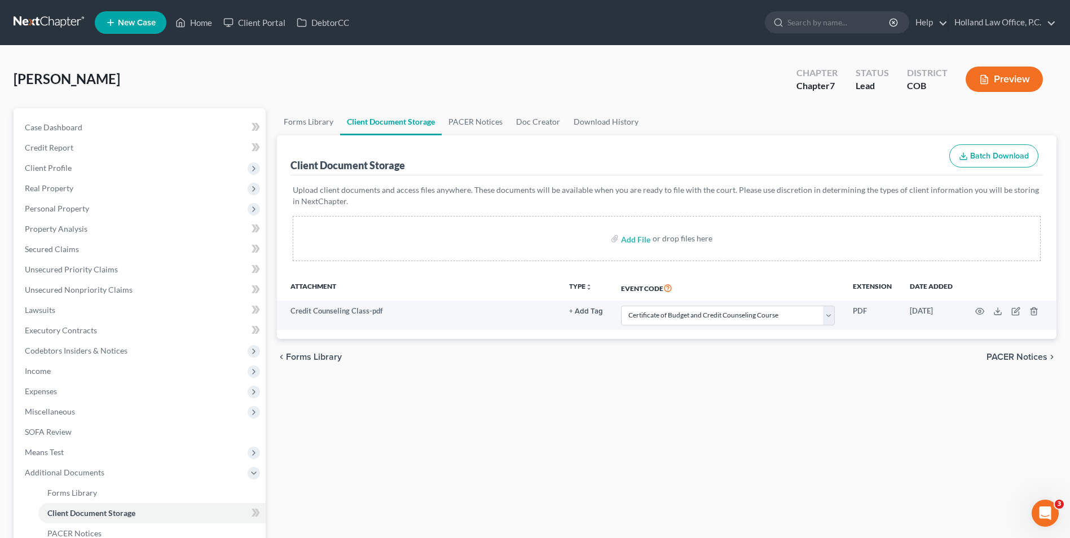
select select "5"
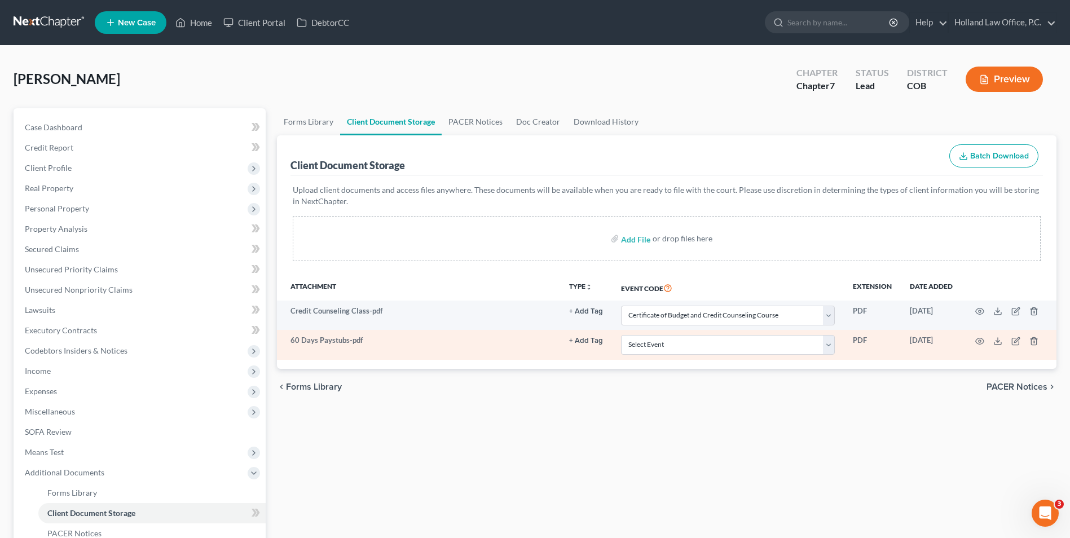
click at [705, 358] on td "Select Event 1009-1.1 Notice of Amendments 20 Largest Unsecured Creditors Amend…" at bounding box center [728, 344] width 232 height 29
click at [705, 350] on select "Select Event 1009-1.1 Notice of Amendments 20 Largest Unsecured Creditors Amend…" at bounding box center [728, 345] width 214 height 20
select select "28"
click at [621, 335] on select "Select Event 1009-1.1 Notice of Amendments 20 Largest Unsecured Creditors Amend…" at bounding box center [728, 345] width 214 height 20
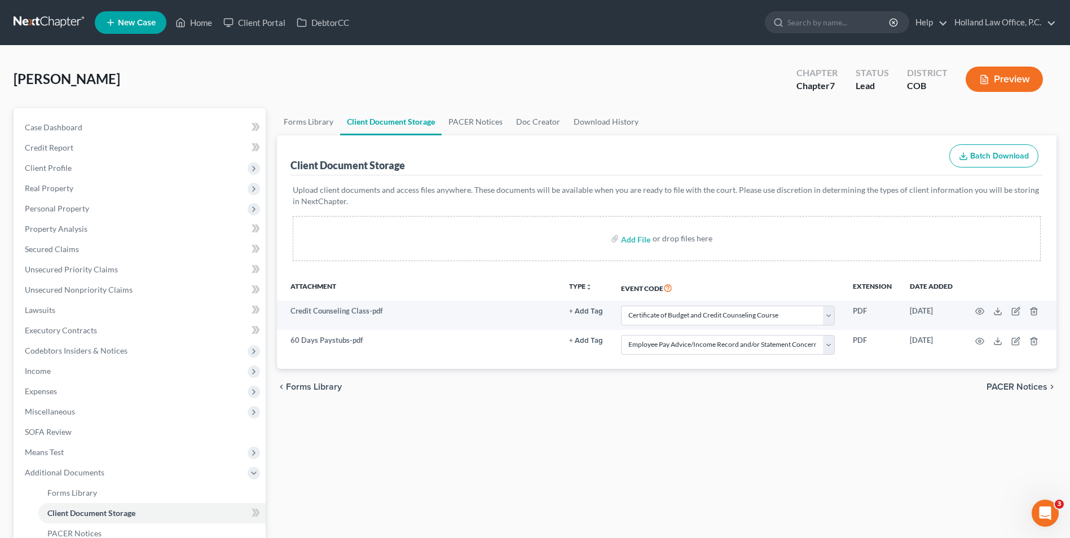
click at [627, 437] on div "Forms Library Client Document Storage PACER Notices Doc Creator Download Histor…" at bounding box center [666, 383] width 791 height 550
click at [76, 133] on link "Case Dashboard" at bounding box center [141, 127] width 250 height 20
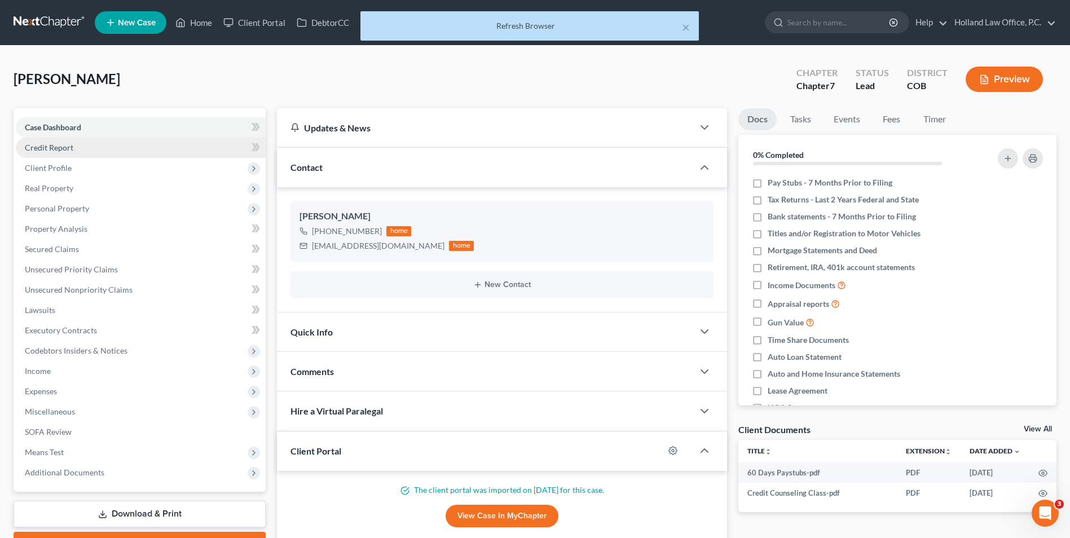
click at [64, 145] on span "Credit Report" at bounding box center [49, 148] width 49 height 10
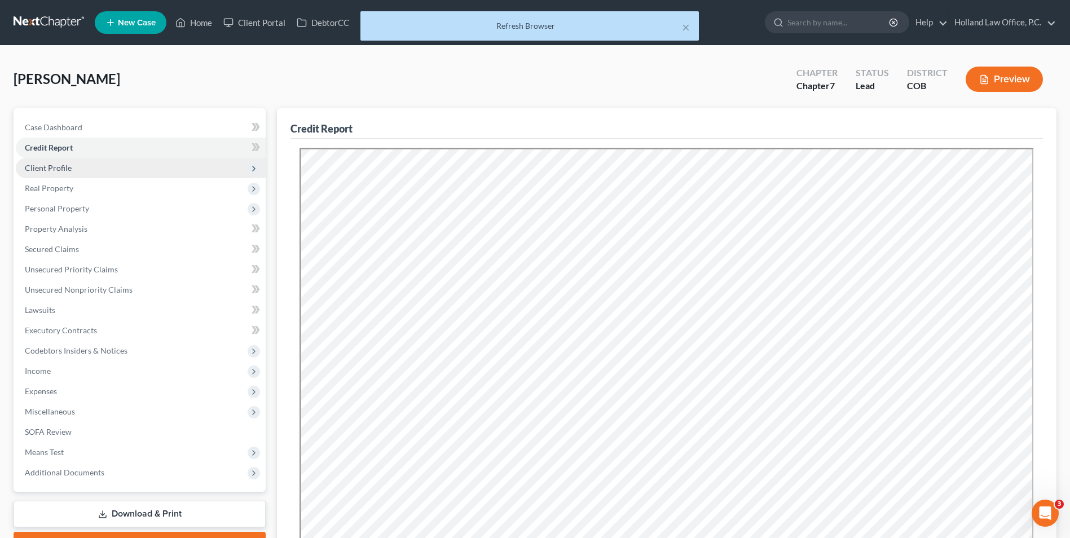
click at [60, 173] on span "Client Profile" at bounding box center [141, 168] width 250 height 20
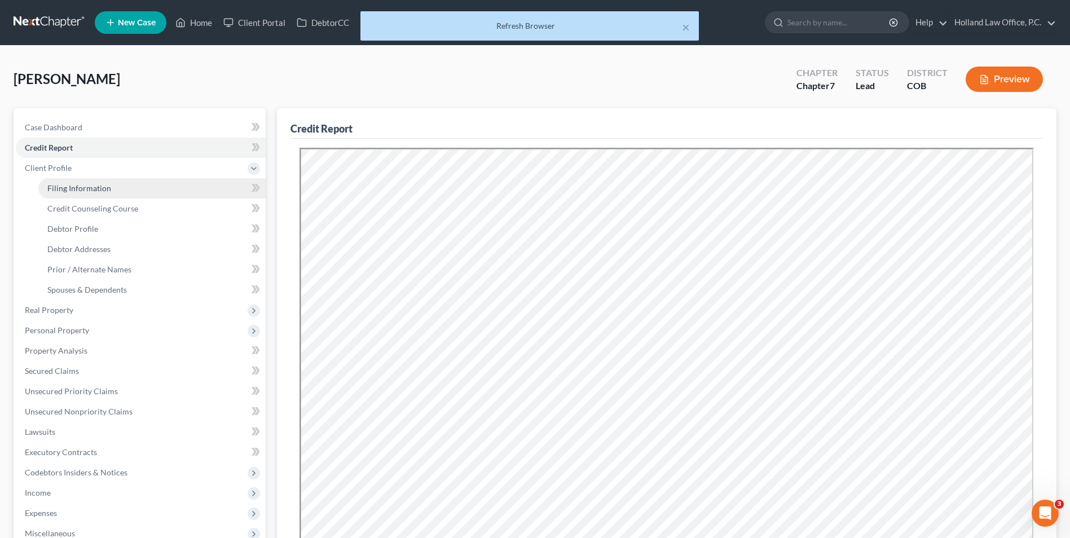
click at [134, 184] on link "Filing Information" at bounding box center [151, 188] width 227 height 20
select select "1"
select select "0"
select select "5"
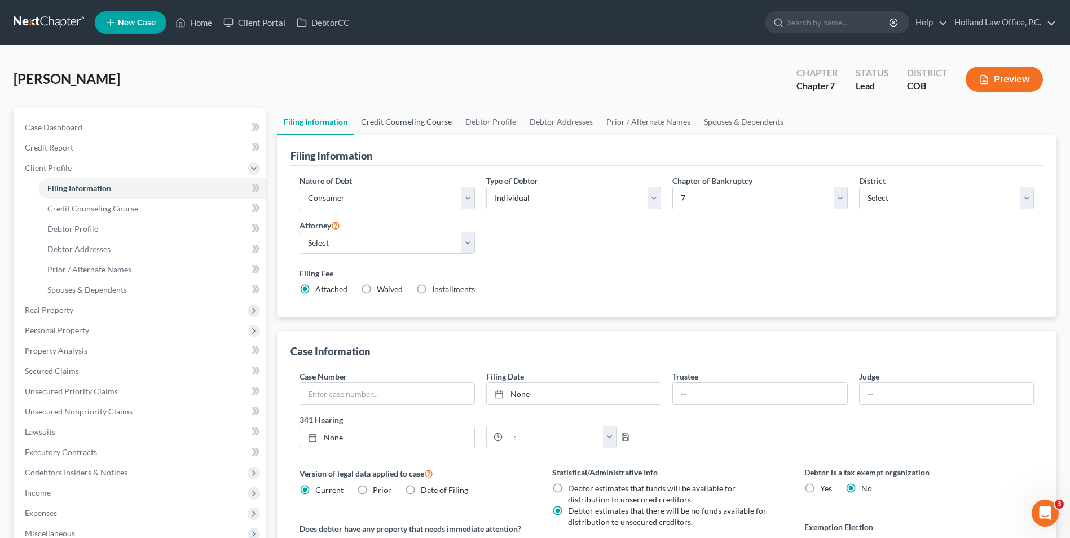
click at [403, 122] on link "Credit Counseling Course" at bounding box center [406, 121] width 104 height 27
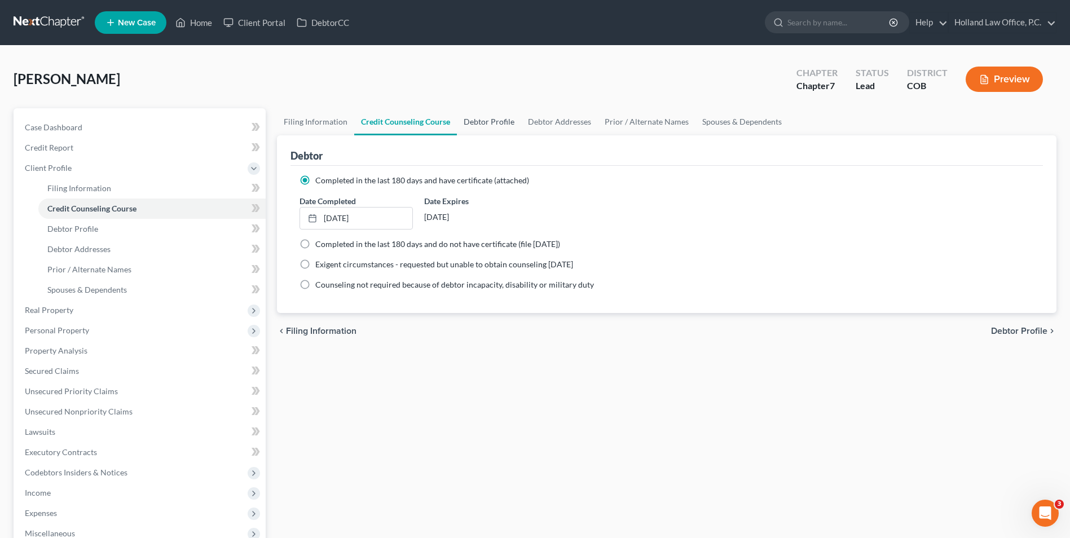
click at [476, 127] on link "Debtor Profile" at bounding box center [489, 121] width 64 height 27
select select "0"
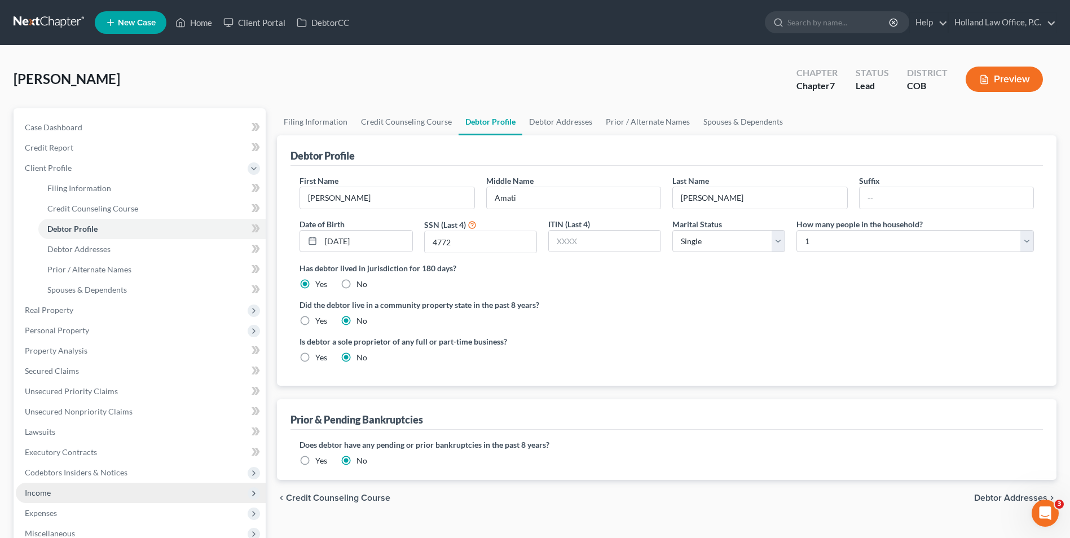
click at [57, 494] on span "Income" at bounding box center [141, 493] width 250 height 20
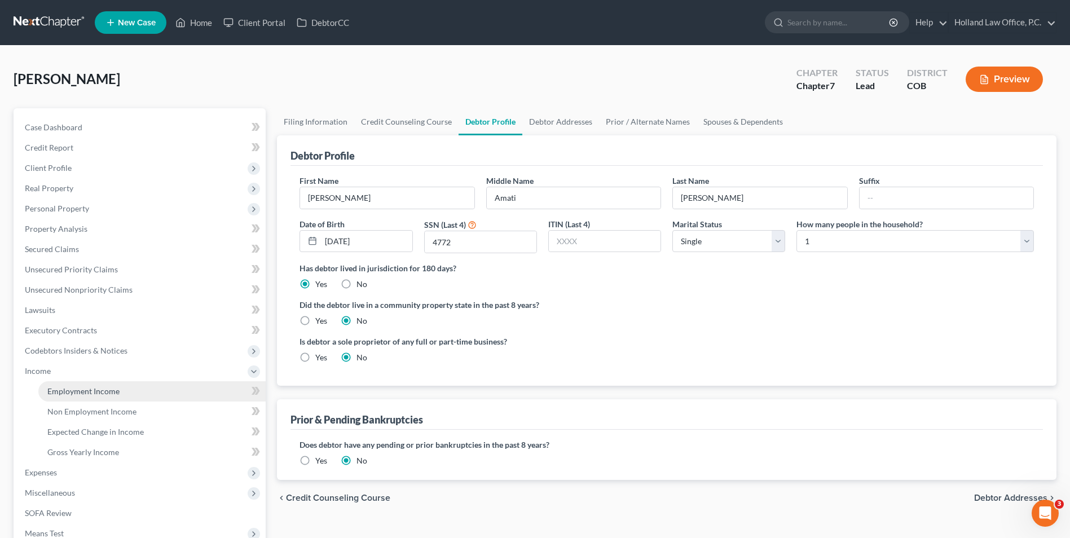
click at [108, 393] on span "Employment Income" at bounding box center [83, 391] width 72 height 10
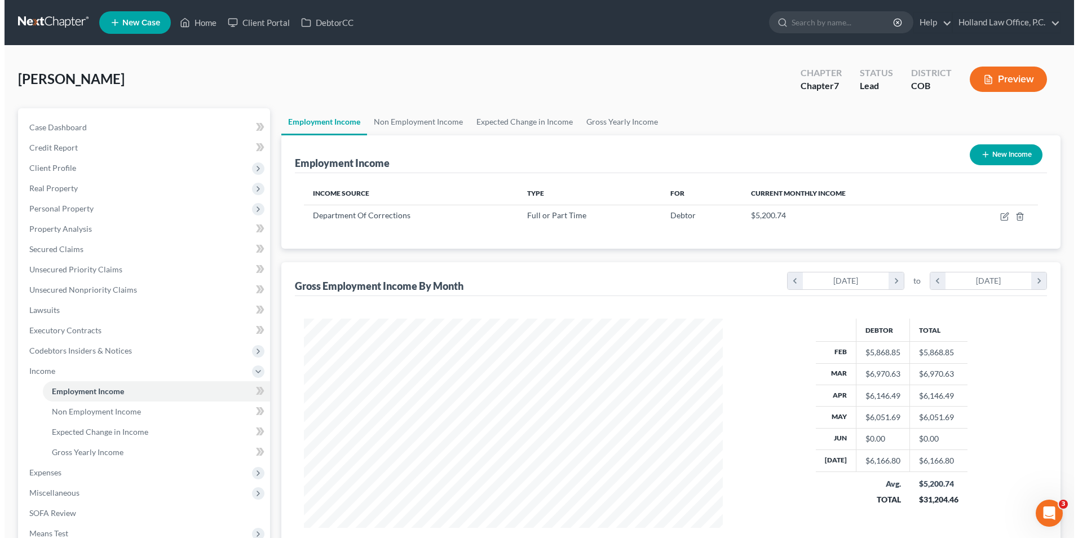
scroll to position [209, 441]
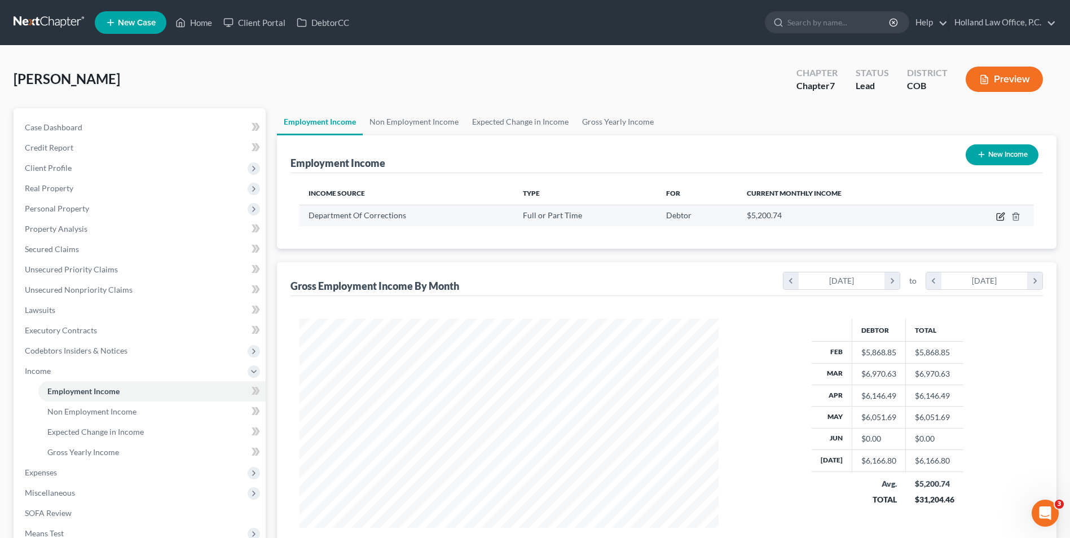
click at [1000, 218] on icon "button" at bounding box center [1001, 215] width 5 height 5
select select "0"
select select "5"
select select "0"
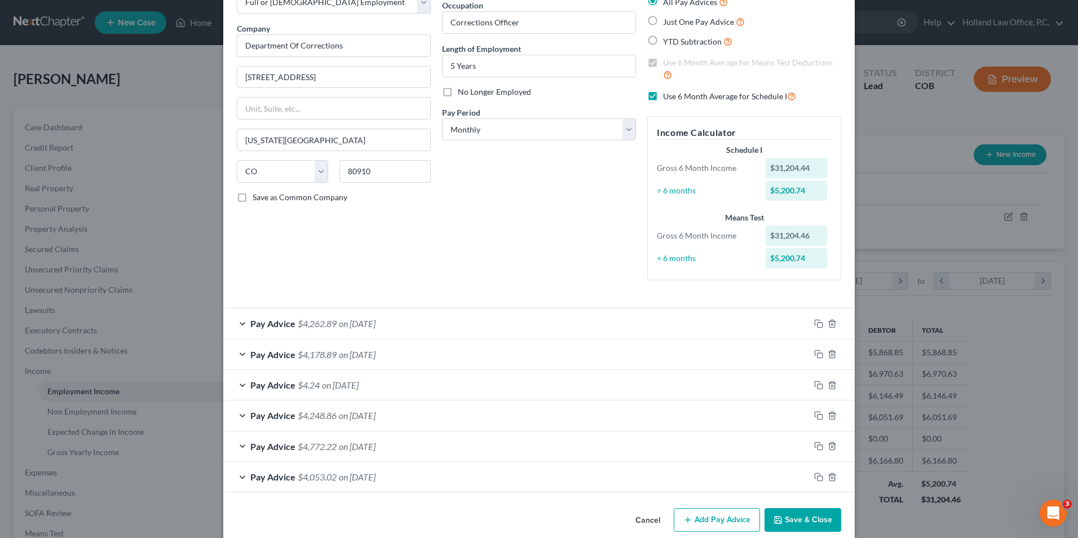
scroll to position [89, 0]
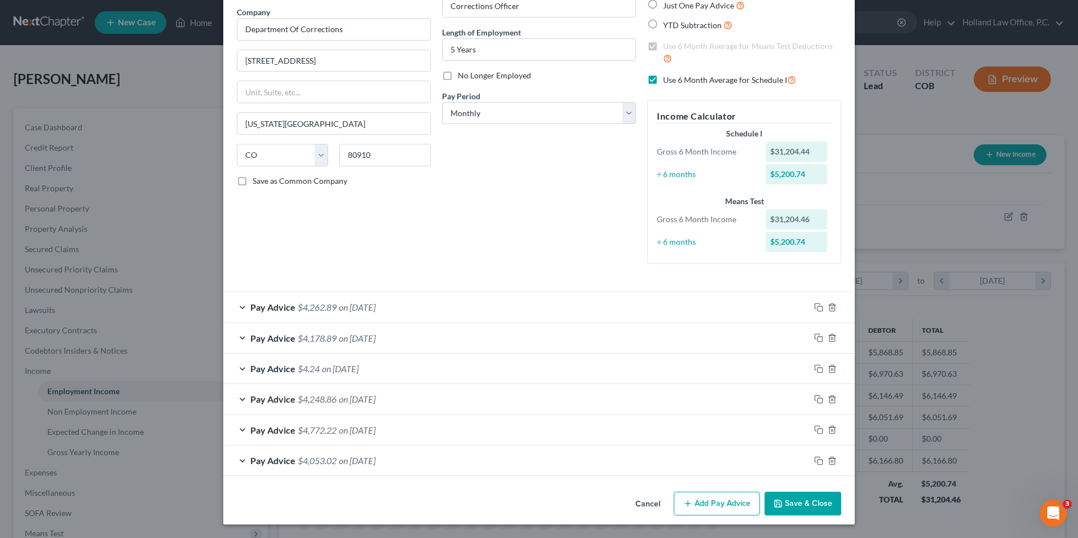
click at [712, 500] on button "Add Pay Advice" at bounding box center [717, 504] width 86 height 24
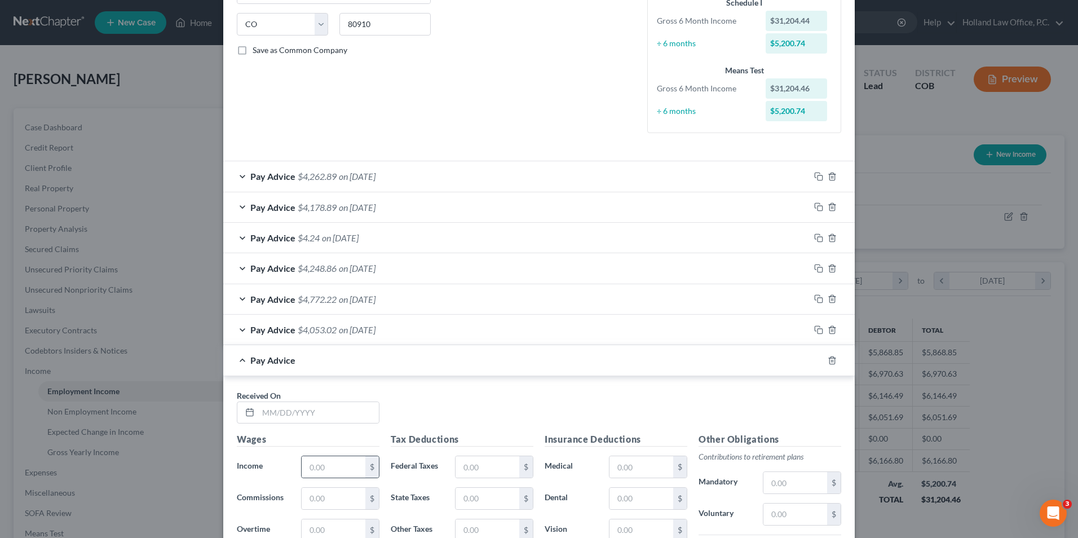
scroll to position [258, 0]
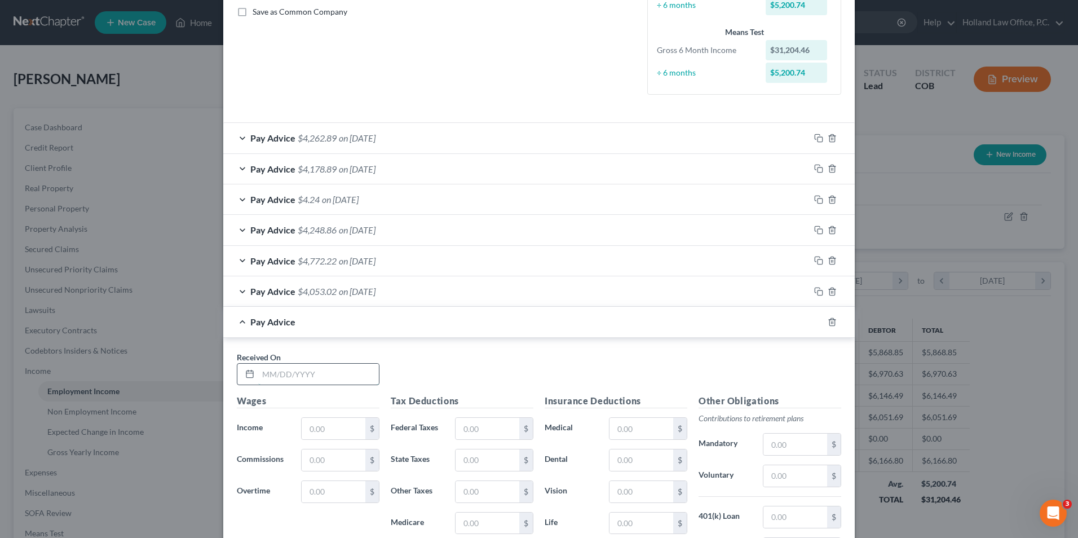
click at [310, 375] on input "text" at bounding box center [318, 374] width 121 height 21
type input "6/30/2025"
type input "6,166.80"
type input "978.02"
click at [481, 425] on input "978.02" at bounding box center [488, 428] width 64 height 21
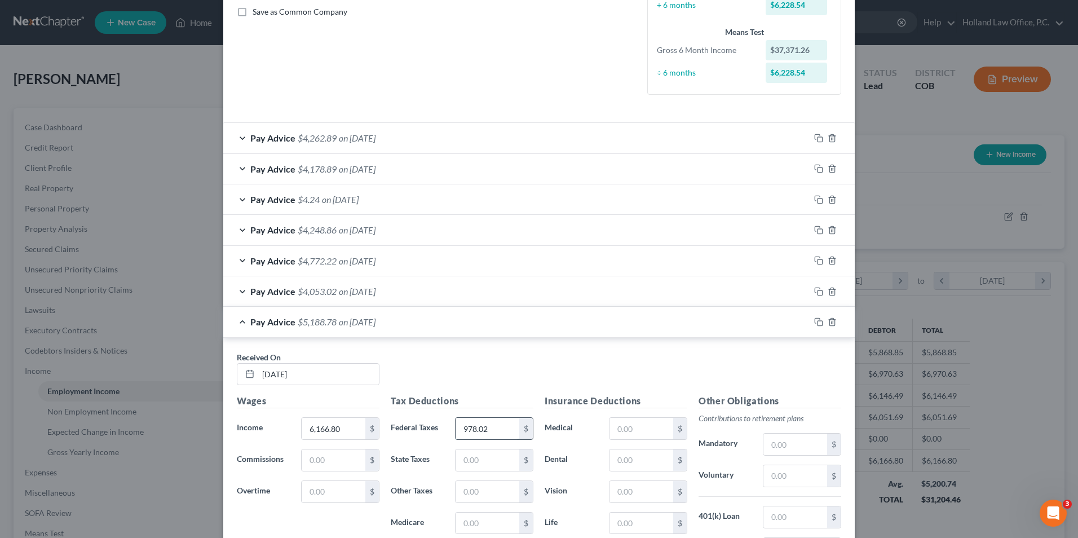
drag, startPoint x: 486, startPoint y: 428, endPoint x: 461, endPoint y: 428, distance: 25.4
click at [456, 428] on input "978.02" at bounding box center [488, 428] width 64 height 21
type input "978.02"
click at [475, 428] on input "text" at bounding box center [488, 428] width 64 height 21
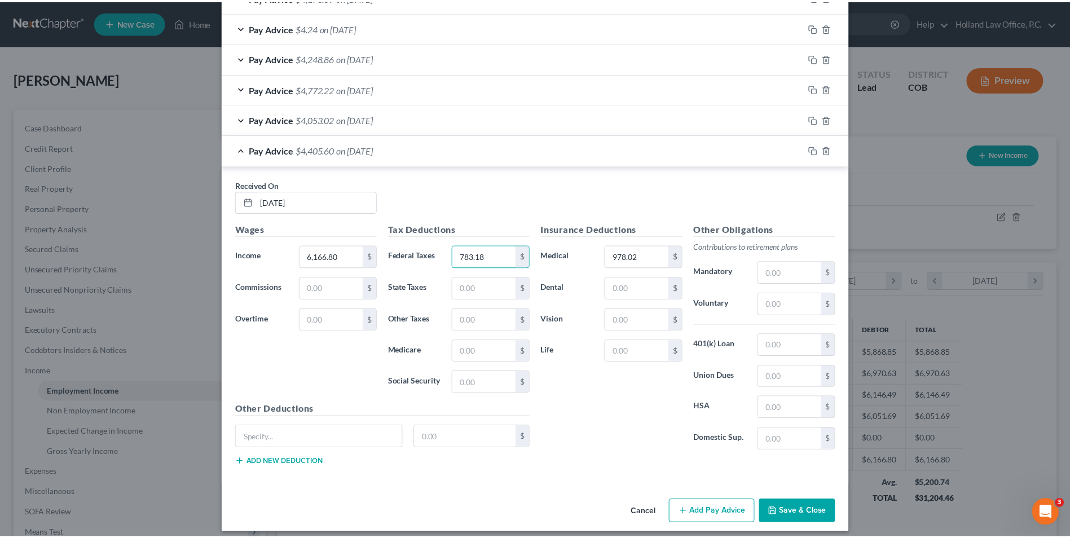
scroll to position [439, 0]
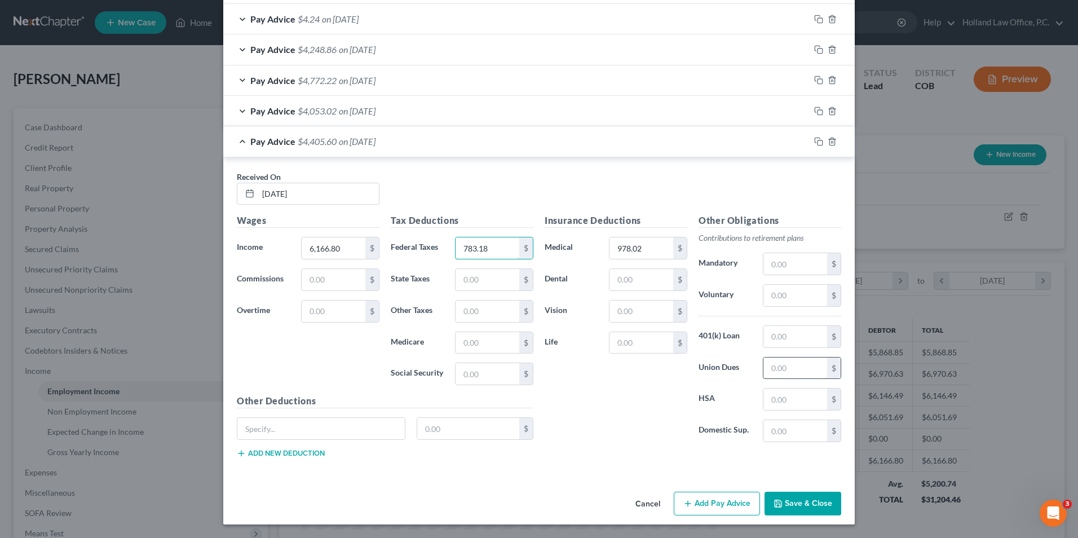
type input "783.18"
click at [783, 376] on input "text" at bounding box center [796, 368] width 64 height 21
type input "8"
type input "142.71"
click at [816, 503] on button "Save & Close" at bounding box center [803, 504] width 77 height 24
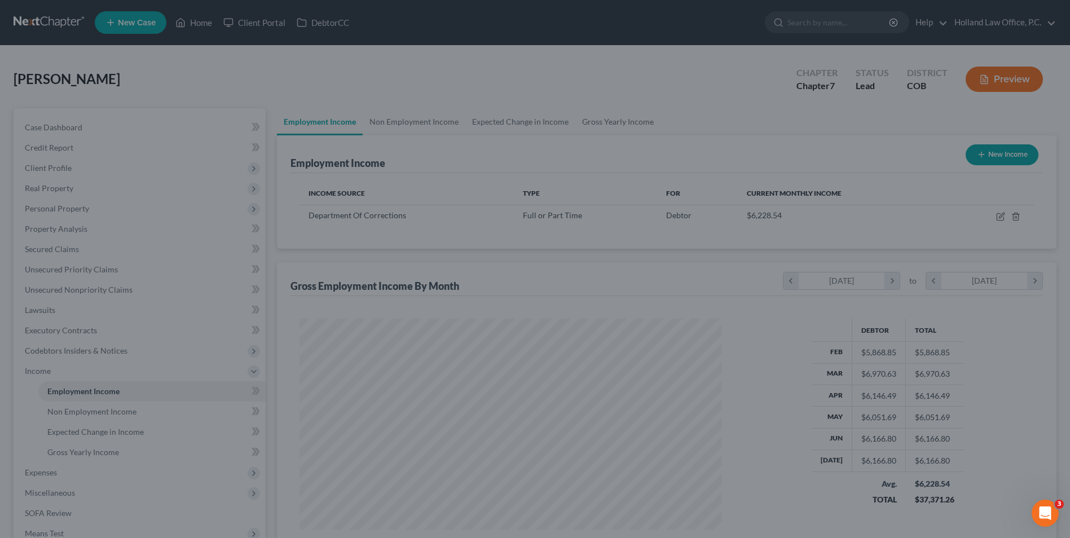
scroll to position [563855, 563623]
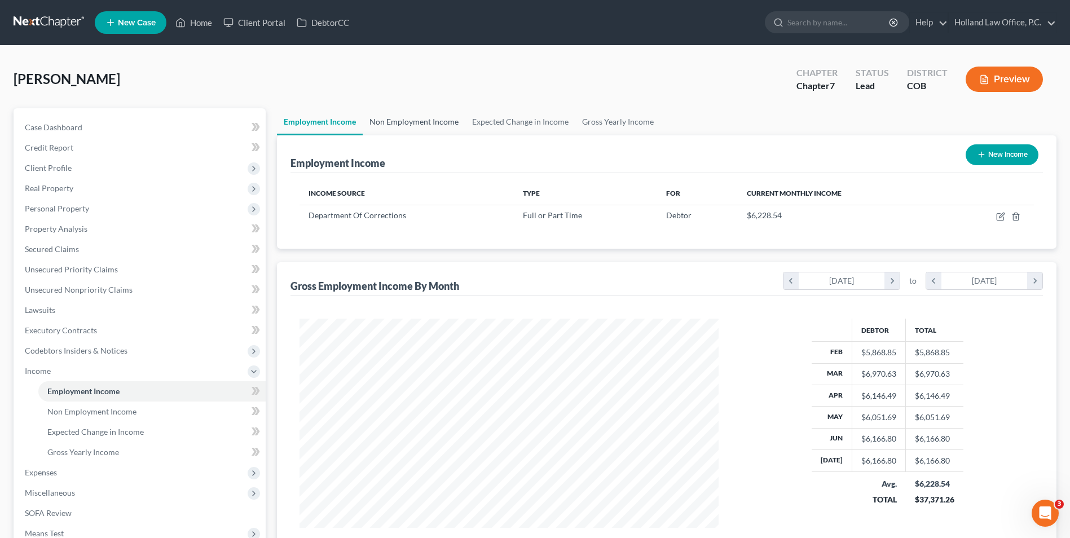
click at [421, 121] on link "Non Employment Income" at bounding box center [414, 121] width 103 height 27
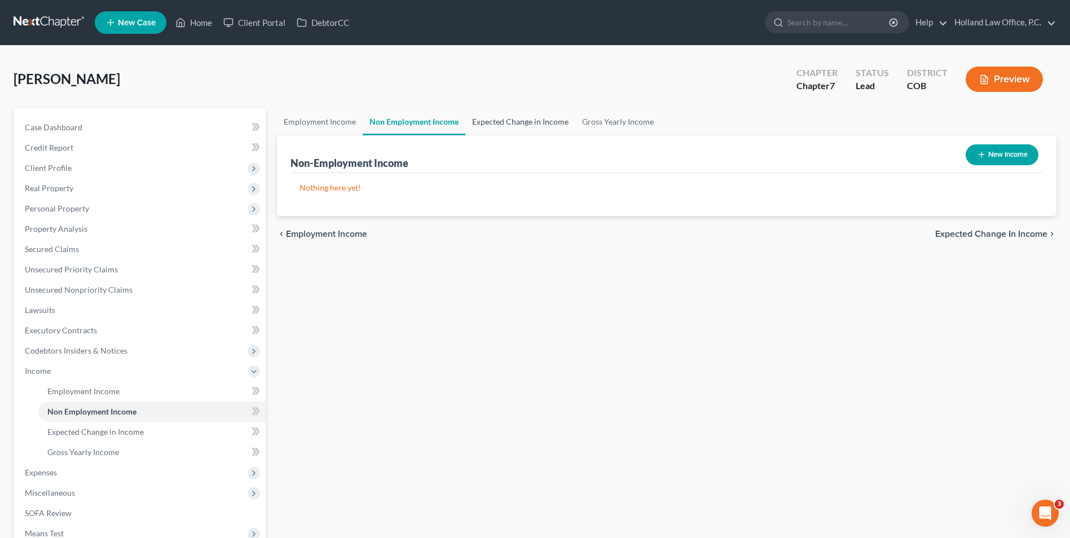
click at [529, 128] on link "Expected Change in Income" at bounding box center [520, 121] width 110 height 27
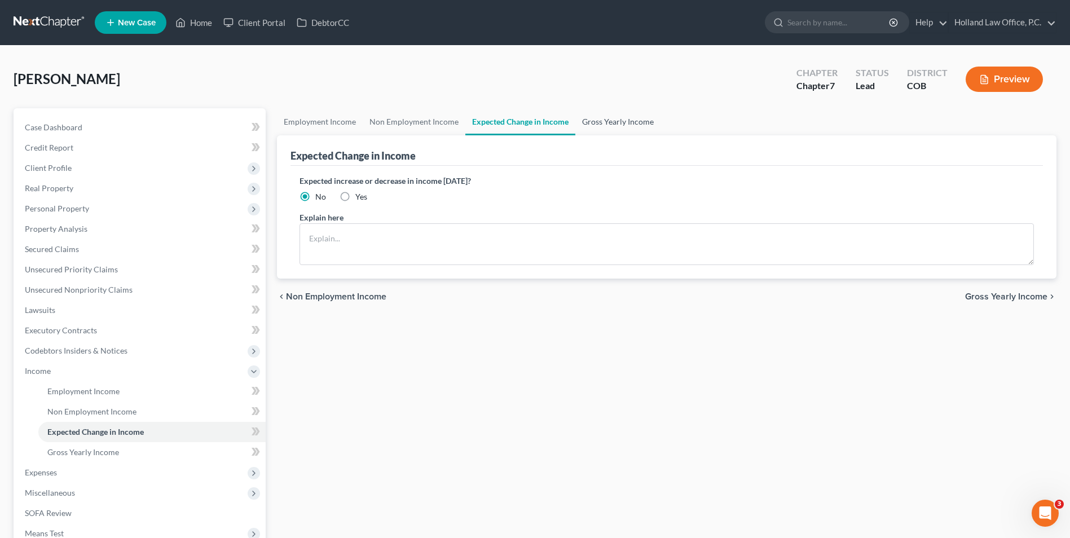
click at [617, 126] on link "Gross Yearly Income" at bounding box center [617, 121] width 85 height 27
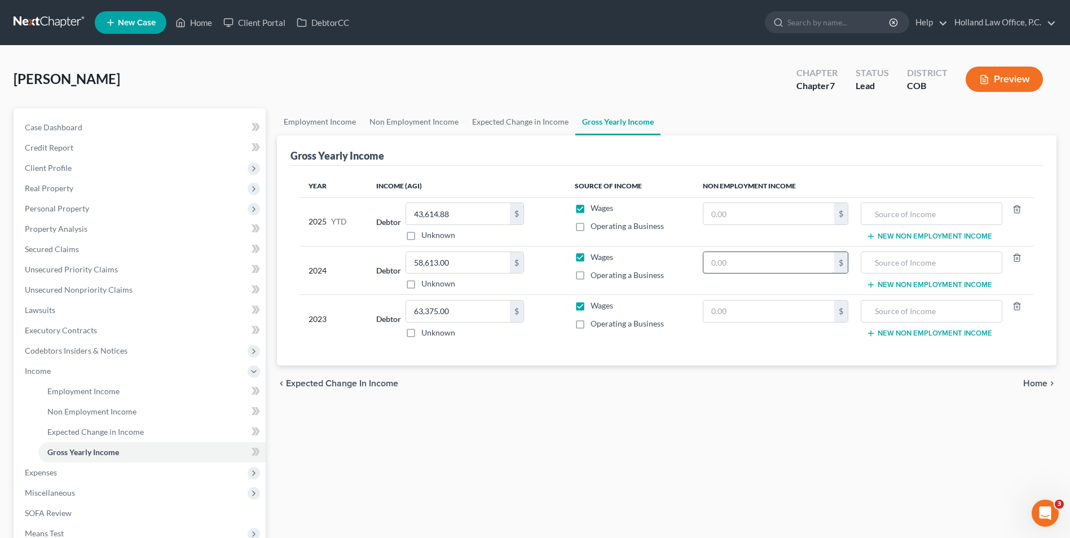
click at [771, 263] on input "text" at bounding box center [768, 262] width 131 height 21
type input "800"
type input "Colorado TABOR"
click at [799, 218] on input "text" at bounding box center [768, 213] width 131 height 21
click at [732, 214] on input "text" at bounding box center [768, 213] width 131 height 21
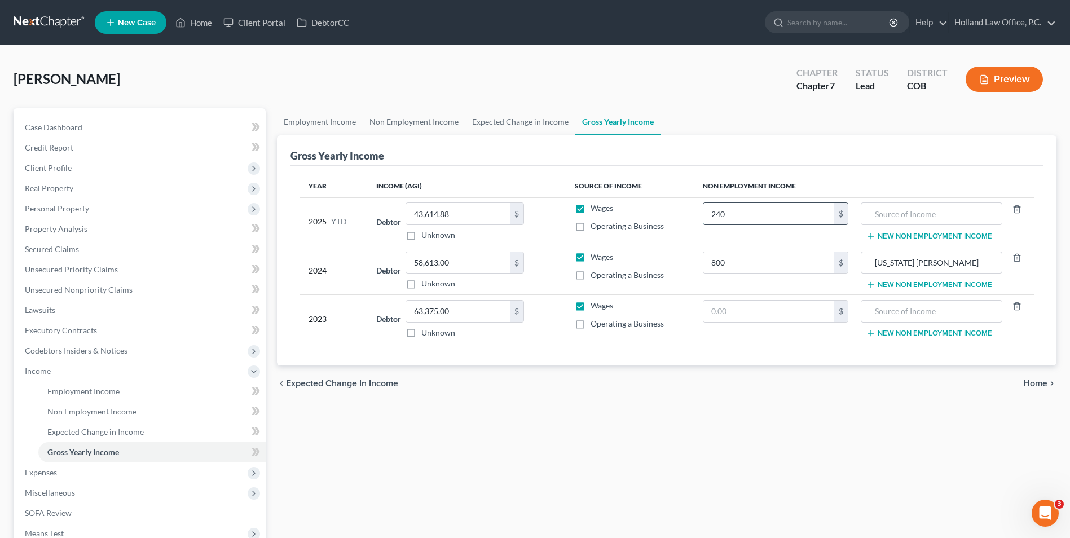
type input "240"
type input "Colorado TABOR"
click at [456, 209] on input "43,614.88" at bounding box center [458, 213] width 104 height 21
click at [474, 167] on div "Year Income (AGI) Source of Income Non Employment Income 2025 YTD Debtor 43,614…" at bounding box center [666, 266] width 752 height 200
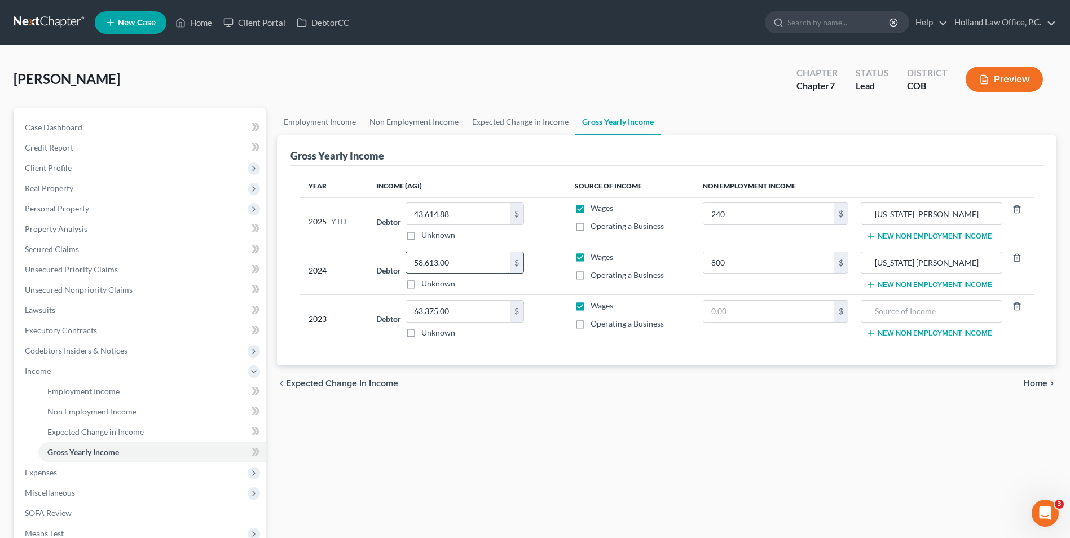
click at [464, 265] on input "58,613.00" at bounding box center [458, 262] width 104 height 21
type input "54,956.00"
click at [463, 310] on input "63,375.00" at bounding box center [458, 311] width 104 height 21
click at [468, 309] on input "63,375.00" at bounding box center [458, 311] width 104 height 21
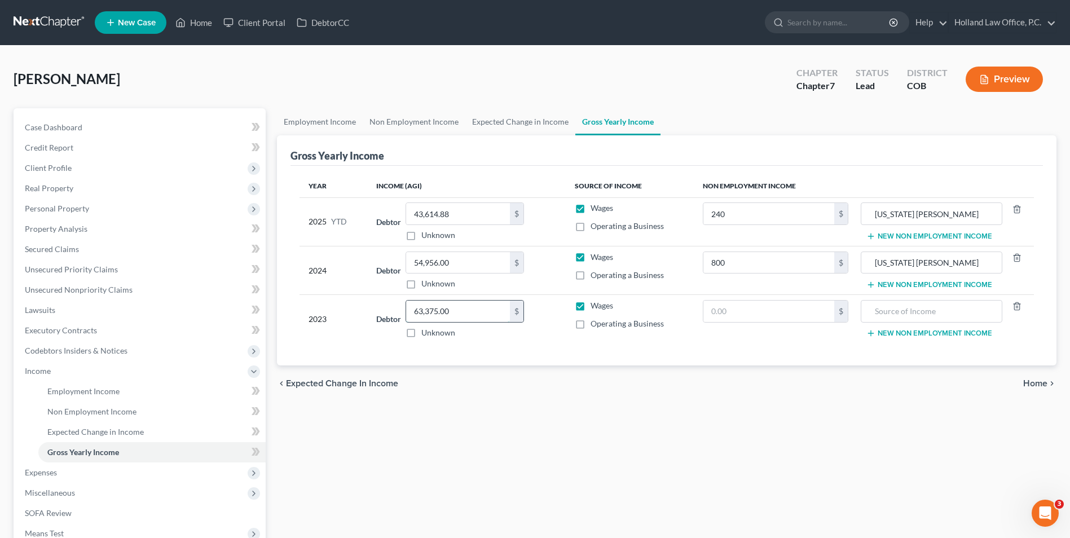
drag, startPoint x: 467, startPoint y: 309, endPoint x: 428, endPoint y: 312, distance: 39.6
click at [428, 312] on input "63,375.00" at bounding box center [458, 311] width 104 height 21
type input "63,592.00"
drag, startPoint x: 573, startPoint y: 375, endPoint x: 553, endPoint y: 368, distance: 20.2
click at [572, 372] on div "chevron_left Expected Change in Income Home chevron_right" at bounding box center [667, 384] width 780 height 36
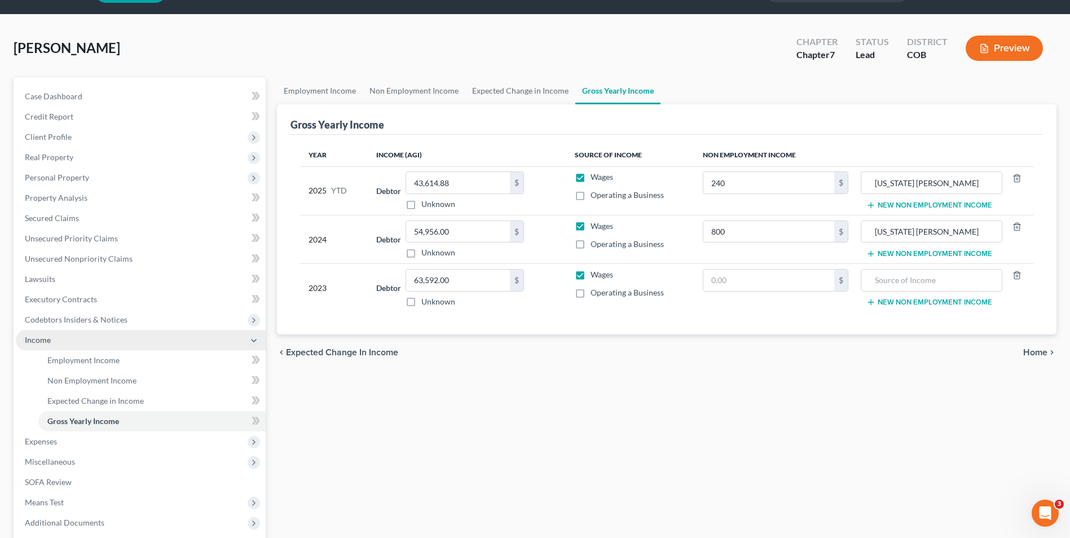
scroll to position [56, 0]
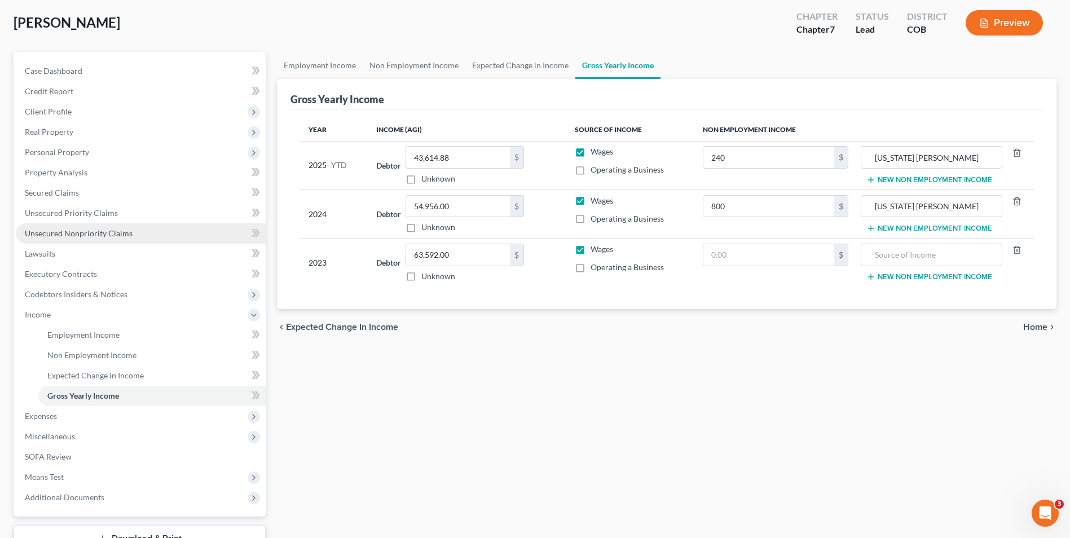
click at [98, 230] on span "Unsecured Nonpriority Claims" at bounding box center [79, 233] width 108 height 10
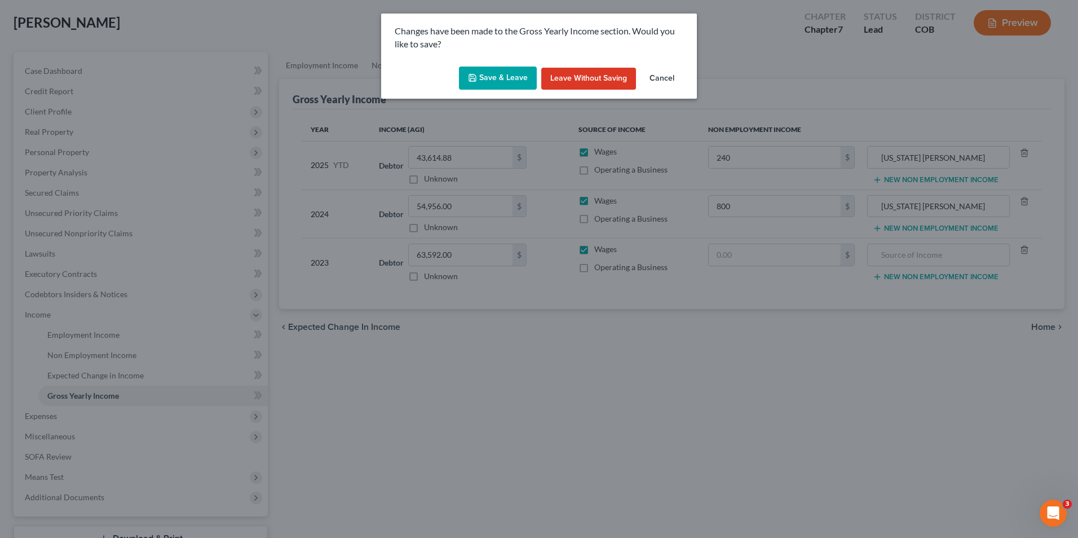
click at [504, 86] on button "Save & Leave" at bounding box center [498, 79] width 78 height 24
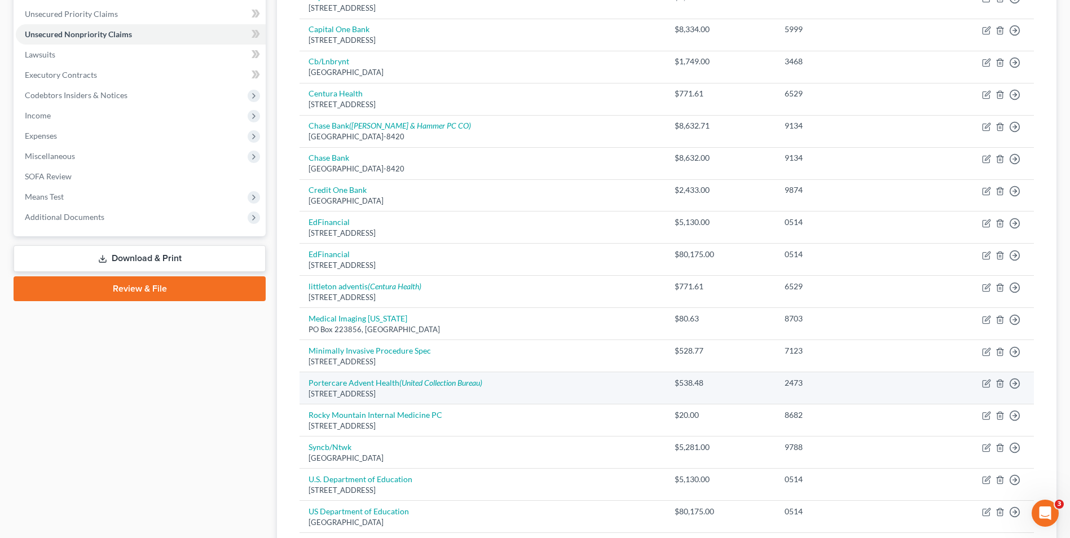
scroll to position [282, 0]
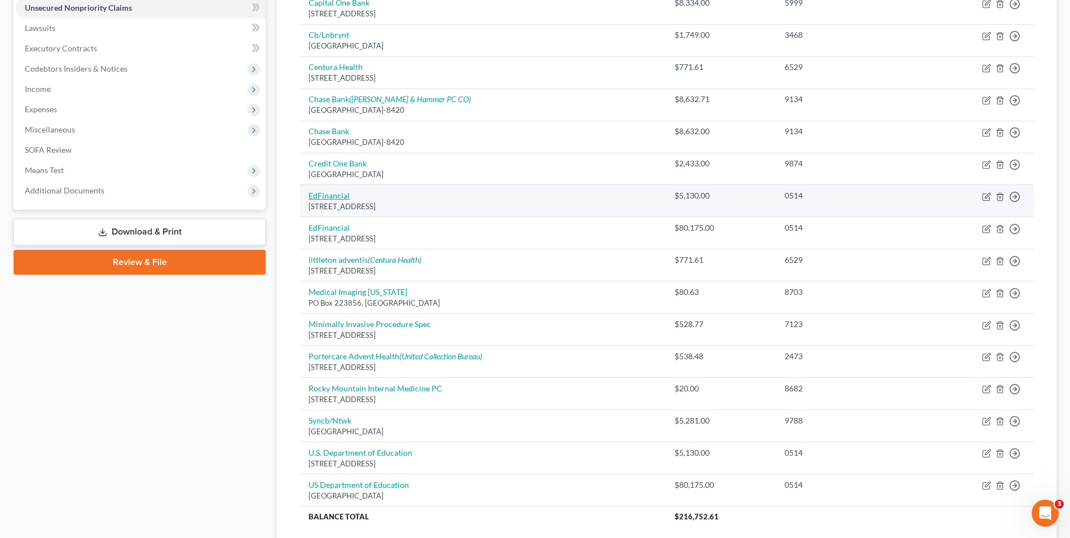
click at [340, 197] on link "EdFinancial" at bounding box center [329, 196] width 41 height 10
select select "44"
select select "17"
select select "0"
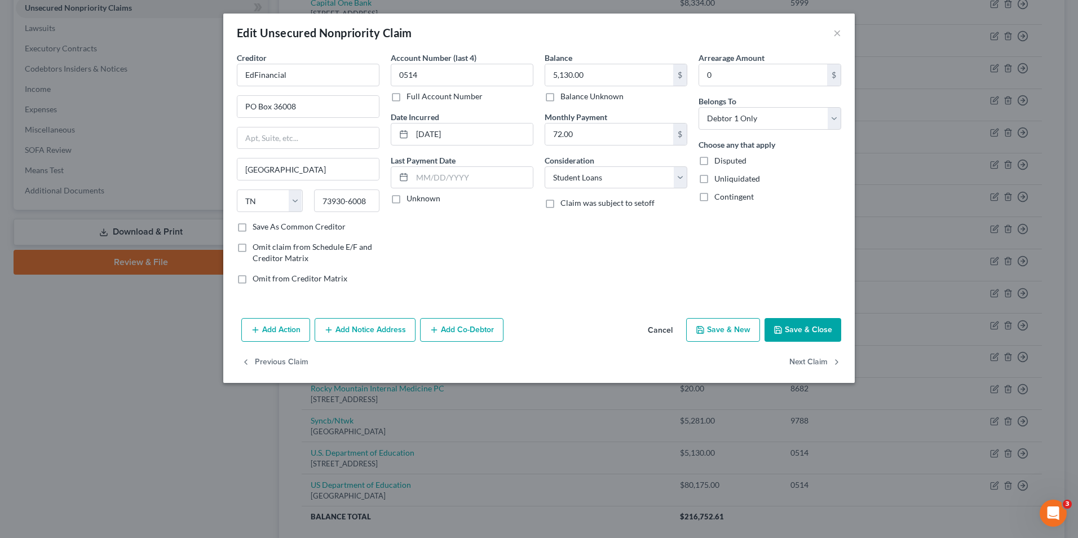
click at [798, 317] on div "Add Action Add Notice Address Add Co-Debtor Cancel Save & New Save & Close" at bounding box center [539, 332] width 632 height 37
click at [798, 321] on button "Save & Close" at bounding box center [803, 330] width 77 height 24
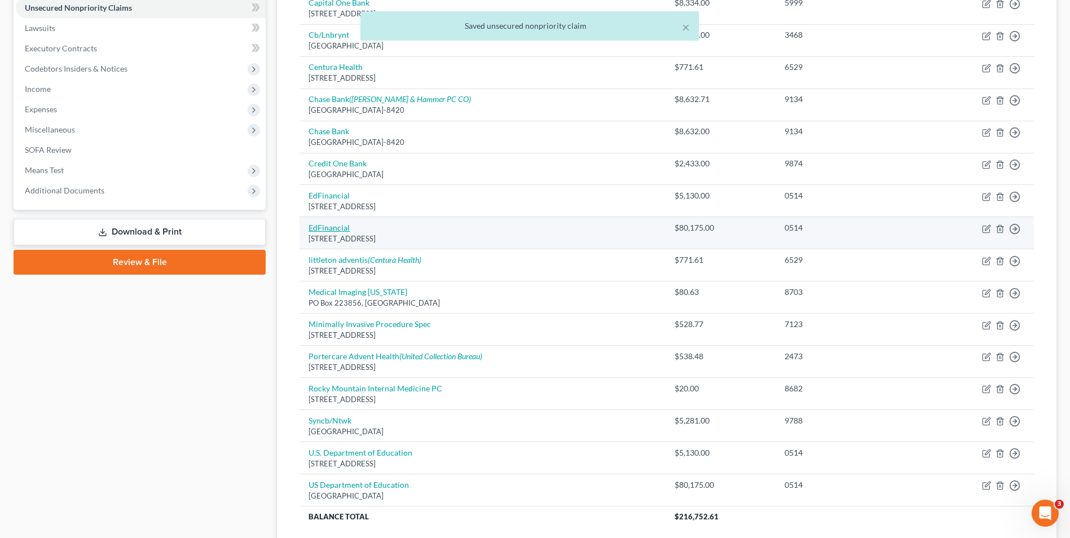
click at [333, 225] on link "EdFinancial" at bounding box center [329, 228] width 41 height 10
select select "44"
select select "17"
select select "0"
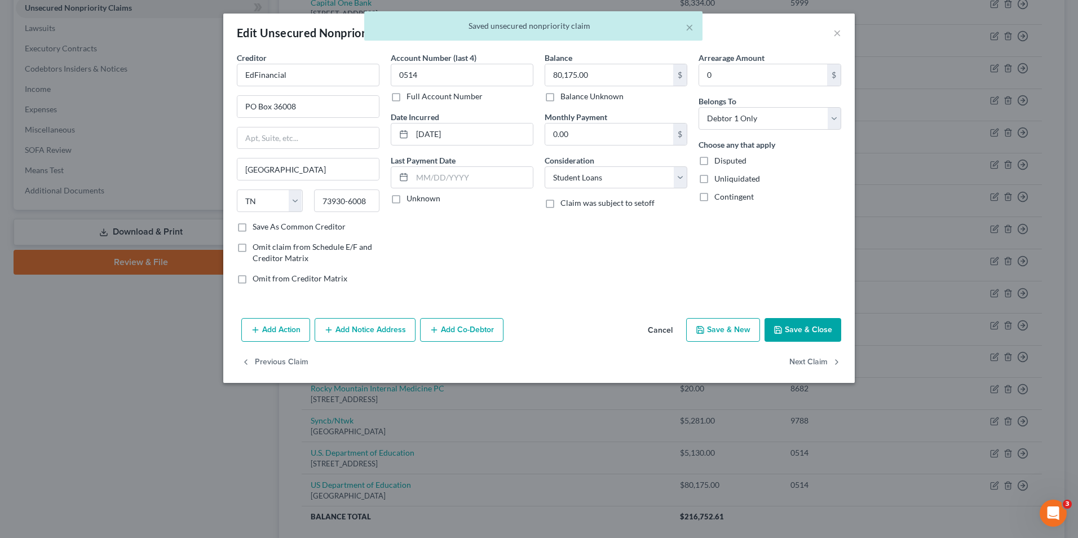
click at [805, 331] on button "Save & Close" at bounding box center [803, 330] width 77 height 24
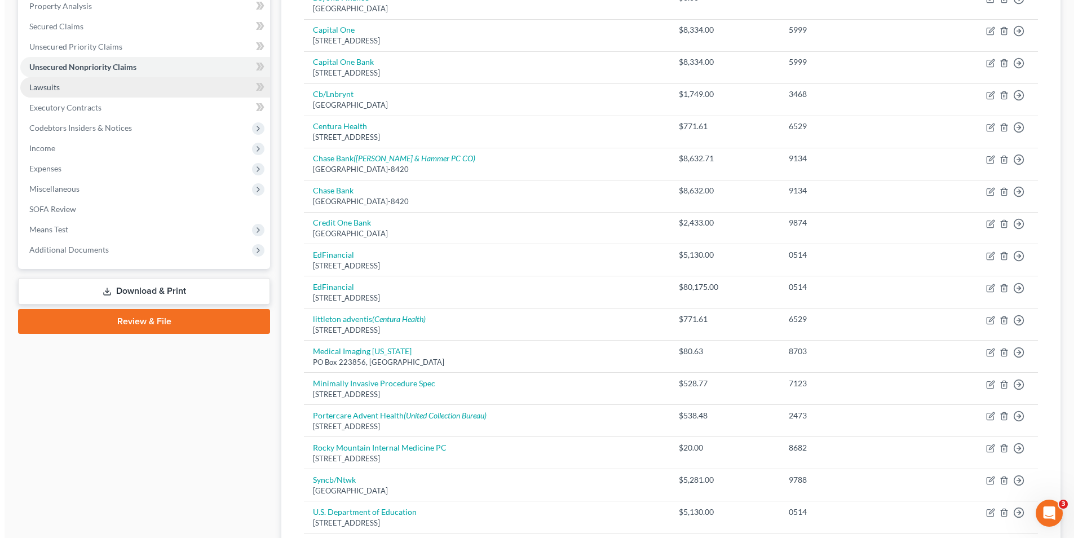
scroll to position [56, 0]
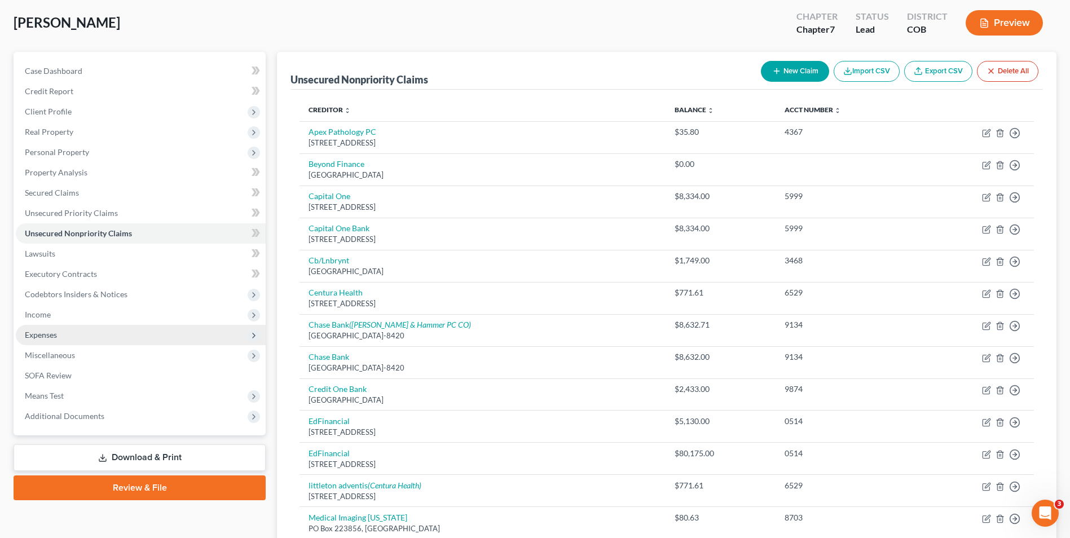
click at [49, 336] on span "Expenses" at bounding box center [41, 335] width 32 height 10
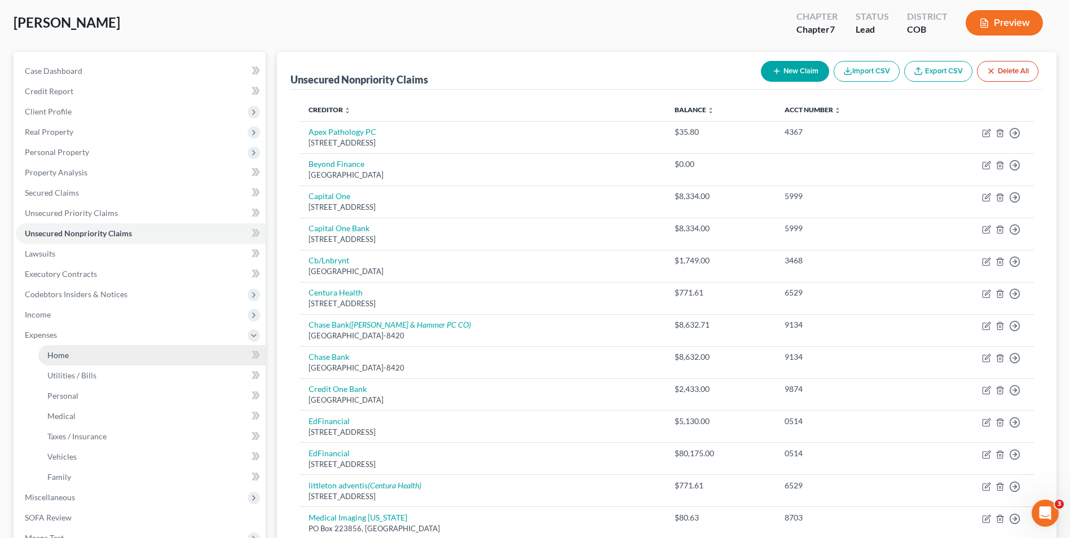
click at [86, 354] on link "Home" at bounding box center [151, 355] width 227 height 20
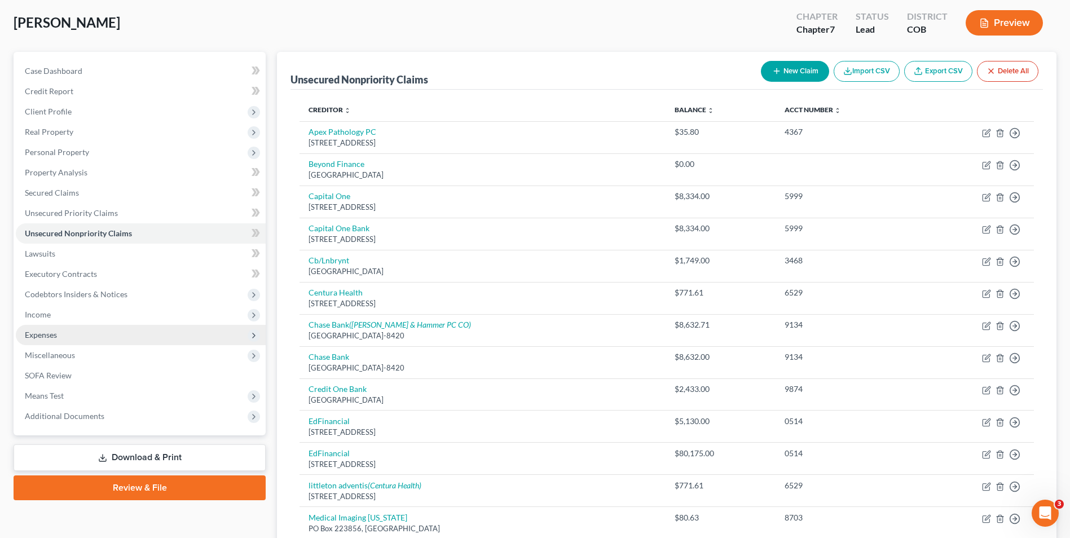
click at [54, 330] on span "Expenses" at bounding box center [41, 335] width 32 height 10
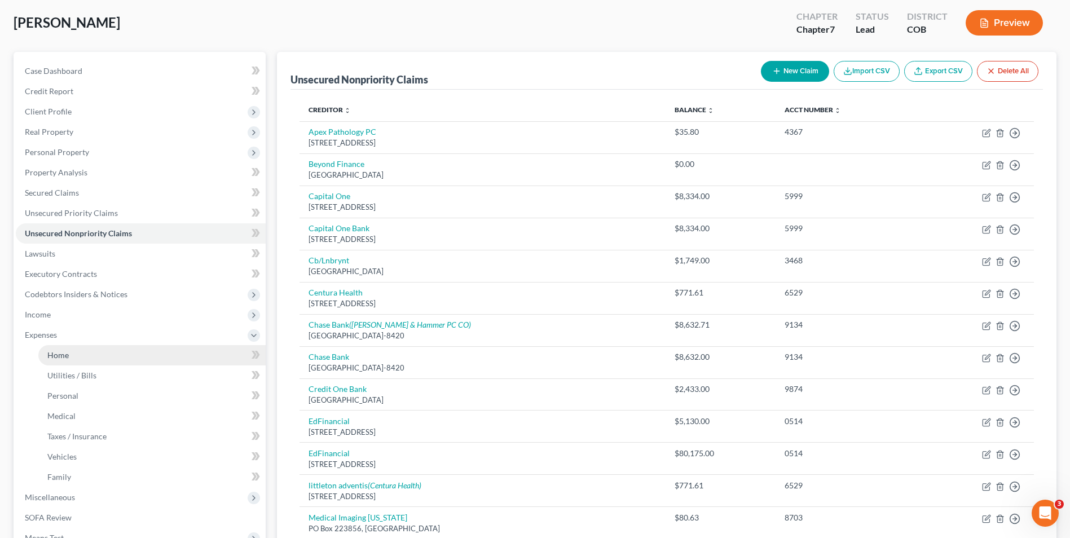
click at [62, 353] on span "Home" at bounding box center [57, 355] width 21 height 10
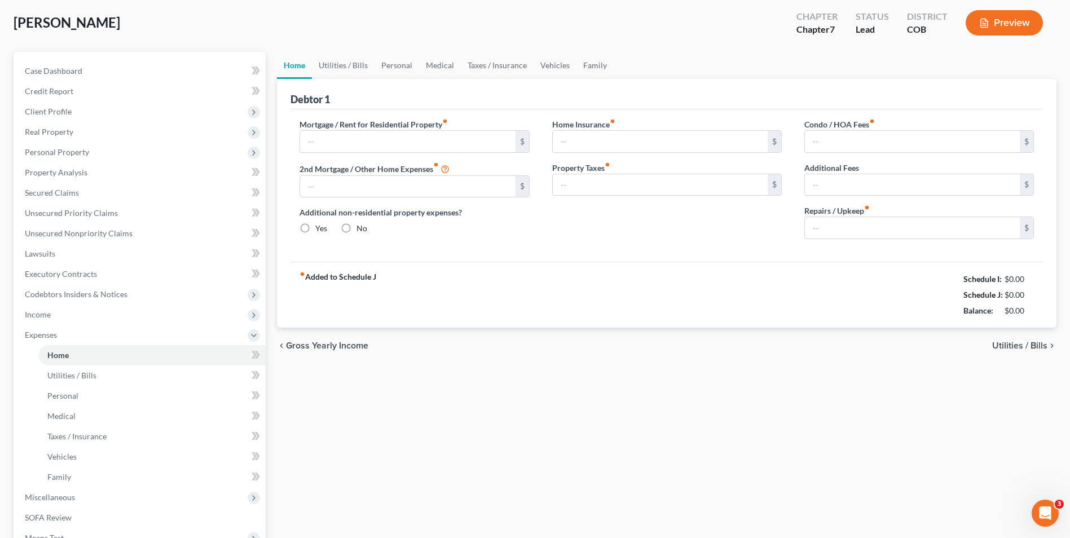
scroll to position [11, 0]
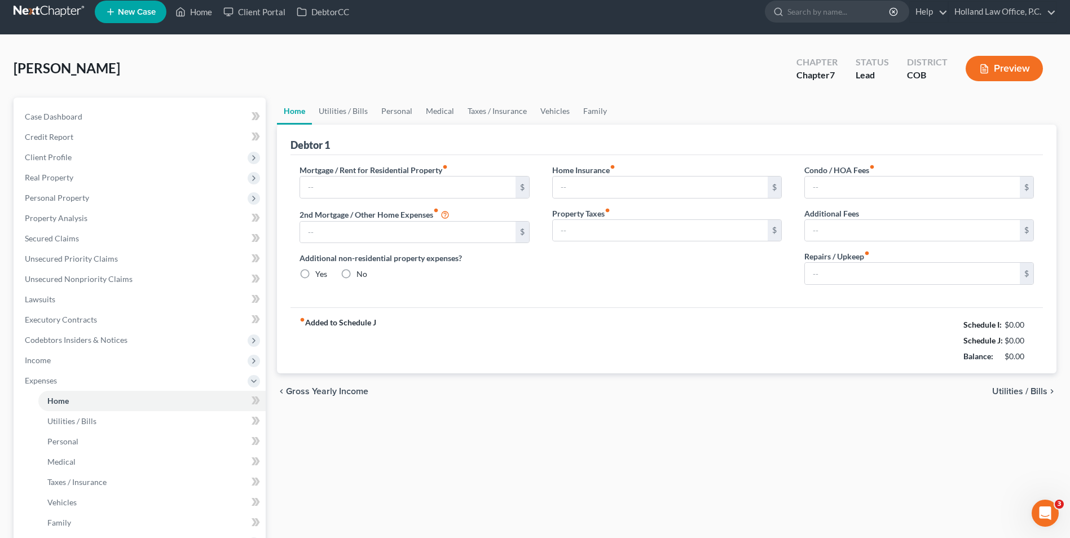
type input "800.00"
radio input "true"
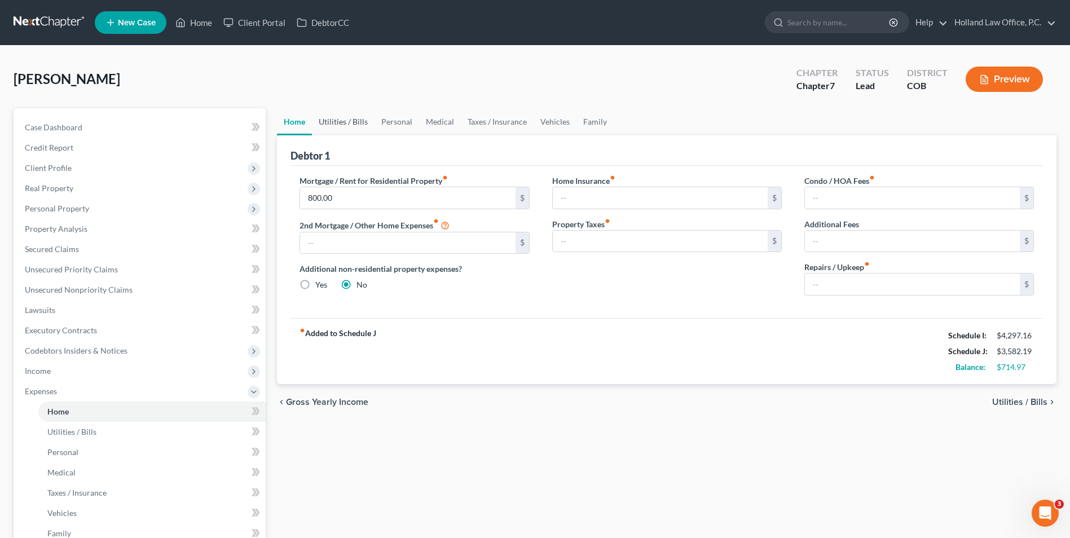
click at [353, 118] on link "Utilities / Bills" at bounding box center [343, 121] width 63 height 27
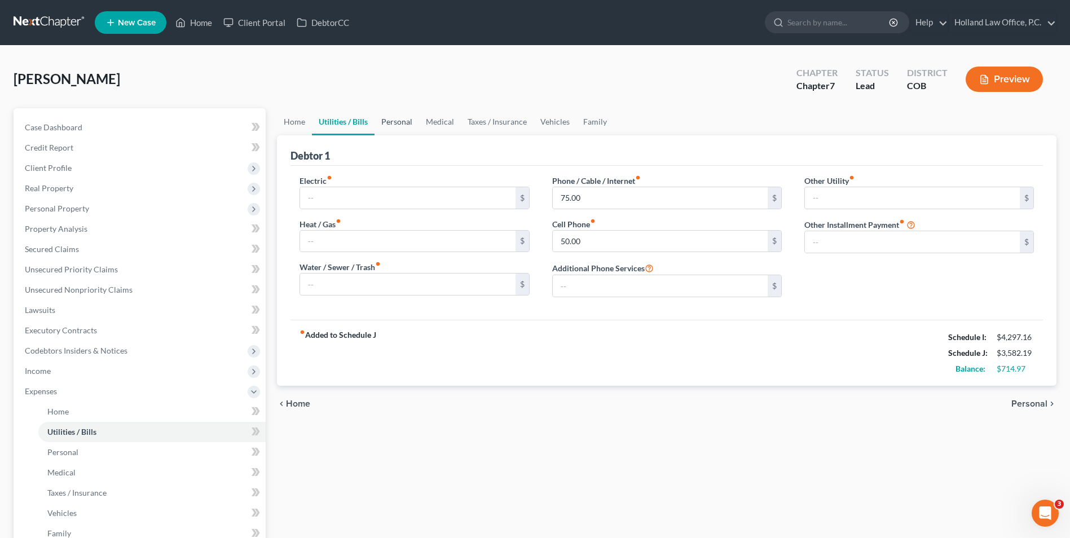
click at [410, 124] on link "Personal" at bounding box center [397, 121] width 45 height 27
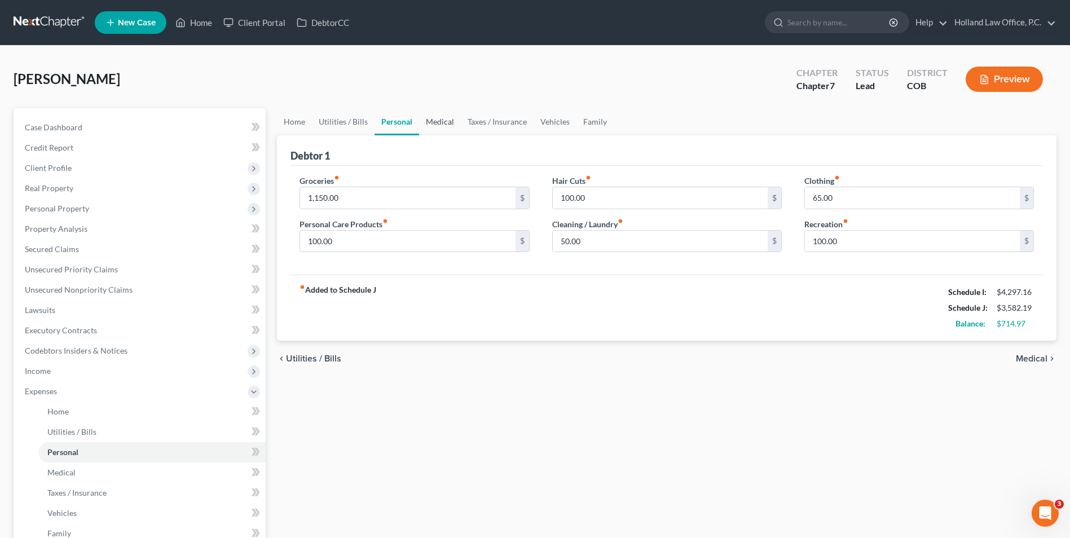
click at [440, 120] on link "Medical" at bounding box center [440, 121] width 42 height 27
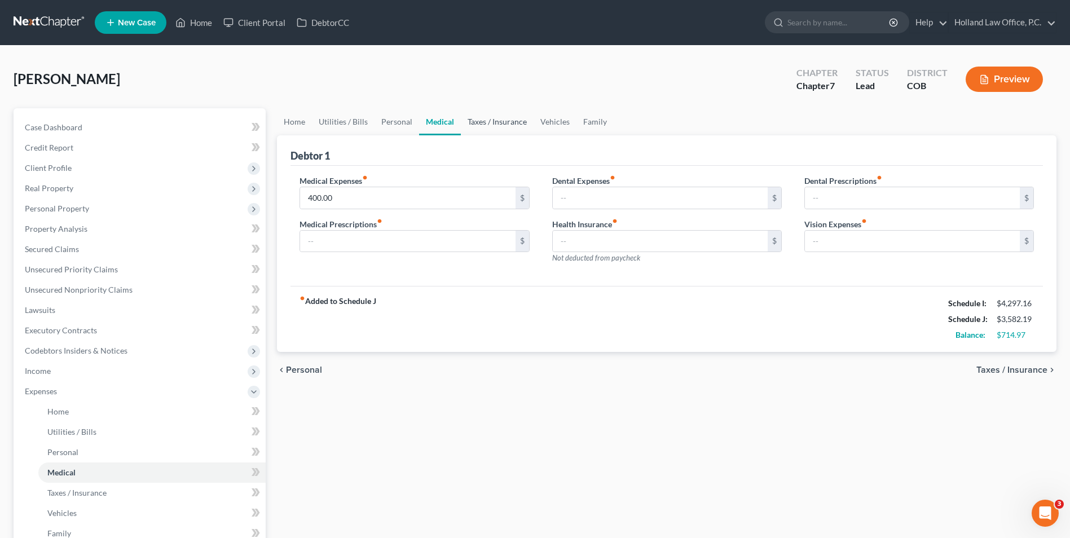
click at [506, 129] on link "Taxes / Insurance" at bounding box center [497, 121] width 73 height 27
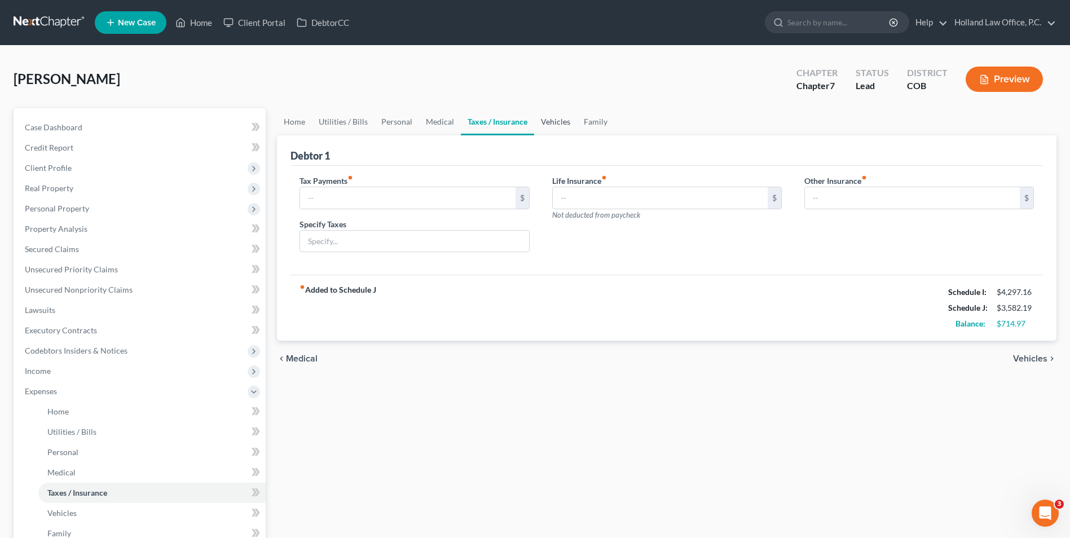
click at [551, 124] on link "Vehicles" at bounding box center [555, 121] width 43 height 27
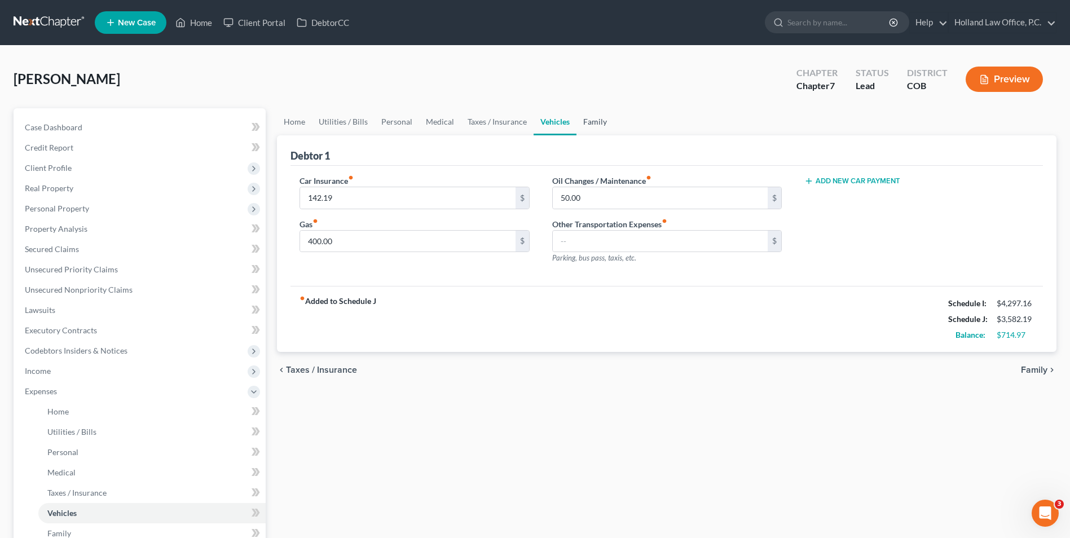
click at [579, 129] on link "Family" at bounding box center [594, 121] width 37 height 27
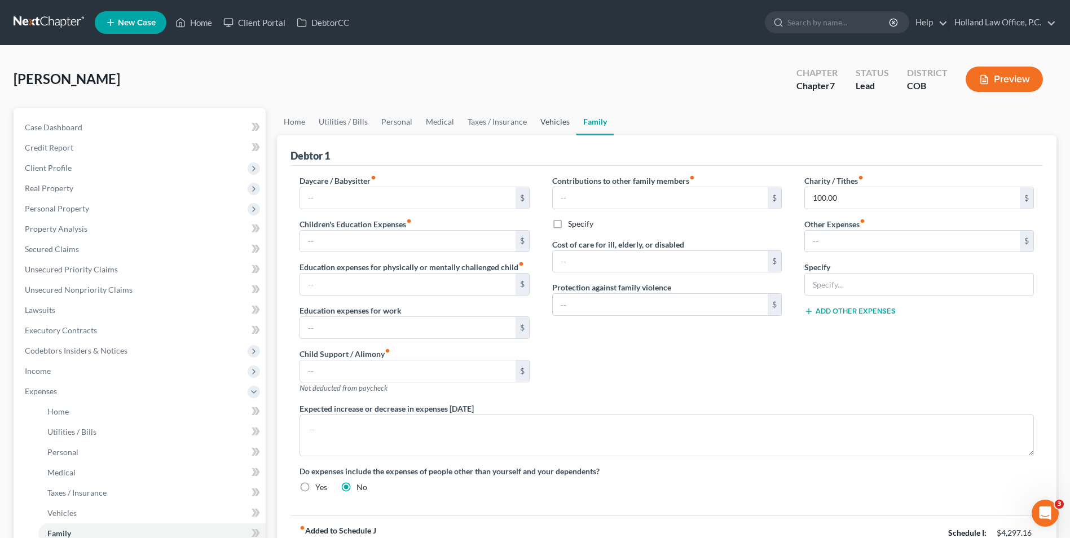
click at [540, 126] on link "Vehicles" at bounding box center [555, 121] width 43 height 27
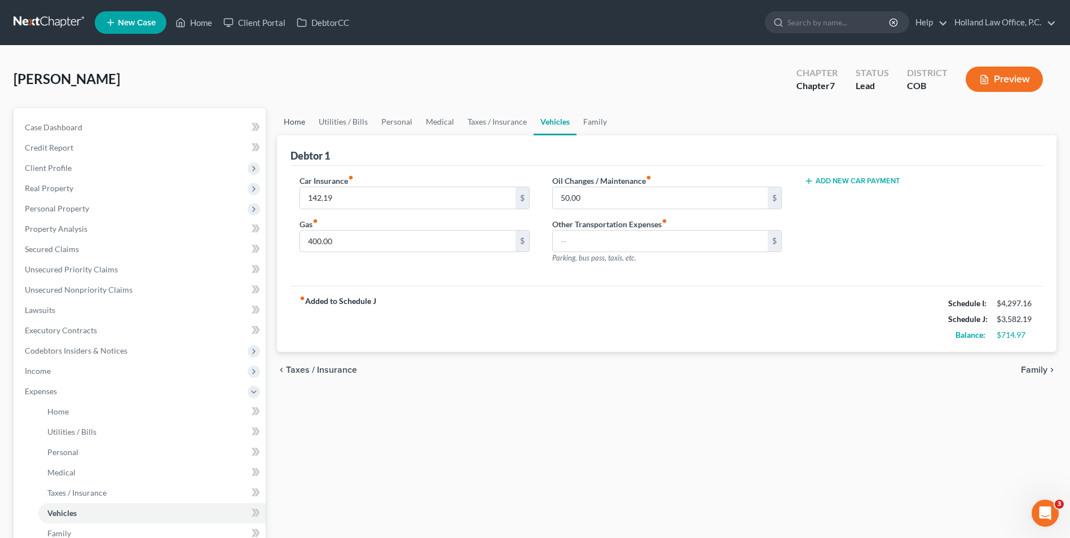
click at [285, 126] on link "Home" at bounding box center [294, 121] width 35 height 27
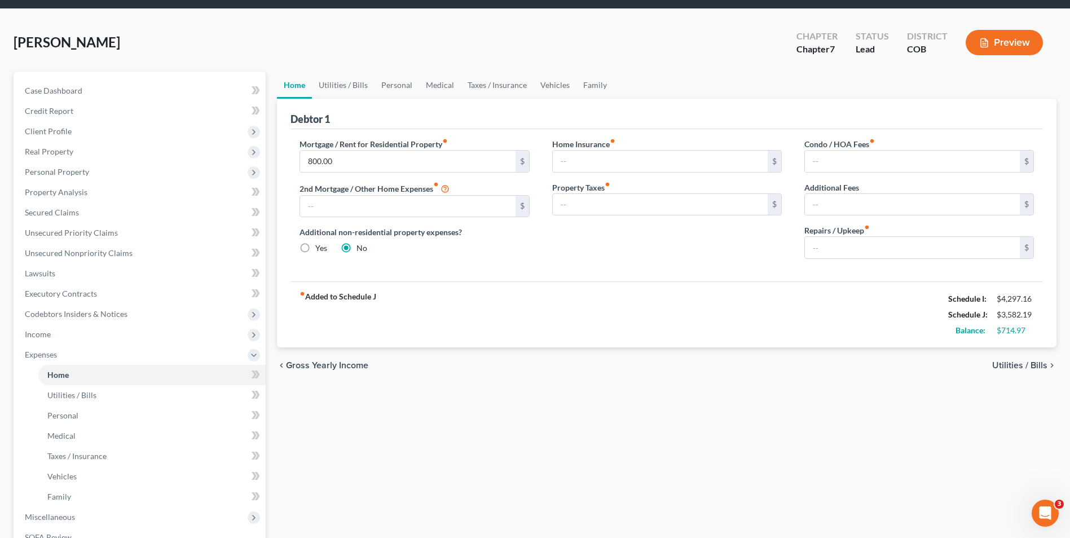
scroll to position [56, 0]
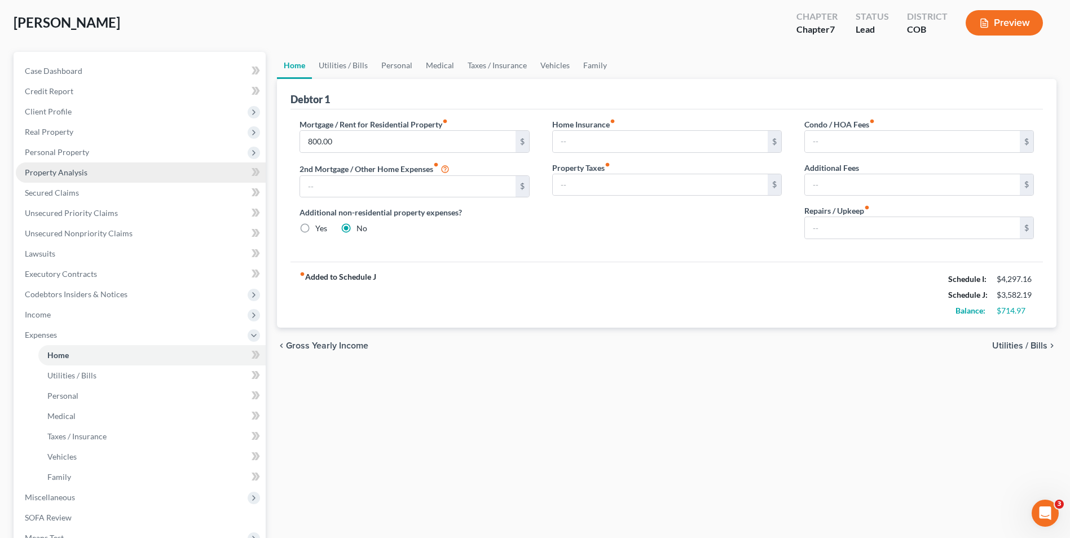
click at [67, 173] on span "Property Analysis" at bounding box center [56, 173] width 63 height 10
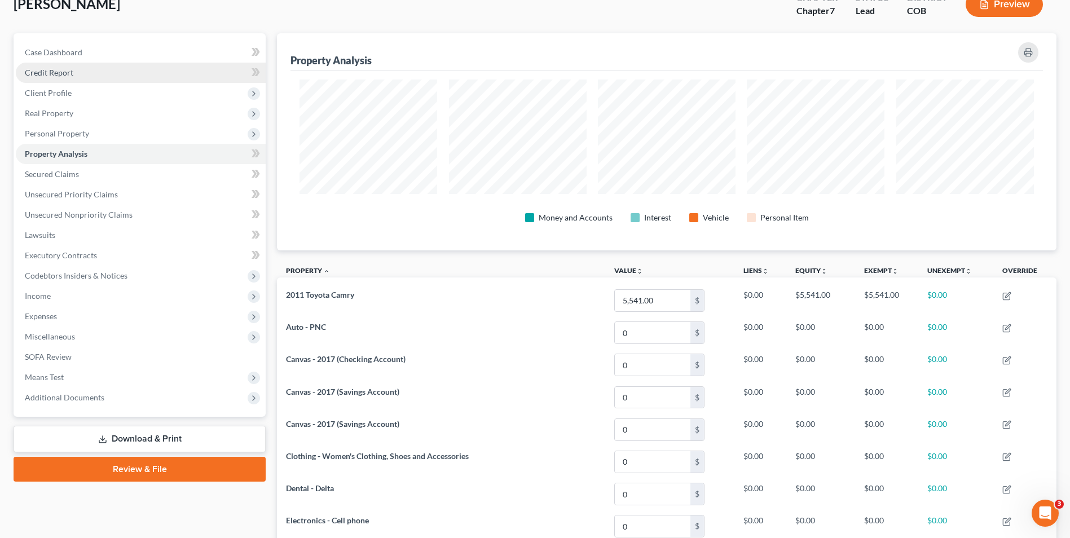
scroll to position [56, 0]
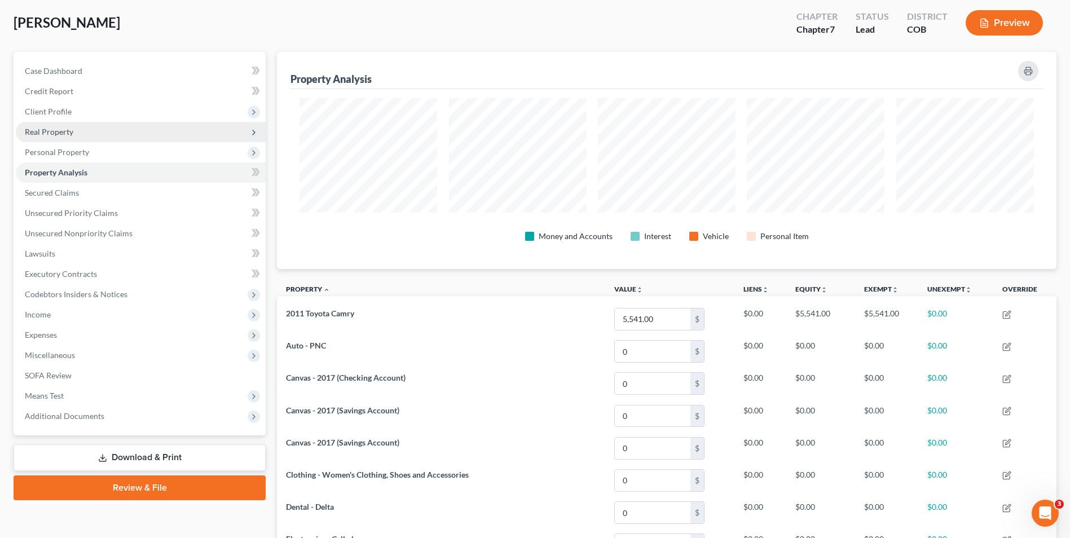
click at [70, 134] on span "Real Property" at bounding box center [49, 132] width 49 height 10
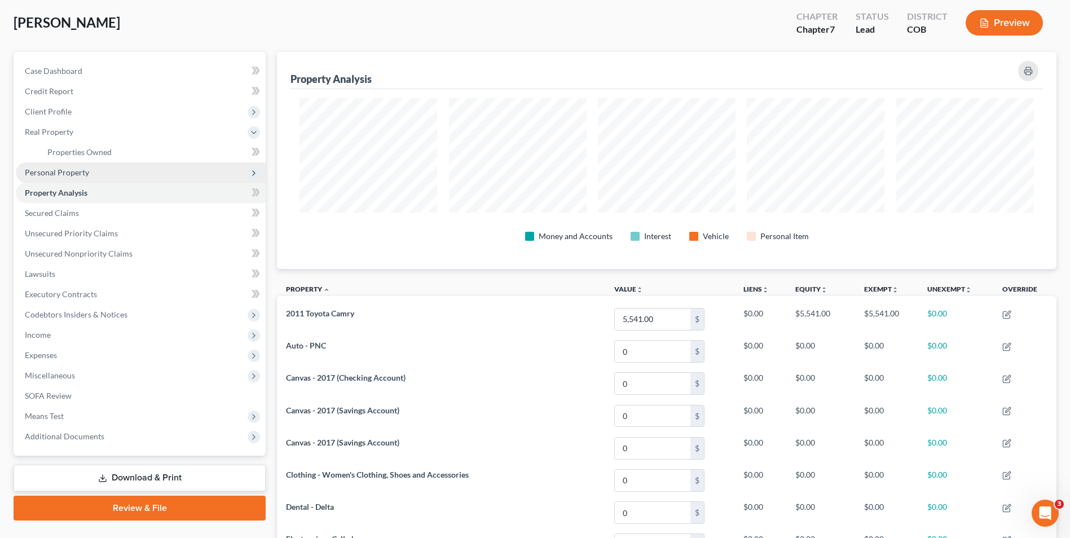
click at [65, 176] on span "Personal Property" at bounding box center [57, 173] width 64 height 10
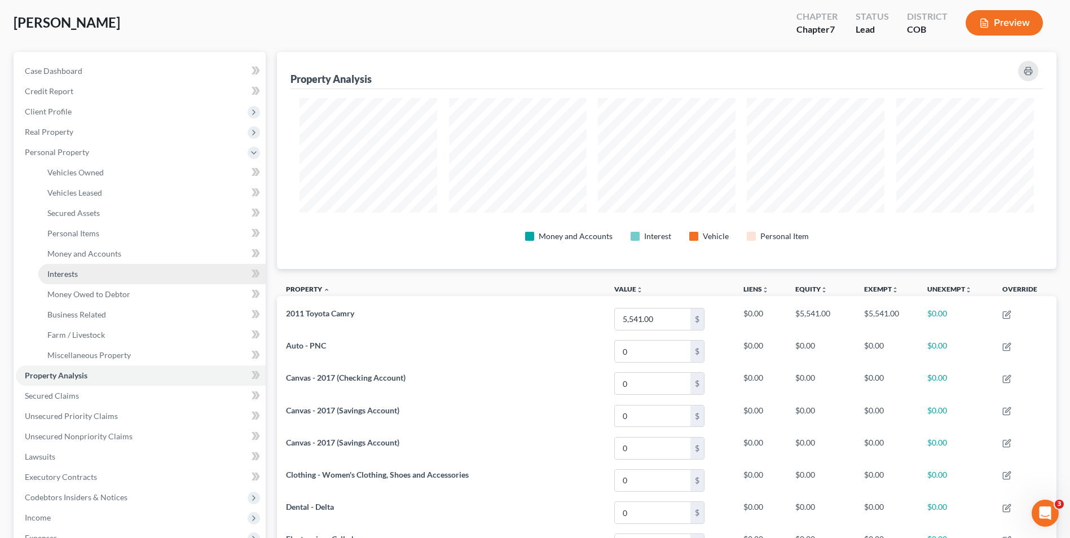
click at [80, 272] on link "Interests" at bounding box center [151, 274] width 227 height 20
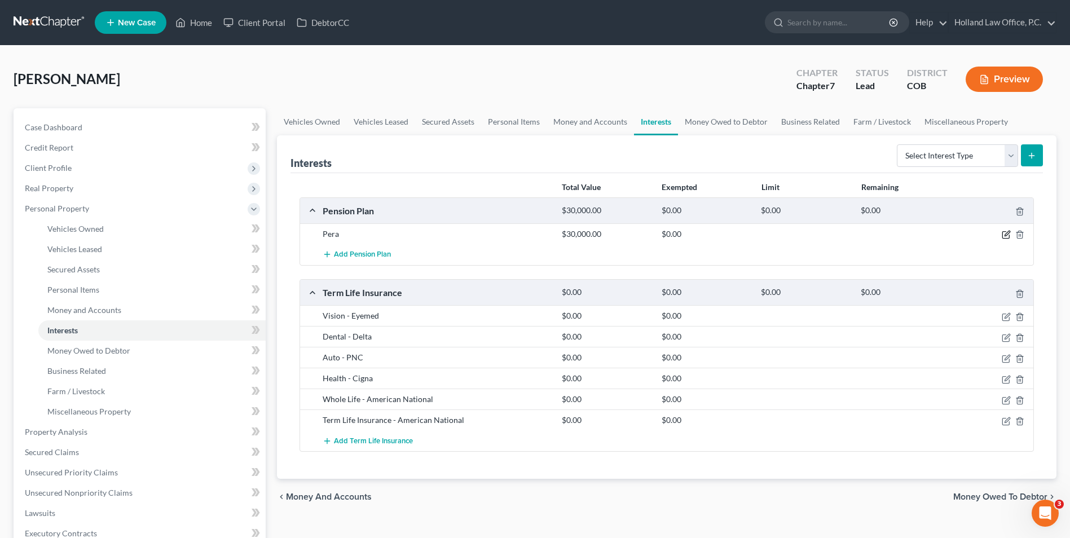
click at [1008, 236] on icon "button" at bounding box center [1006, 234] width 9 height 9
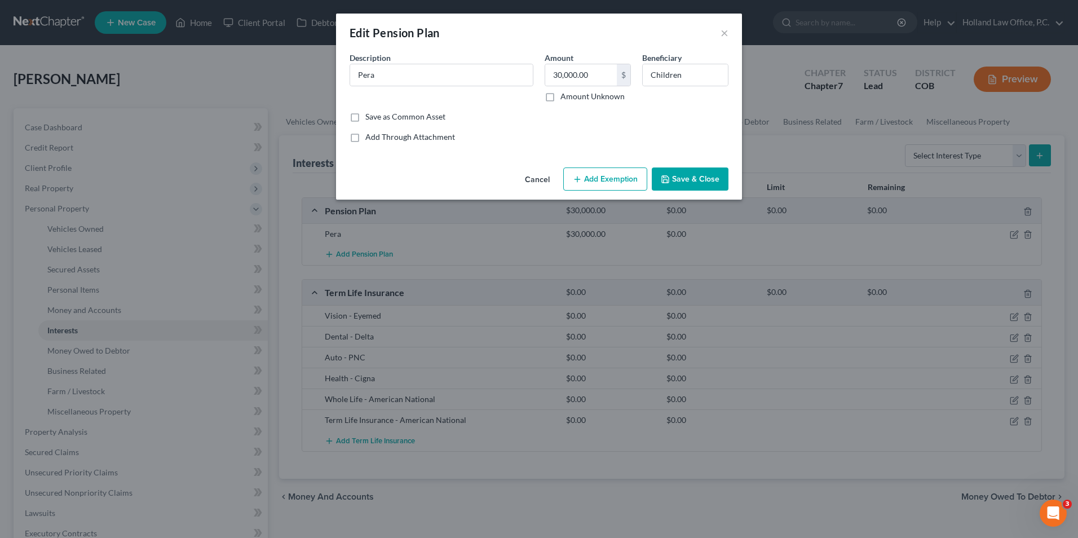
click at [633, 181] on button "Add Exemption" at bounding box center [606, 180] width 84 height 24
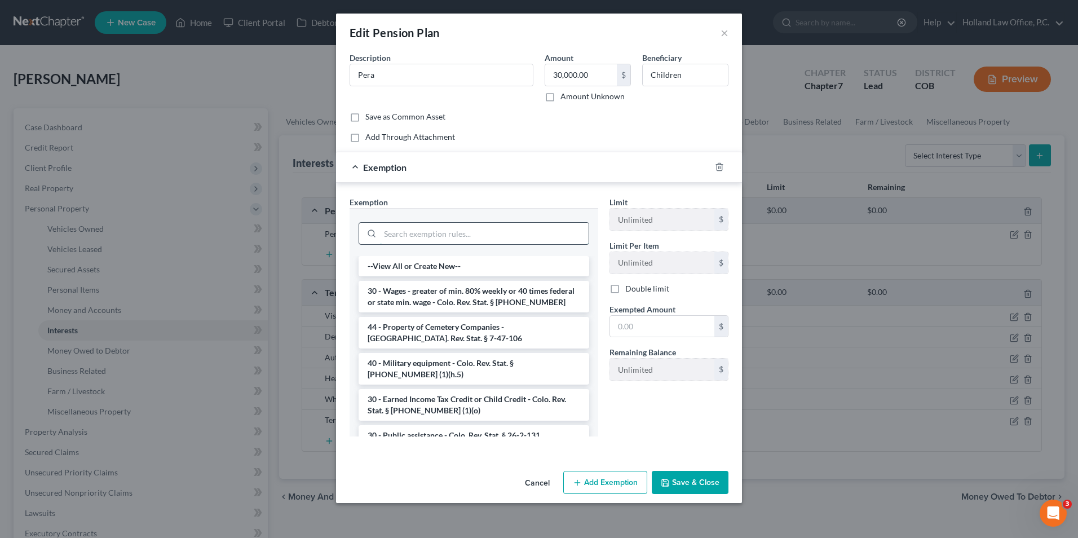
click at [426, 231] on input "search" at bounding box center [484, 233] width 209 height 21
click at [518, 226] on input "search" at bounding box center [484, 233] width 209 height 21
drag, startPoint x: 447, startPoint y: 25, endPoint x: 485, endPoint y: 20, distance: 38.1
click at [486, 24] on div "Edit Pension Plan ×" at bounding box center [539, 33] width 406 height 38
click at [481, 237] on input "search" at bounding box center [484, 233] width 209 height 21
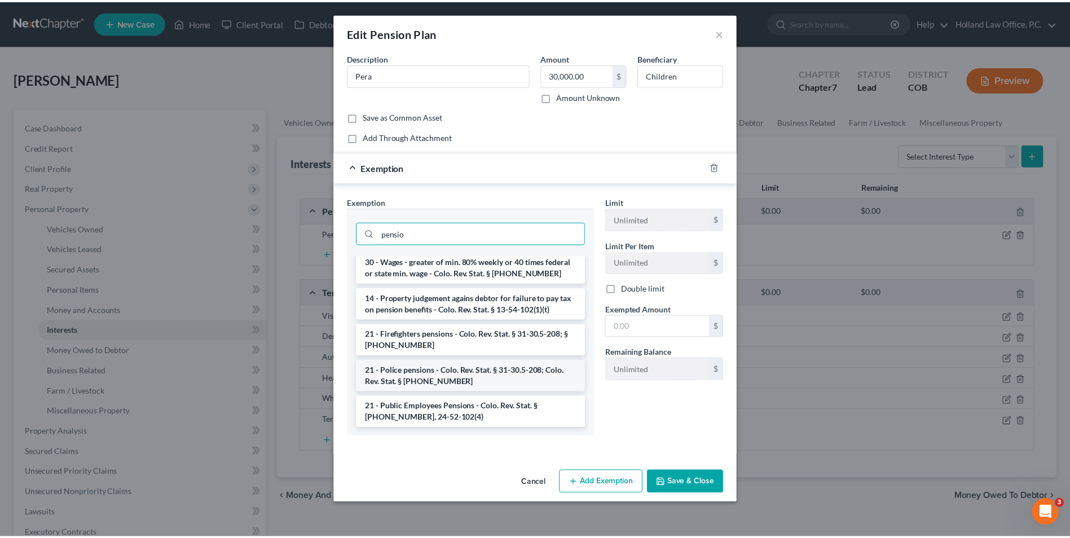
scroll to position [5, 0]
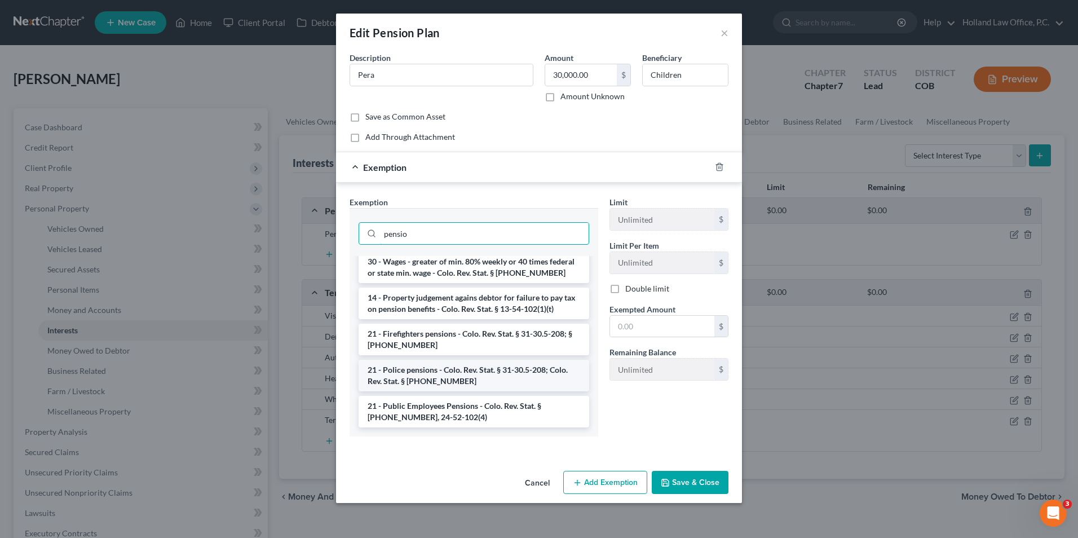
type input "pensio"
click at [450, 385] on li "21 - Police pensions - Colo. Rev. Stat. § 31-30.5-208; Colo. Rev. Stat. § 31-31…" at bounding box center [474, 376] width 231 height 32
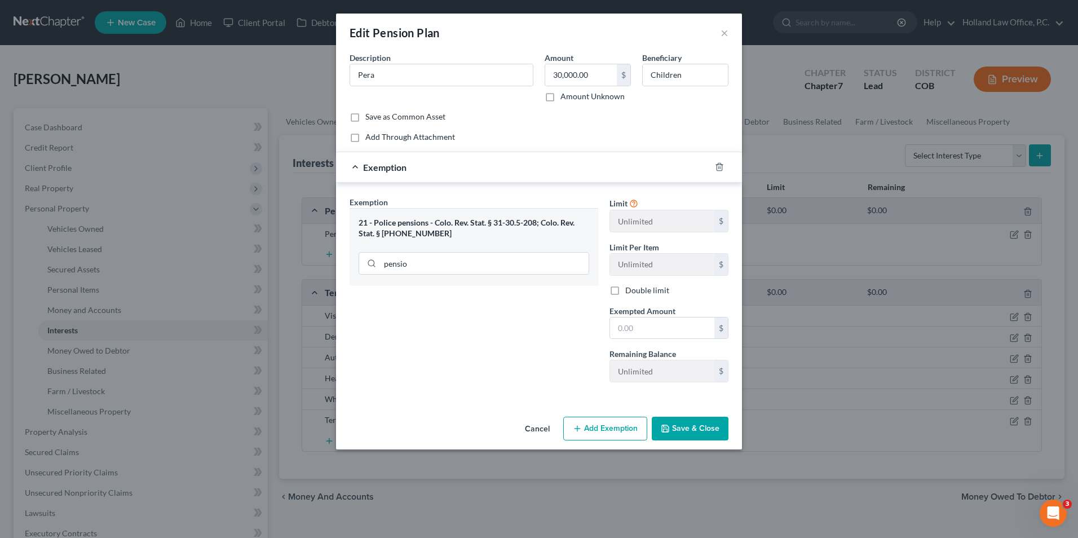
click at [677, 346] on div "Limit Unlimited $ Limit Per Item Unlimited $ Double limit Exempted Amount * $ R…" at bounding box center [669, 293] width 130 height 195
click at [667, 336] on input "text" at bounding box center [662, 328] width 104 height 21
type input "30,000.00"
click at [626, 289] on label "Double limit" at bounding box center [648, 290] width 44 height 11
click at [630, 289] on input "Double limit" at bounding box center [633, 288] width 7 height 7
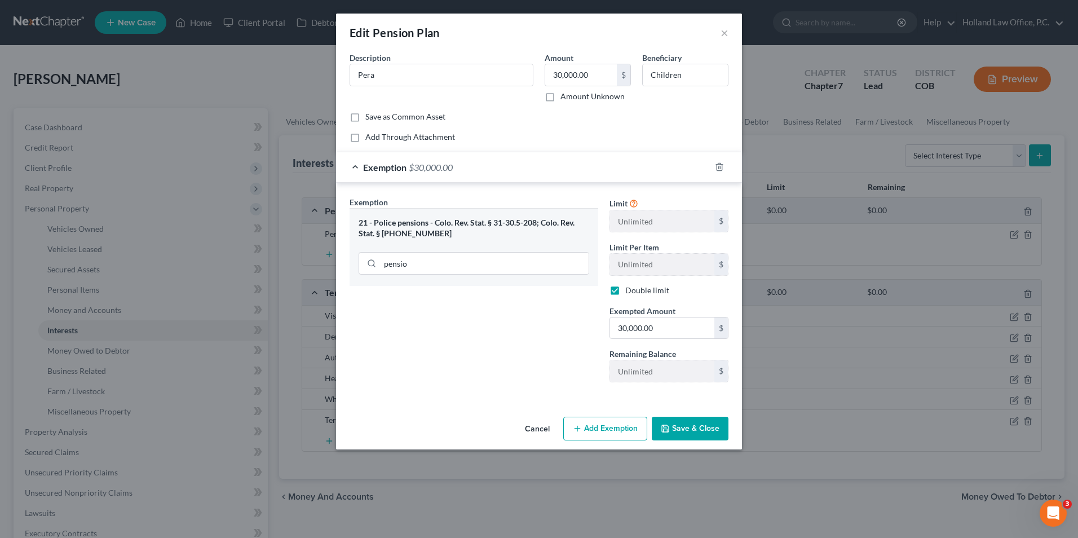
click at [626, 291] on label "Double limit" at bounding box center [648, 290] width 44 height 11
click at [630, 291] on input "Double limit" at bounding box center [633, 288] width 7 height 7
checkbox input "false"
click at [705, 428] on button "Save & Close" at bounding box center [690, 429] width 77 height 24
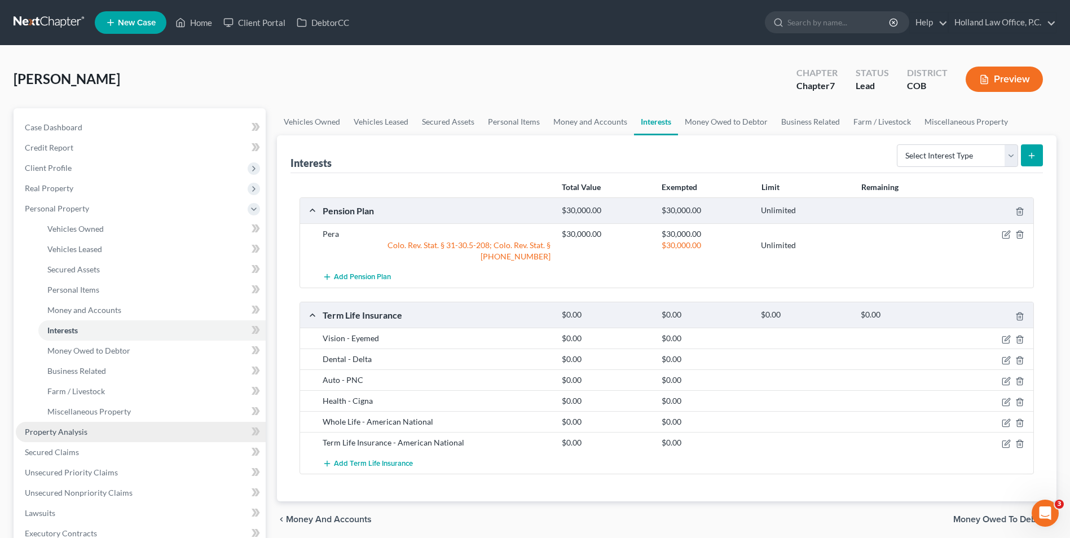
click at [88, 425] on link "Property Analysis" at bounding box center [141, 432] width 250 height 20
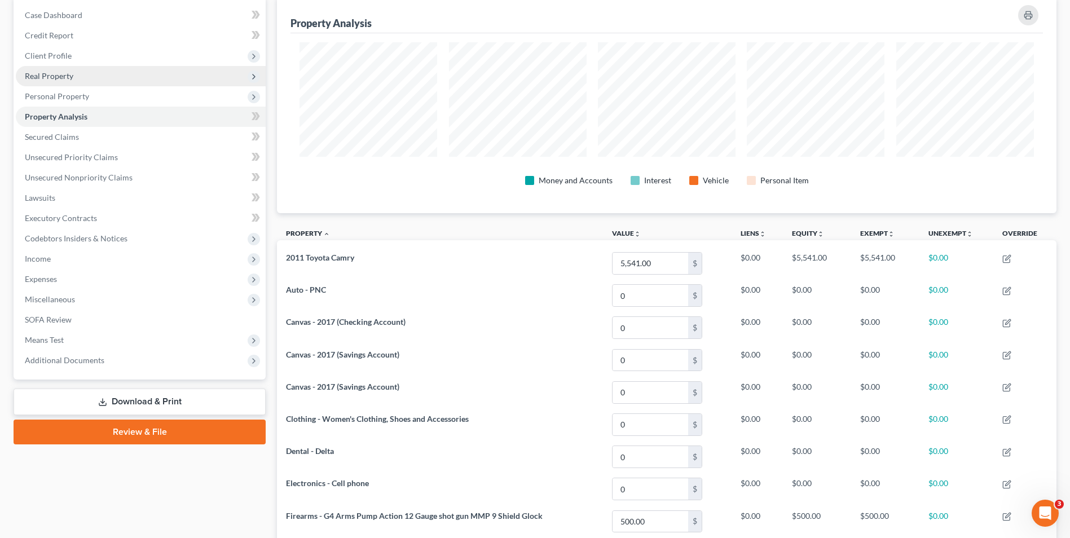
scroll to position [109, 0]
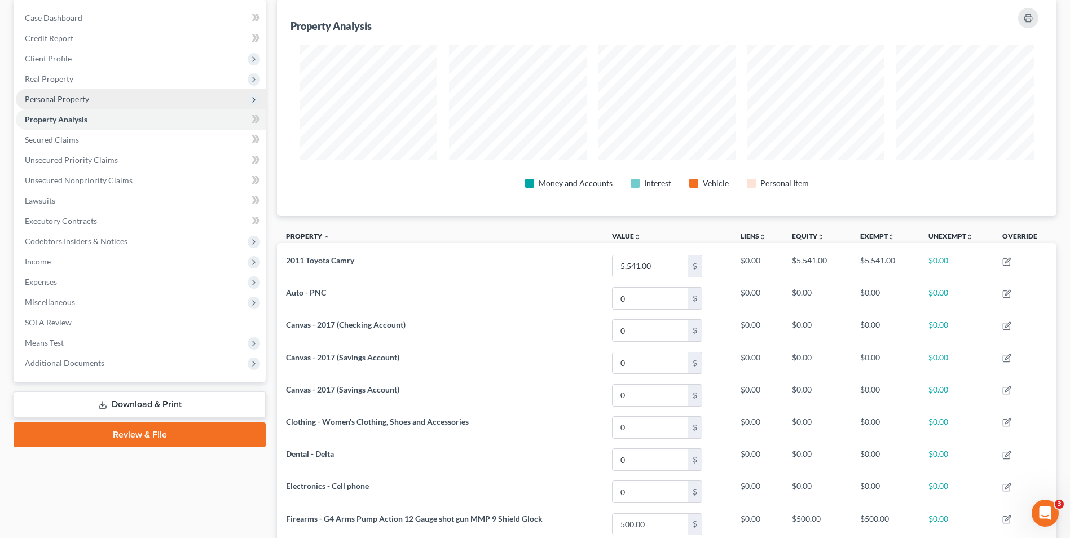
click at [79, 91] on span "Personal Property" at bounding box center [141, 99] width 250 height 20
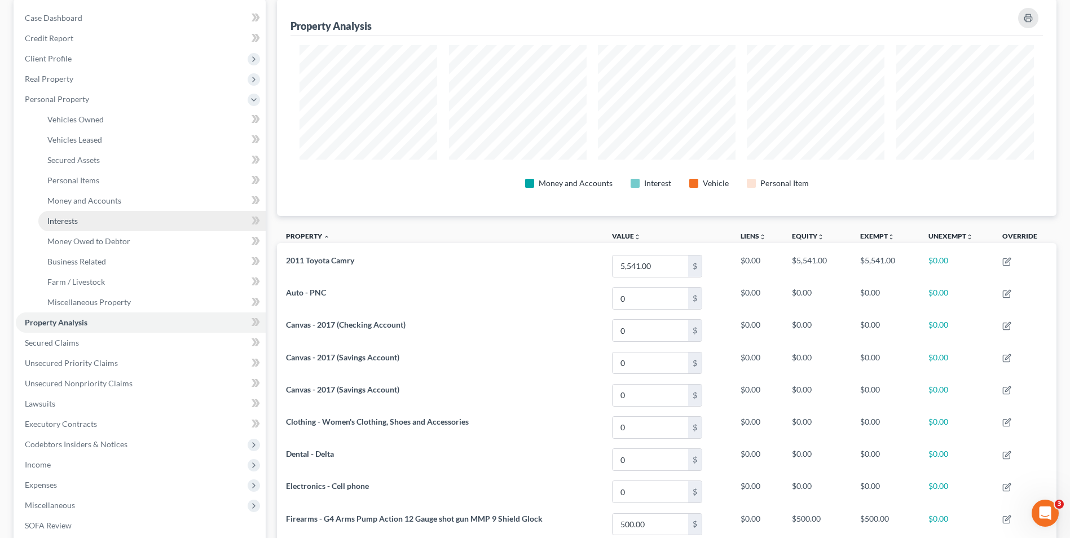
click at [60, 217] on span "Interests" at bounding box center [62, 221] width 30 height 10
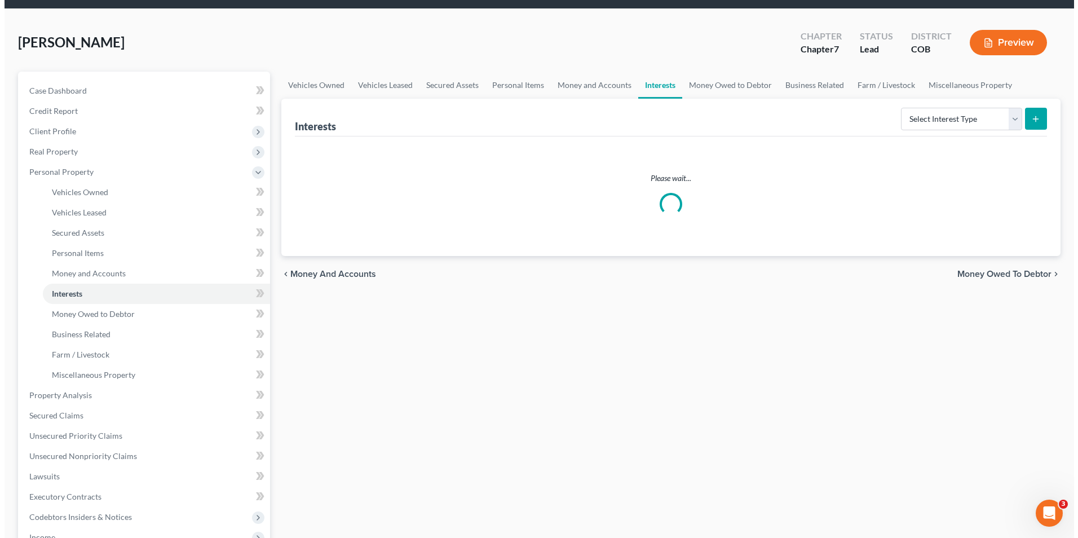
scroll to position [56, 0]
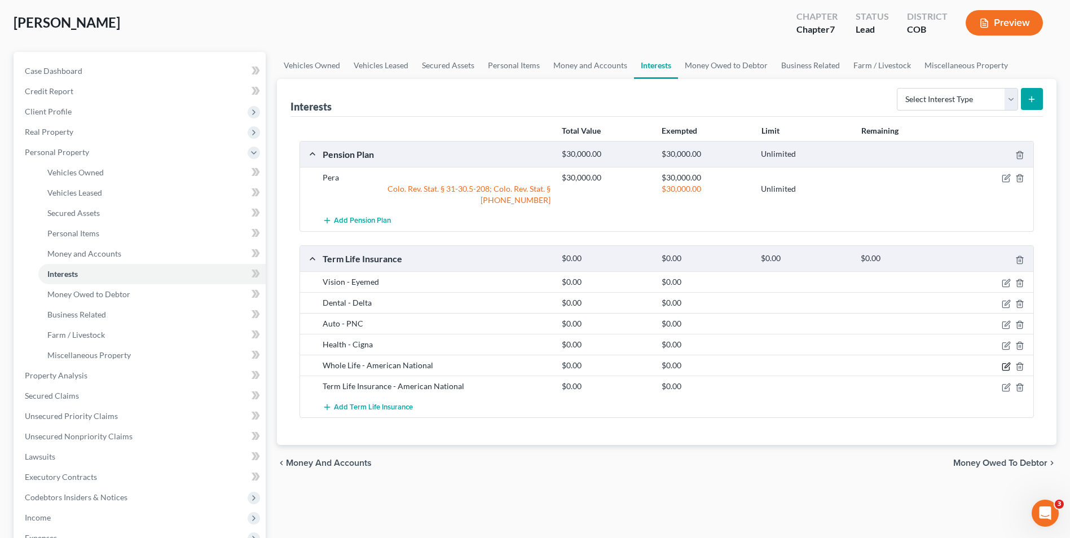
click at [1006, 363] on icon "button" at bounding box center [1005, 366] width 7 height 7
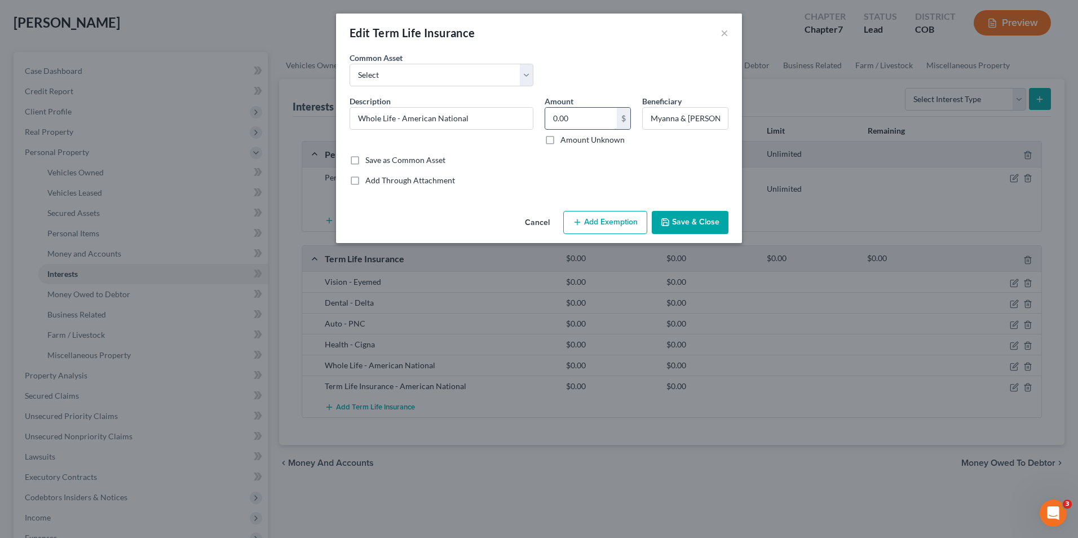
click at [574, 118] on input "0.00" at bounding box center [581, 118] width 72 height 21
drag, startPoint x: 580, startPoint y: 111, endPoint x: 578, endPoint y: 124, distance: 12.5
click at [580, 111] on input "0.00" at bounding box center [581, 118] width 72 height 21
click at [522, 116] on div "Description * Whole Life - American National Amount 0.00 $ Amount Unknown Benef…" at bounding box center [539, 124] width 390 height 59
type input "3,600.00"
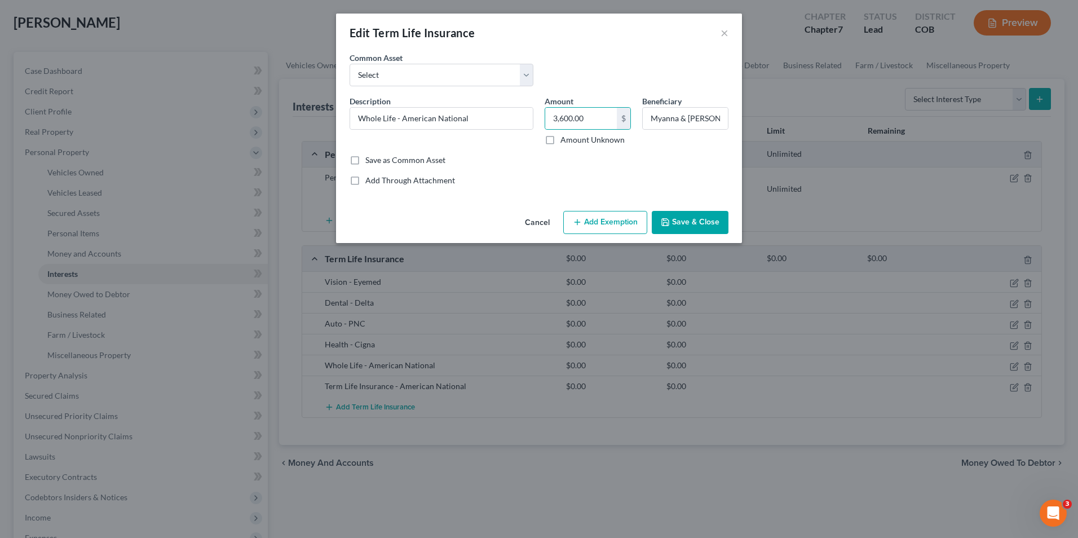
click at [592, 227] on button "Add Exemption" at bounding box center [606, 223] width 84 height 24
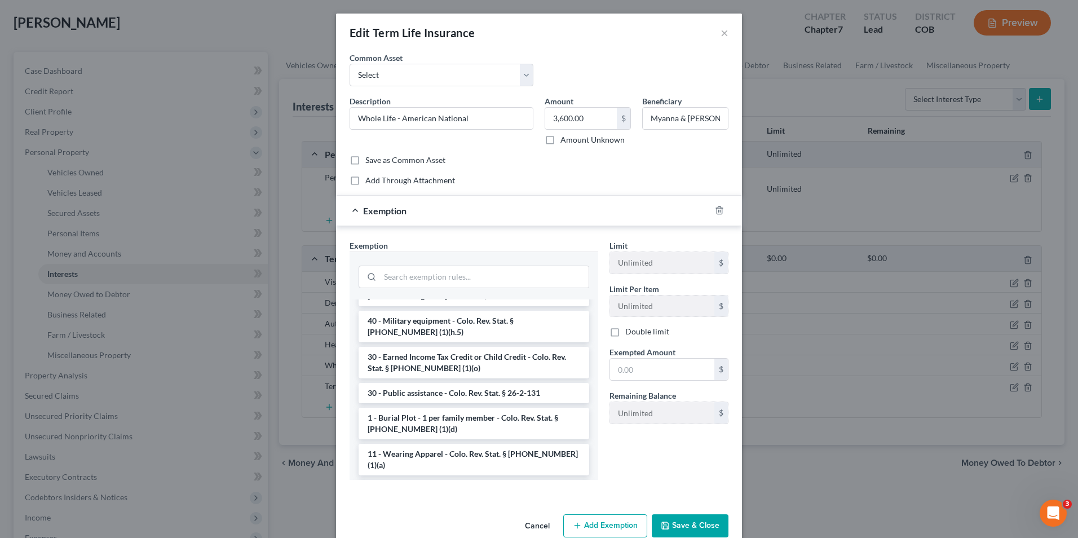
scroll to position [113, 0]
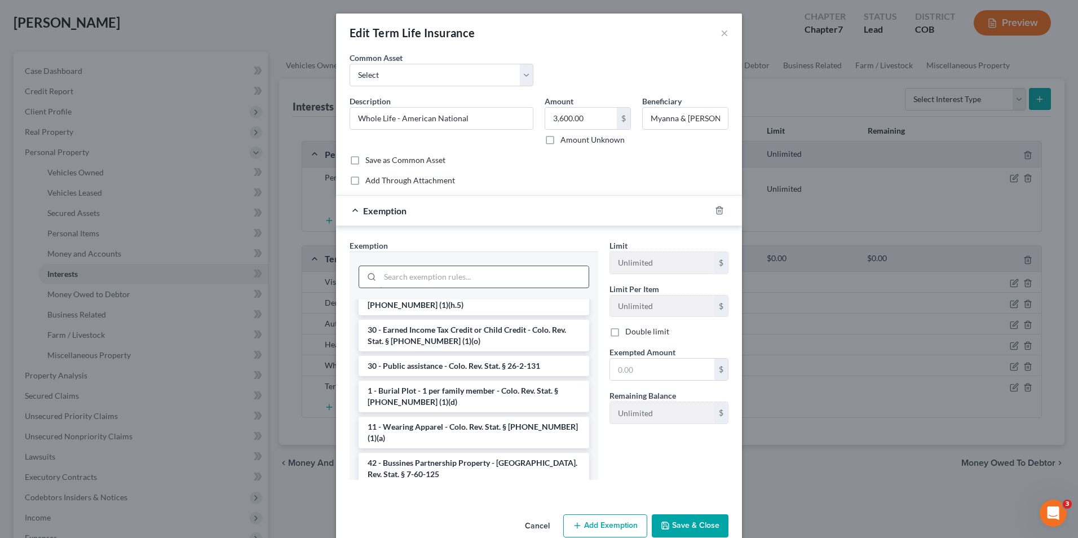
click at [400, 277] on input "search" at bounding box center [484, 276] width 209 height 21
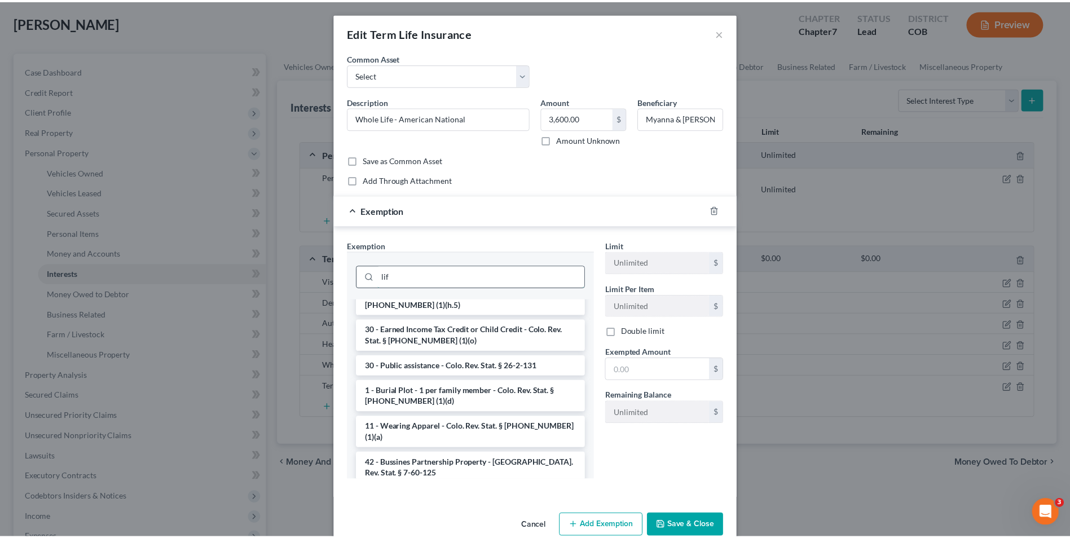
scroll to position [0, 0]
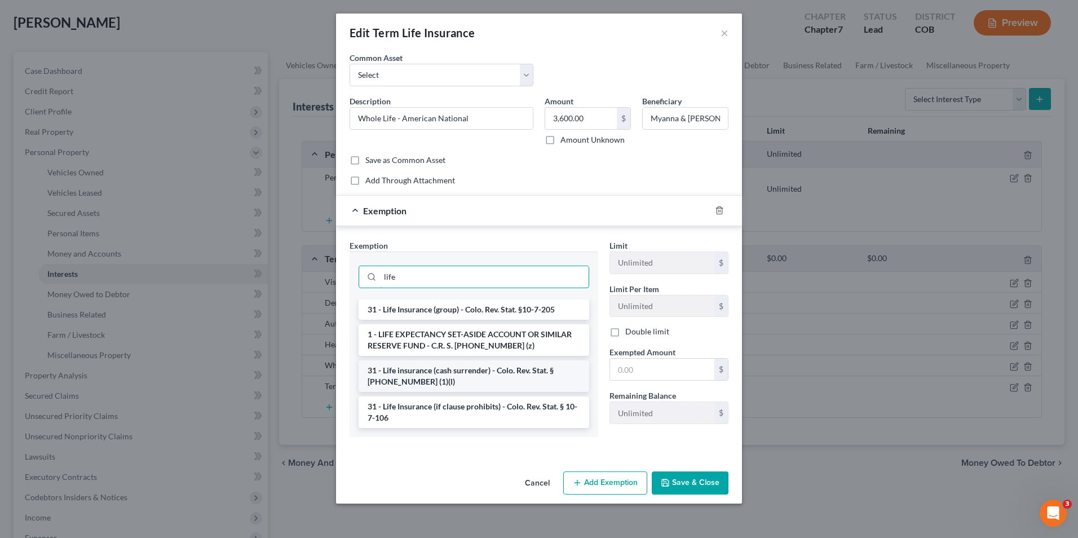
type input "life"
click at [416, 378] on li "31 - Life insurance (cash surrender) - Colo. Rev. Stat. § 13-54-102 (1)(l)" at bounding box center [474, 376] width 231 height 32
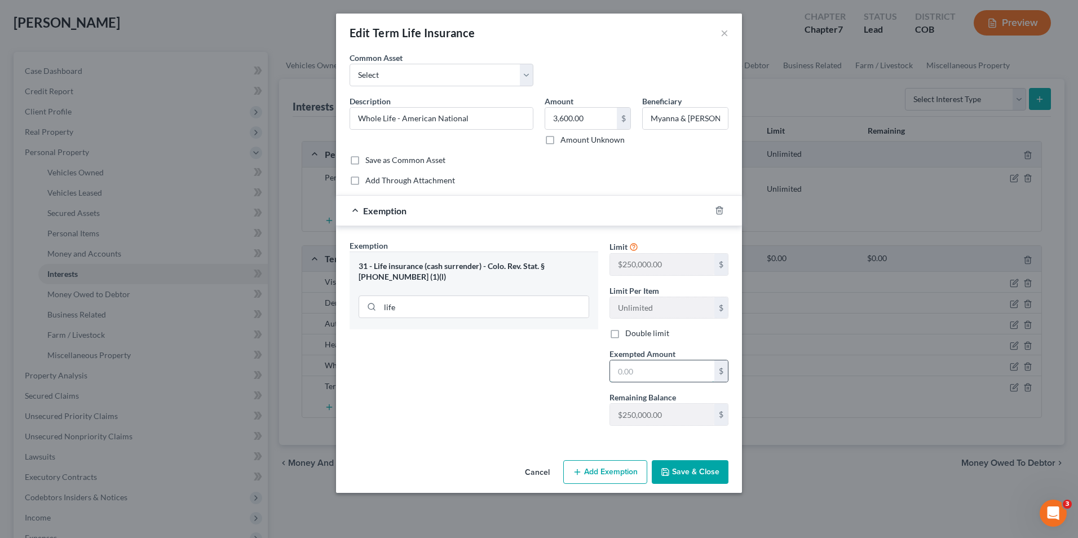
click at [667, 370] on input "text" at bounding box center [662, 370] width 104 height 21
type input "3,600.00"
click at [695, 479] on button "Save & Close" at bounding box center [690, 472] width 77 height 24
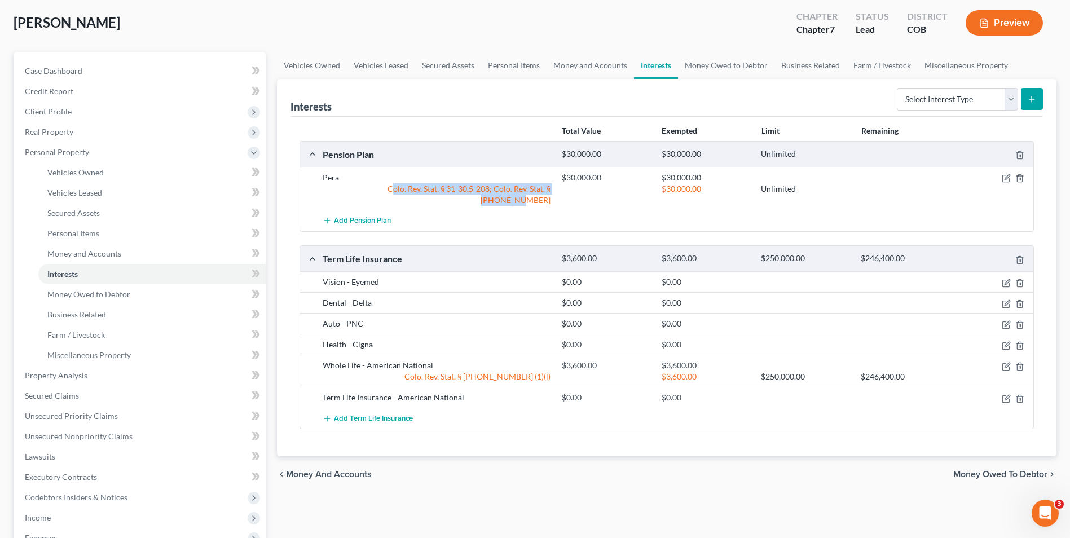
drag, startPoint x: 353, startPoint y: 187, endPoint x: 551, endPoint y: 191, distance: 198.0
click at [551, 191] on div "Colo. Rev. Stat. § 31-30.5-208; Colo. Rev. Stat. § 31-31-203" at bounding box center [436, 194] width 239 height 23
drag, startPoint x: 384, startPoint y: 95, endPoint x: 361, endPoint y: 99, distance: 23.6
click at [379, 98] on div "Interests Select Interest Type 401K Annuity Bond Education IRA Government Bond …" at bounding box center [666, 98] width 752 height 38
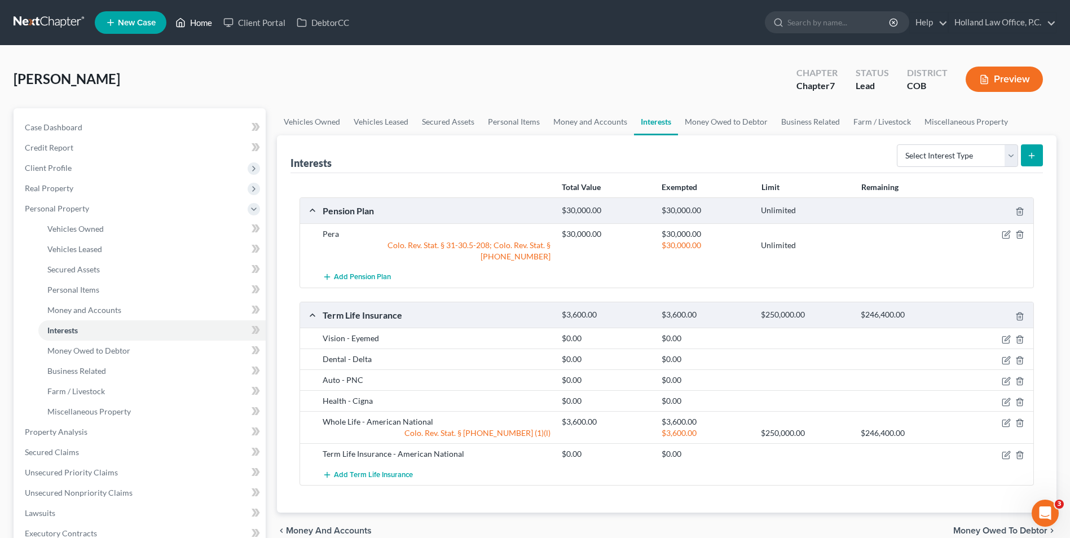
click at [197, 14] on link "Home" at bounding box center [194, 22] width 48 height 20
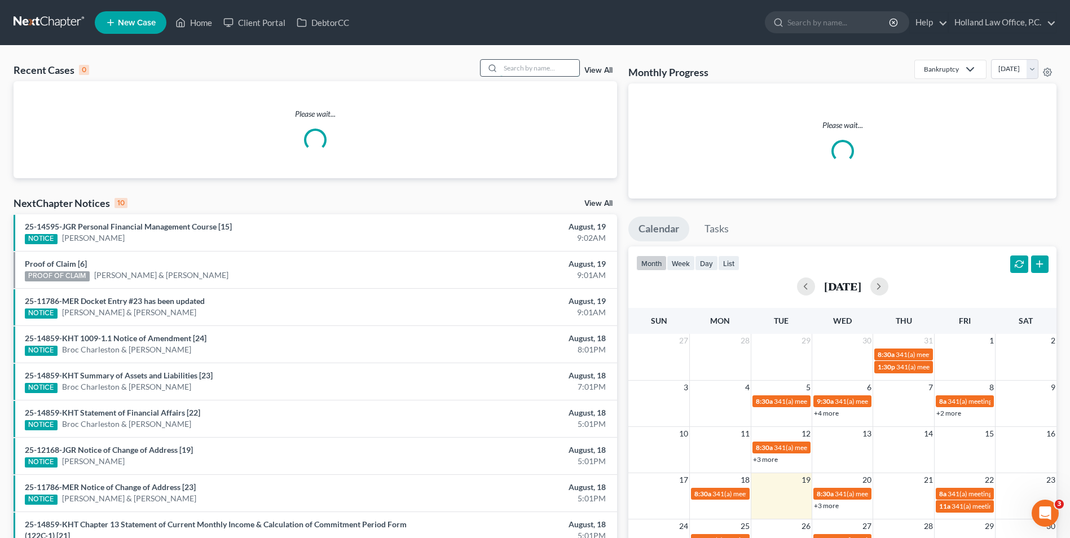
click at [541, 66] on input "search" at bounding box center [539, 68] width 79 height 16
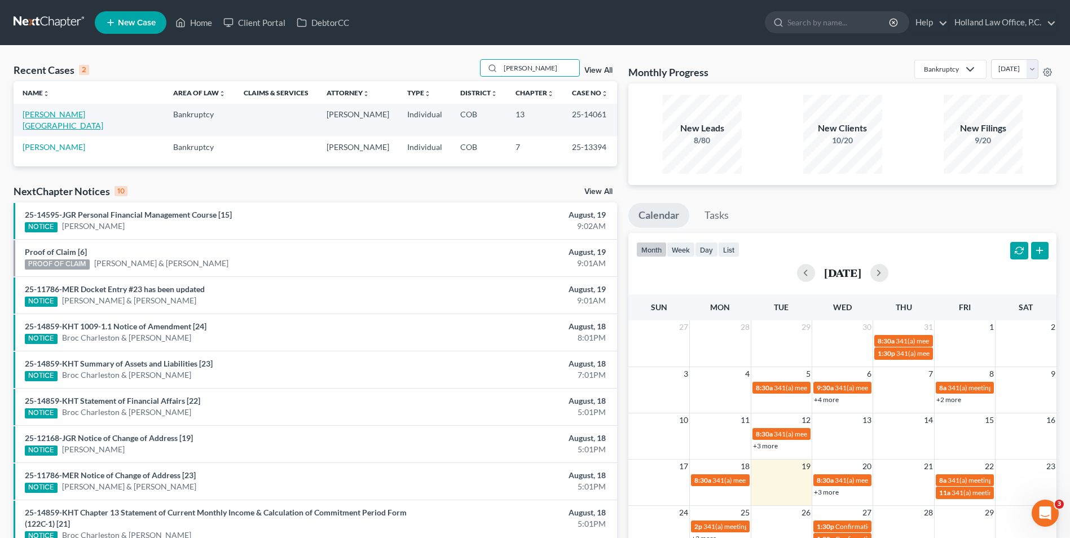
type input "sprague"
click at [53, 114] on link "[PERSON_NAME][GEOGRAPHIC_DATA]" at bounding box center [63, 119] width 81 height 21
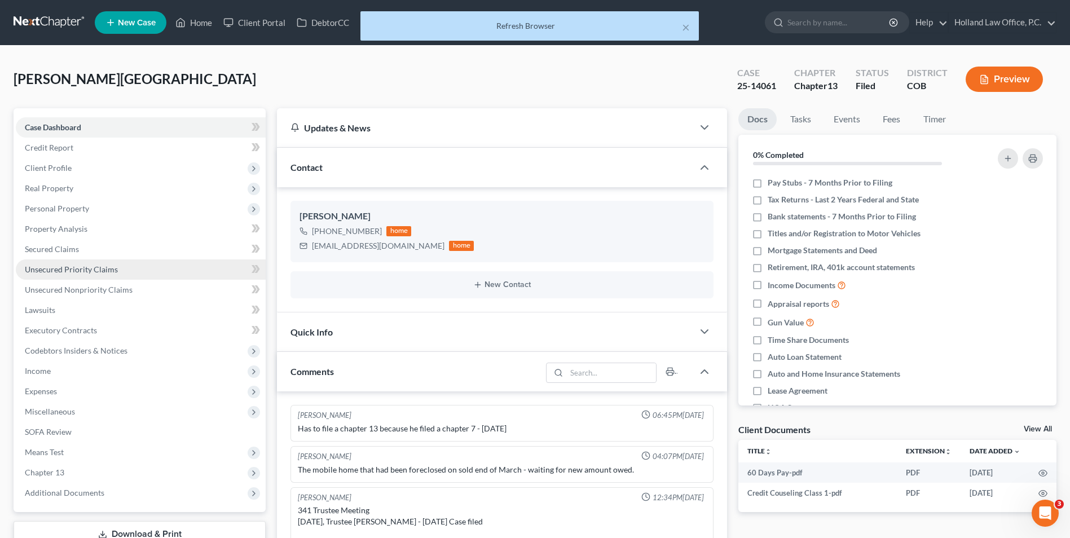
scroll to position [39, 0]
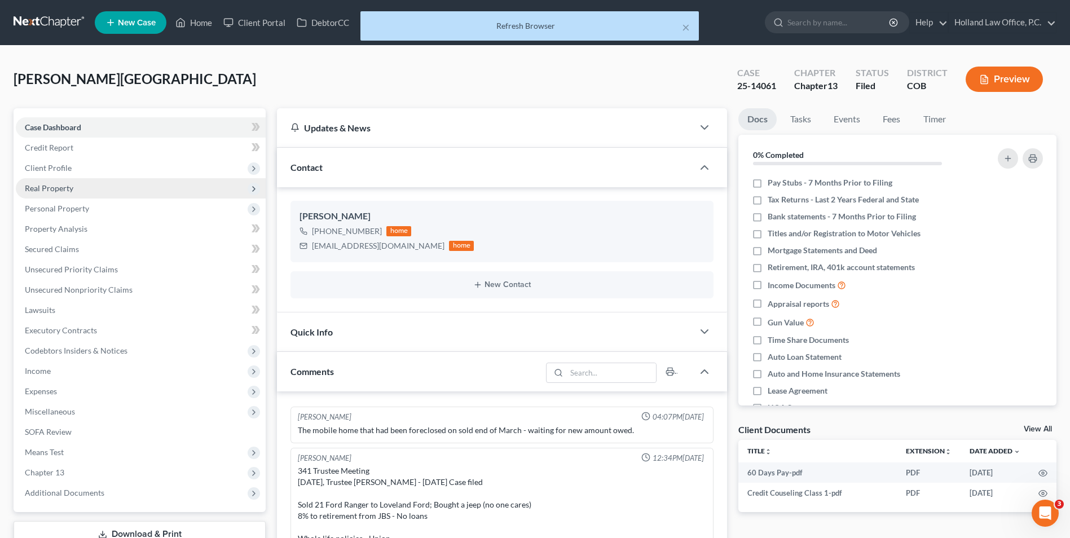
click at [59, 192] on span "Real Property" at bounding box center [49, 188] width 49 height 10
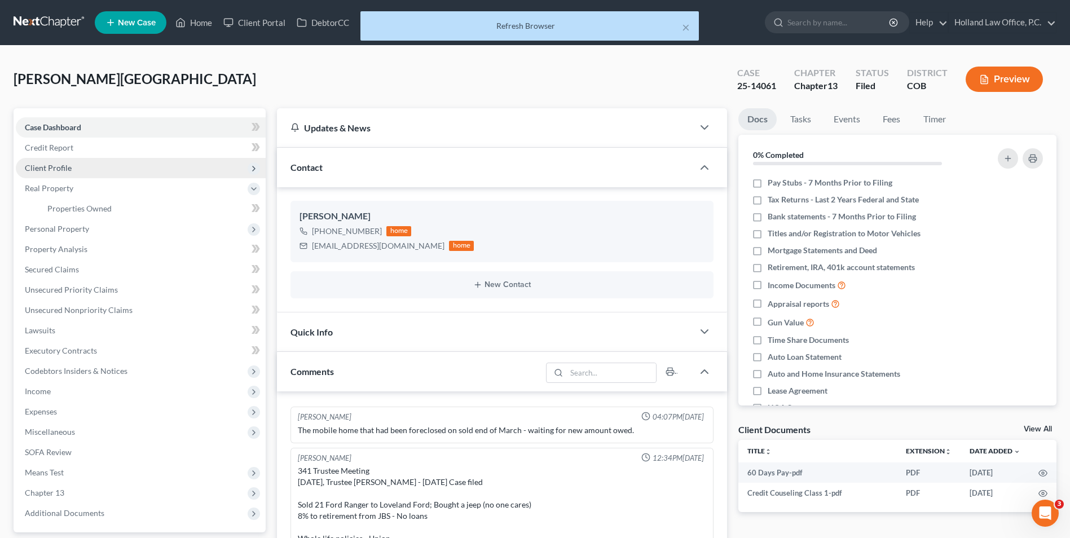
click at [73, 169] on span "Client Profile" at bounding box center [141, 168] width 250 height 20
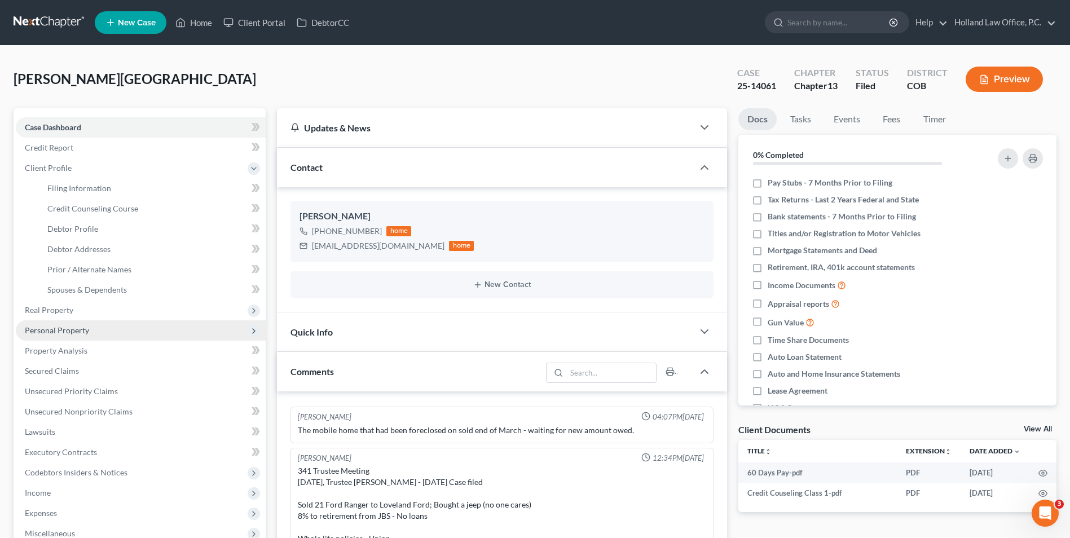
click at [77, 338] on span "Personal Property" at bounding box center [141, 330] width 250 height 20
click at [68, 333] on span "Interests" at bounding box center [62, 330] width 30 height 10
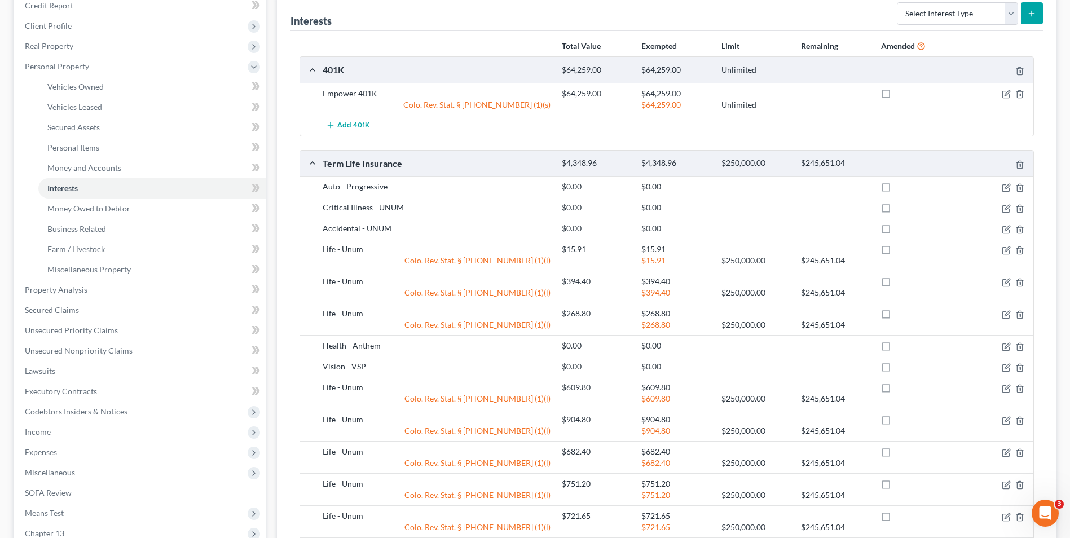
scroll to position [169, 0]
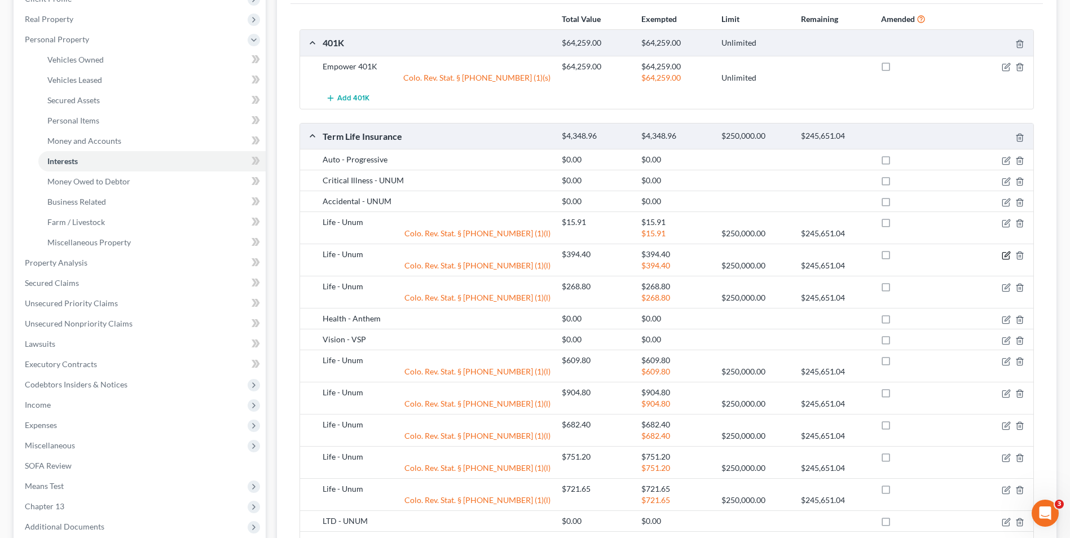
click at [1007, 255] on icon "button" at bounding box center [1006, 255] width 9 height 9
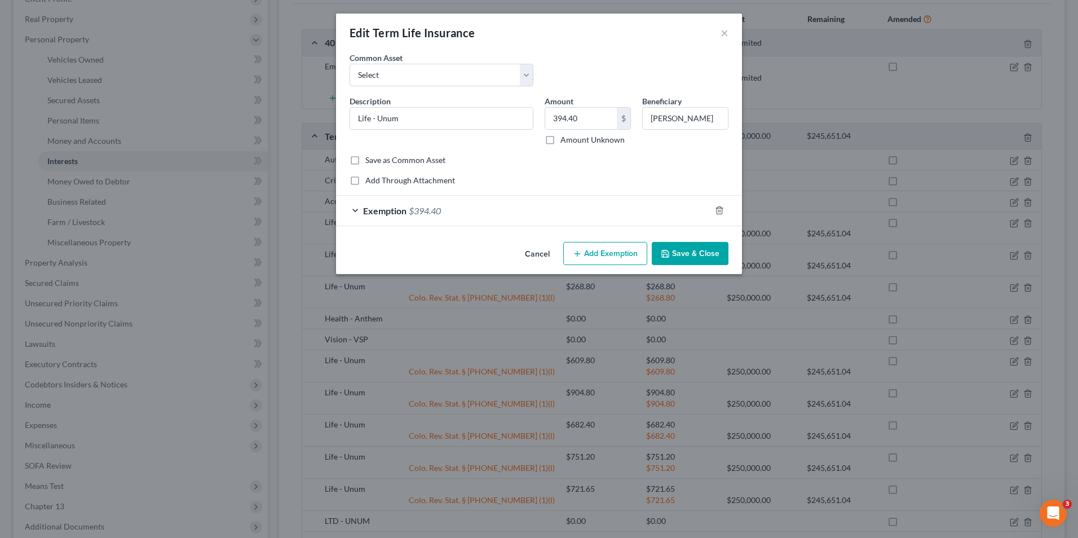
click at [436, 214] on span "$394.40" at bounding box center [425, 210] width 32 height 11
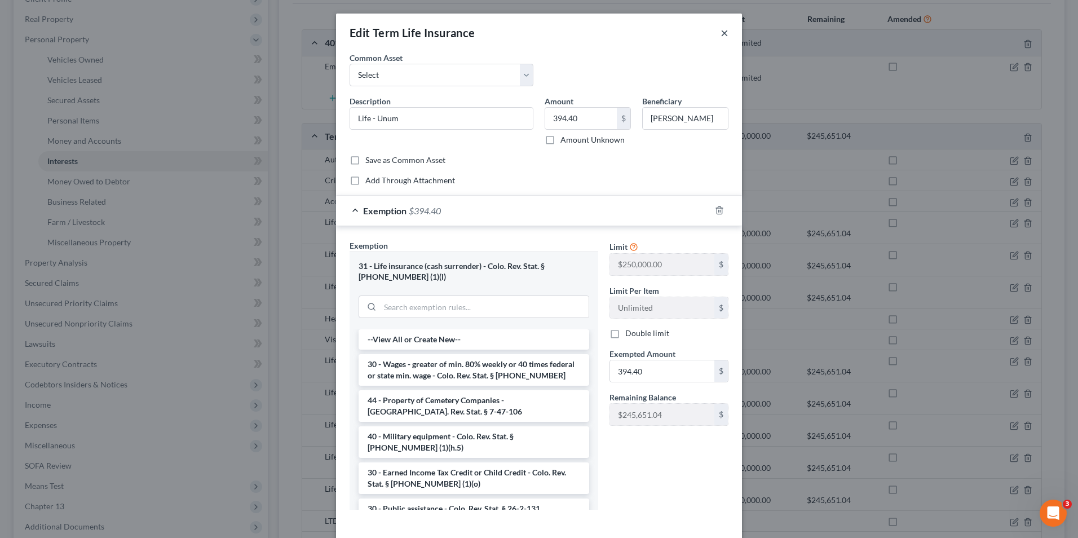
click at [721, 34] on button "×" at bounding box center [725, 33] width 8 height 14
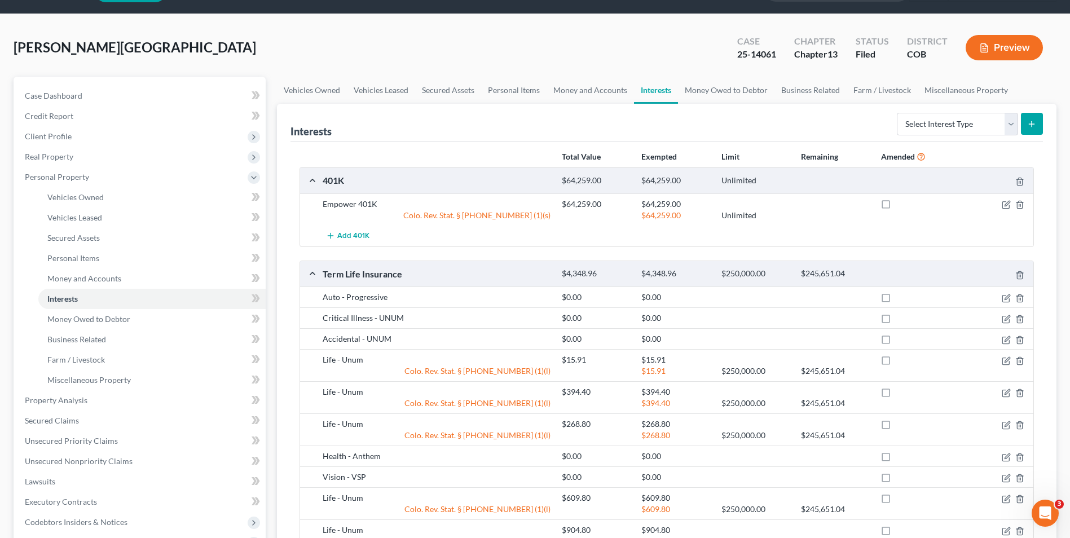
scroll to position [0, 0]
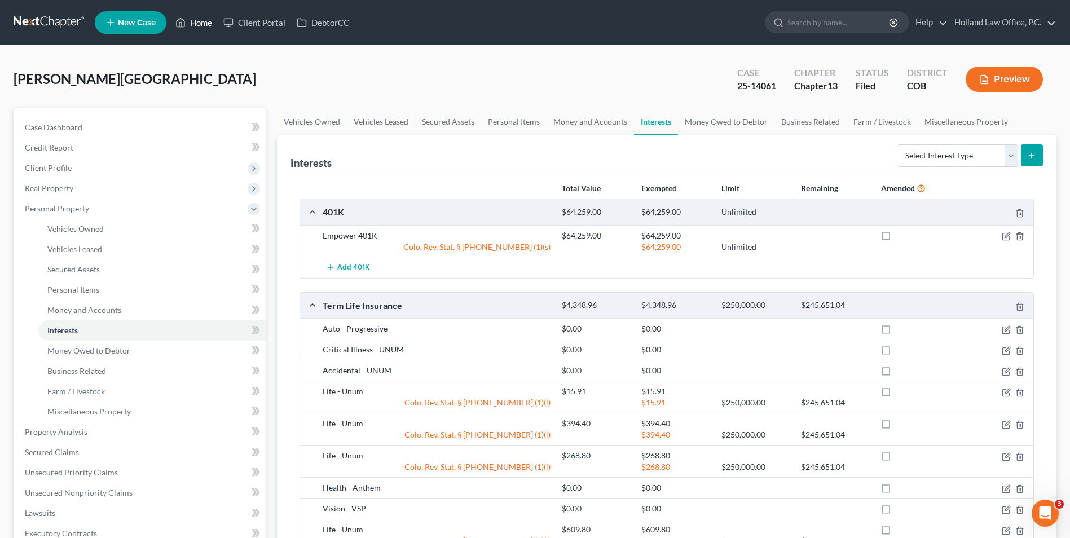
click at [204, 20] on link "Home" at bounding box center [194, 22] width 48 height 20
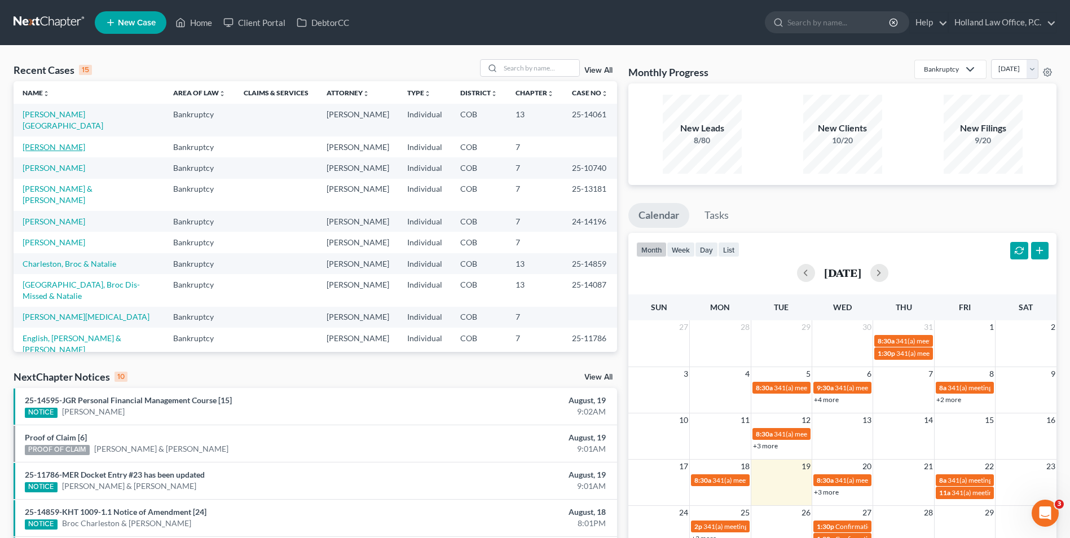
click at [54, 142] on link "[PERSON_NAME]" at bounding box center [54, 147] width 63 height 10
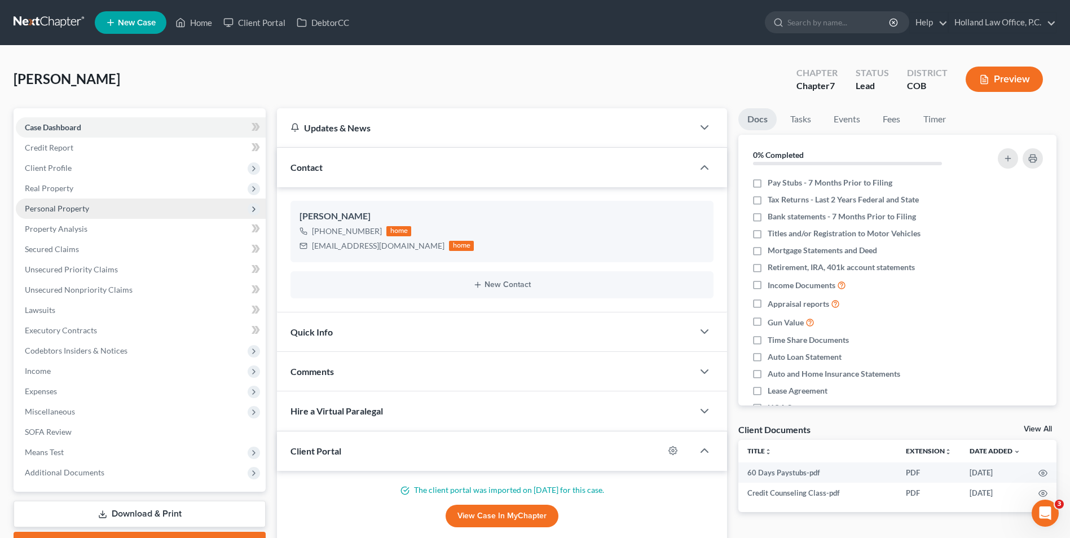
click at [71, 208] on span "Personal Property" at bounding box center [57, 209] width 64 height 10
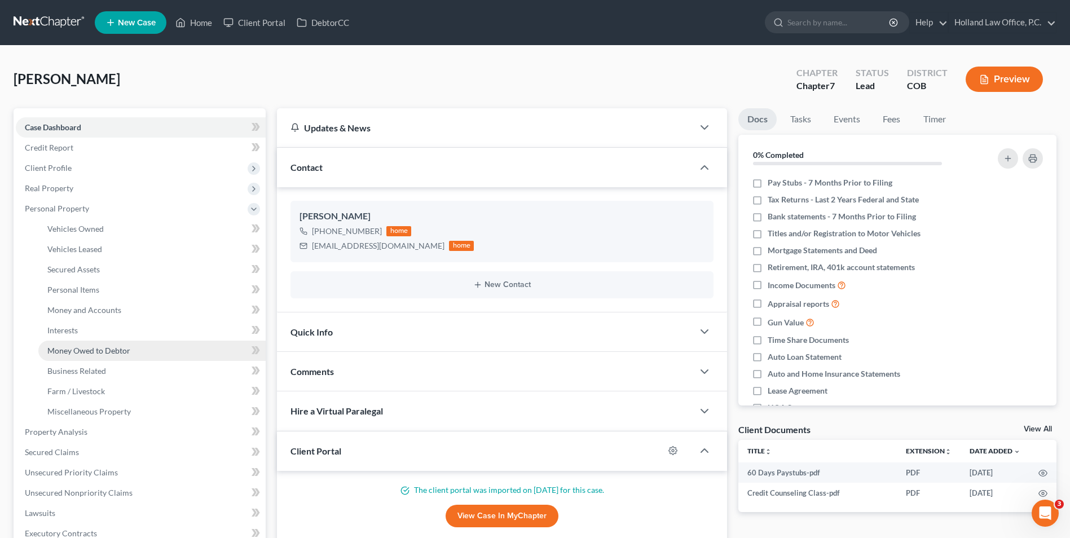
click at [77, 353] on span "Money Owed to Debtor" at bounding box center [88, 351] width 83 height 10
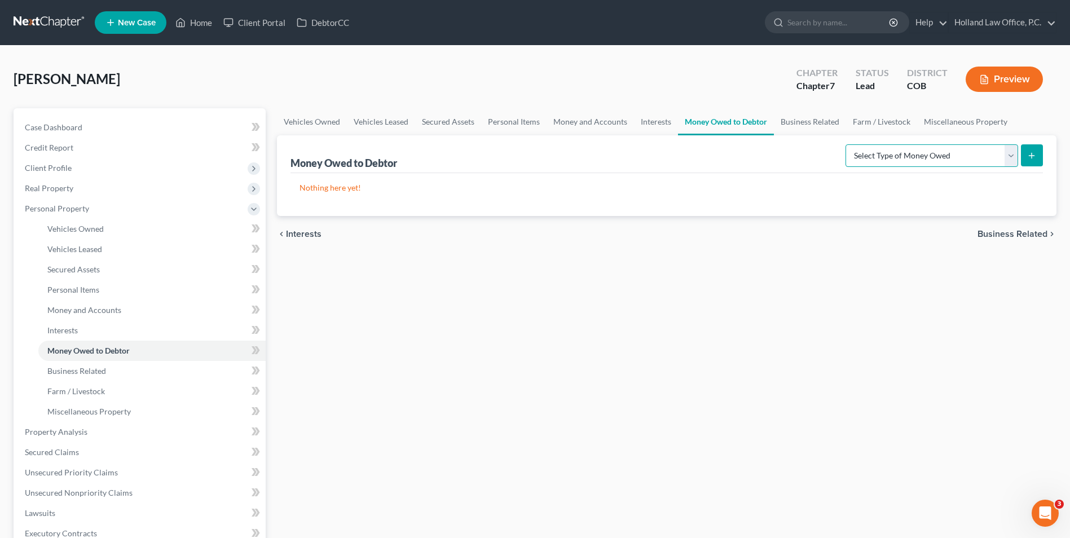
click at [1007, 153] on select "Select Type of Money Owed Accounts Receivable Alimony Child Support Claims Agai…" at bounding box center [932, 155] width 173 height 23
click at [847, 144] on select "Select Type of Money Owed Accounts Receivable Alimony Child Support Claims Agai…" at bounding box center [932, 155] width 173 height 23
drag, startPoint x: 901, startPoint y: 437, endPoint x: 875, endPoint y: 250, distance: 188.6
click at [903, 434] on div "Vehicles Owned Vehicles Leased Secured Assets Personal Items Money and Accounts…" at bounding box center [666, 433] width 791 height 651
drag, startPoint x: 900, startPoint y: 174, endPoint x: 900, endPoint y: 160, distance: 14.7
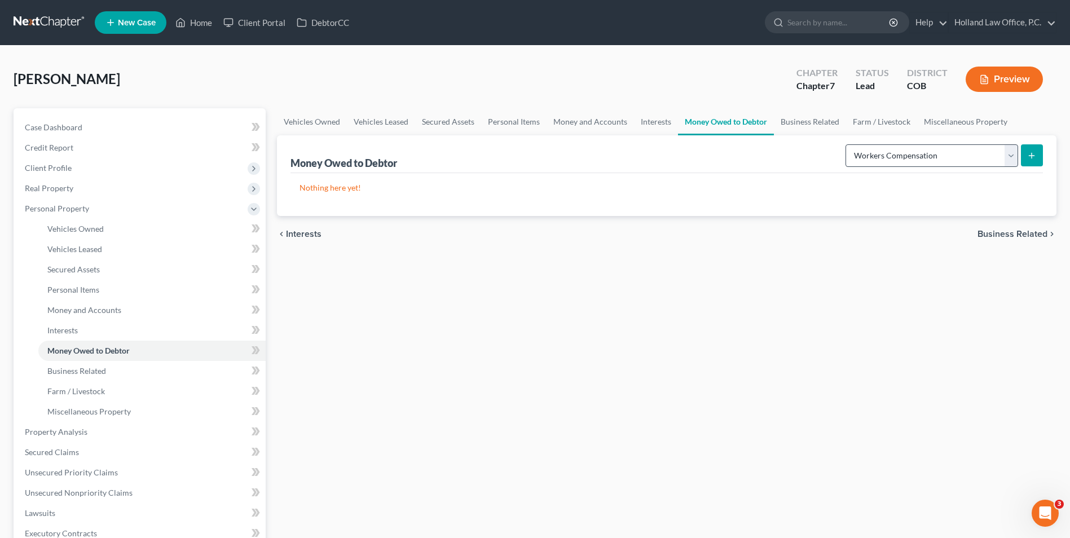
click at [900, 168] on div "Money Owed to Debtor Select Type of Money Owed Accounts Receivable Alimony Chil…" at bounding box center [667, 175] width 780 height 81
click at [899, 155] on select "Select Type of Money Owed Accounts Receivable Alimony Child Support Claims Agai…" at bounding box center [932, 155] width 173 height 23
select select "unpaid_wages"
click at [847, 144] on select "Select Type of Money Owed Accounts Receivable Alimony Child Support Claims Agai…" at bounding box center [932, 155] width 173 height 23
click at [1036, 152] on icon "submit" at bounding box center [1031, 155] width 9 height 9
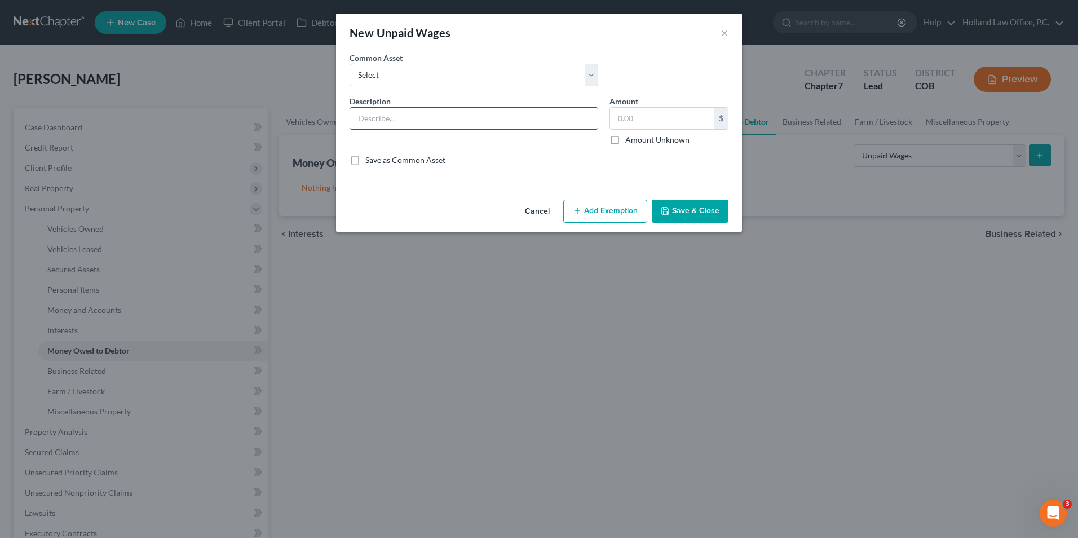
click at [384, 109] on input "text" at bounding box center [474, 118] width 248 height 21
type input "Unpaid Wages: $"
click at [693, 122] on input "text" at bounding box center [662, 118] width 104 height 21
type input "0.00"
click at [590, 212] on button "Add Exemption" at bounding box center [606, 212] width 84 height 24
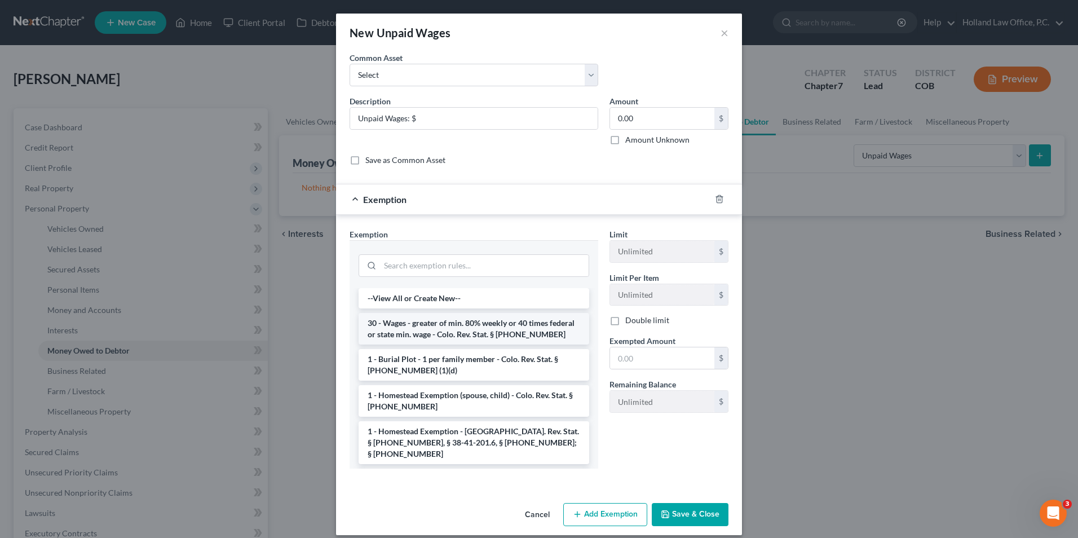
click at [394, 324] on li "30 - Wages - greater of min. 80% weekly or 40 times federal or state min. wage …" at bounding box center [474, 329] width 231 height 32
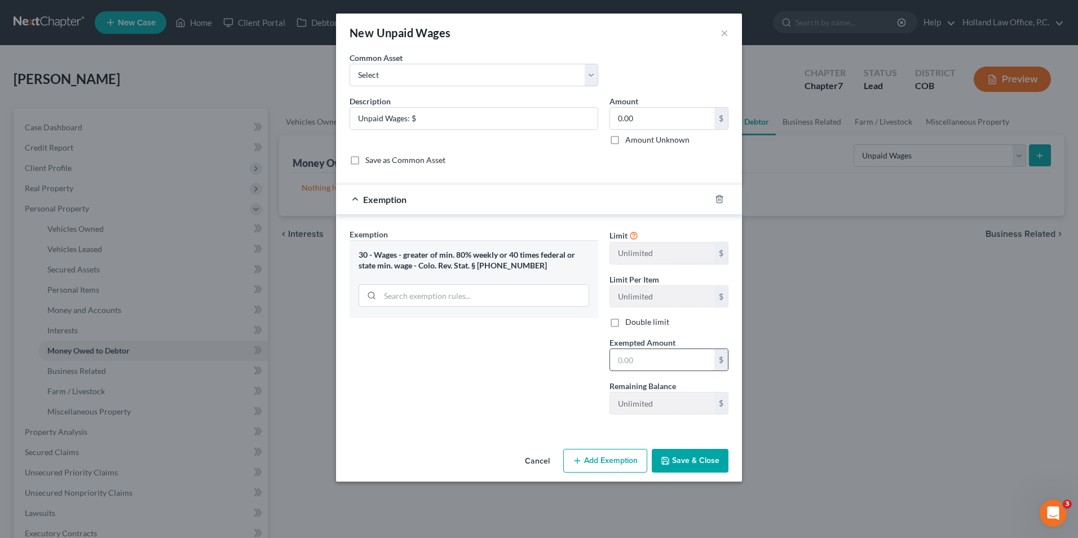
drag, startPoint x: 648, startPoint y: 357, endPoint x: 636, endPoint y: 351, distance: 13.1
click at [641, 355] on input "text" at bounding box center [662, 359] width 104 height 21
type input "0.00"
drag, startPoint x: 571, startPoint y: 394, endPoint x: 651, endPoint y: 431, distance: 88.6
click at [571, 395] on div "Exemption Set must be selected for CA. Exemption * 30 - Wages - greater of min.…" at bounding box center [474, 325] width 260 height 195
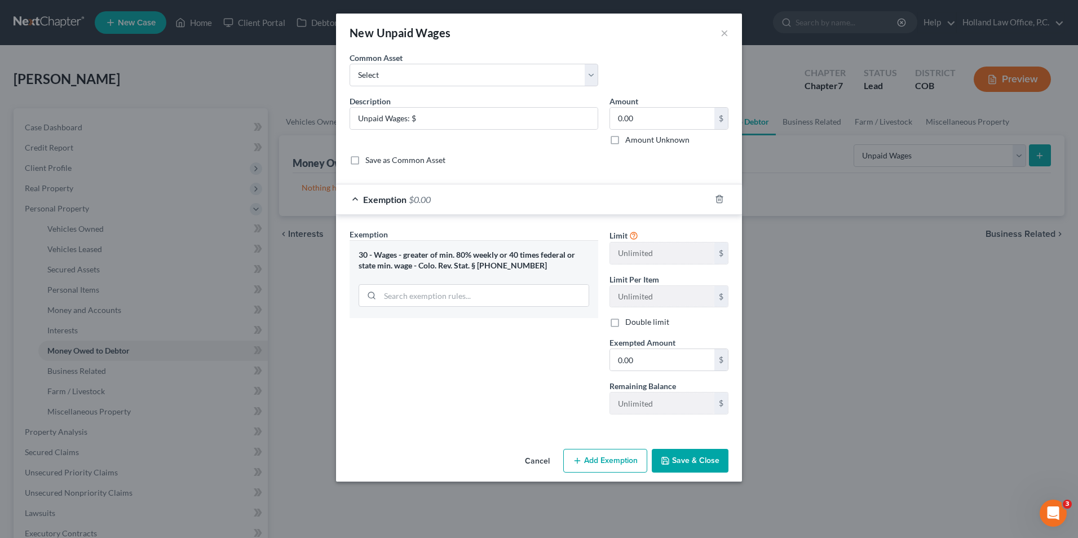
click at [668, 458] on icon "button" at bounding box center [665, 460] width 7 height 7
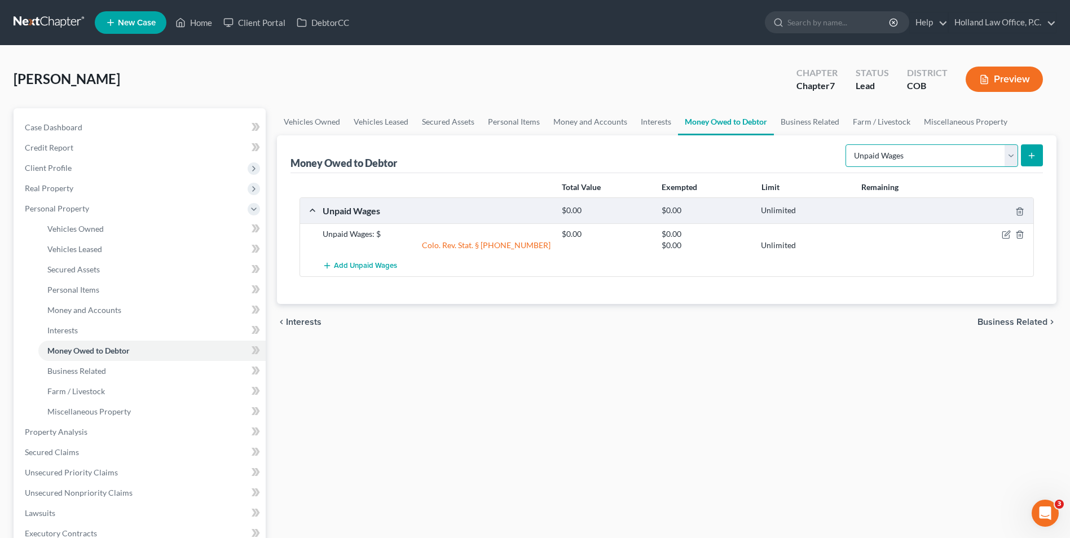
click at [958, 161] on select "Select Type of Money Owed Accounts Receivable Alimony Child Support Claims Agai…" at bounding box center [932, 155] width 173 height 23
click at [699, 377] on div "Vehicles Owned Vehicles Leased Secured Assets Personal Items Money and Accounts…" at bounding box center [666, 433] width 791 height 651
click at [1005, 232] on icon "button" at bounding box center [1006, 234] width 9 height 9
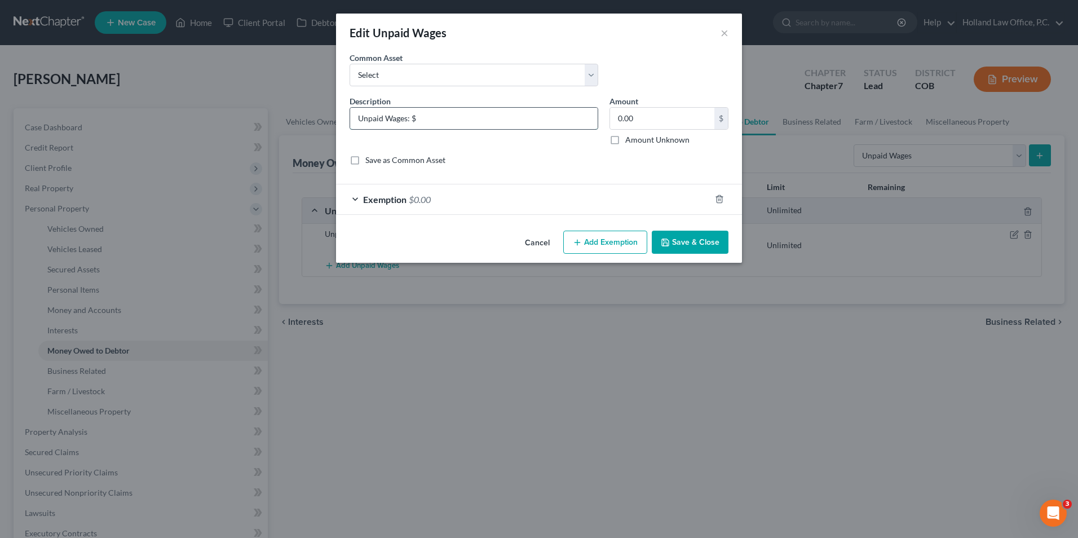
click at [432, 118] on input "Unpaid Wages: $" at bounding box center [474, 118] width 248 height 21
type input "Unpaid Wages: 0.0hrs x $0.00/hr = $0.00"
click at [705, 246] on button "Save & Close" at bounding box center [690, 243] width 77 height 24
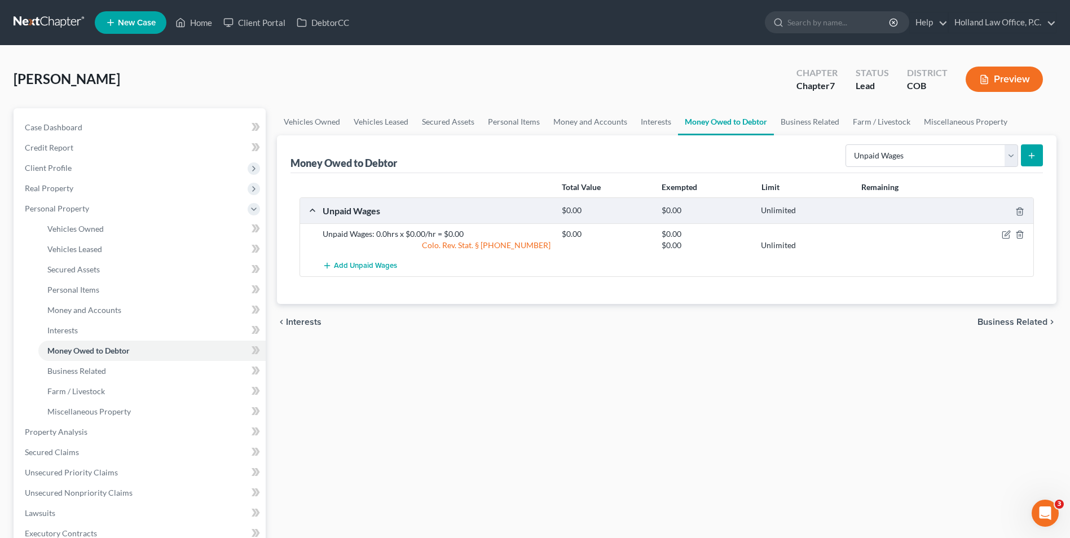
click at [376, 232] on div "Unpaid Wages: 0.0hrs x $0.00/hr = $0.00" at bounding box center [436, 233] width 239 height 11
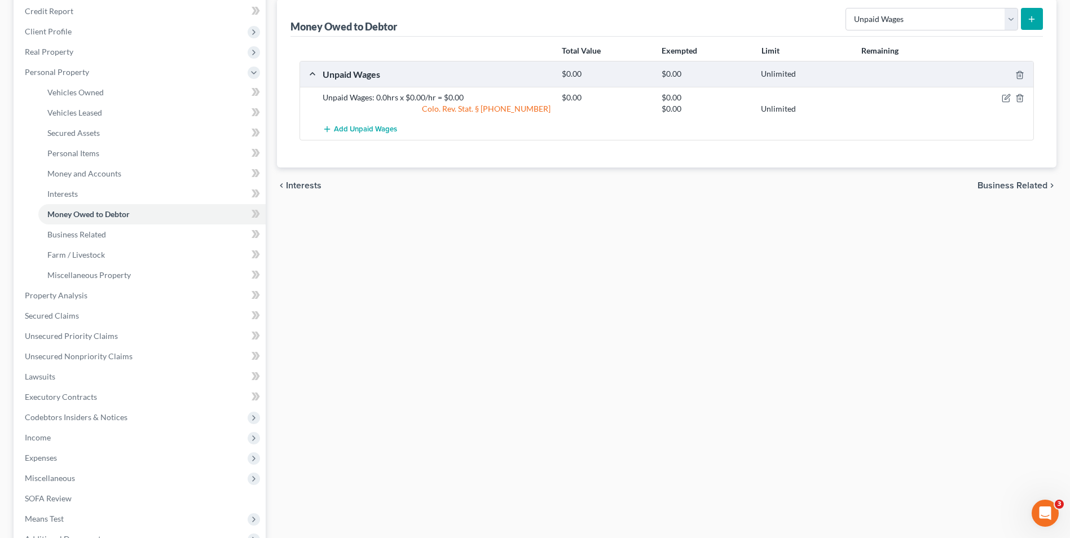
scroll to position [56, 0]
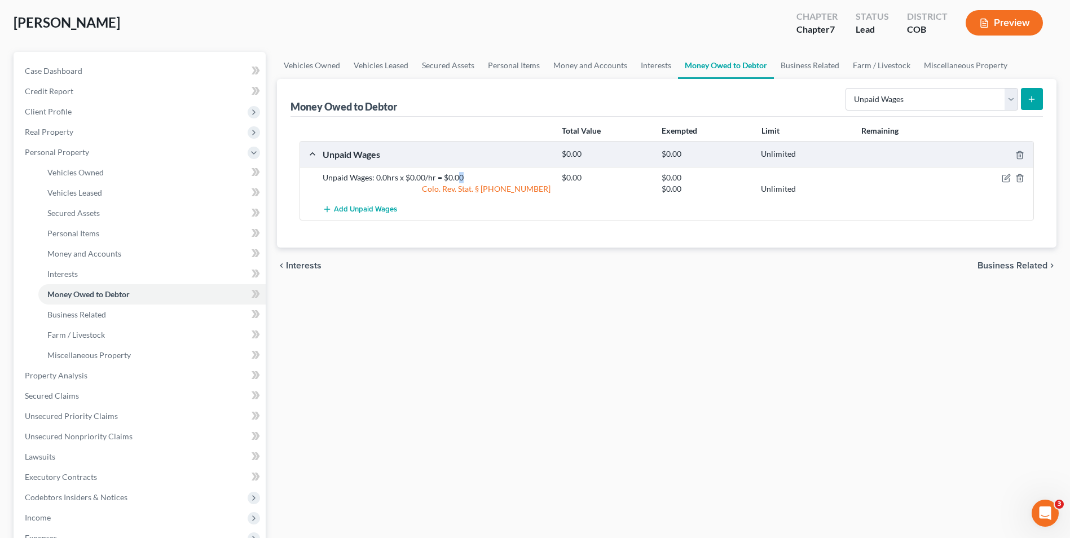
drag, startPoint x: 460, startPoint y: 179, endPoint x: 469, endPoint y: 179, distance: 9.0
click at [467, 179] on div "Unpaid Wages: 0.0hrs x $0.00/hr = $0.00" at bounding box center [436, 177] width 239 height 11
click at [469, 179] on div "Unpaid Wages: 0.0hrs x $0.00/hr = $0.00" at bounding box center [436, 177] width 239 height 11
drag, startPoint x: 469, startPoint y: 179, endPoint x: 335, endPoint y: 177, distance: 133.7
click at [325, 178] on div "Unpaid Wages: 0.0hrs x $0.00/hr = $0.00" at bounding box center [436, 177] width 239 height 11
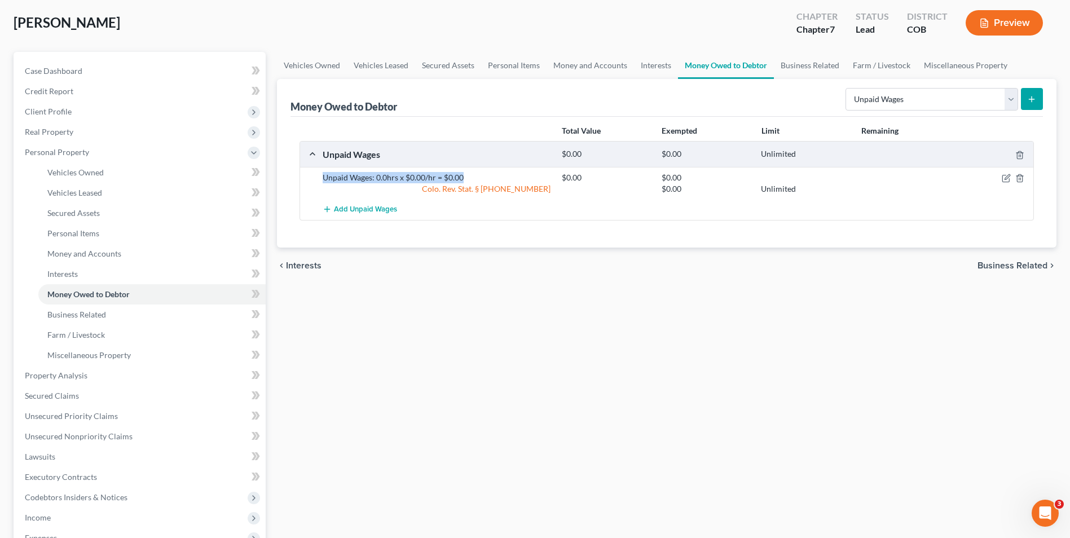
drag, startPoint x: 335, startPoint y: 177, endPoint x: 344, endPoint y: 179, distance: 9.3
copy div "Unpaid Wages: 0.0hrs x $0.00/hr = $0.00"
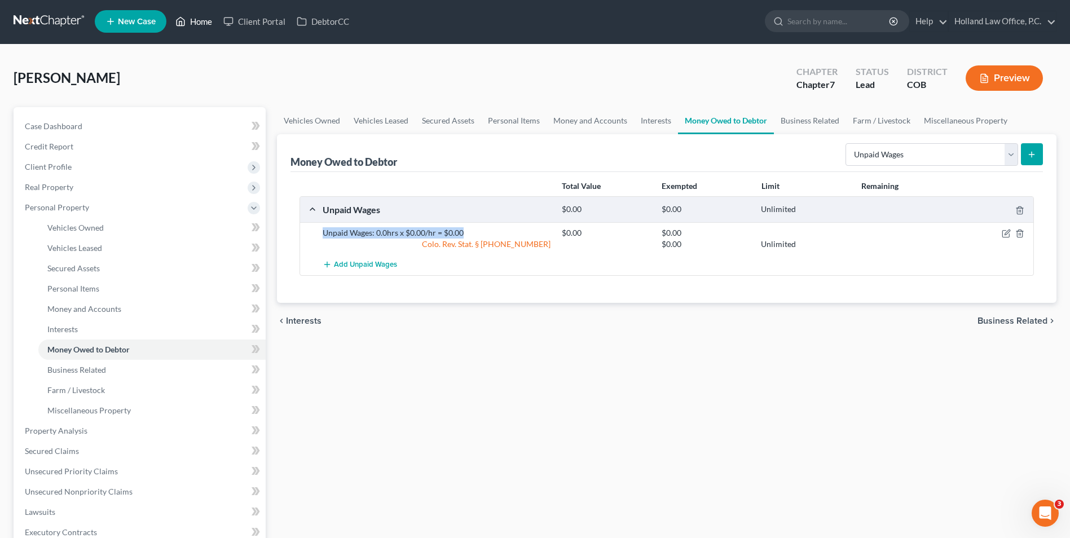
scroll to position [0, 0]
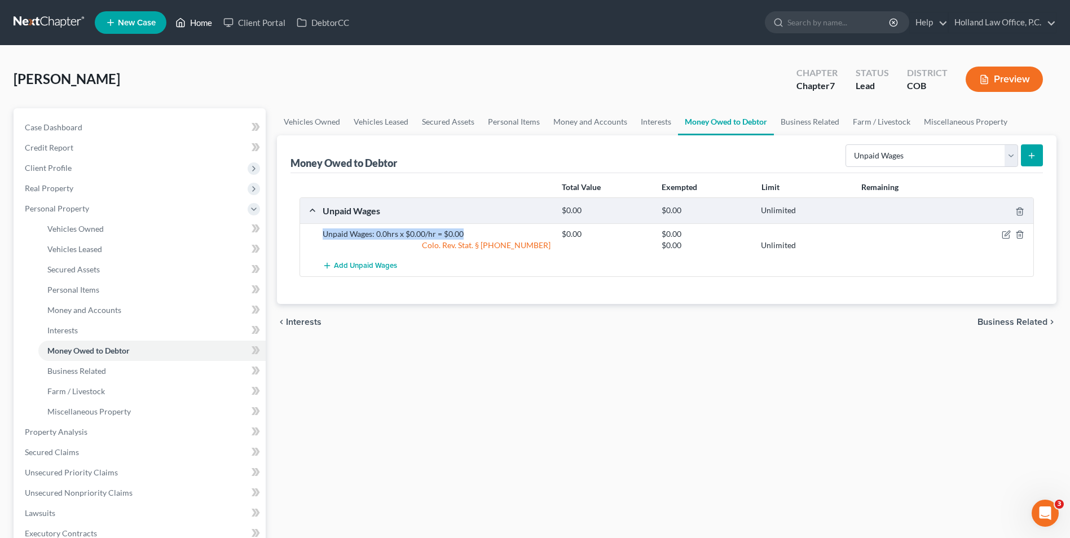
click at [199, 17] on link "Home" at bounding box center [194, 22] width 48 height 20
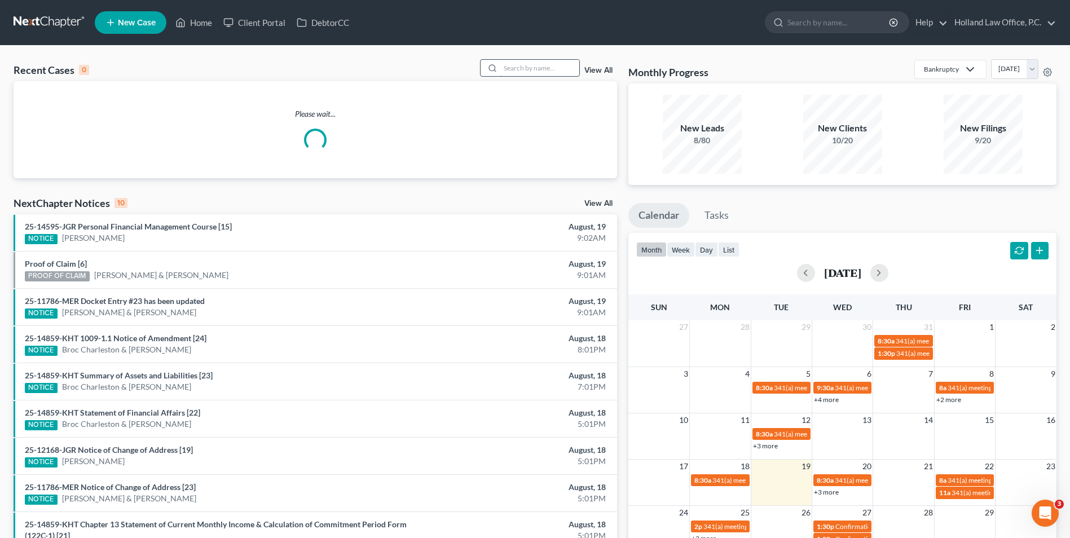
click at [547, 65] on input "search" at bounding box center [539, 68] width 79 height 16
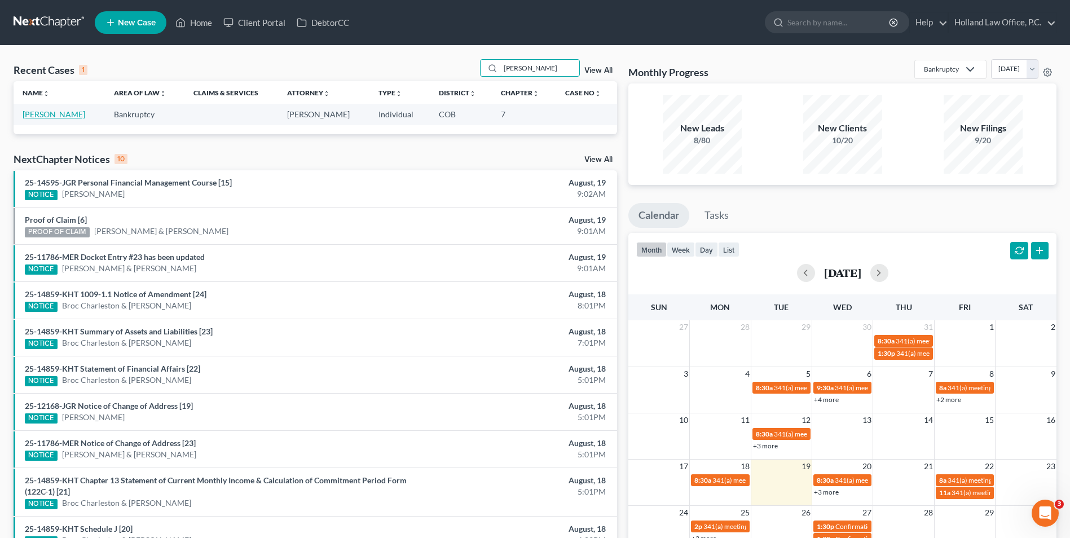
type input "[PERSON_NAME]"
click at [37, 114] on link "[PERSON_NAME]" at bounding box center [54, 114] width 63 height 10
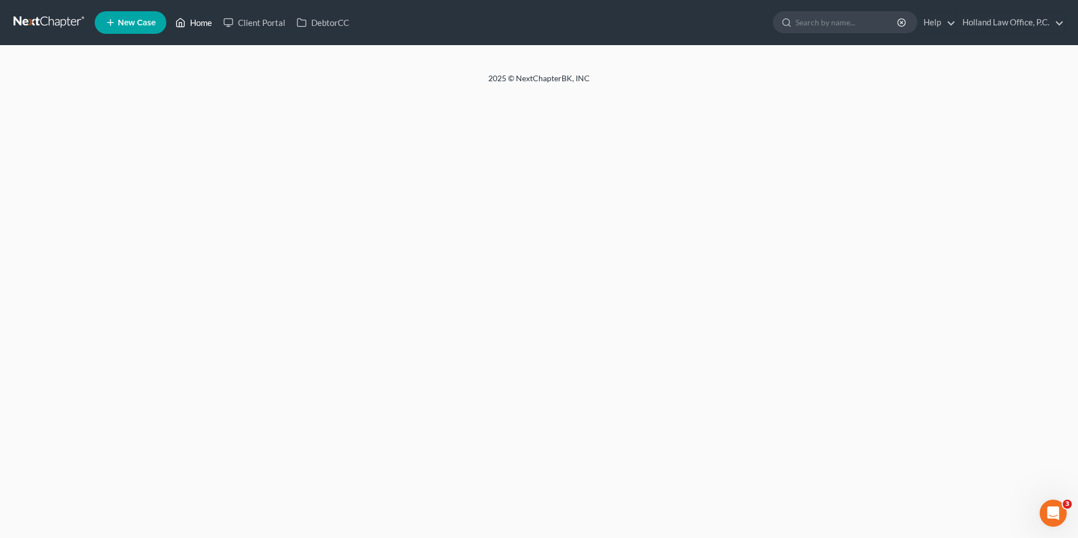
click at [188, 27] on link "Home" at bounding box center [194, 22] width 48 height 20
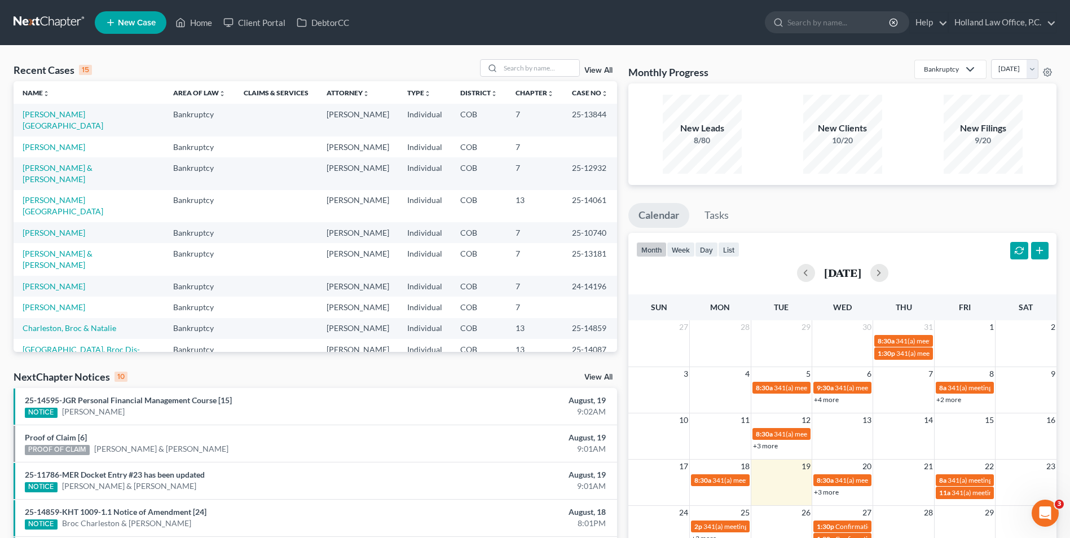
click at [592, 378] on link "View All" at bounding box center [598, 377] width 28 height 8
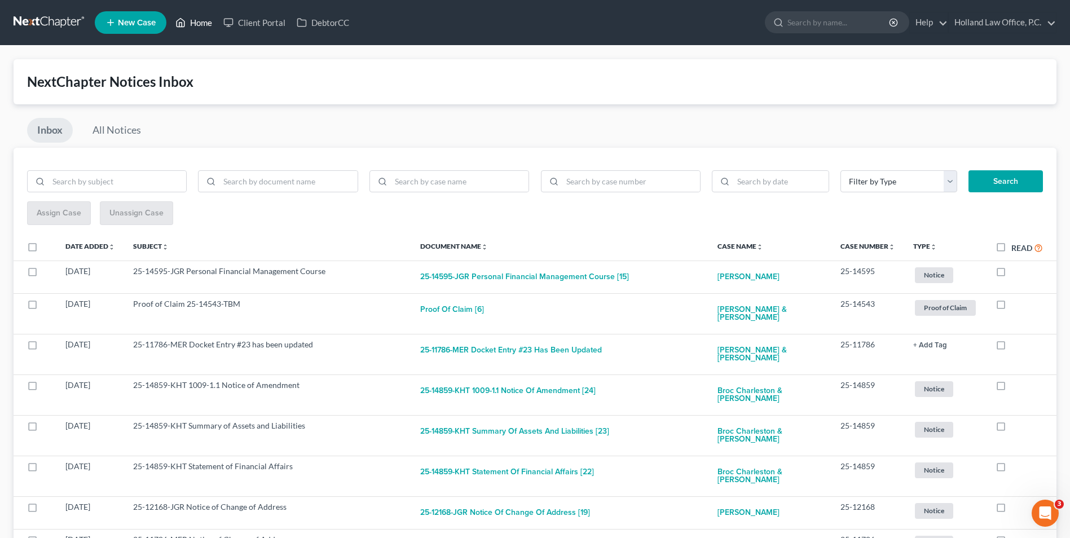
click at [199, 33] on ul "New Case Home Client Portal DebtorCC - No Result - See all results Or Press Ent…" at bounding box center [576, 22] width 962 height 29
click at [197, 27] on link "Home" at bounding box center [194, 22] width 48 height 20
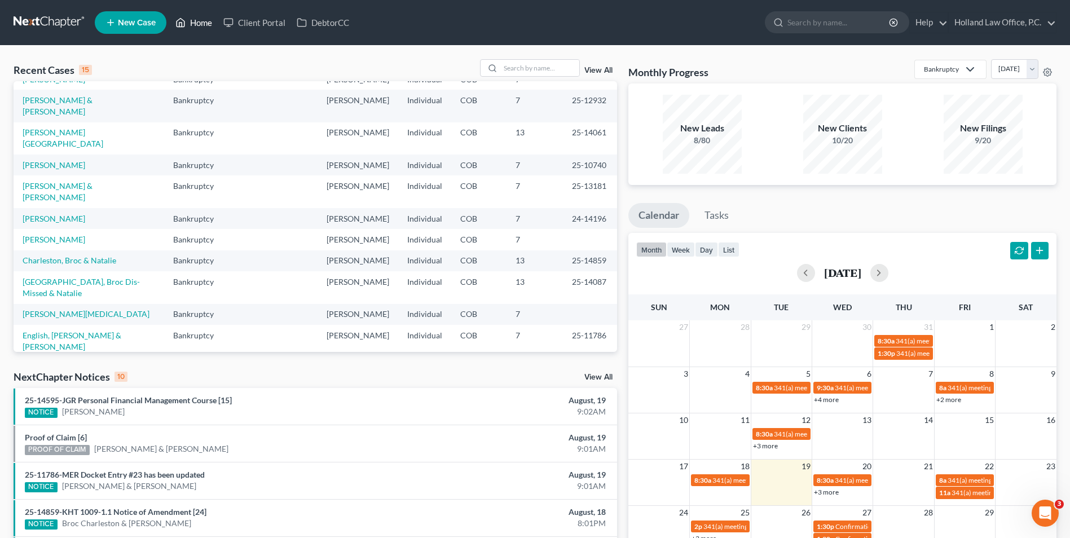
scroll to position [77, 0]
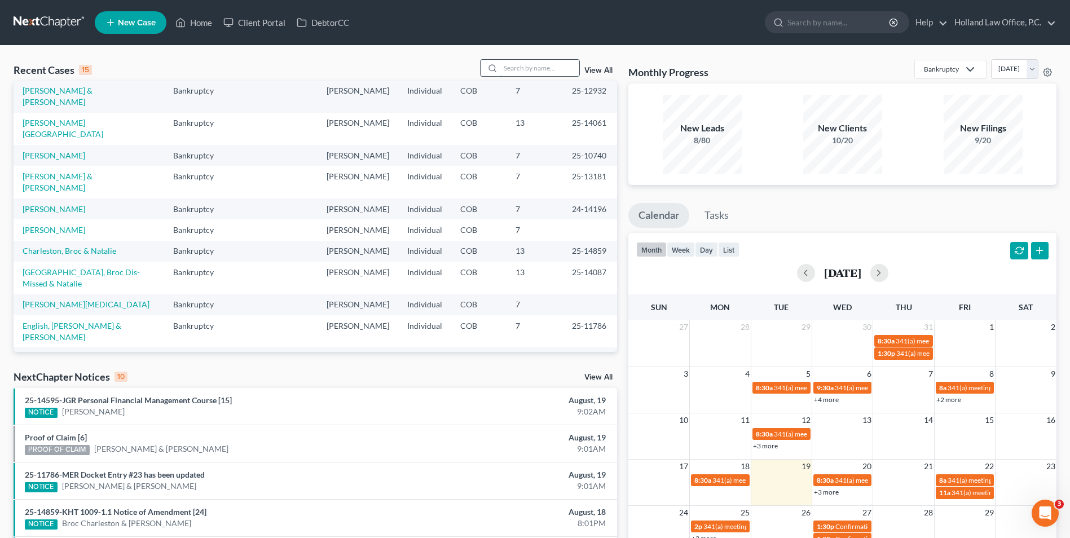
click at [543, 63] on input "search" at bounding box center [539, 68] width 79 height 16
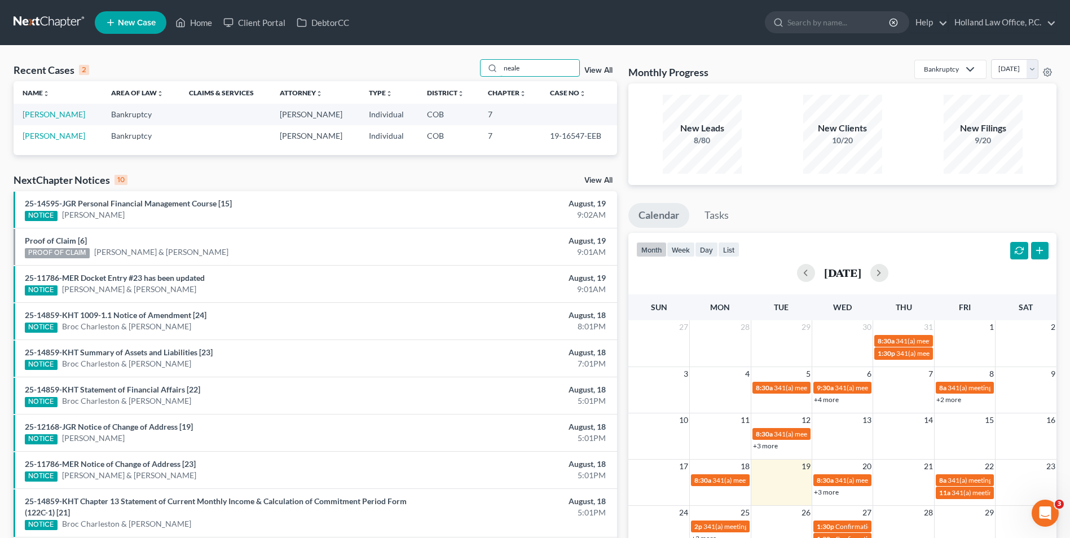
scroll to position [0, 0]
type input "neale"
click at [64, 109] on link "[PERSON_NAME]" at bounding box center [54, 114] width 63 height 10
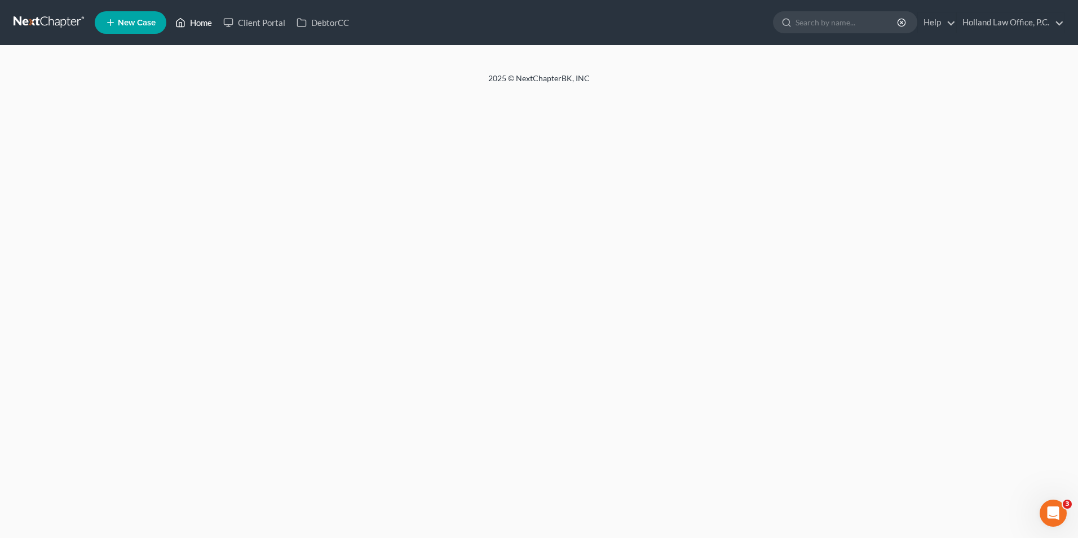
click at [201, 15] on link "Home" at bounding box center [194, 22] width 48 height 20
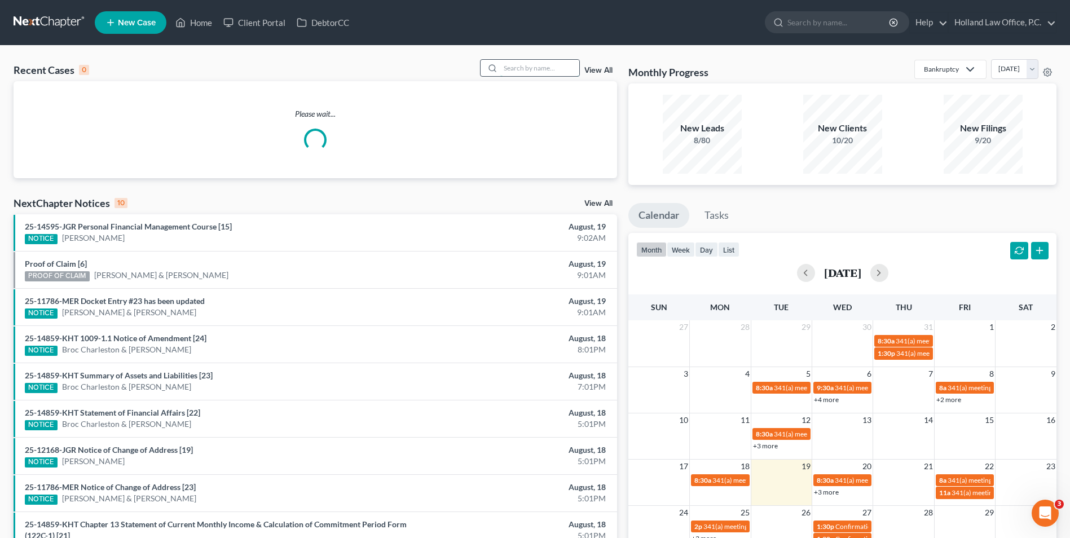
click at [531, 67] on input "search" at bounding box center [539, 68] width 79 height 16
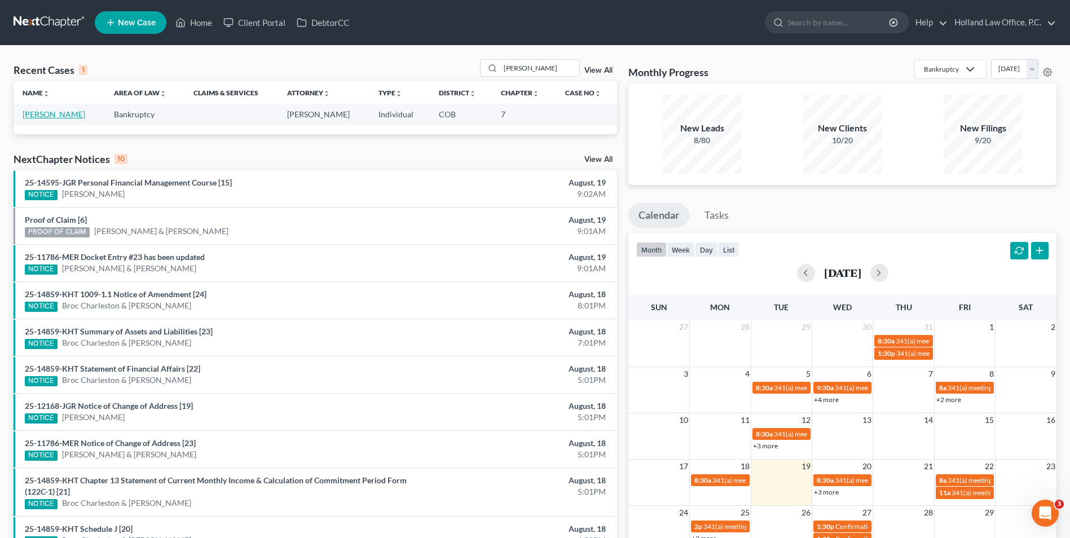
click at [58, 112] on link "[PERSON_NAME]" at bounding box center [54, 114] width 63 height 10
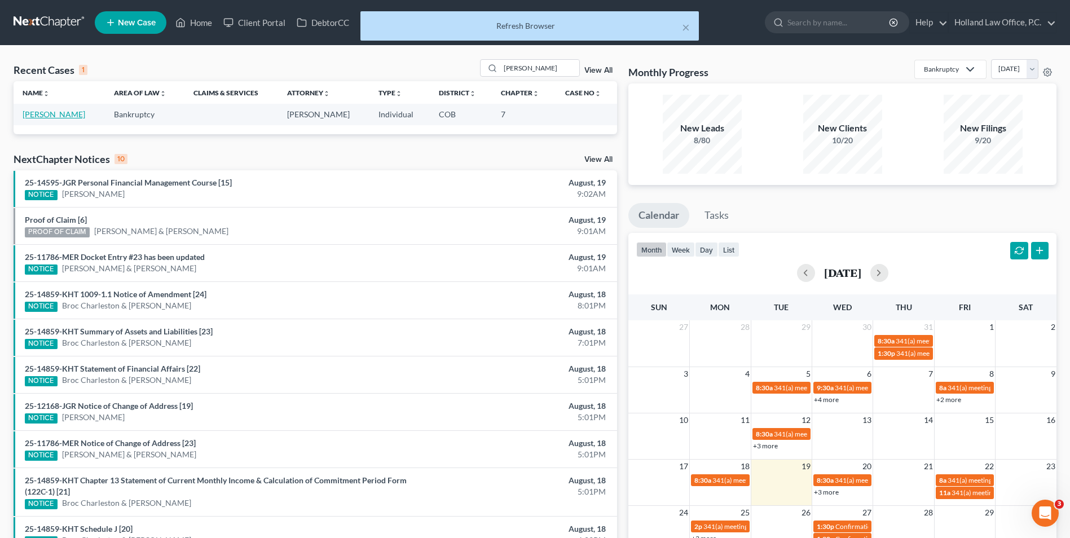
click at [43, 112] on link "[PERSON_NAME]" at bounding box center [54, 114] width 63 height 10
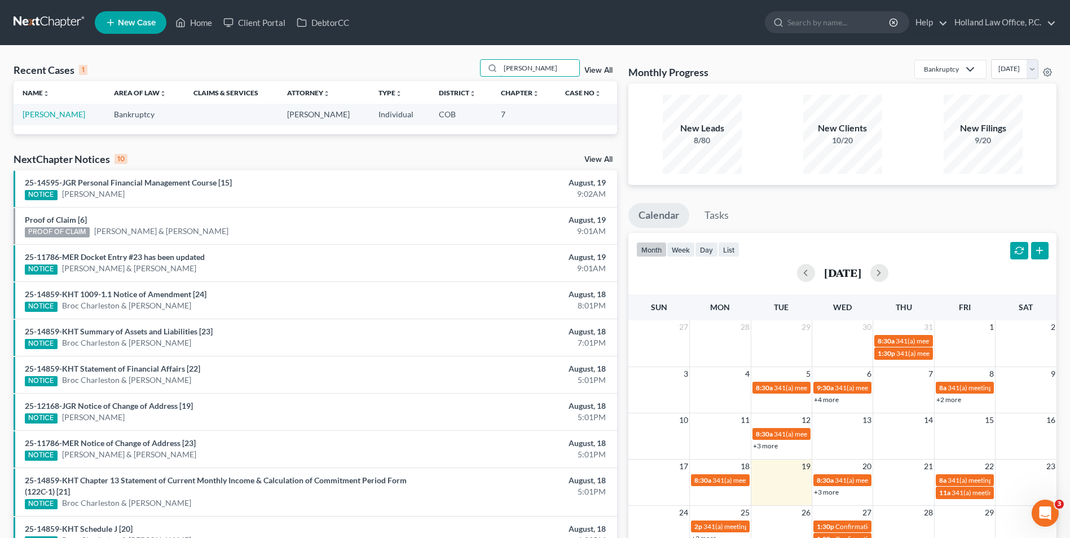
drag, startPoint x: 550, startPoint y: 63, endPoint x: 370, endPoint y: 65, distance: 180.0
click at [419, 77] on div "Recent Cases 1 [PERSON_NAME] View All" at bounding box center [316, 70] width 604 height 22
type input "[PERSON_NAME]"
click at [37, 113] on link "[PERSON_NAME]" at bounding box center [54, 114] width 63 height 10
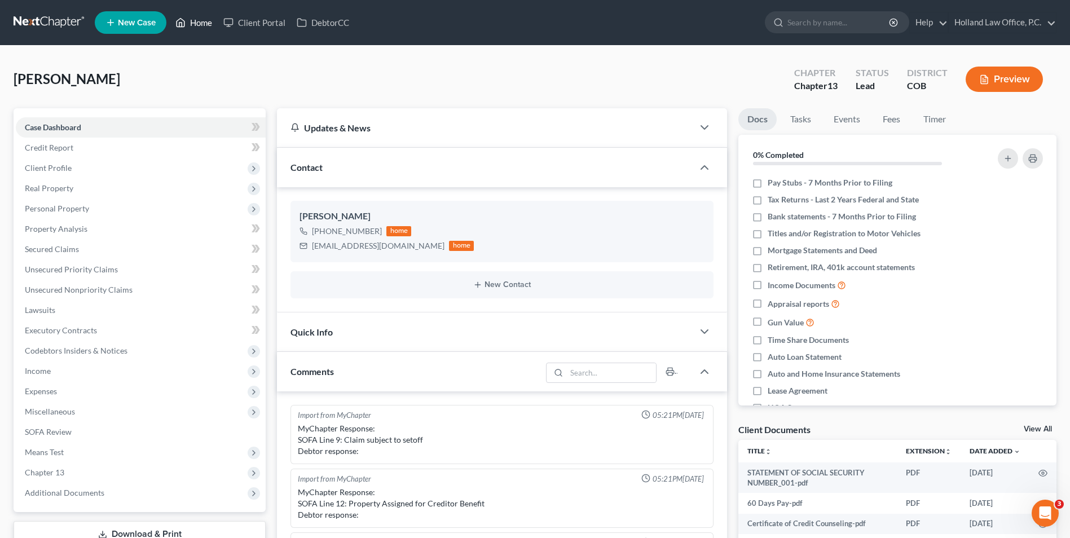
drag, startPoint x: 192, startPoint y: 27, endPoint x: 200, endPoint y: 27, distance: 7.3
click at [192, 27] on link "Home" at bounding box center [194, 22] width 48 height 20
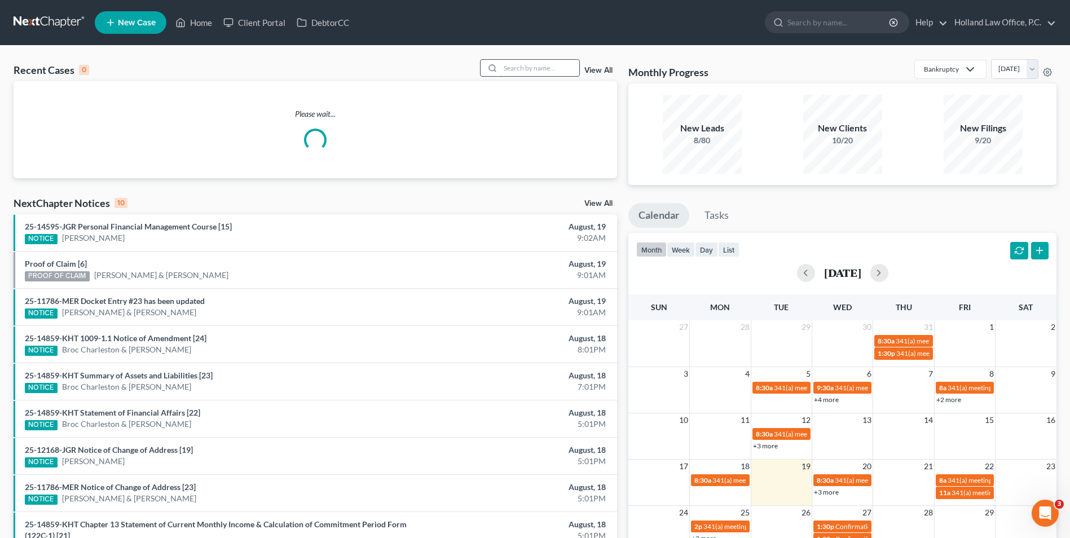
click at [519, 61] on input "search" at bounding box center [539, 68] width 79 height 16
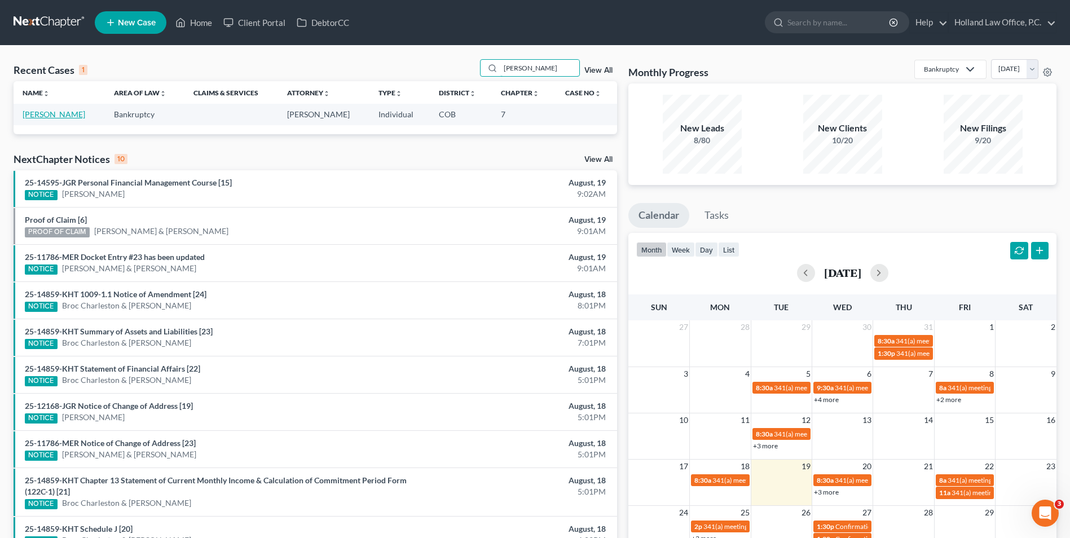
type input "[PERSON_NAME]"
click at [54, 116] on link "[PERSON_NAME]" at bounding box center [54, 114] width 63 height 10
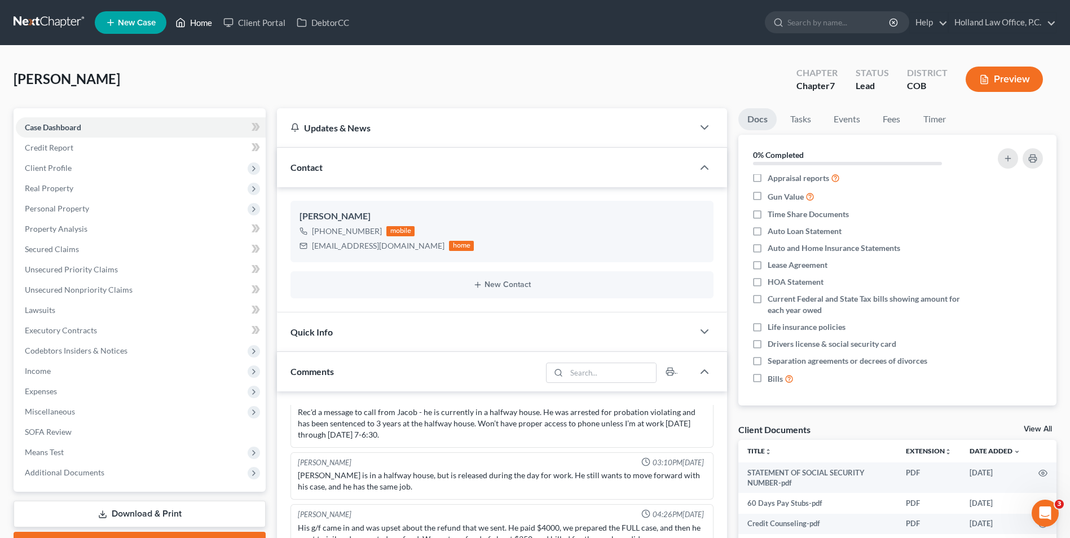
click at [193, 27] on link "Home" at bounding box center [194, 22] width 48 height 20
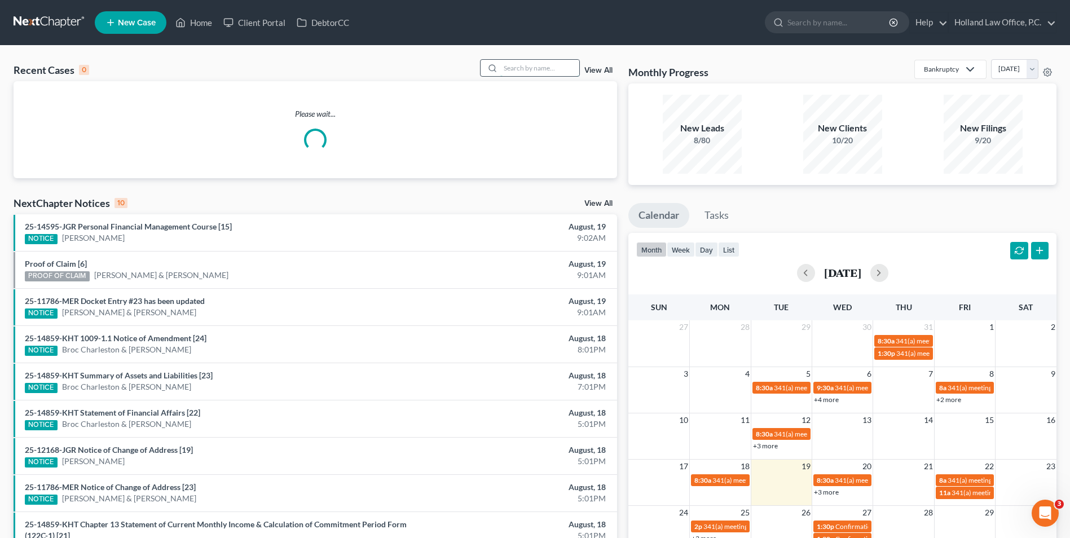
click at [525, 70] on input "search" at bounding box center [539, 68] width 79 height 16
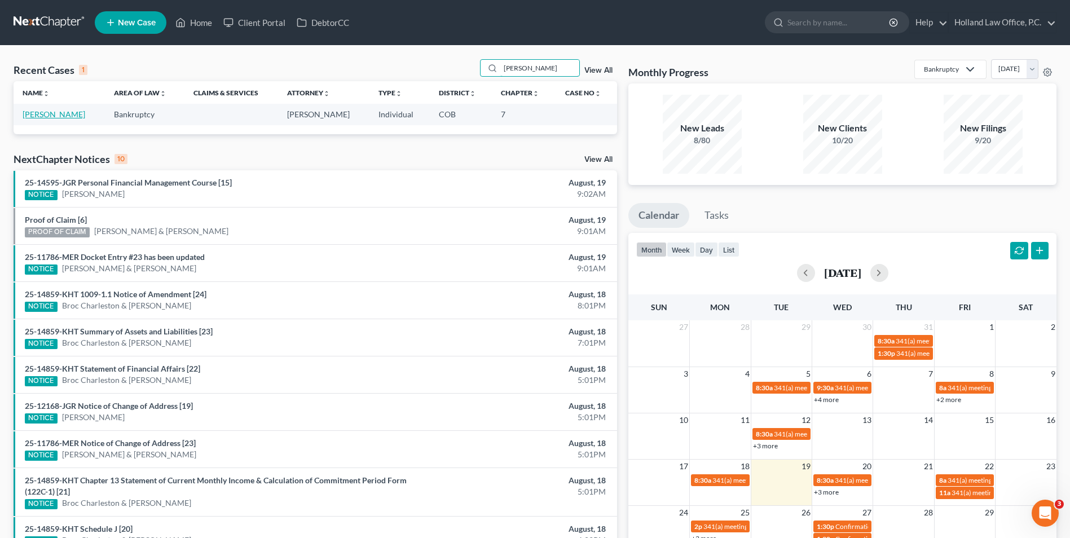
type input "[PERSON_NAME]"
click at [49, 116] on link "[PERSON_NAME]" at bounding box center [54, 114] width 63 height 10
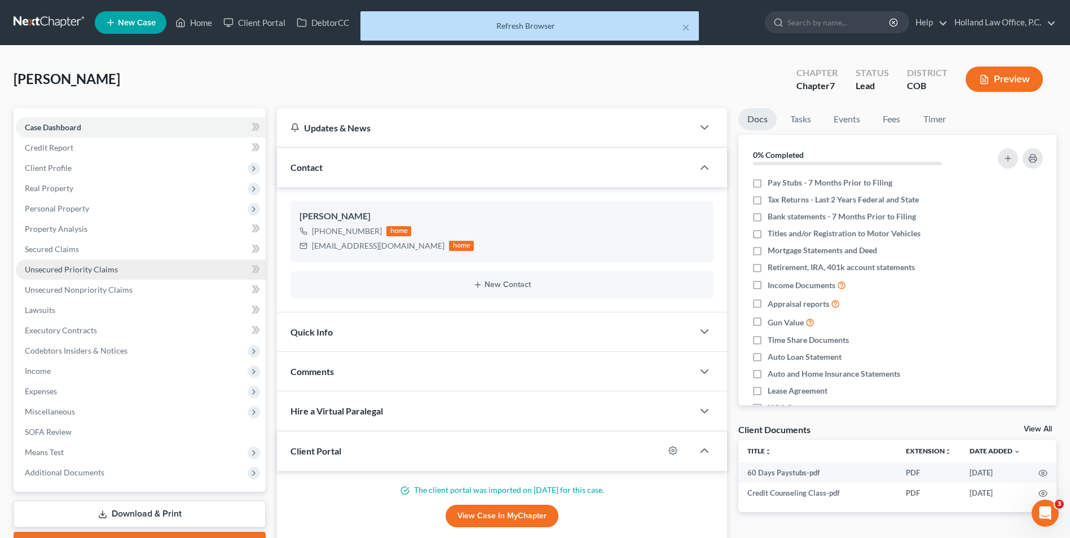
click at [87, 270] on span "Unsecured Priority Claims" at bounding box center [71, 270] width 93 height 10
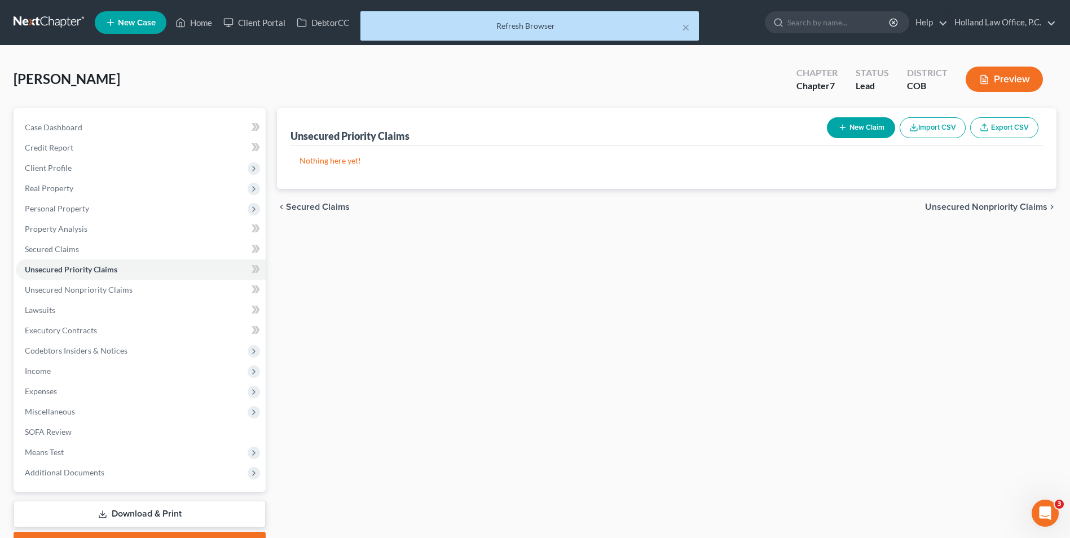
click at [858, 127] on button "New Claim" at bounding box center [861, 127] width 68 height 21
select select "0"
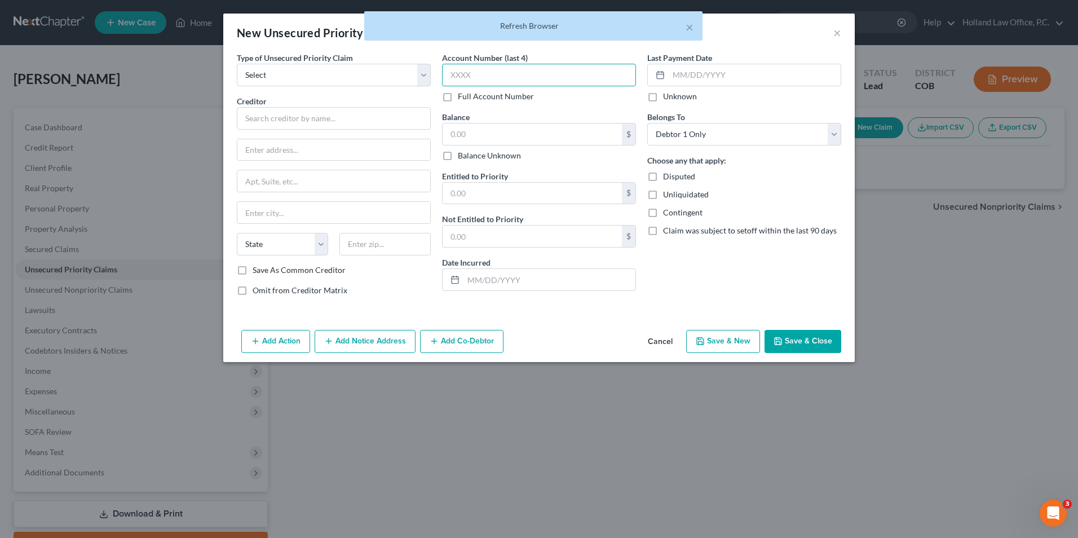
click at [508, 77] on input "text" at bounding box center [539, 75] width 194 height 23
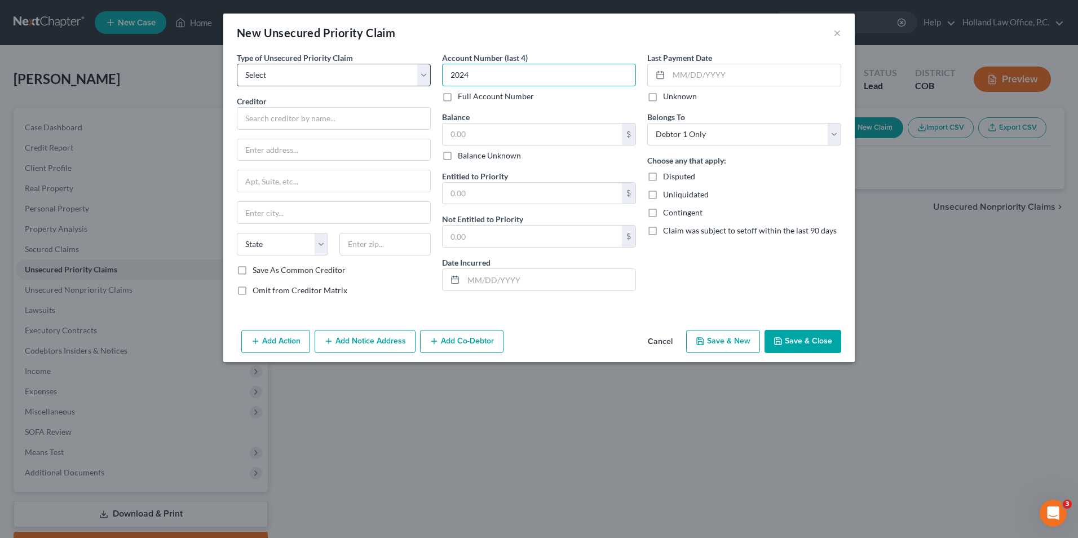
type input "2024"
click at [379, 71] on select "Select Taxes & Other Government Units Domestic Support Obligations Extensions o…" at bounding box center [334, 75] width 194 height 23
select select "0"
click at [237, 64] on select "Select Taxes & Other Government Units Domestic Support Obligations Extensions o…" at bounding box center [334, 75] width 194 height 23
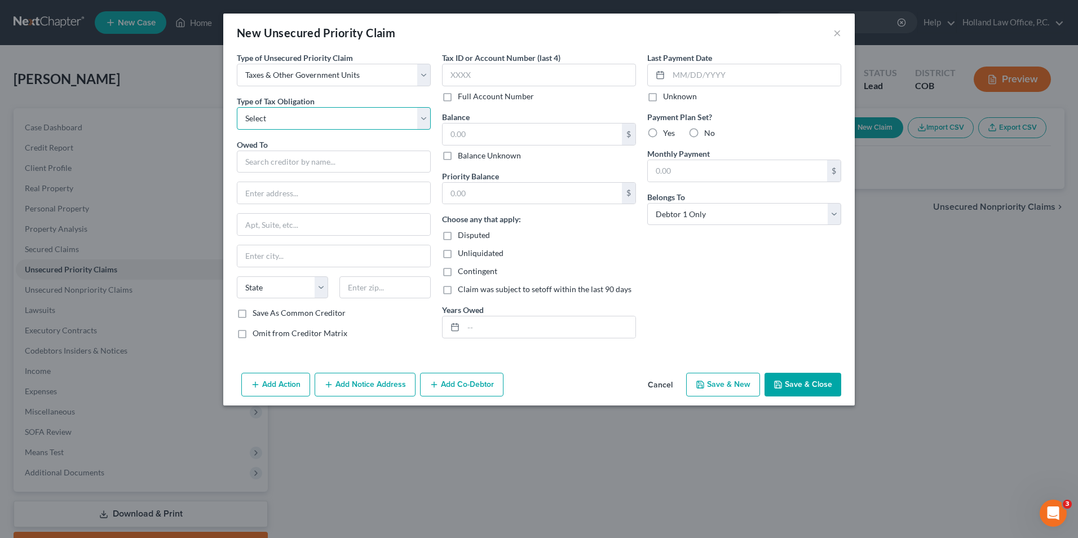
click at [278, 118] on select "Select Federal City State Franchise Tax Board Other" at bounding box center [334, 118] width 194 height 23
select select "0"
click at [237, 107] on select "Select Federal City State Franchise Tax Board Other" at bounding box center [334, 118] width 194 height 23
click at [272, 166] on input "text" at bounding box center [334, 162] width 194 height 23
click at [298, 165] on input "text" at bounding box center [334, 162] width 194 height 23
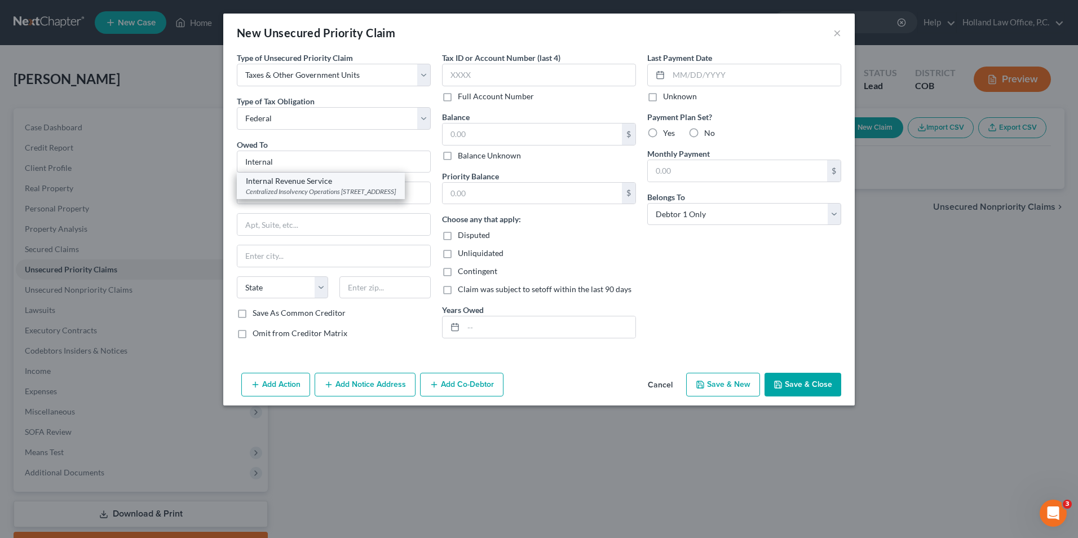
click at [317, 190] on div "Centralized Insolvency Operations [STREET_ADDRESS]" at bounding box center [321, 192] width 150 height 10
type input "Internal Revenue Service"
type input "Centralized Insolvency Operations"
type input "PO Box 7346"
type input "[GEOGRAPHIC_DATA]"
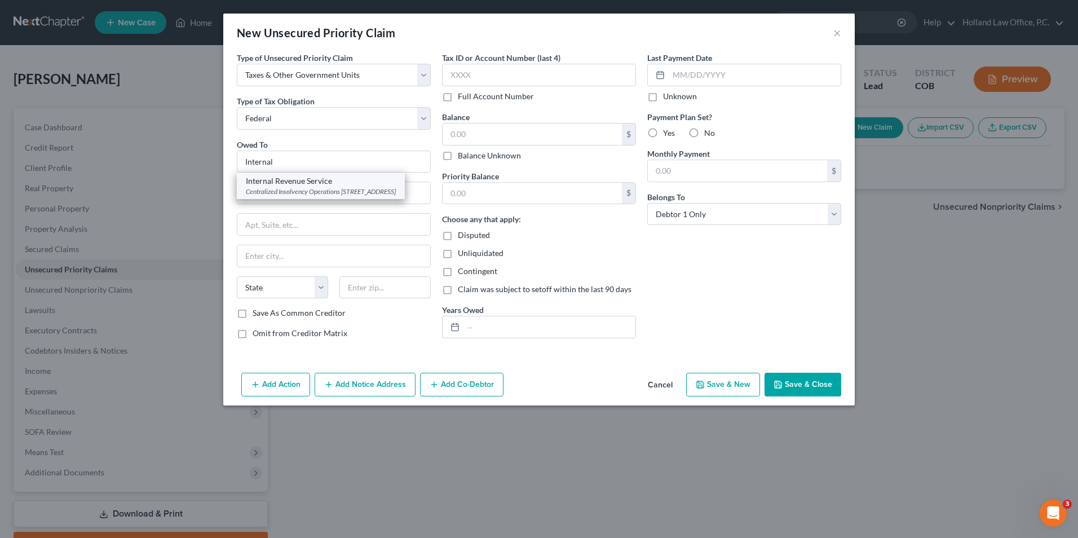
select select "39"
type input "19101"
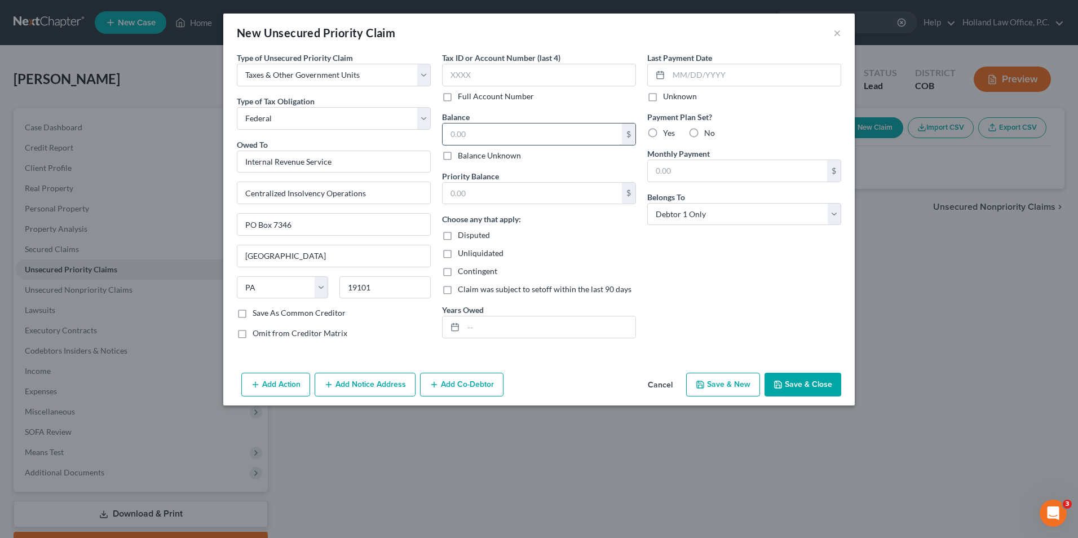
click at [476, 129] on input "text" at bounding box center [532, 134] width 179 height 21
type input "447.00"
click at [492, 72] on input "text" at bounding box center [539, 75] width 194 height 23
click at [494, 326] on input "text" at bounding box center [550, 326] width 172 height 21
type input "2024"
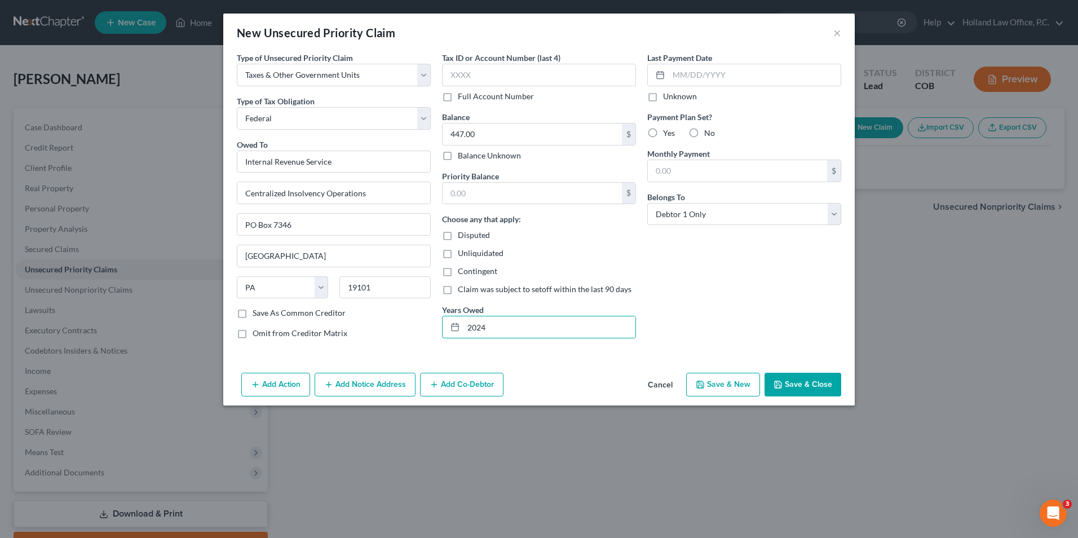
click at [750, 257] on div "Last Payment Date Unknown Payment Plan Set? Yes No Monthly Payment $ Belongs To…" at bounding box center [744, 200] width 205 height 296
click at [812, 388] on button "Save & Close" at bounding box center [803, 385] width 77 height 24
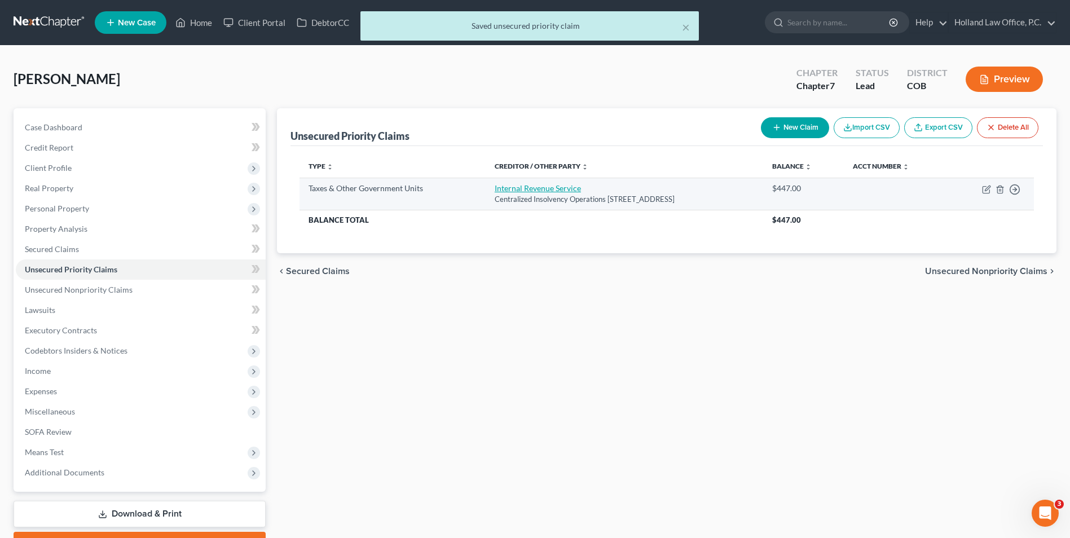
click at [518, 191] on link "Internal Revenue Service" at bounding box center [538, 188] width 86 height 10
select select "0"
select select "39"
select select "0"
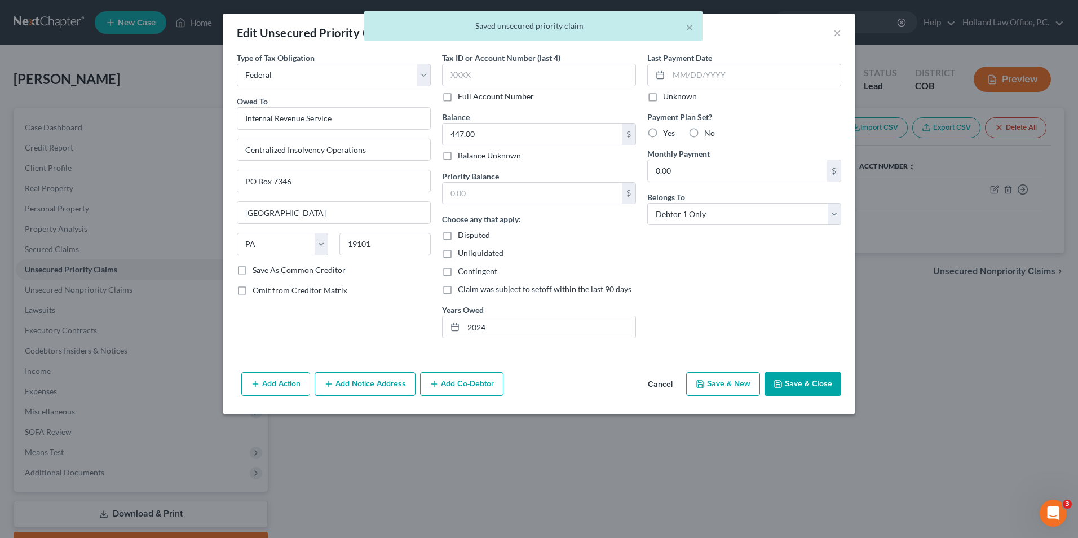
click at [785, 378] on button "Save & Close" at bounding box center [803, 384] width 77 height 24
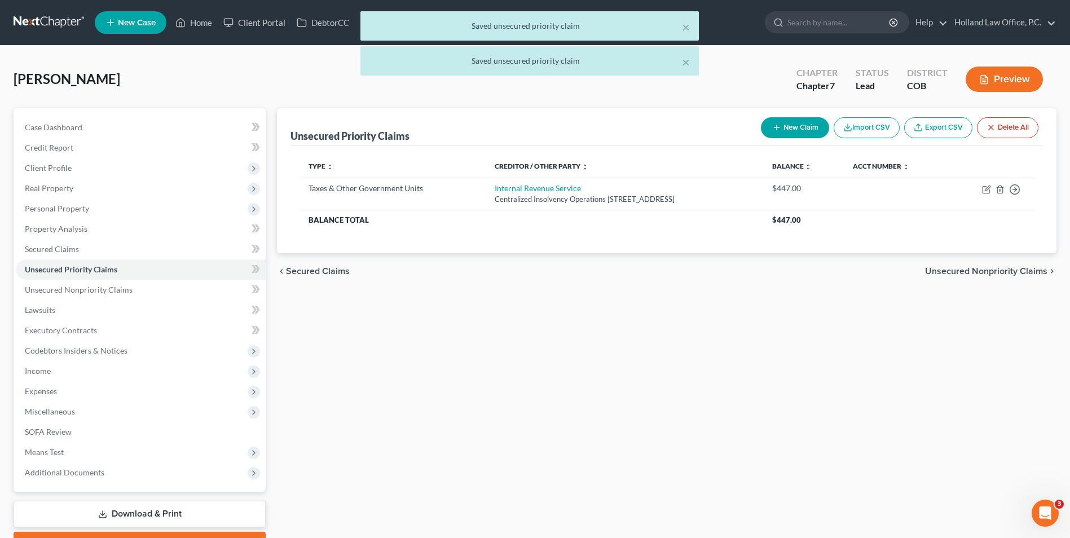
click at [199, 23] on div "× Saved unsecured priority claim × Saved unsecured priority claim" at bounding box center [529, 46] width 1070 height 70
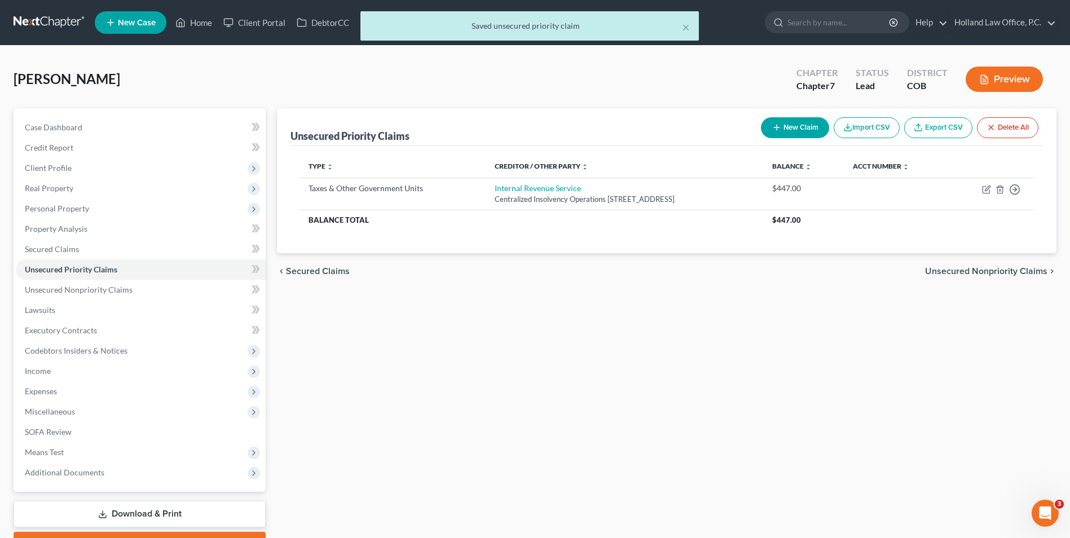
click at [201, 24] on div "× Saved unsecured priority claim" at bounding box center [529, 28] width 1070 height 35
click at [200, 24] on div "× Saved unsecured priority claim" at bounding box center [529, 28] width 1070 height 35
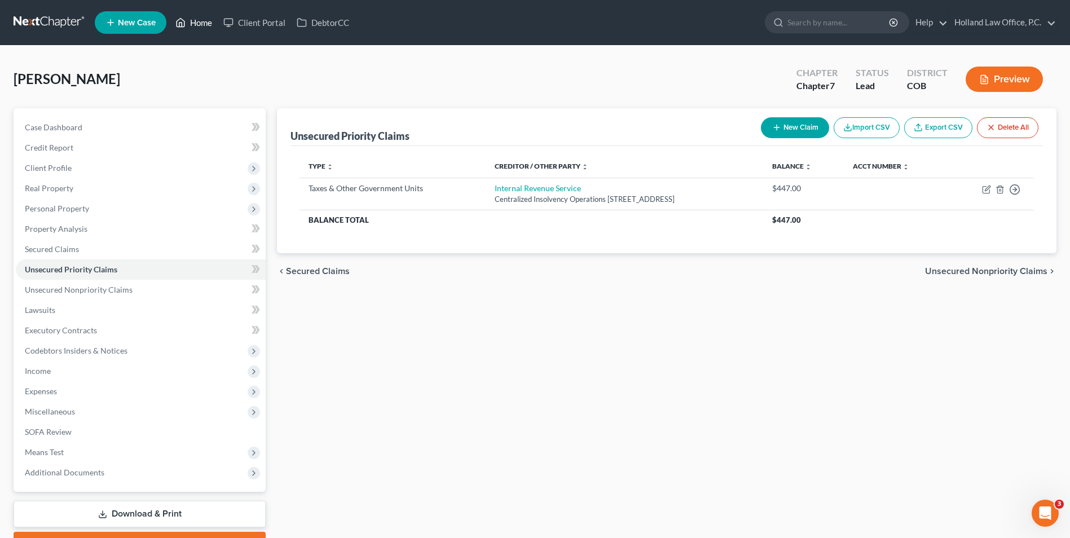
click at [205, 21] on link "Home" at bounding box center [194, 22] width 48 height 20
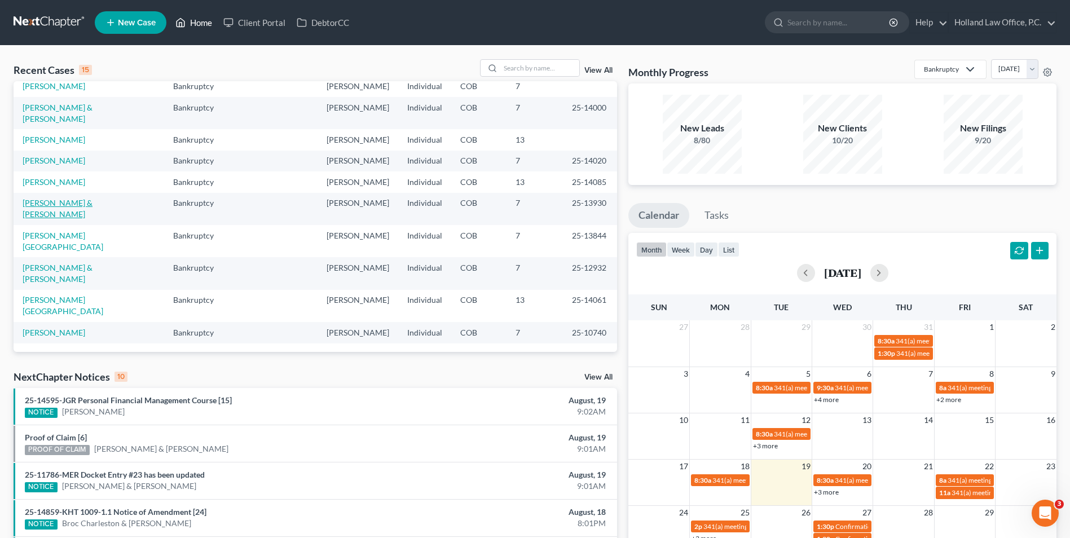
scroll to position [226, 0]
click at [504, 68] on input "search" at bounding box center [539, 68] width 79 height 16
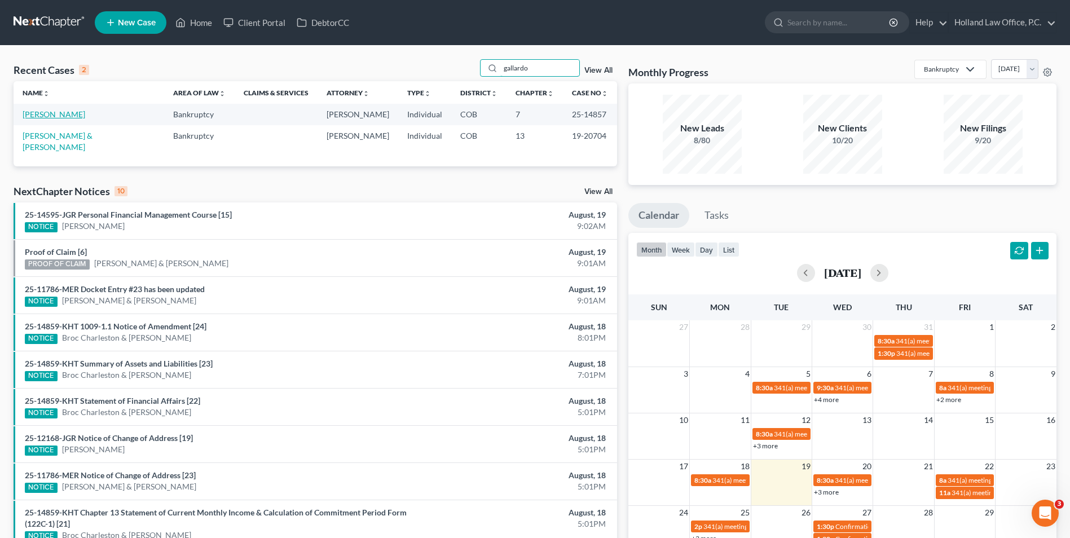
scroll to position [0, 0]
type input "gallardo"
click at [64, 112] on link "[PERSON_NAME]" at bounding box center [54, 114] width 63 height 10
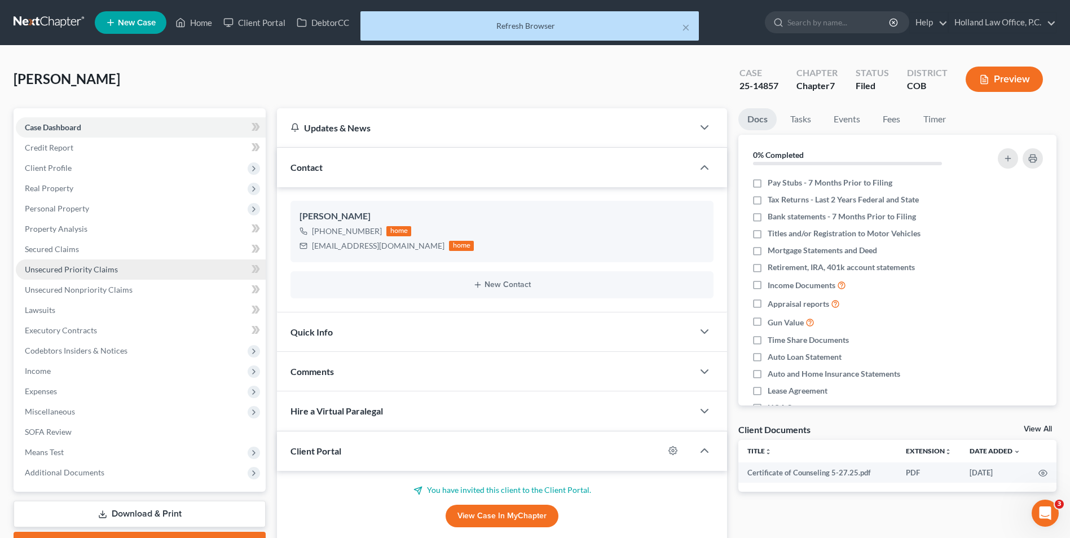
click at [103, 272] on span "Unsecured Priority Claims" at bounding box center [71, 270] width 93 height 10
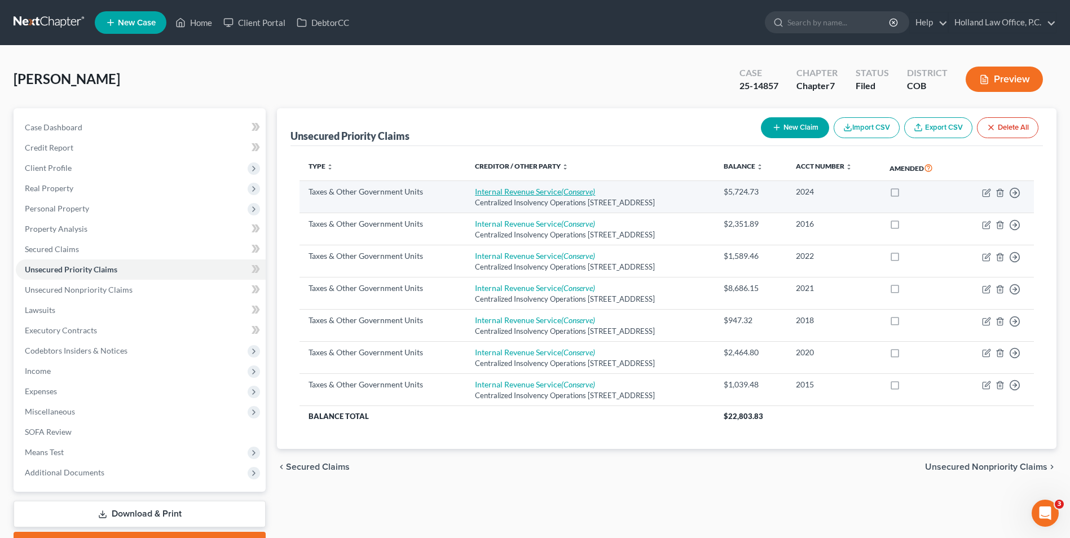
click at [526, 192] on link "Internal Revenue Service (Conserve)" at bounding box center [535, 192] width 120 height 10
select select "0"
select select "39"
select select "0"
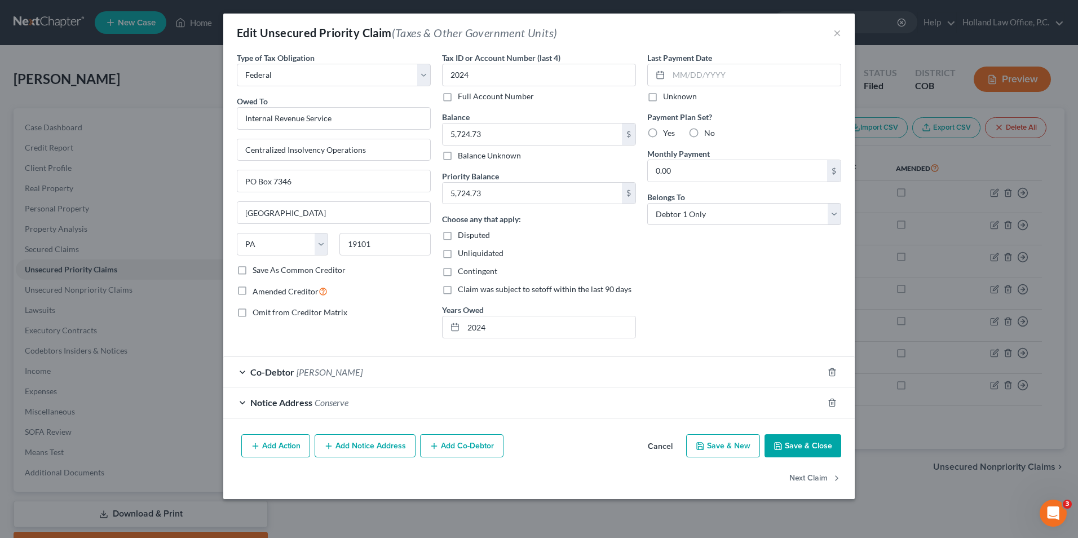
click at [809, 446] on button "Save & Close" at bounding box center [803, 446] width 77 height 24
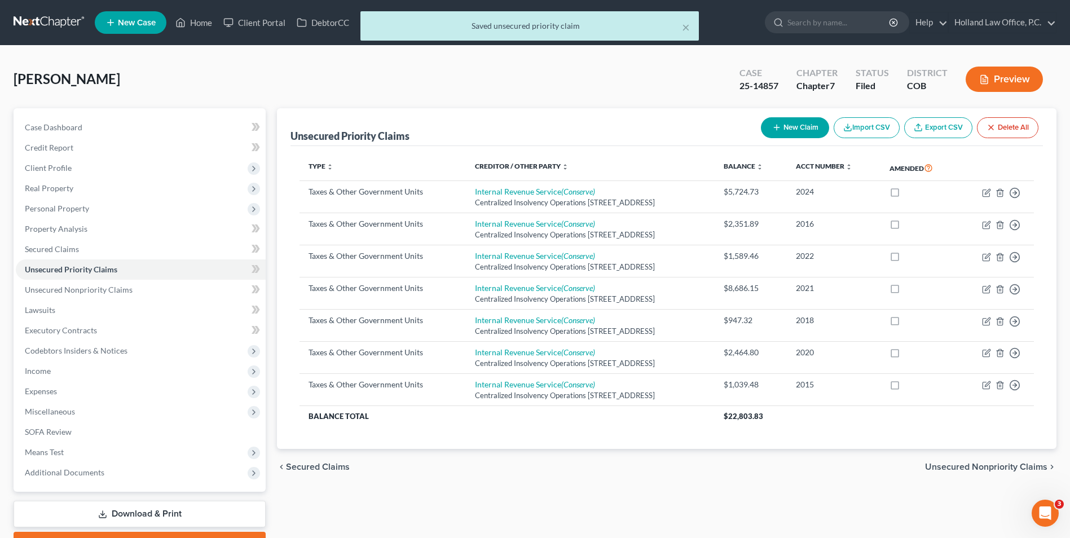
click at [181, 23] on div "× Saved unsecured priority claim" at bounding box center [529, 28] width 1070 height 35
click at [196, 23] on div "× Saved unsecured priority claim" at bounding box center [529, 28] width 1070 height 35
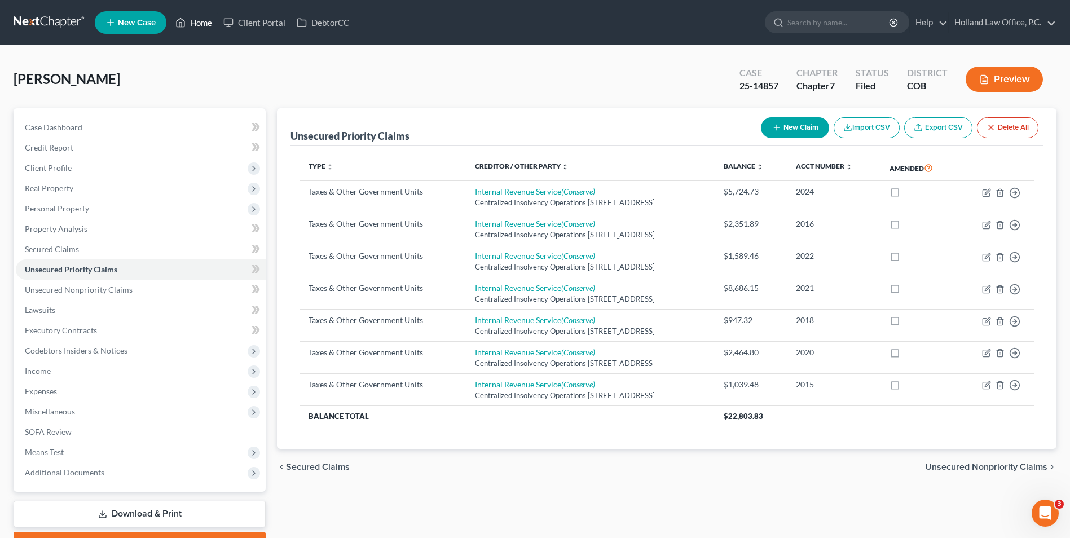
click at [192, 25] on link "Home" at bounding box center [194, 22] width 48 height 20
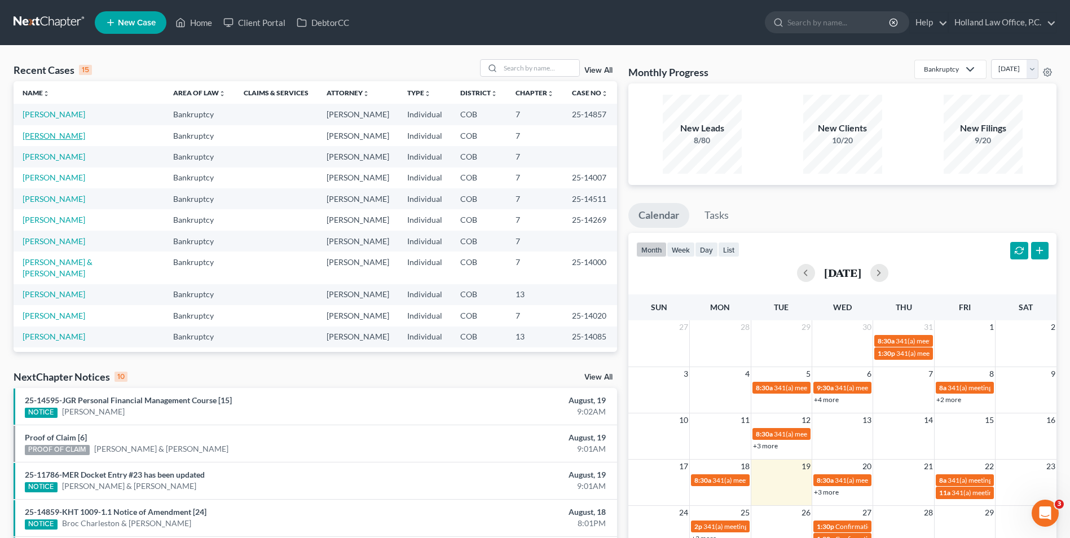
click at [41, 140] on link "[PERSON_NAME]" at bounding box center [54, 136] width 63 height 10
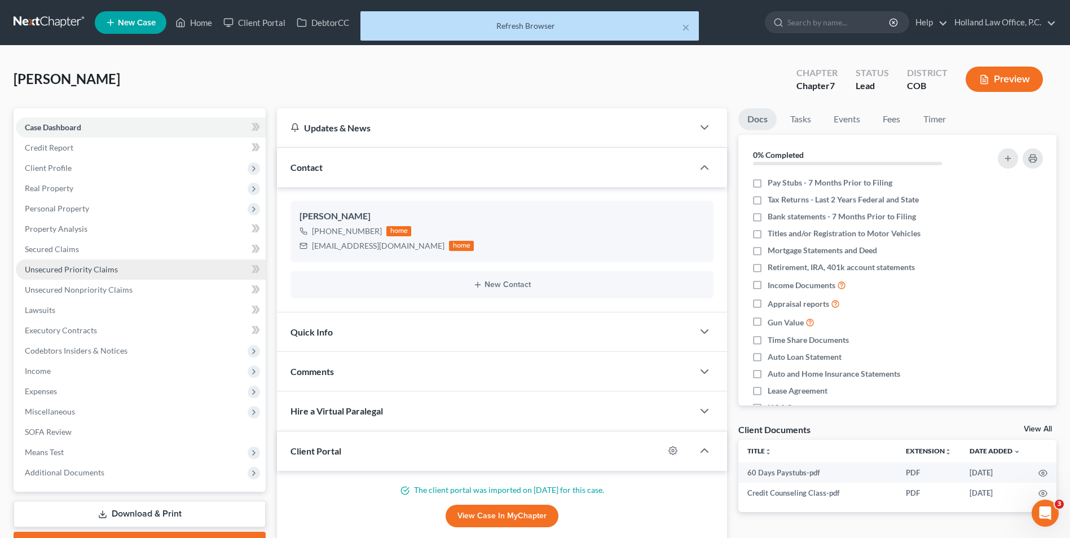
click at [113, 268] on span "Unsecured Priority Claims" at bounding box center [71, 270] width 93 height 10
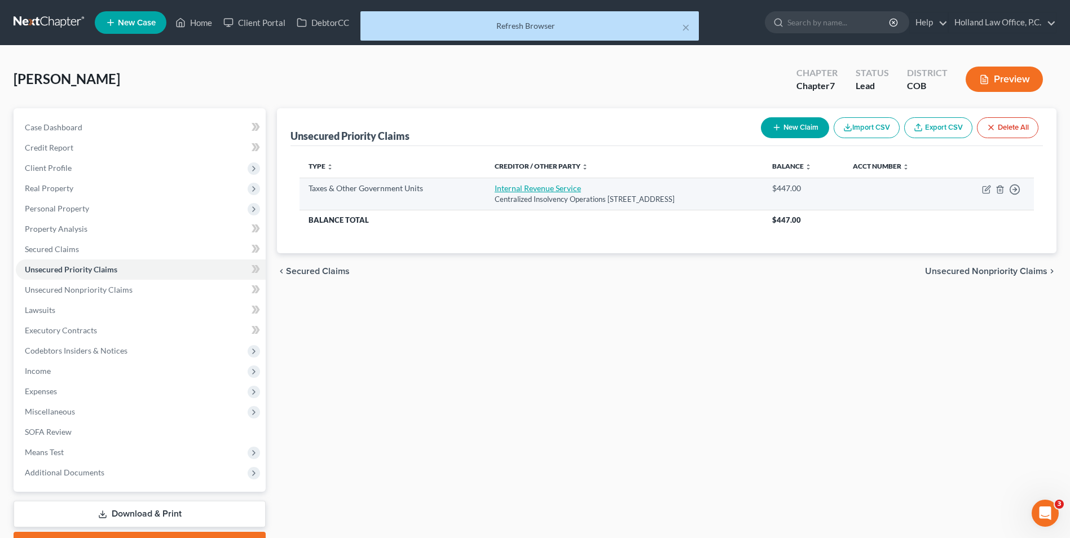
click at [495, 187] on link "Internal Revenue Service" at bounding box center [538, 188] width 86 height 10
select select "0"
select select "39"
select select "0"
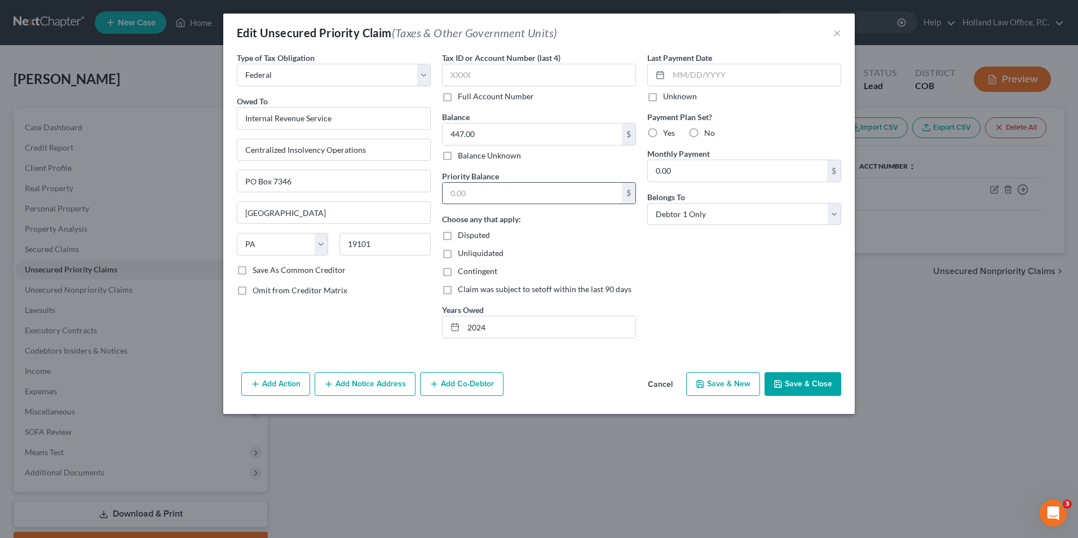
click at [467, 193] on input "text" at bounding box center [532, 193] width 179 height 21
type input "447.00"
click at [485, 69] on input "text" at bounding box center [539, 75] width 194 height 23
type input "2024"
click at [802, 373] on button "Save & Close" at bounding box center [803, 384] width 77 height 24
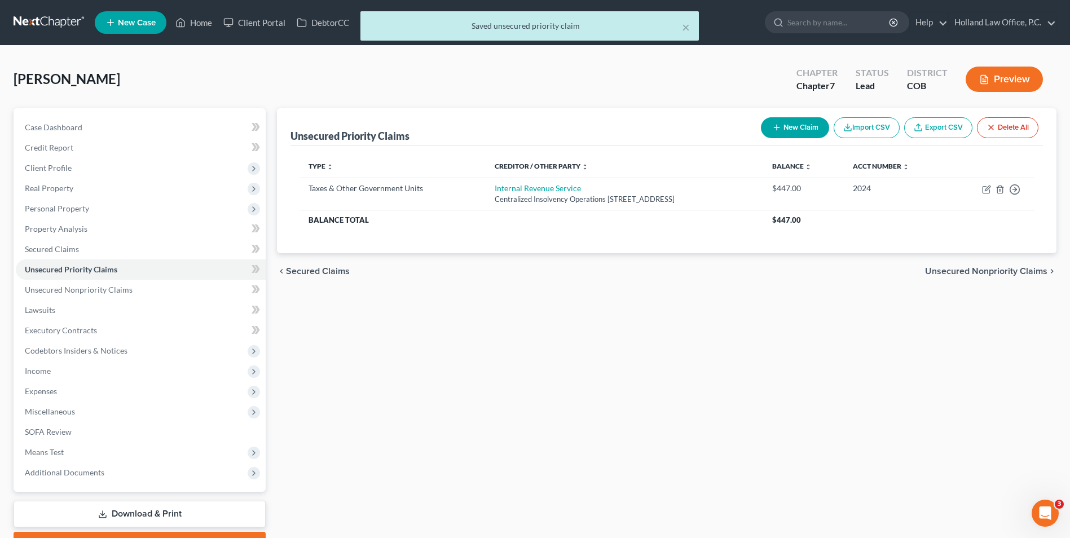
click at [196, 19] on div "× Saved unsecured priority claim" at bounding box center [529, 28] width 1070 height 35
click at [199, 19] on div "× Saved unsecured priority claim" at bounding box center [529, 28] width 1070 height 35
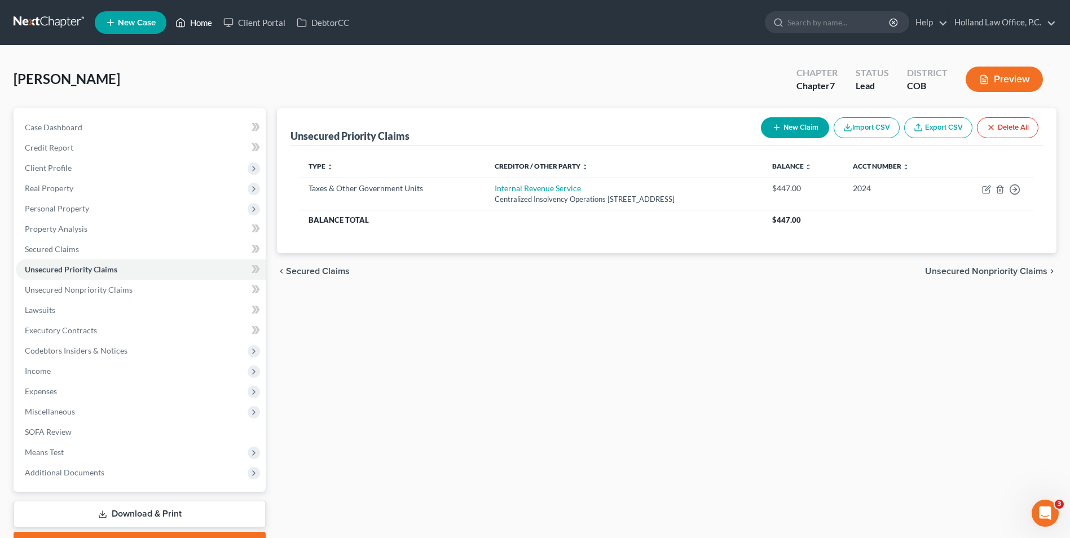
click at [185, 21] on icon at bounding box center [181, 23] width 8 height 8
click at [207, 28] on link "Home" at bounding box center [194, 22] width 48 height 20
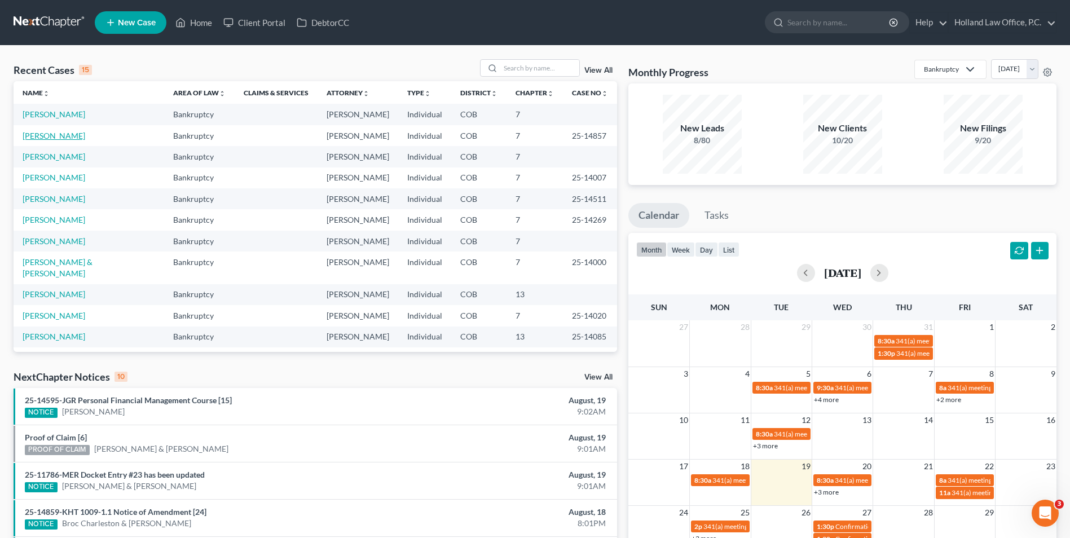
click at [48, 140] on link "[PERSON_NAME]" at bounding box center [54, 136] width 63 height 10
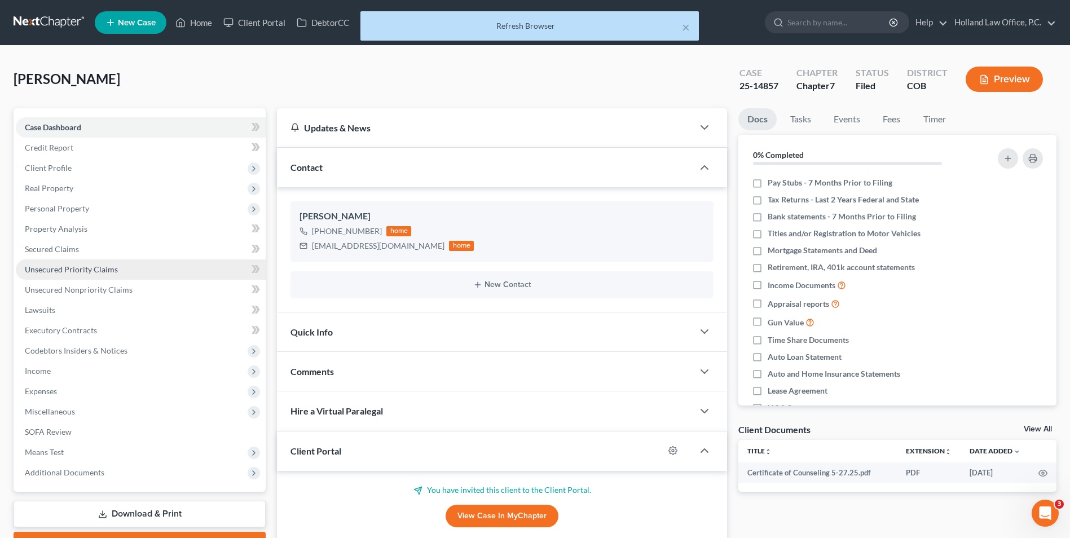
click at [109, 274] on link "Unsecured Priority Claims" at bounding box center [141, 269] width 250 height 20
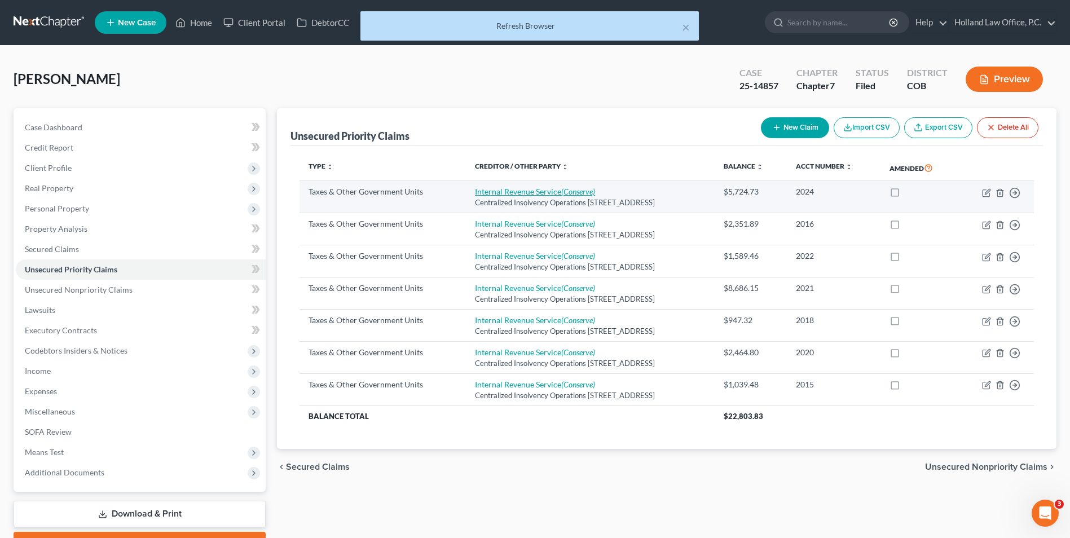
click at [475, 190] on link "Internal Revenue Service (Conserve)" at bounding box center [535, 192] width 120 height 10
select select "0"
select select "39"
select select "0"
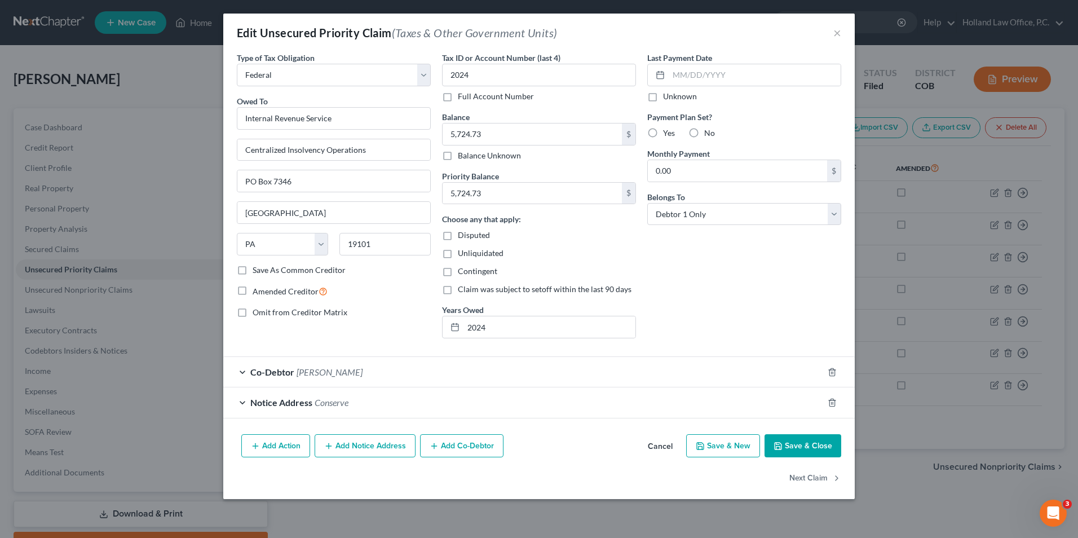
click at [806, 439] on button "Save & Close" at bounding box center [803, 446] width 77 height 24
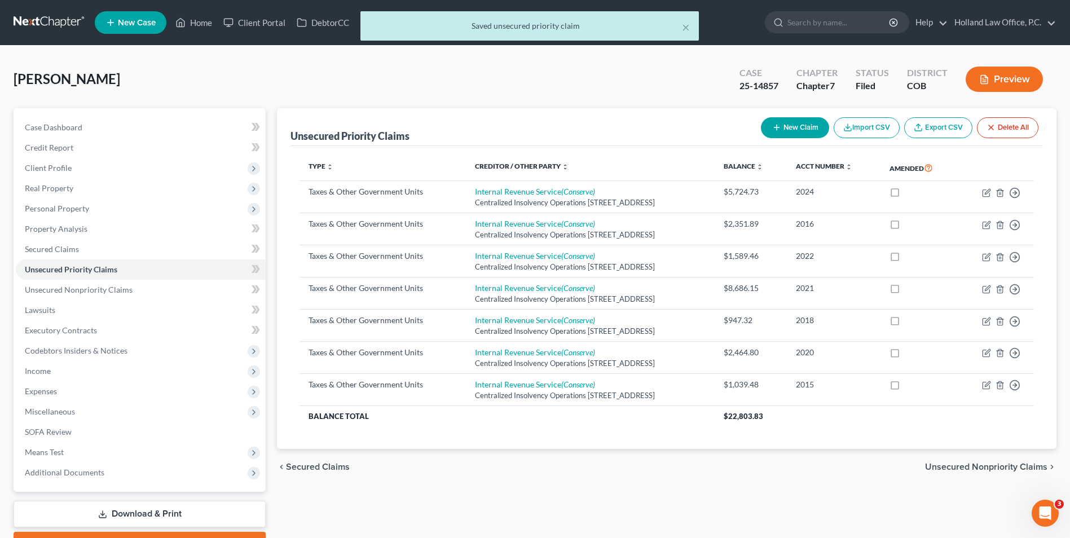
click at [200, 21] on div "× Saved unsecured priority claim" at bounding box center [529, 28] width 1070 height 35
click at [195, 21] on div "× Saved unsecured priority claim" at bounding box center [529, 28] width 1070 height 35
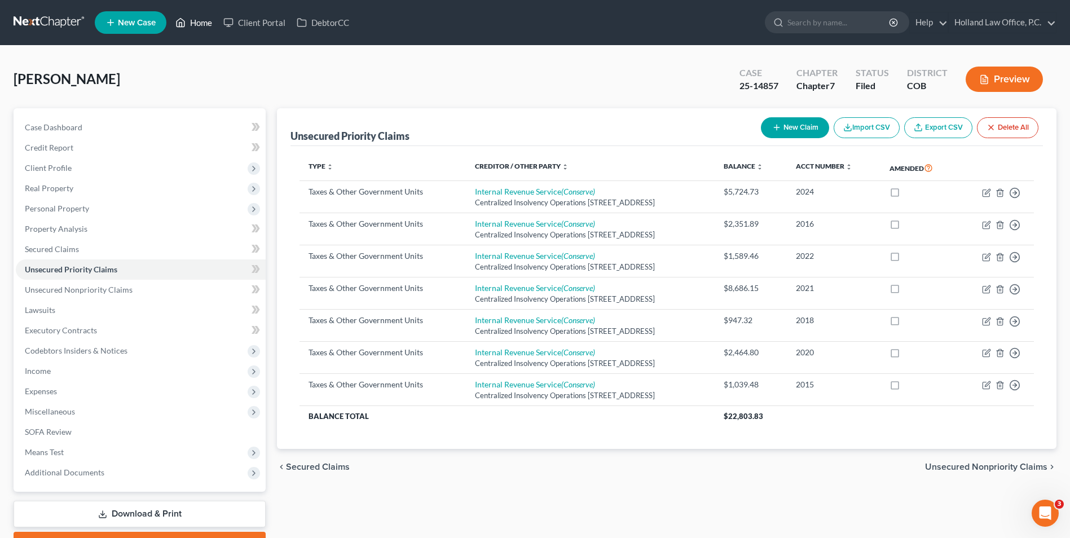
click at [201, 25] on link "Home" at bounding box center [194, 22] width 48 height 20
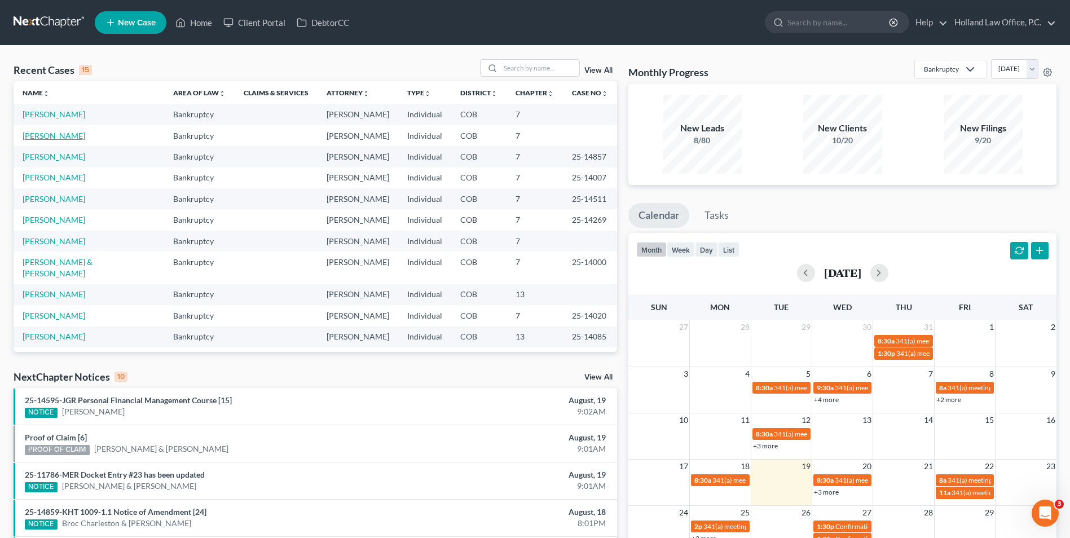
click at [51, 140] on link "[PERSON_NAME]" at bounding box center [54, 136] width 63 height 10
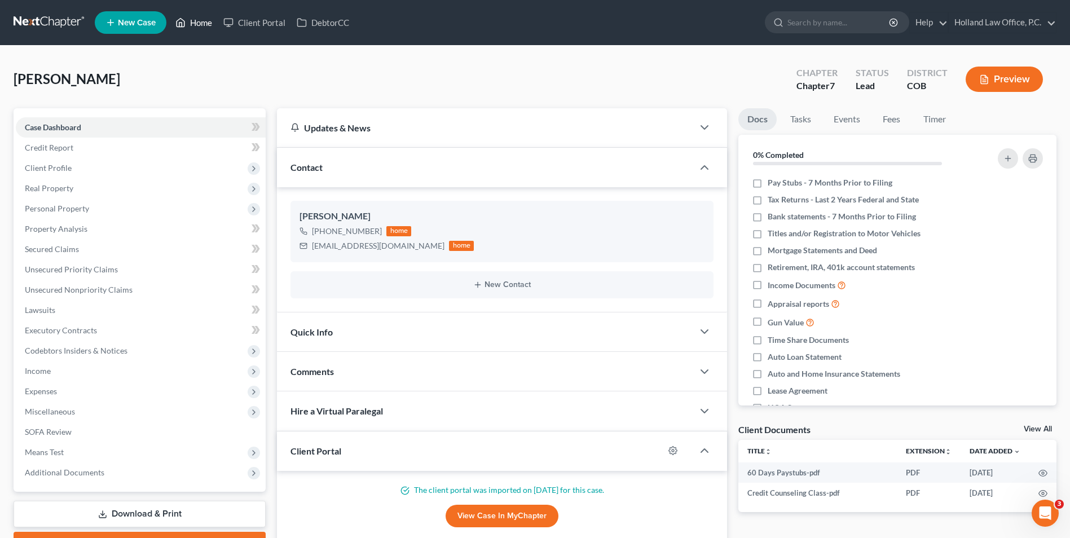
click at [194, 19] on link "Home" at bounding box center [194, 22] width 48 height 20
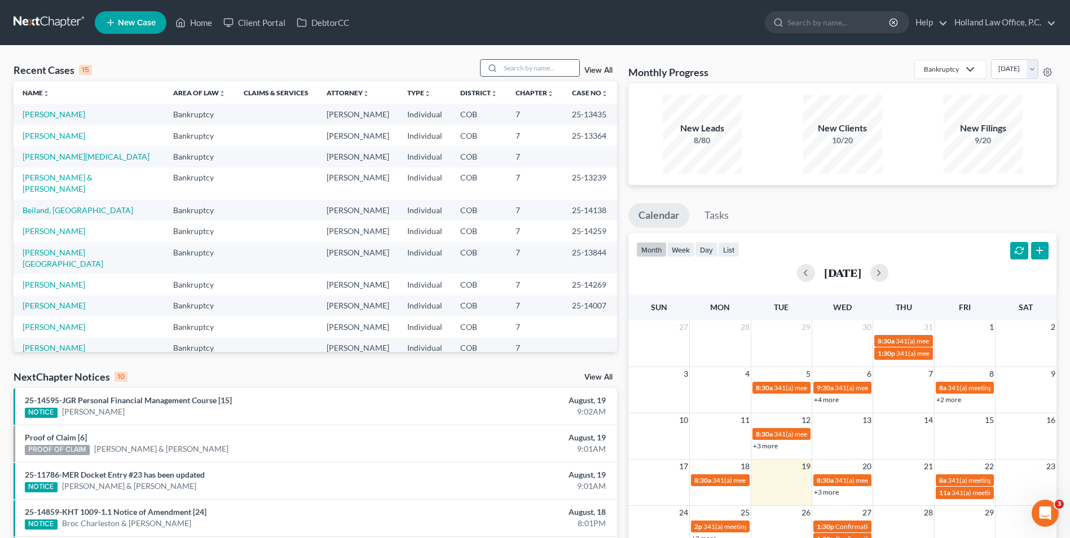
click at [555, 63] on input "search" at bounding box center [539, 68] width 79 height 16
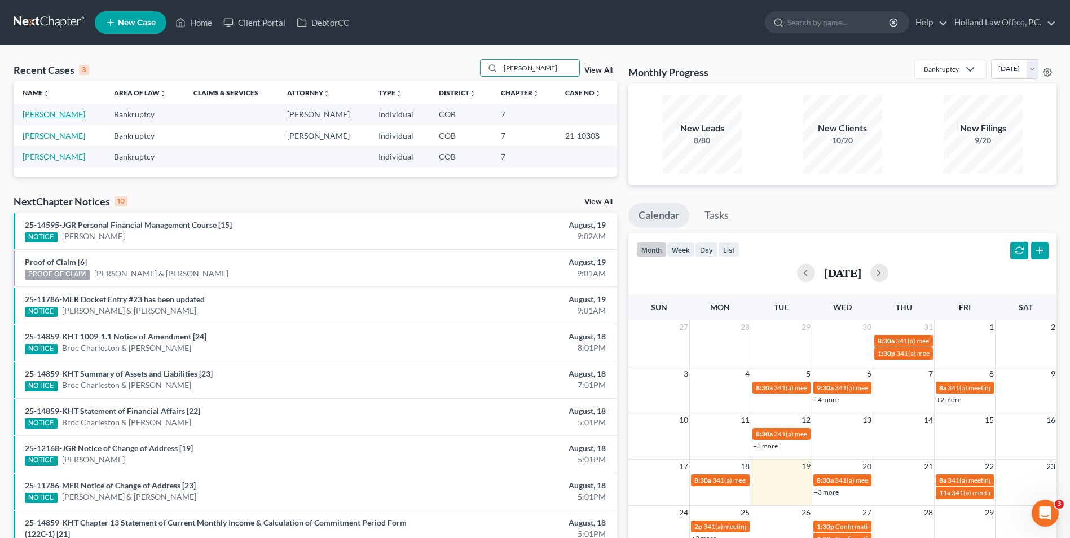
type input "[PERSON_NAME]"
click at [50, 113] on link "[PERSON_NAME]" at bounding box center [54, 114] width 63 height 10
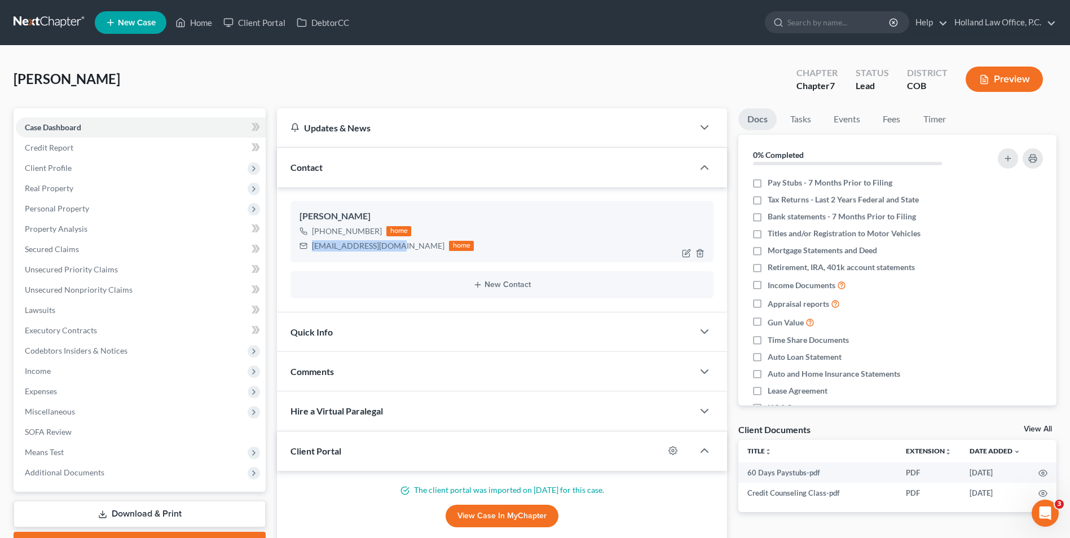
drag, startPoint x: 392, startPoint y: 249, endPoint x: 346, endPoint y: 246, distance: 46.3
click at [304, 249] on div "[EMAIL_ADDRESS][DOMAIN_NAME] home" at bounding box center [387, 246] width 174 height 15
copy div "[EMAIL_ADDRESS][DOMAIN_NAME]"
